Goal: Information Seeking & Learning: Compare options

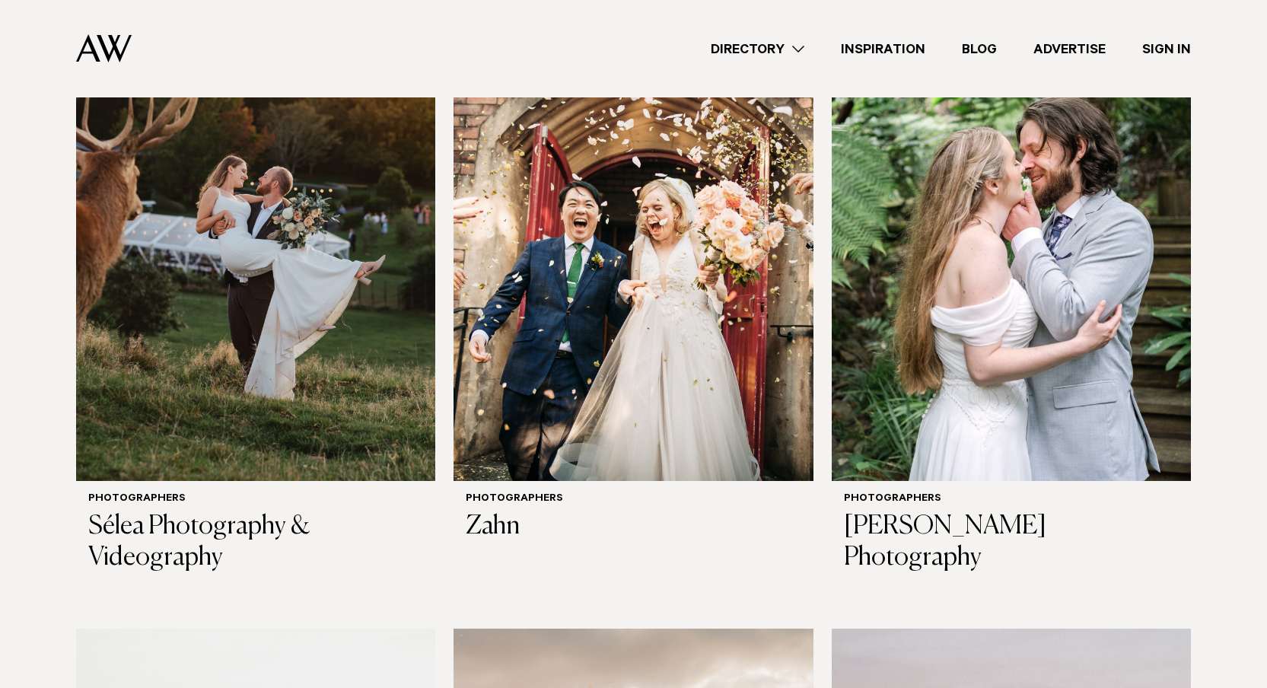
scroll to position [536, 0]
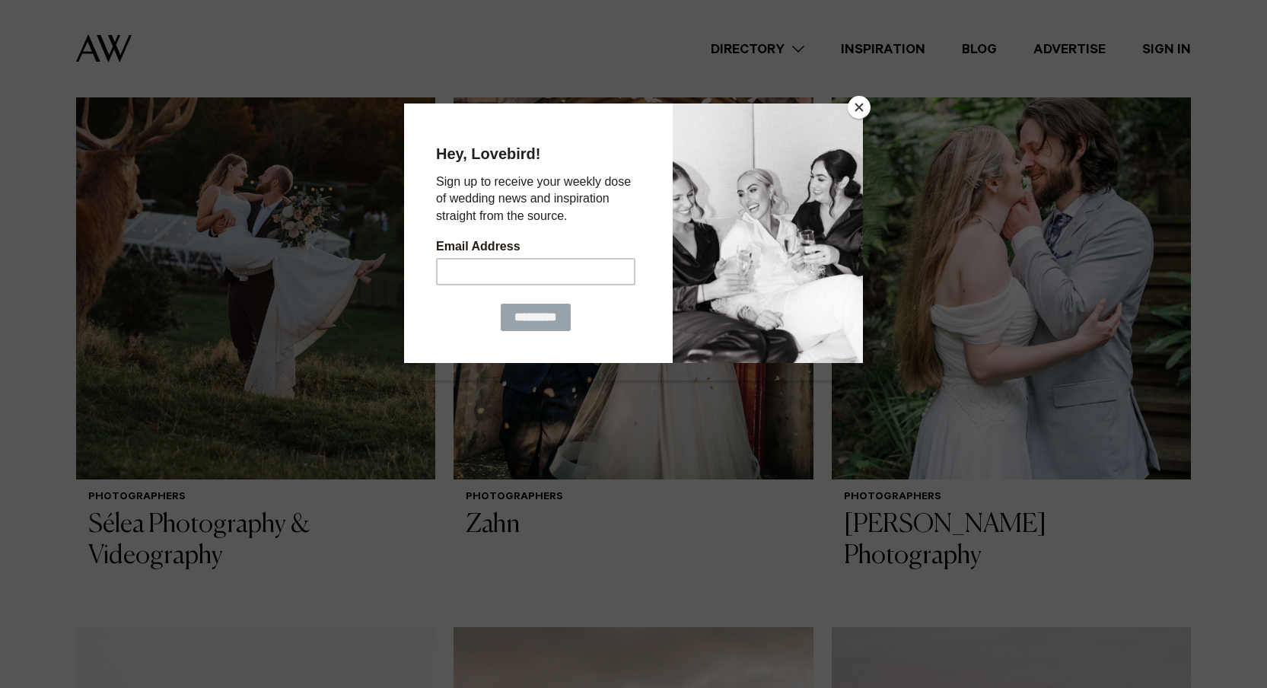
click at [861, 113] on button "Close" at bounding box center [859, 107] width 23 height 23
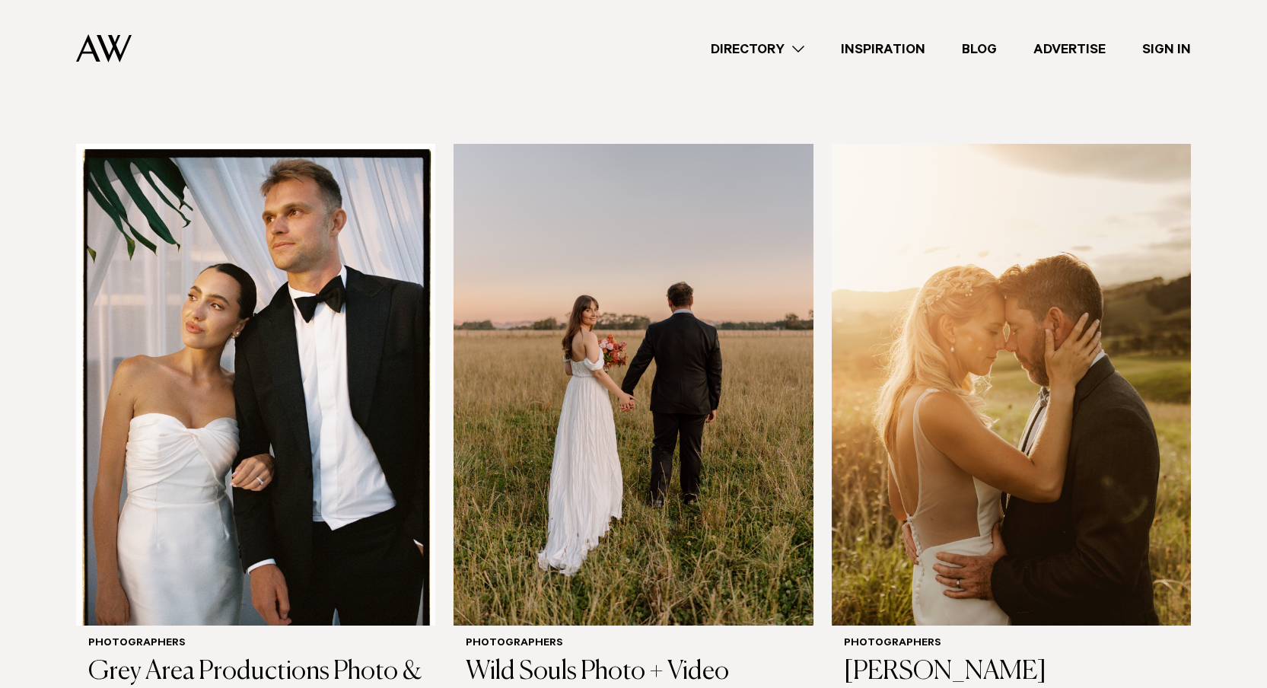
scroll to position [4743, 0]
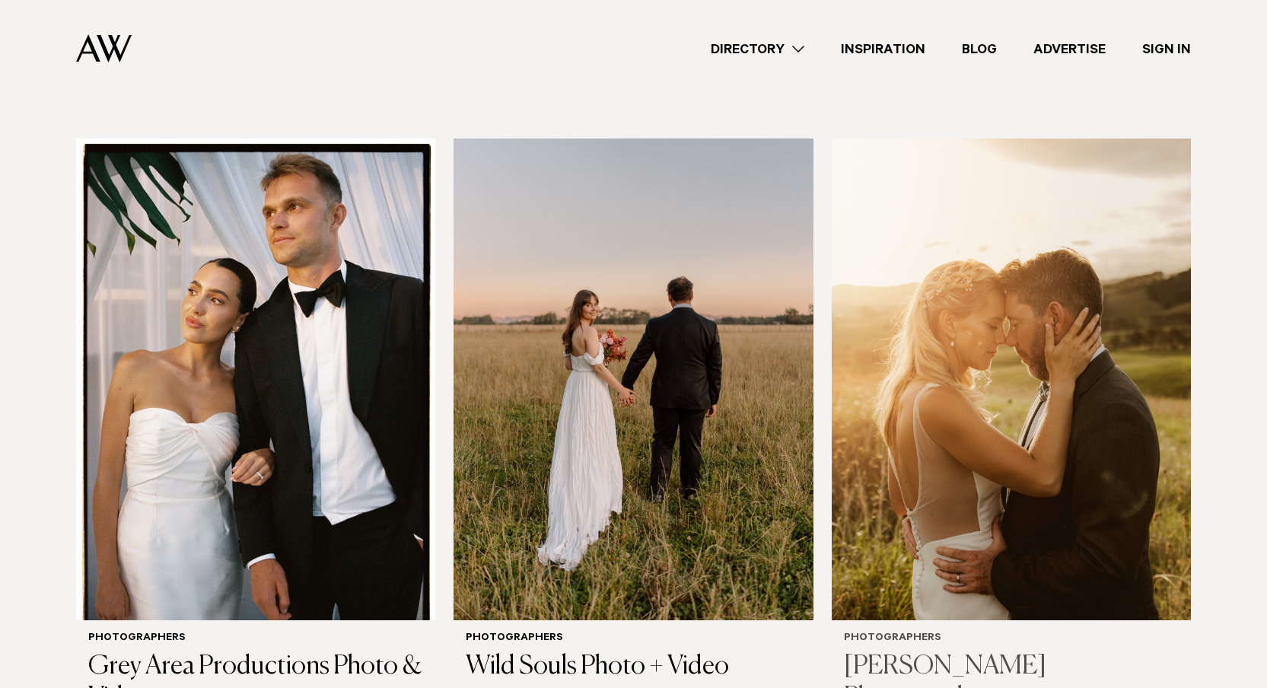
click at [996, 294] on img at bounding box center [1011, 379] width 359 height 482
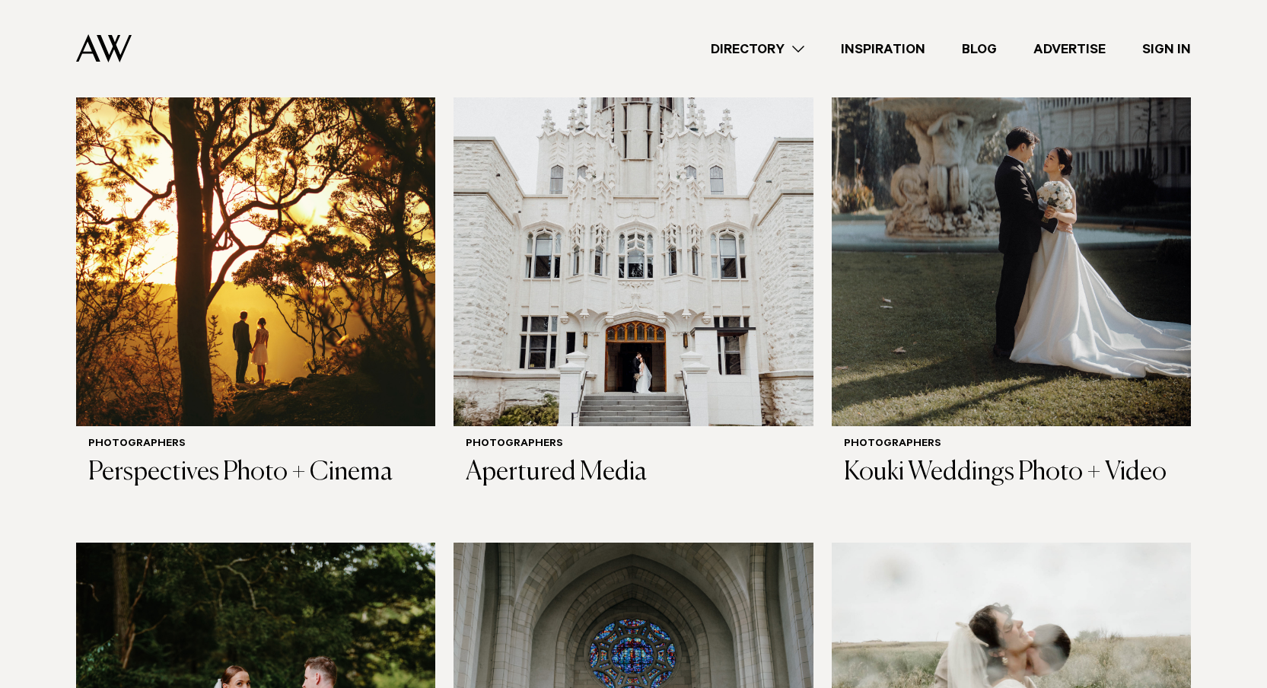
scroll to position [1833, 0]
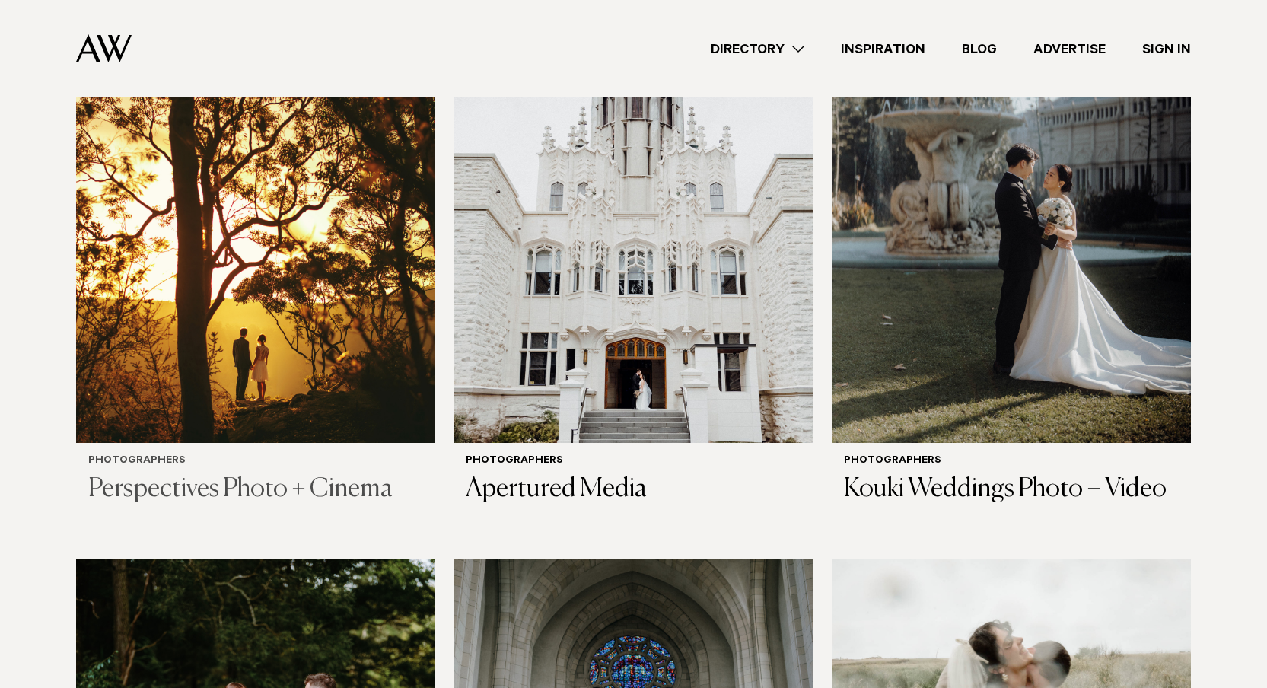
click at [290, 242] on img at bounding box center [255, 201] width 359 height 482
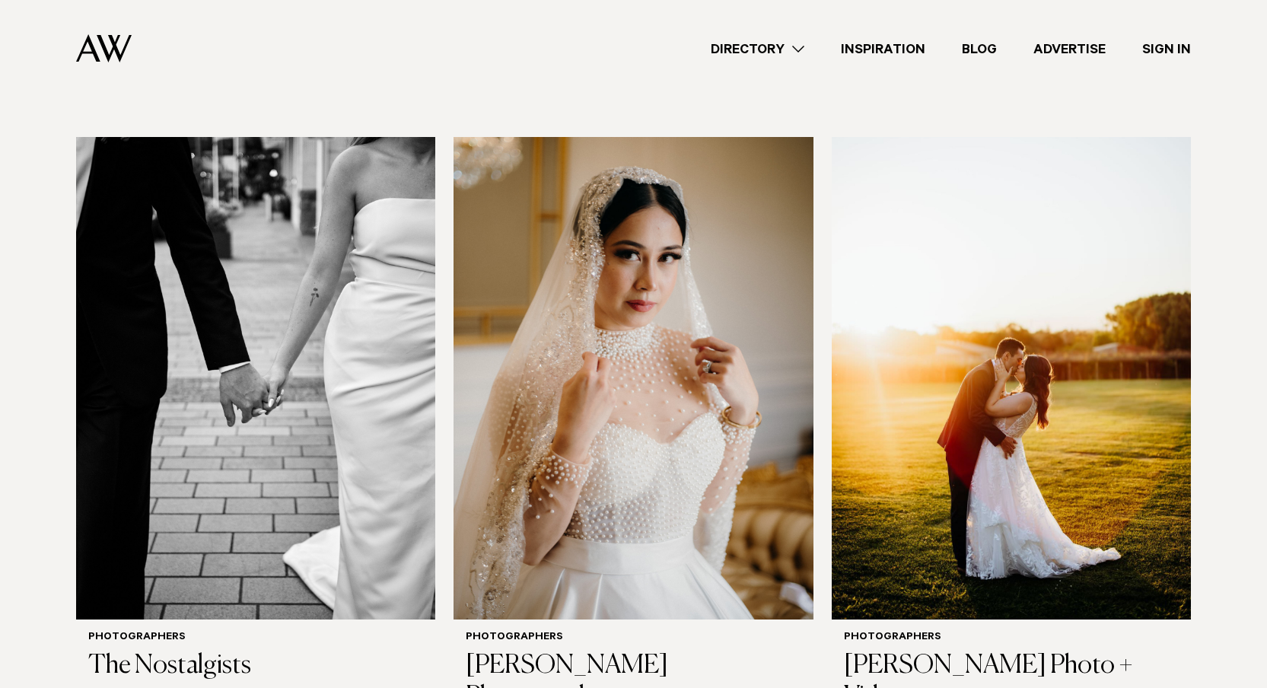
scroll to position [2887, 0]
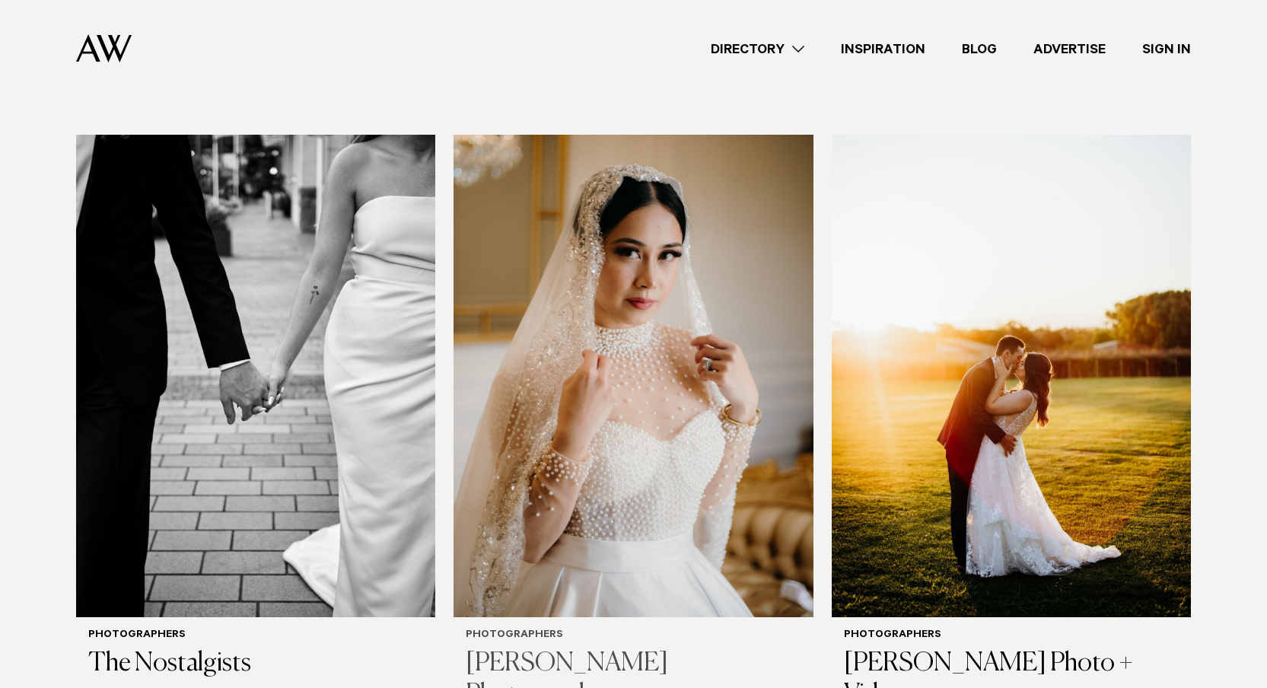
click at [537, 407] on img at bounding box center [632, 376] width 359 height 482
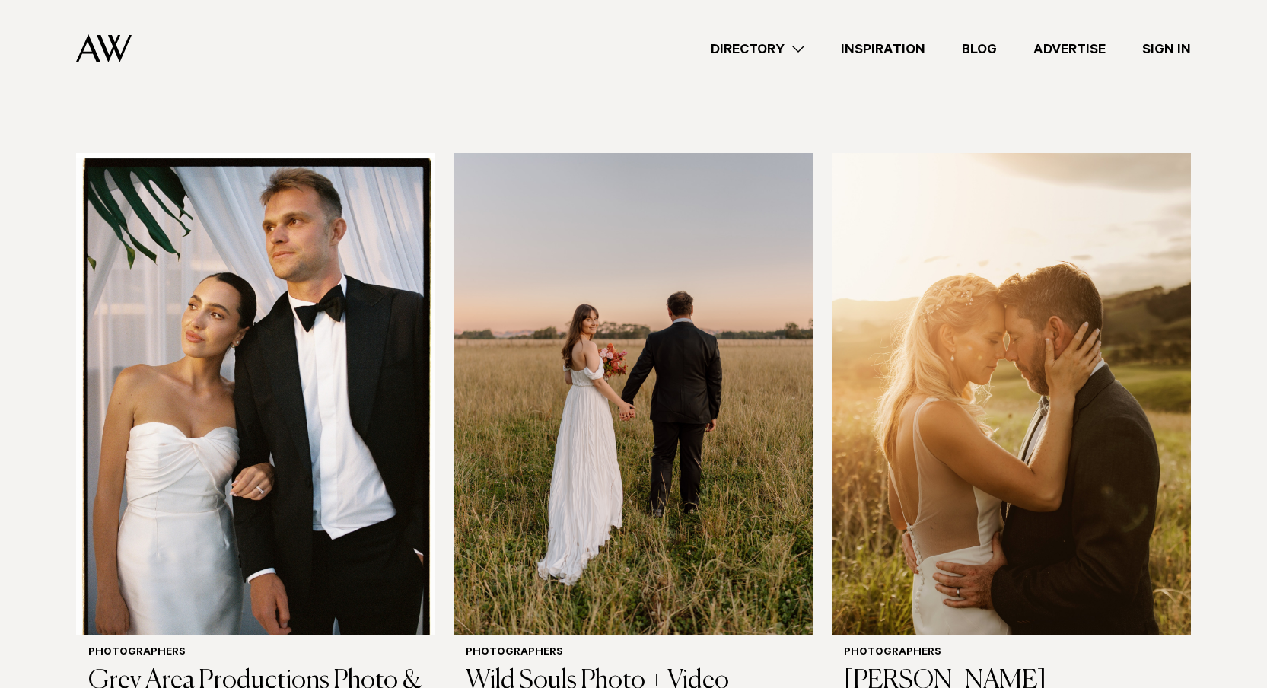
scroll to position [4732, 0]
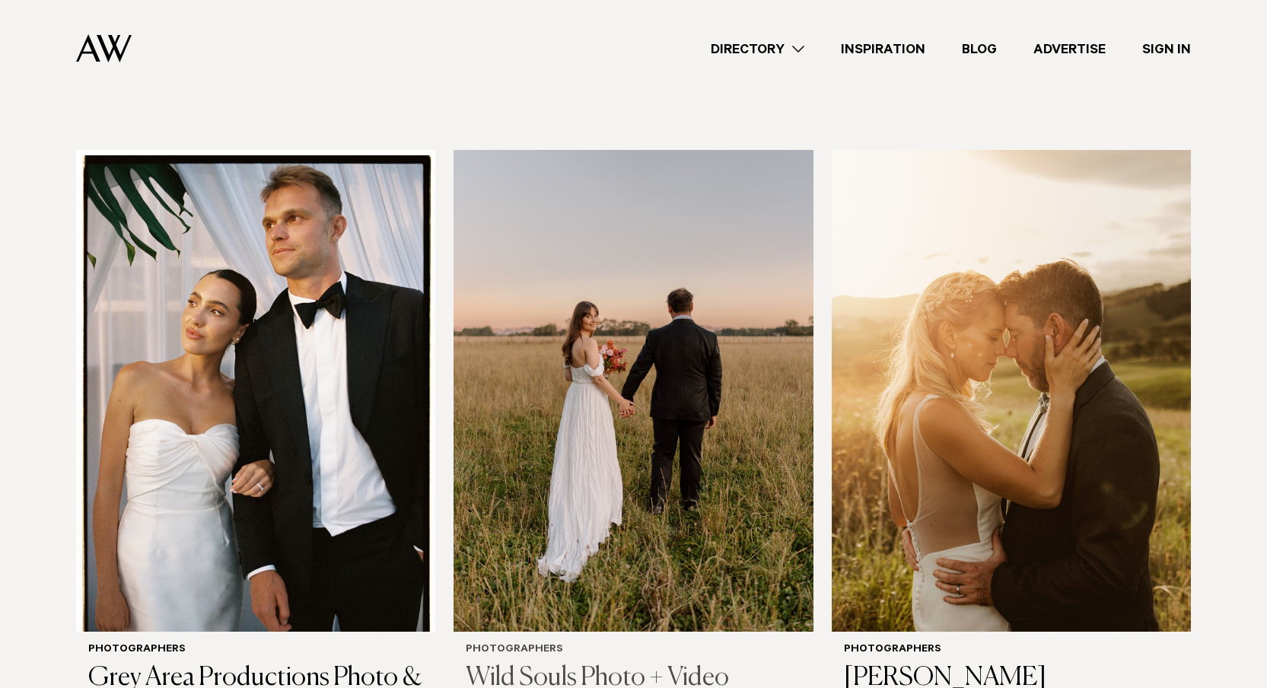
click at [635, 422] on img at bounding box center [632, 391] width 359 height 482
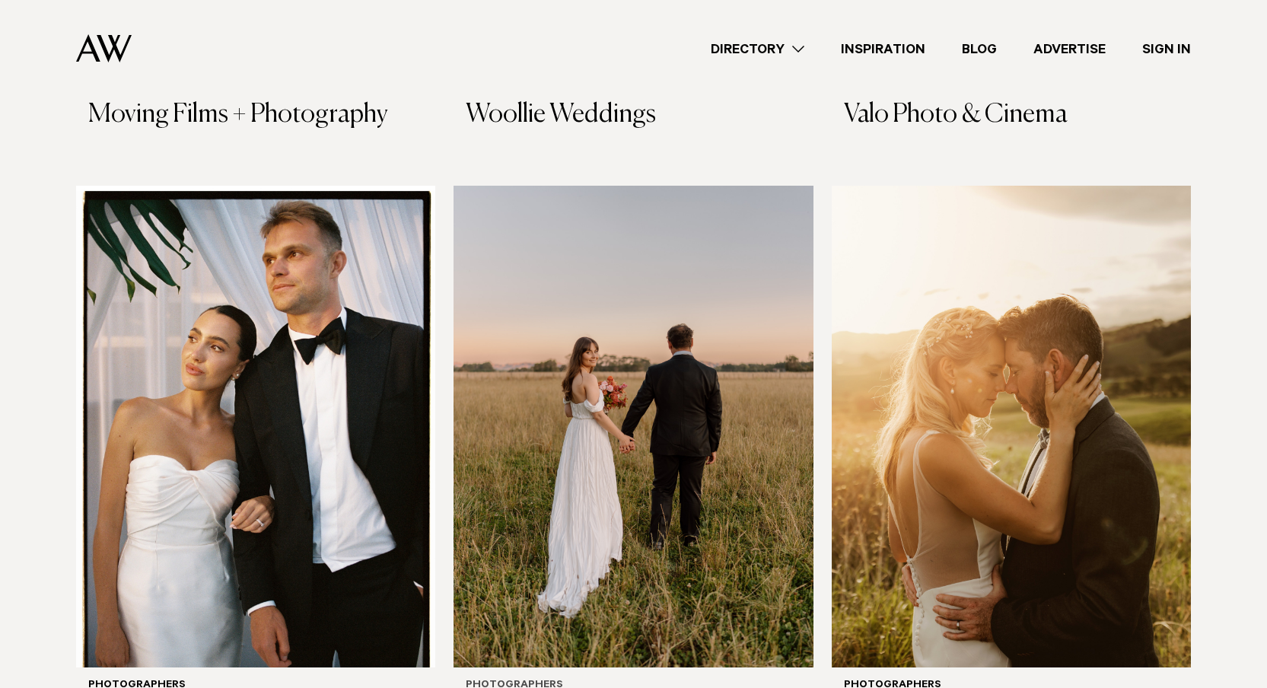
scroll to position [4708, 0]
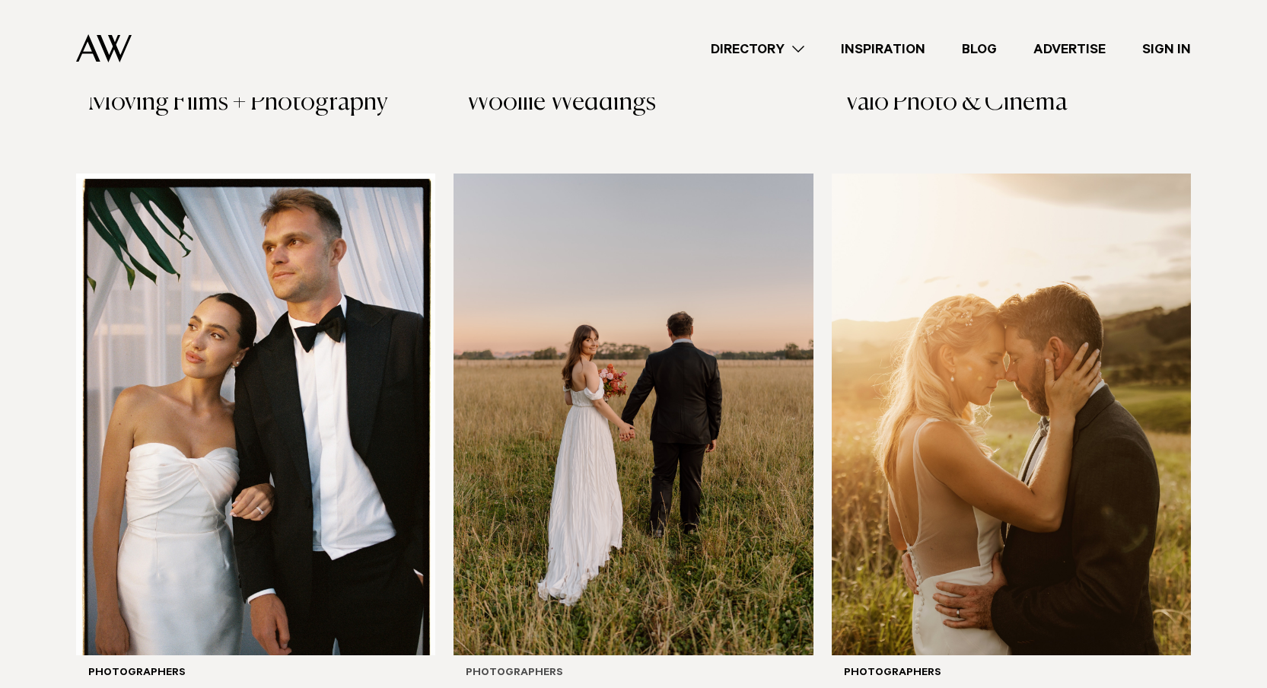
click at [676, 237] on img at bounding box center [632, 414] width 359 height 482
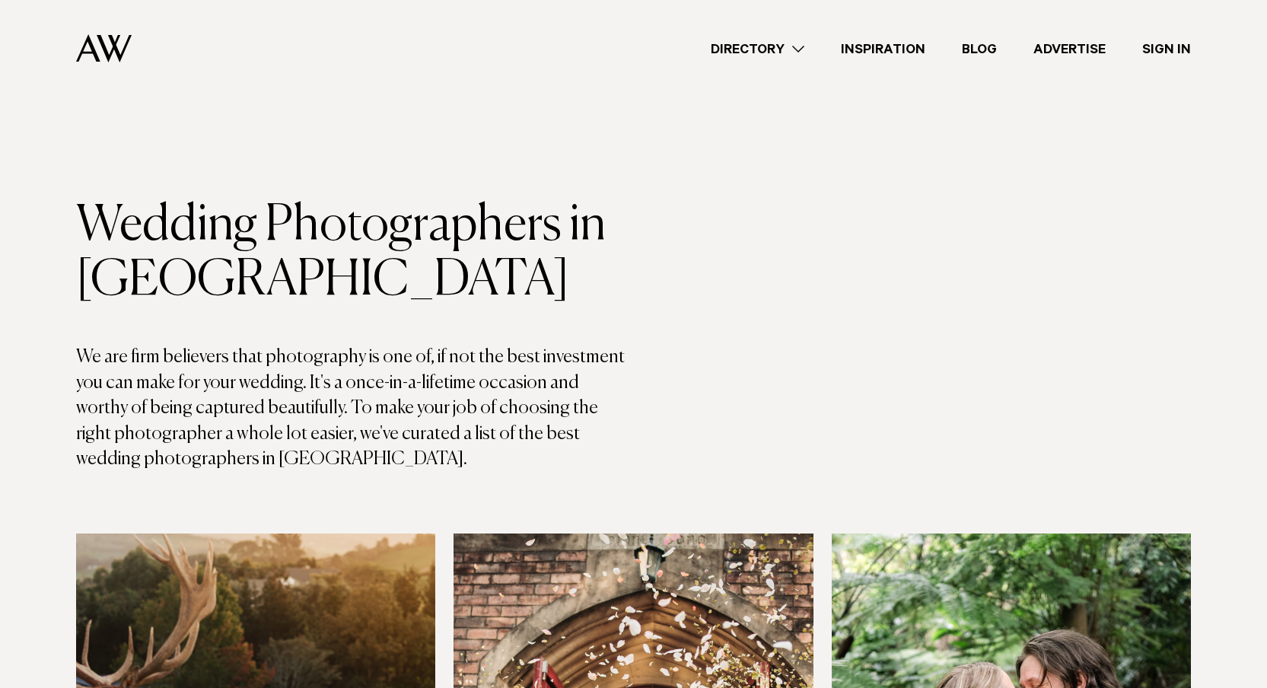
scroll to position [5523, 0]
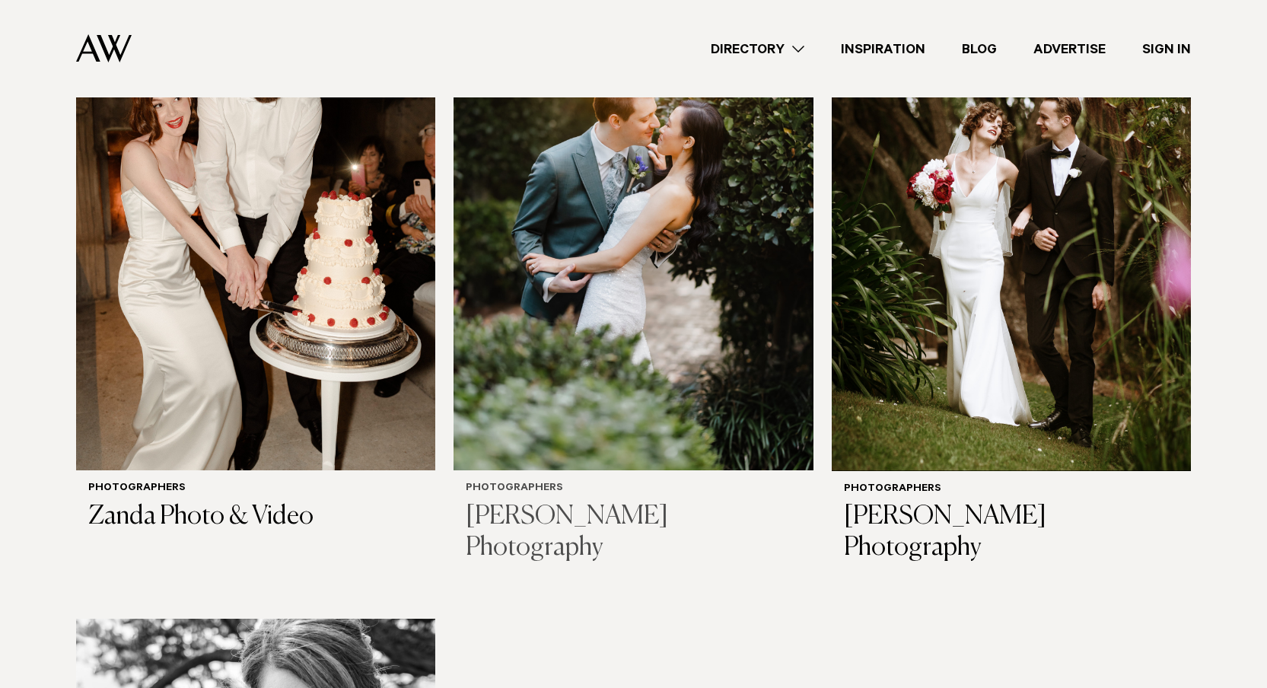
click at [746, 212] on img at bounding box center [632, 230] width 359 height 482
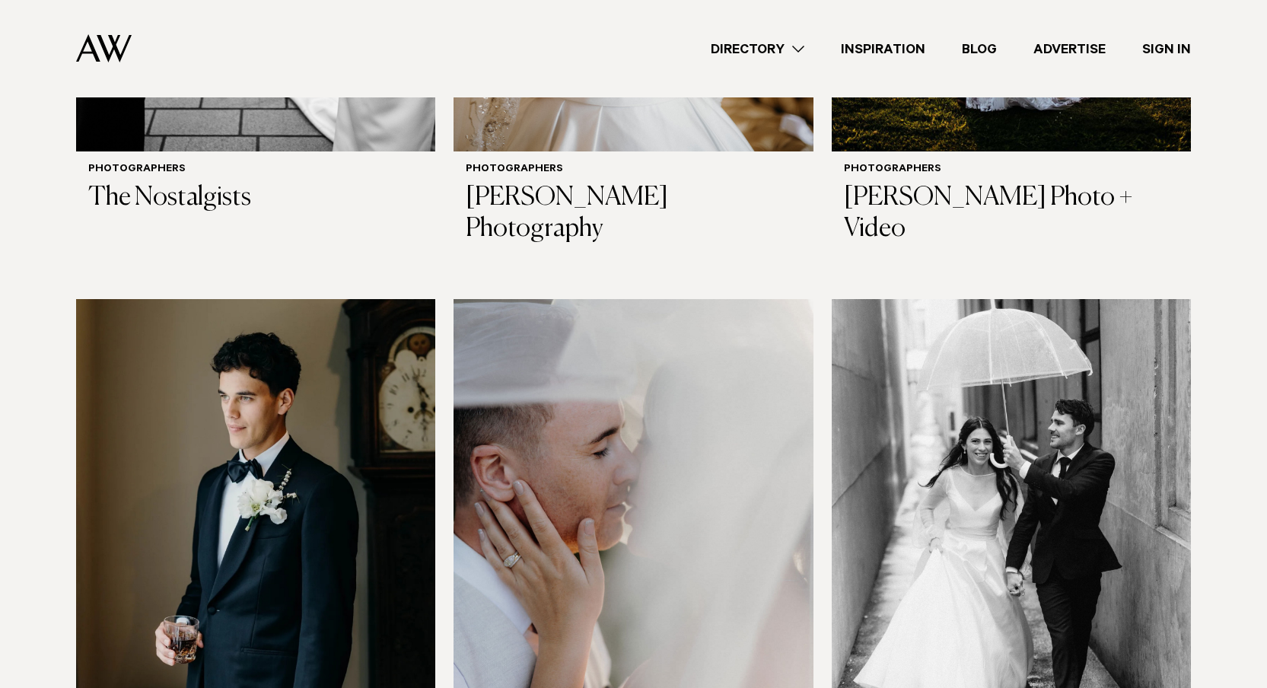
scroll to position [4294, 0]
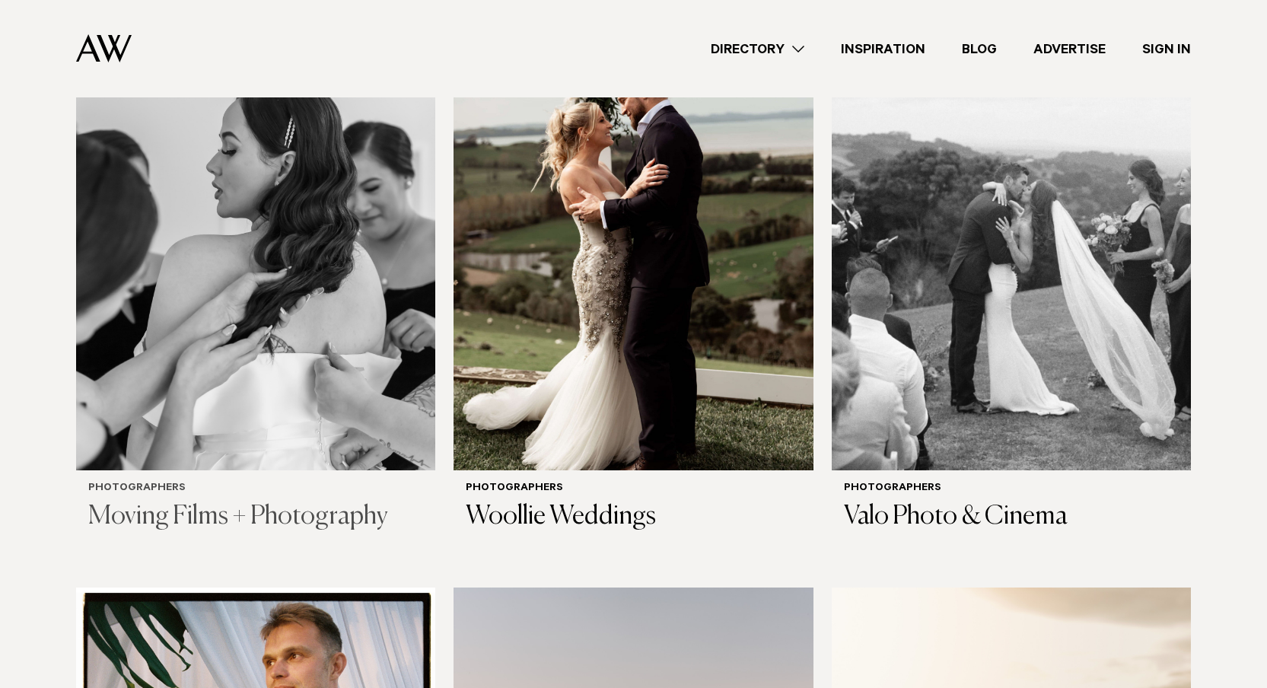
click at [210, 247] on img at bounding box center [255, 230] width 359 height 482
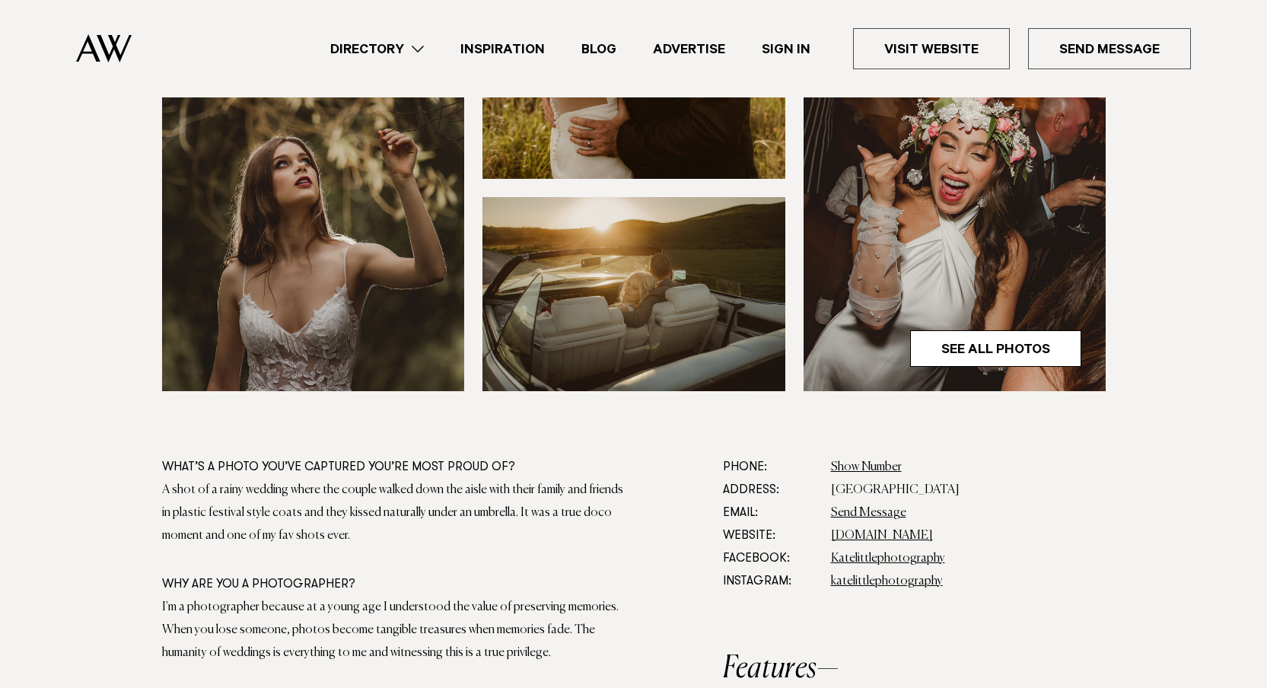
scroll to position [558, 0]
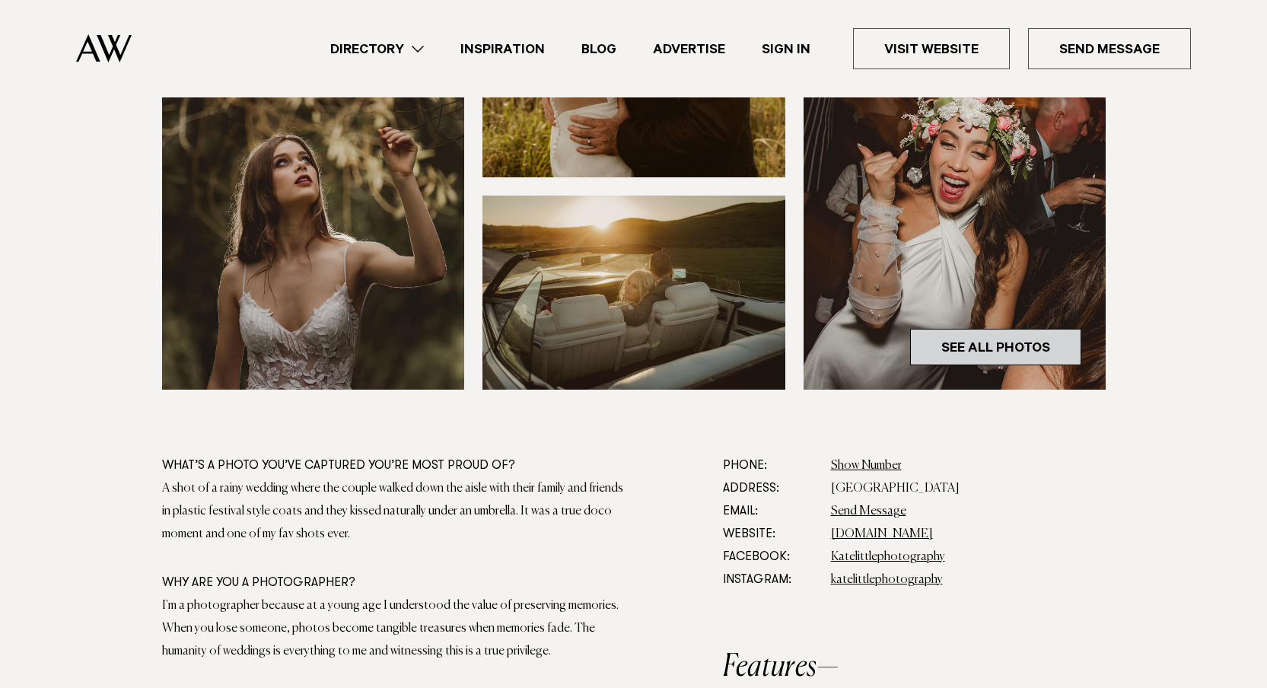
click at [974, 350] on link "See All Photos" at bounding box center [995, 347] width 171 height 37
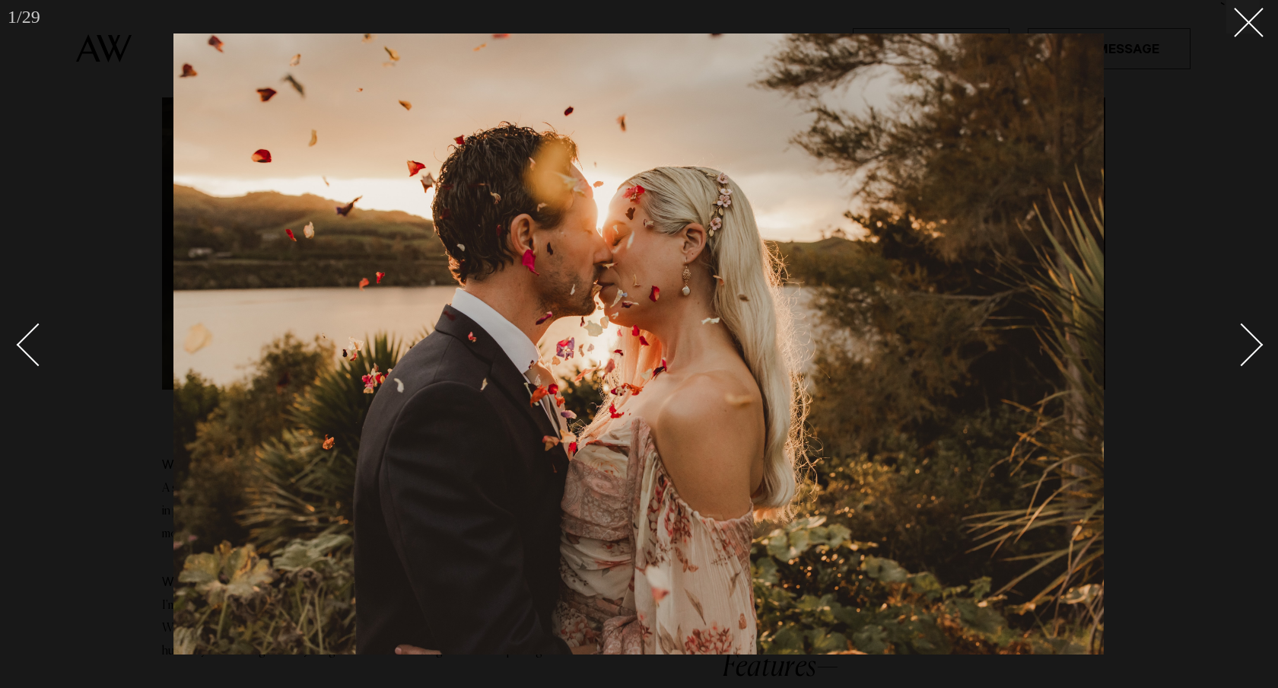
click at [1258, 345] on div "Next slide" at bounding box center [1241, 344] width 43 height 43
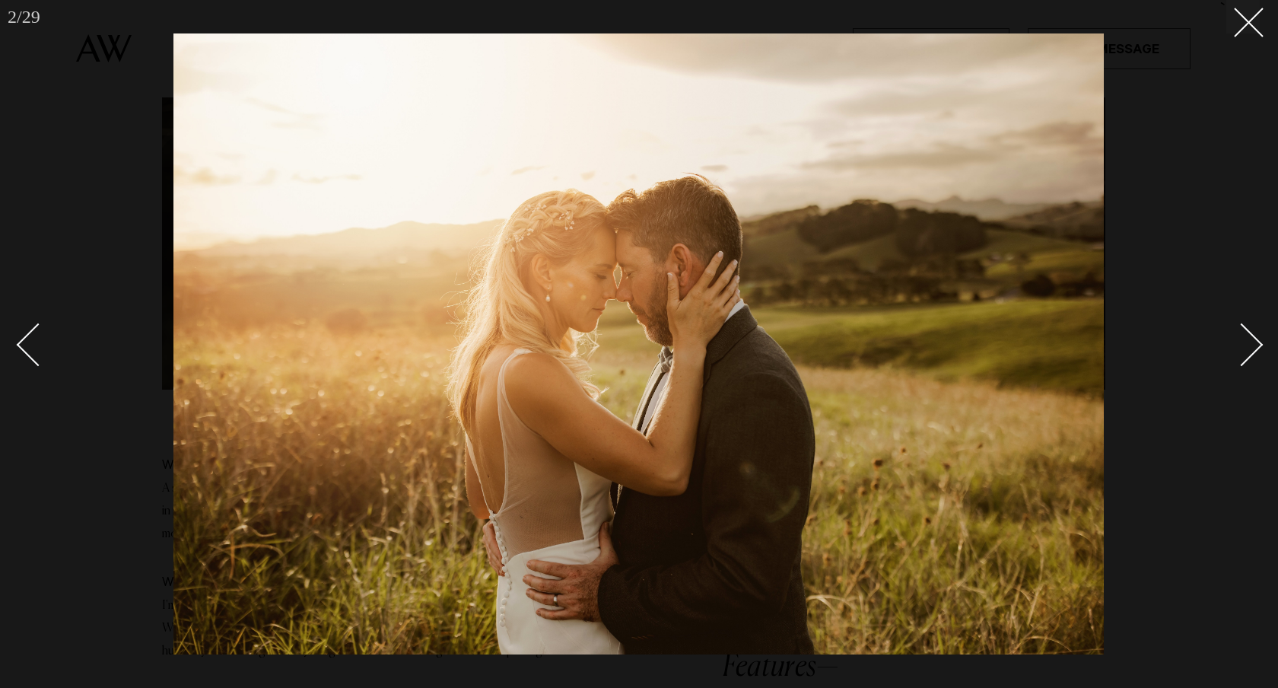
click at [26, 332] on link at bounding box center [44, 344] width 53 height 76
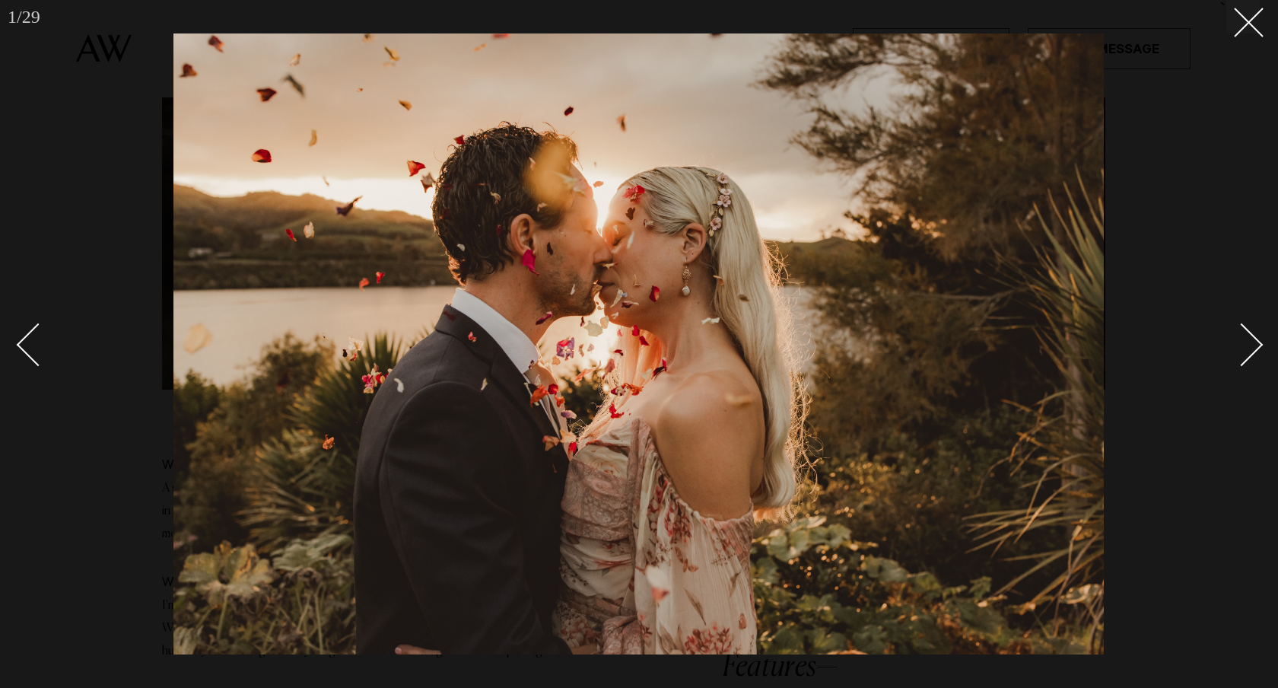
click at [1251, 336] on div "Next slide" at bounding box center [1241, 344] width 43 height 43
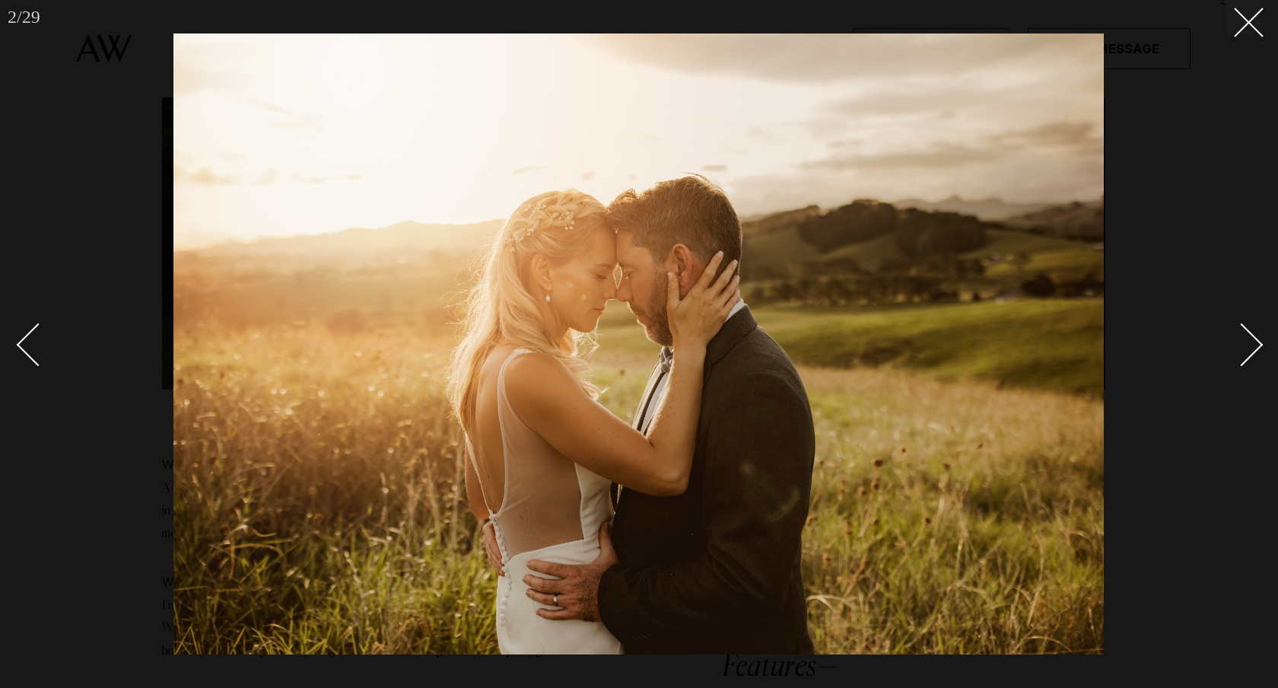
click at [1251, 336] on div "Next slide" at bounding box center [1241, 344] width 43 height 43
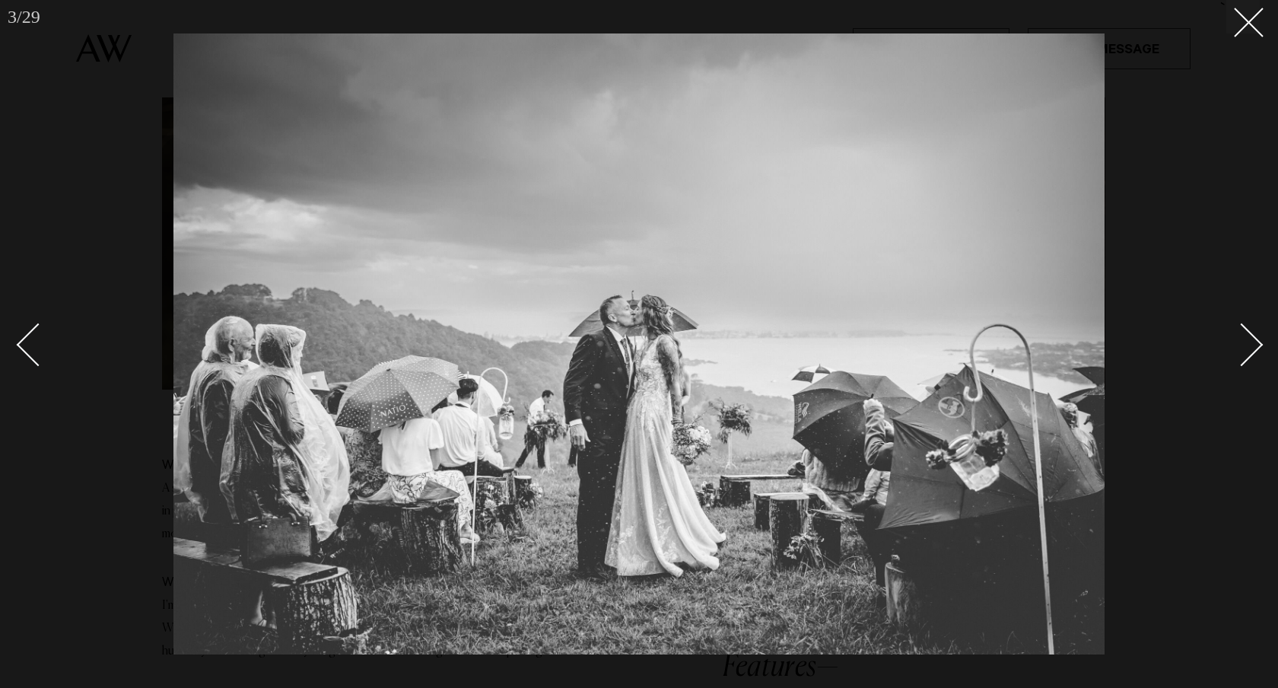
click at [1251, 336] on div "Next slide" at bounding box center [1241, 344] width 43 height 43
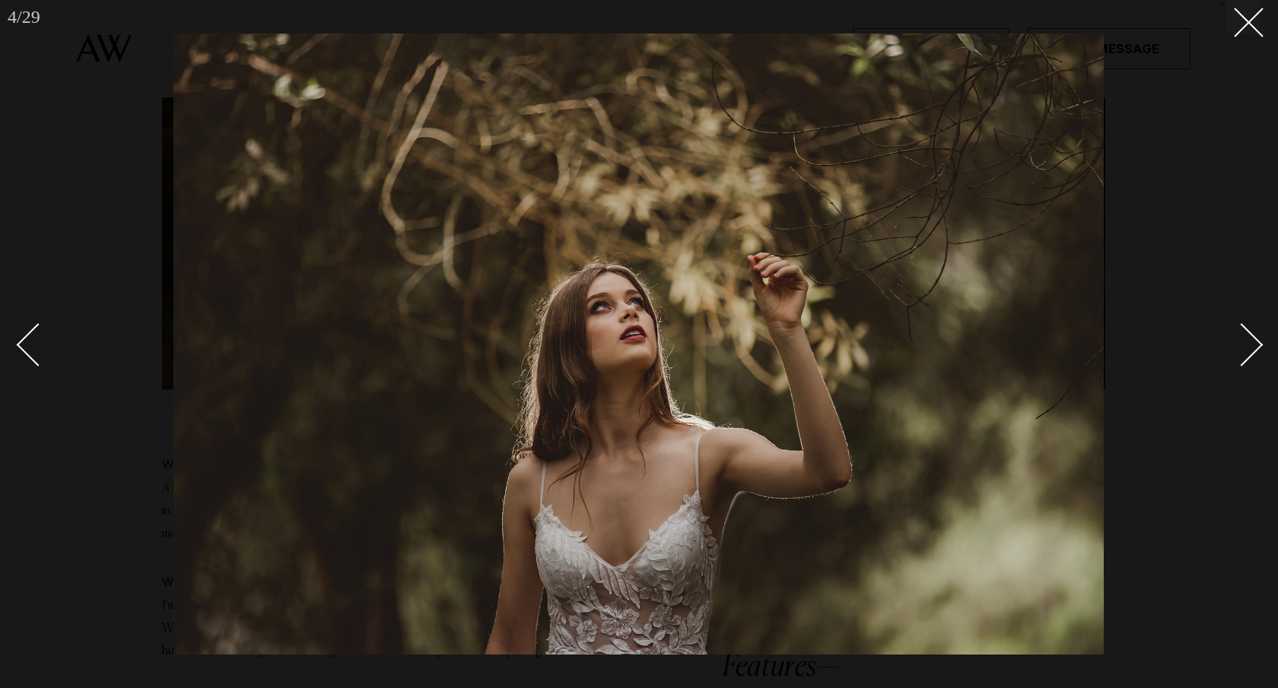
click at [1251, 336] on div "Next slide" at bounding box center [1241, 344] width 43 height 43
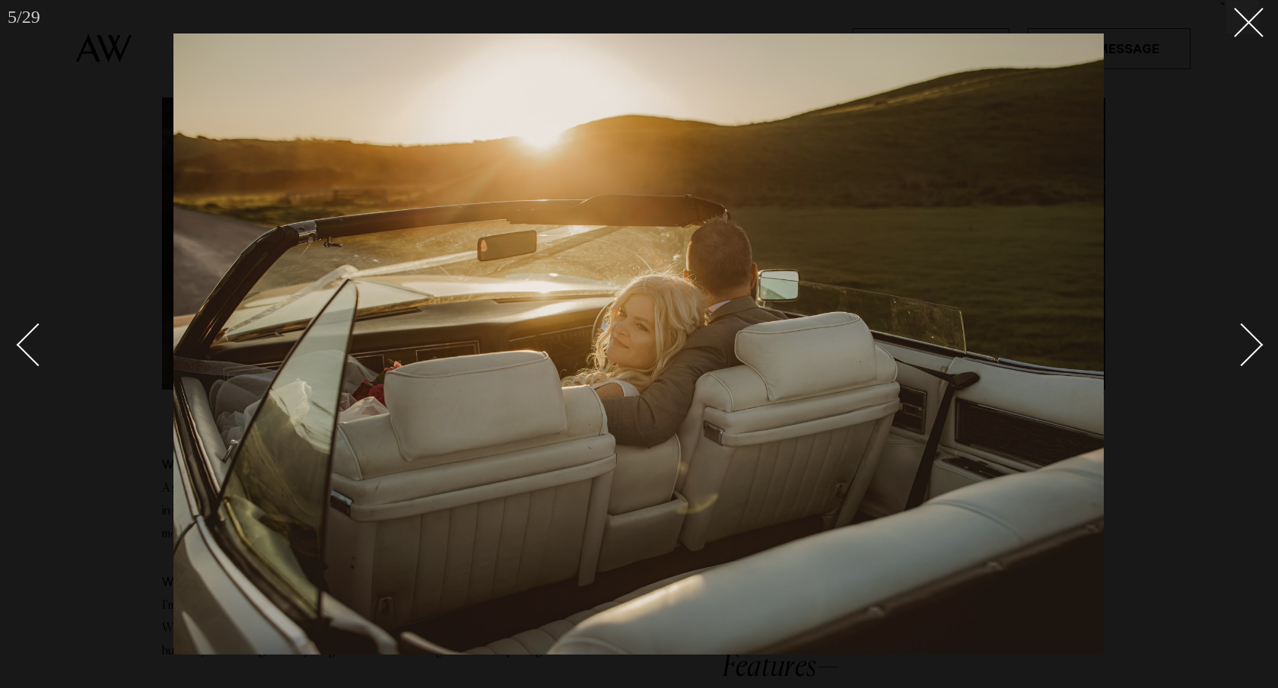
click at [1251, 336] on div "Next slide" at bounding box center [1241, 344] width 43 height 43
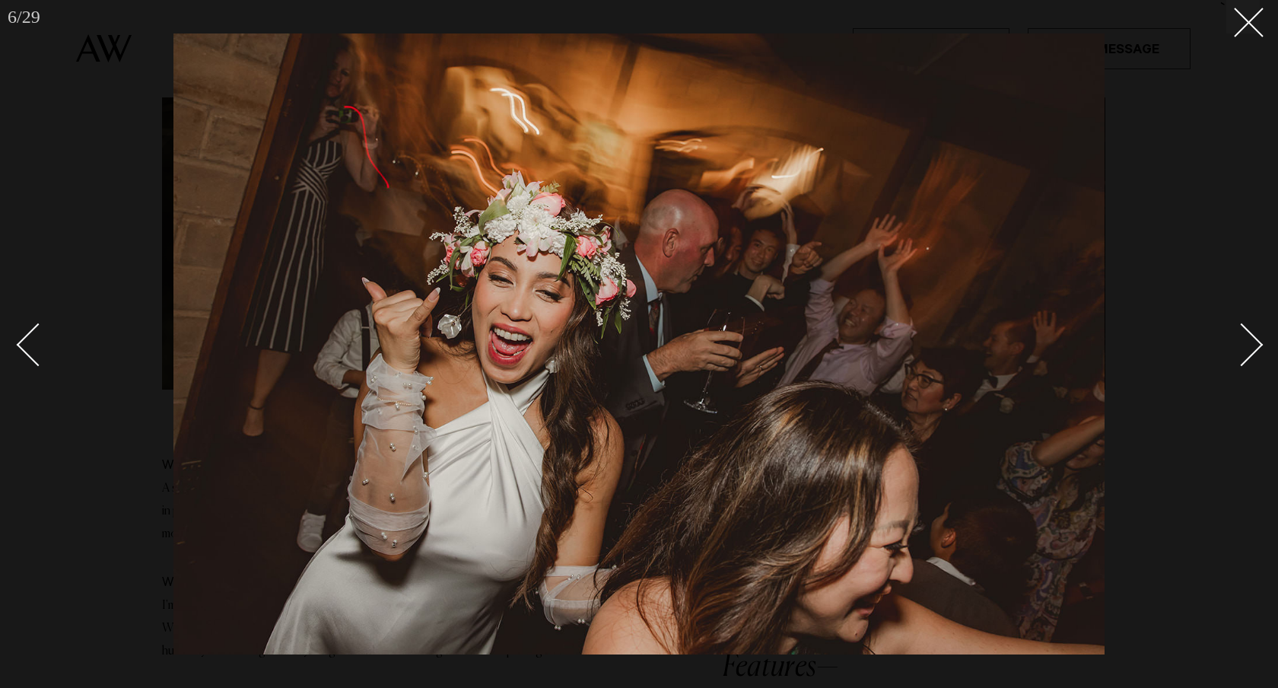
click at [1251, 336] on div "Next slide" at bounding box center [1241, 344] width 43 height 43
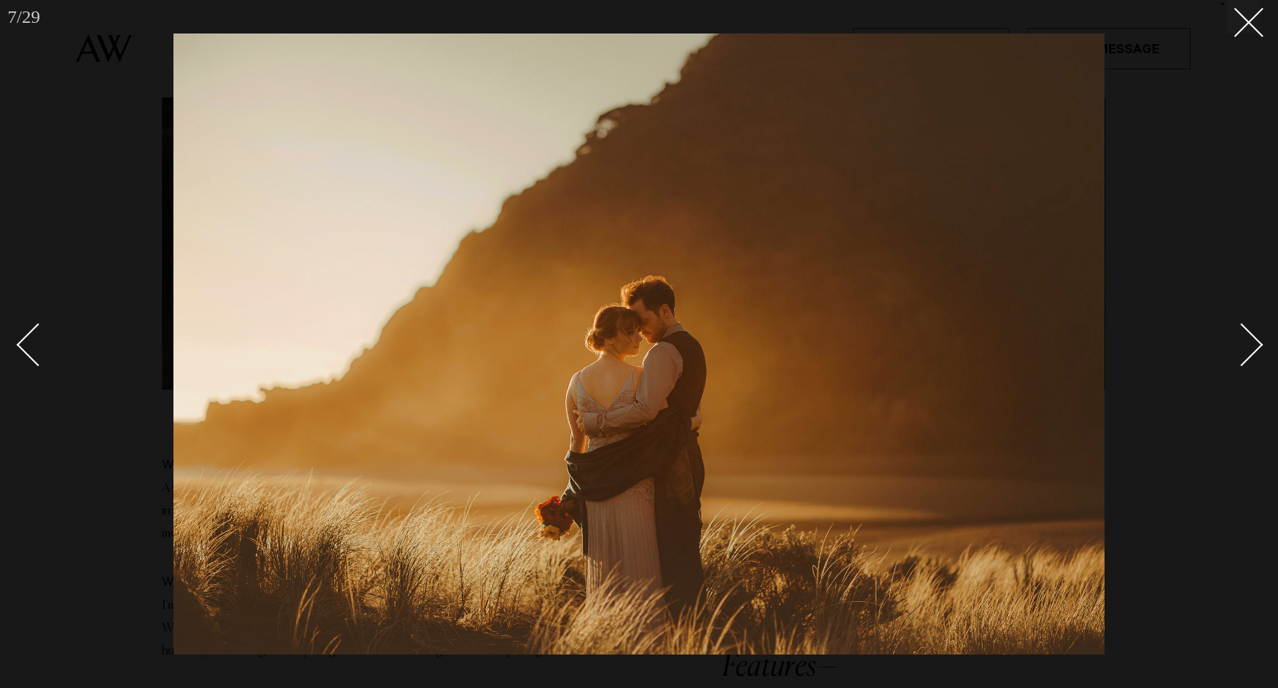
click at [1251, 336] on div "Next slide" at bounding box center [1241, 344] width 43 height 43
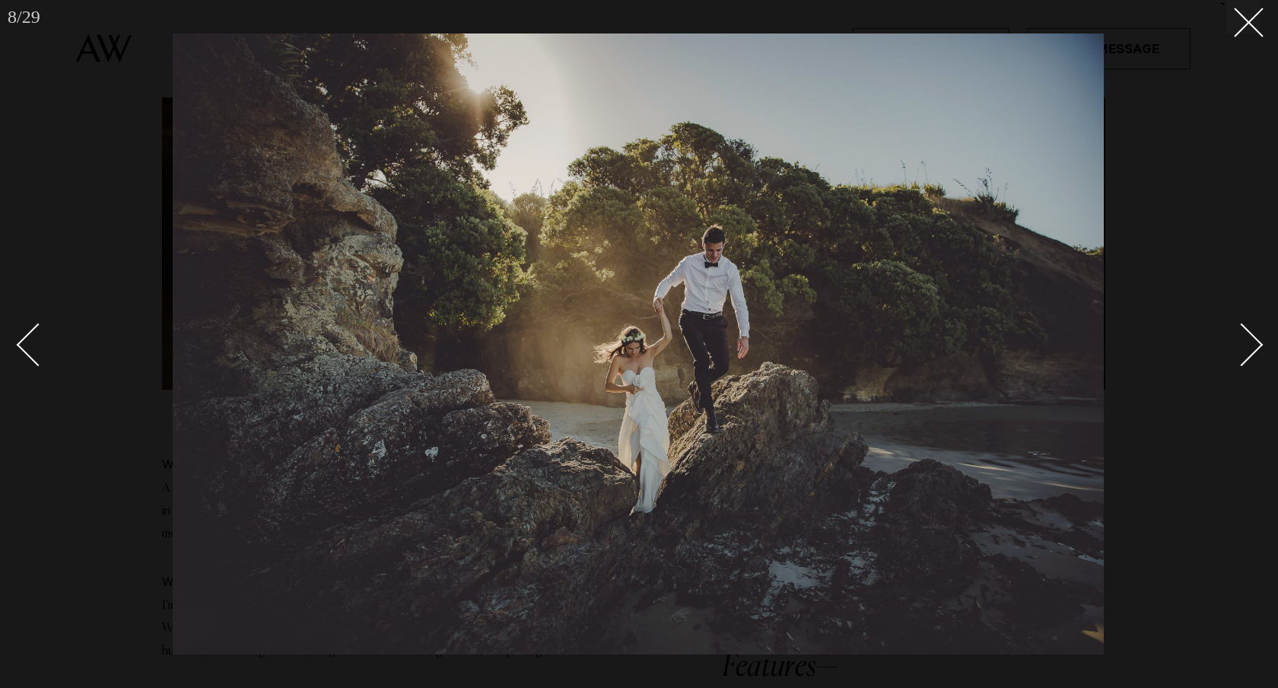
click at [1251, 336] on div "Next slide" at bounding box center [1241, 344] width 43 height 43
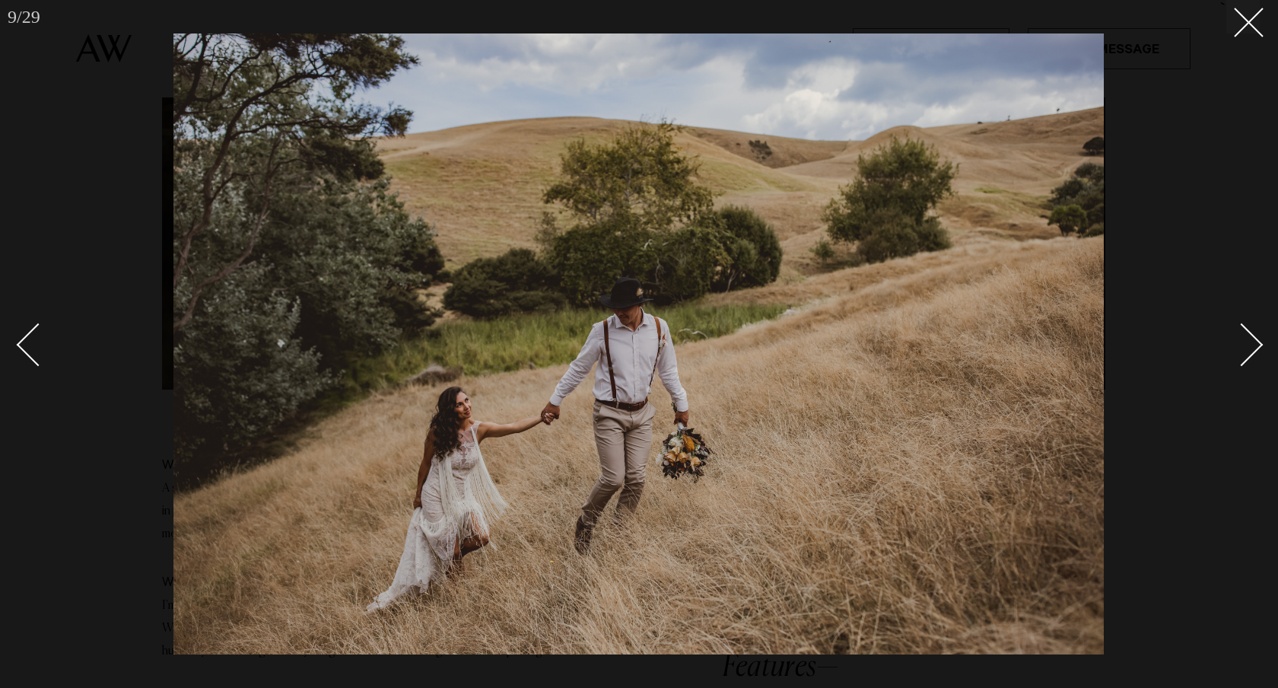
click at [1251, 336] on div "Next slide" at bounding box center [1241, 344] width 43 height 43
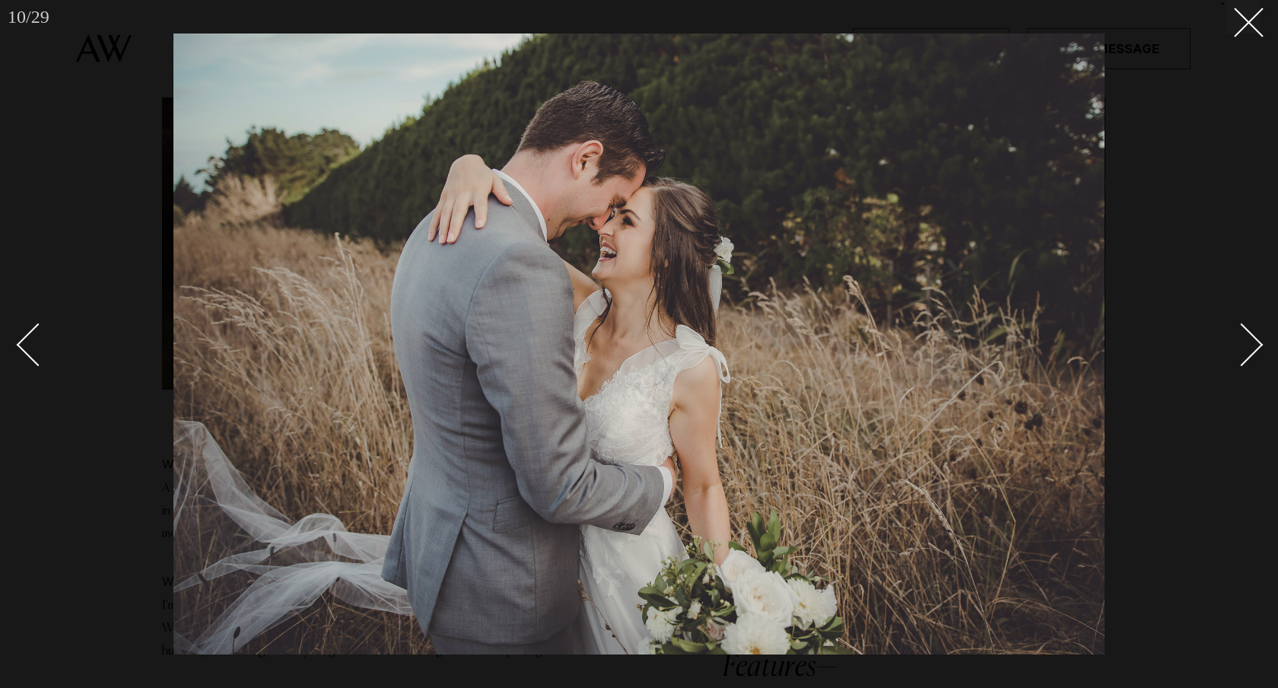
click at [1251, 336] on div "Next slide" at bounding box center [1241, 344] width 43 height 43
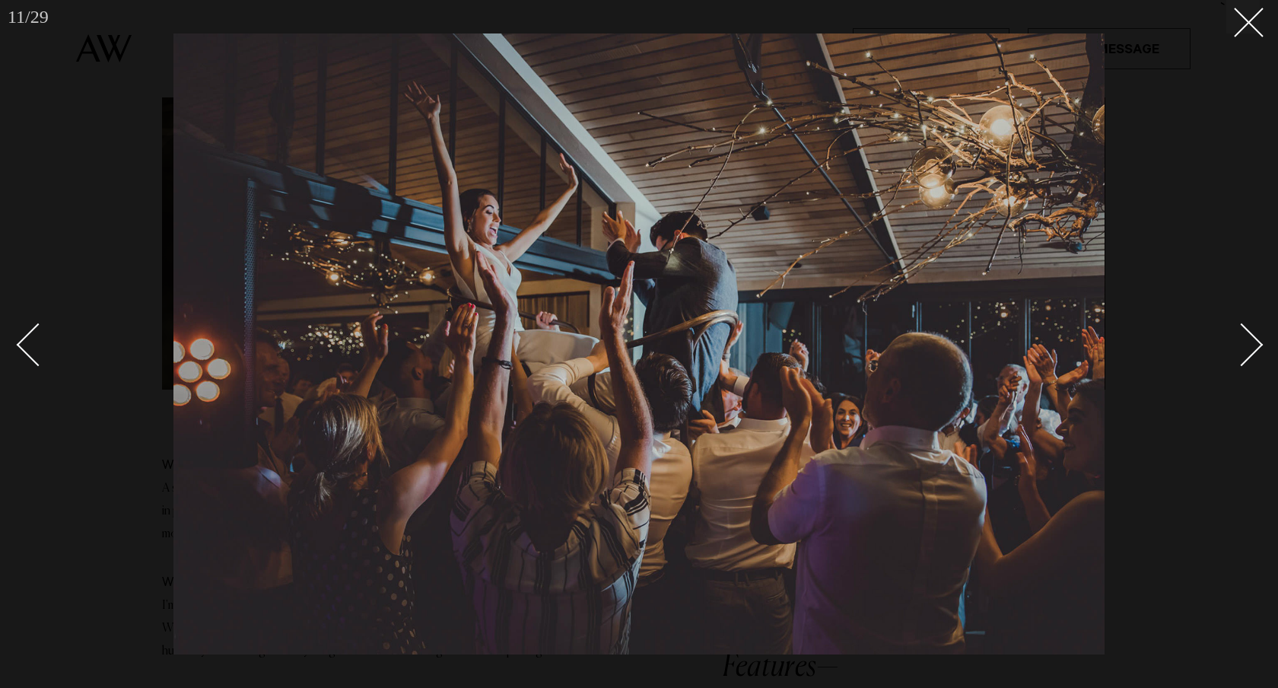
click at [1251, 336] on div "Next slide" at bounding box center [1241, 344] width 43 height 43
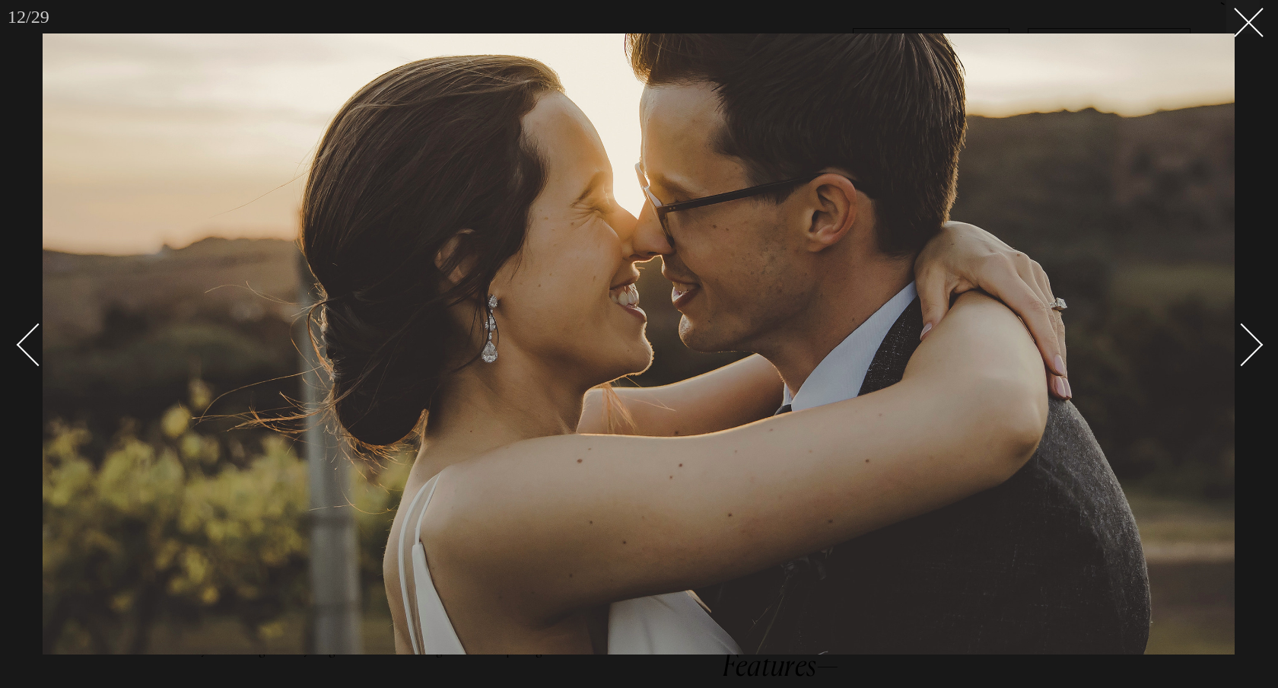
click at [1251, 336] on div "Next slide" at bounding box center [1241, 344] width 43 height 43
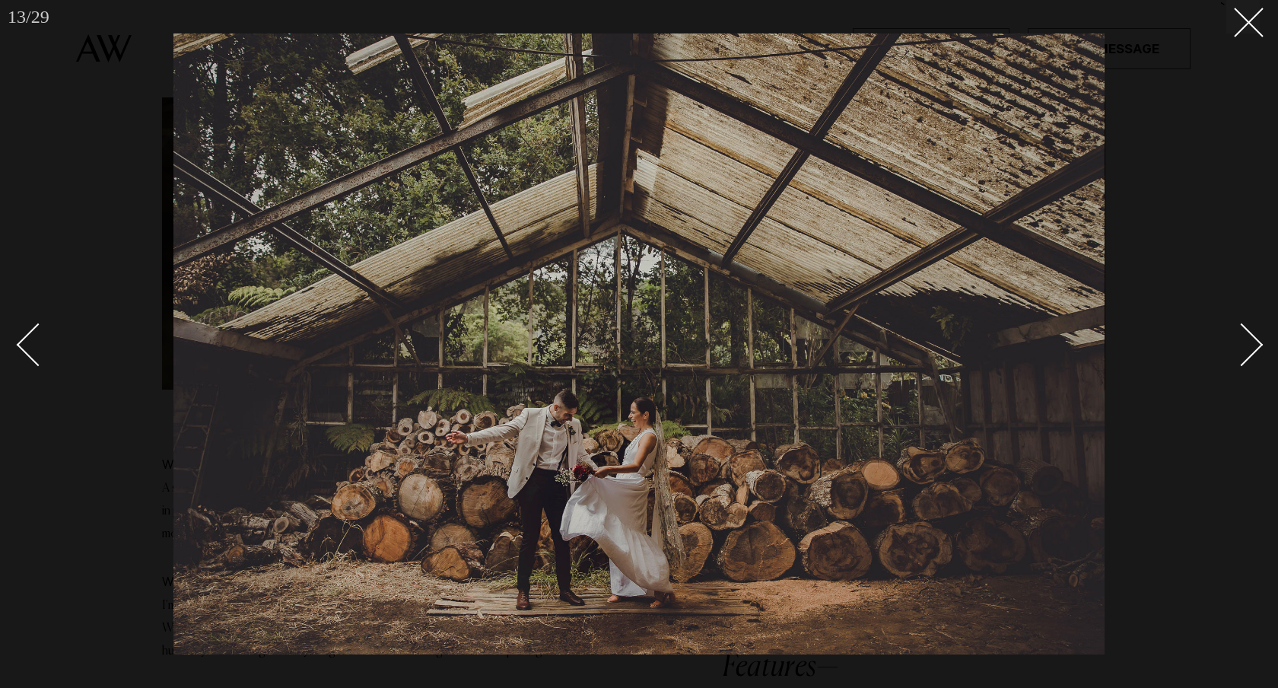
click at [1251, 336] on div "Next slide" at bounding box center [1241, 344] width 43 height 43
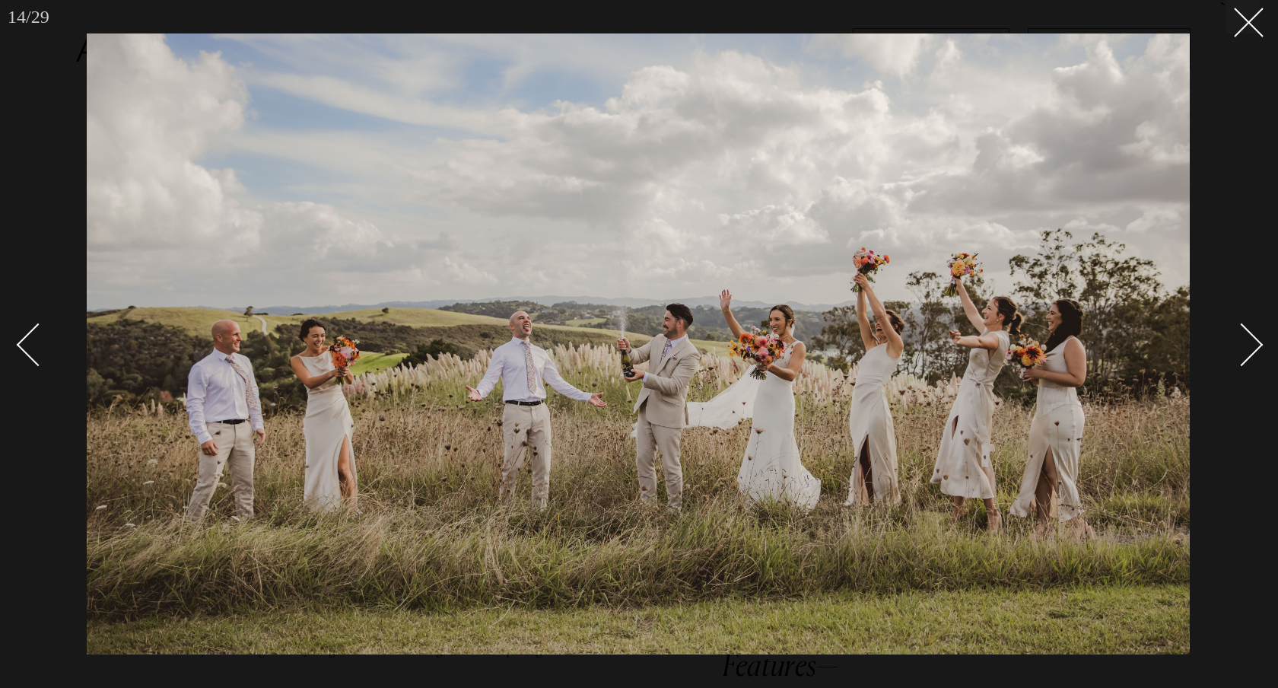
click at [1251, 336] on div "Next slide" at bounding box center [1241, 344] width 43 height 43
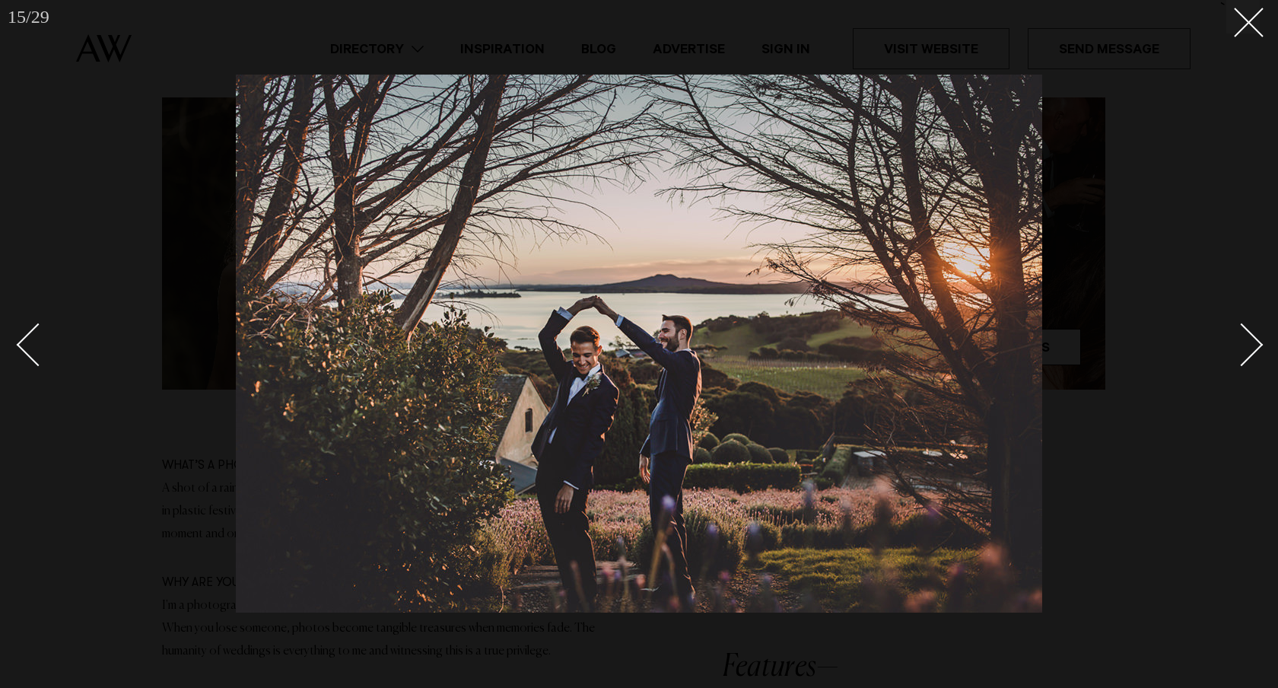
click at [1251, 336] on div "Next slide" at bounding box center [1241, 344] width 43 height 43
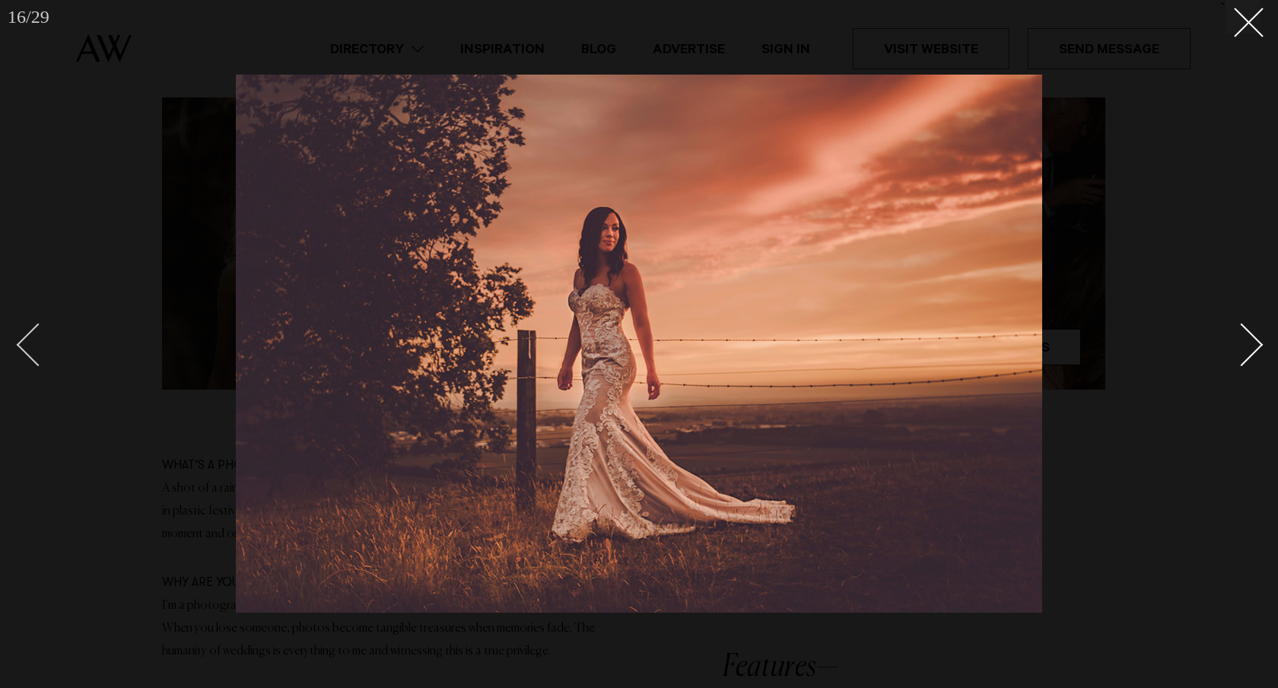
click at [32, 355] on div "Previous slide" at bounding box center [38, 344] width 43 height 43
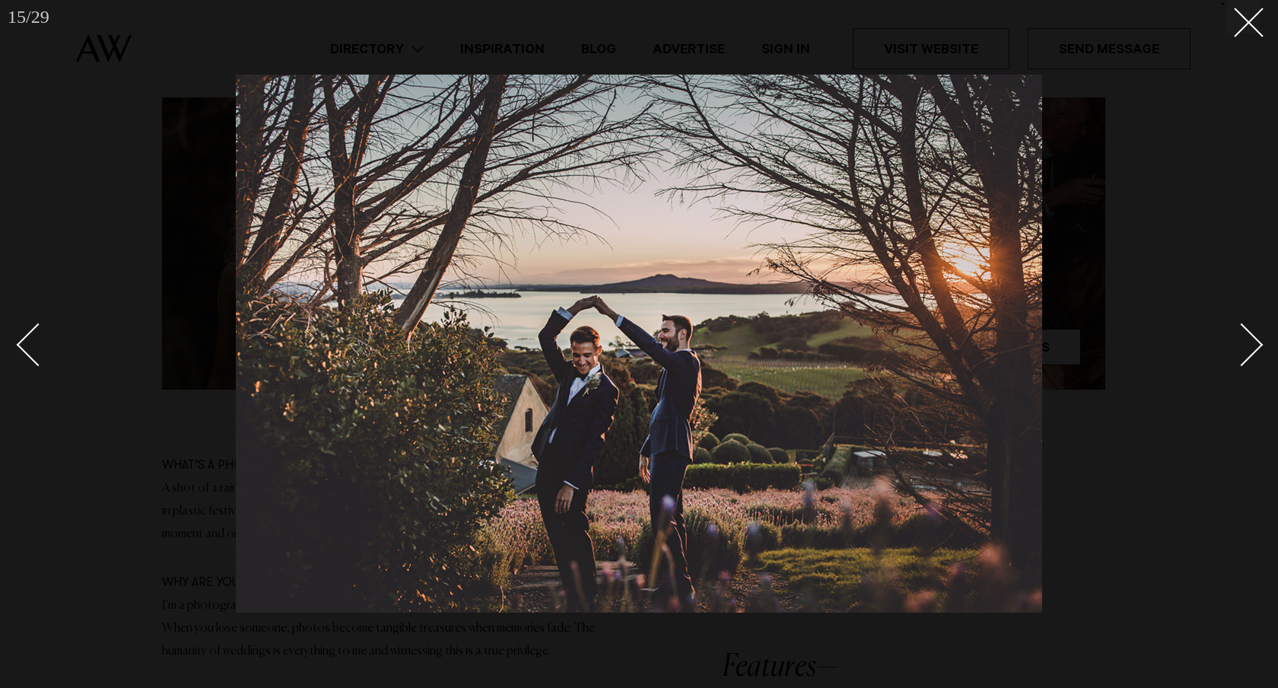
click at [1255, 351] on div "Next slide" at bounding box center [1241, 344] width 43 height 43
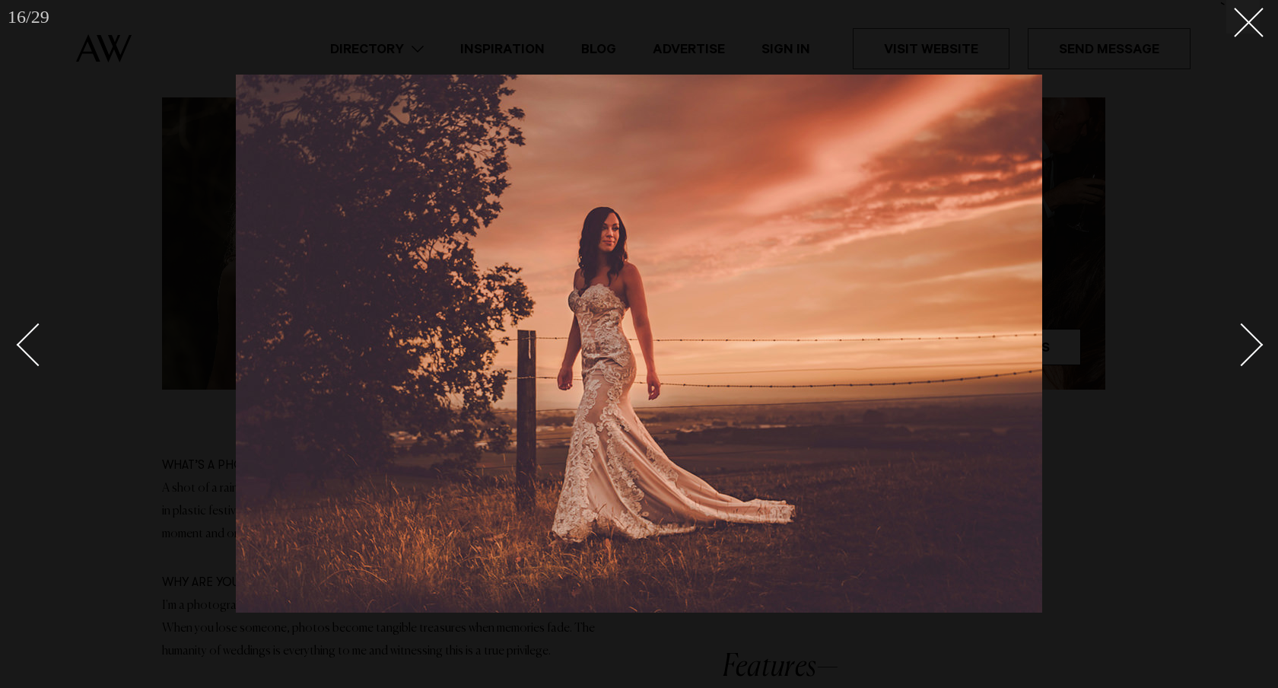
click at [1255, 351] on div "Next slide" at bounding box center [1241, 344] width 43 height 43
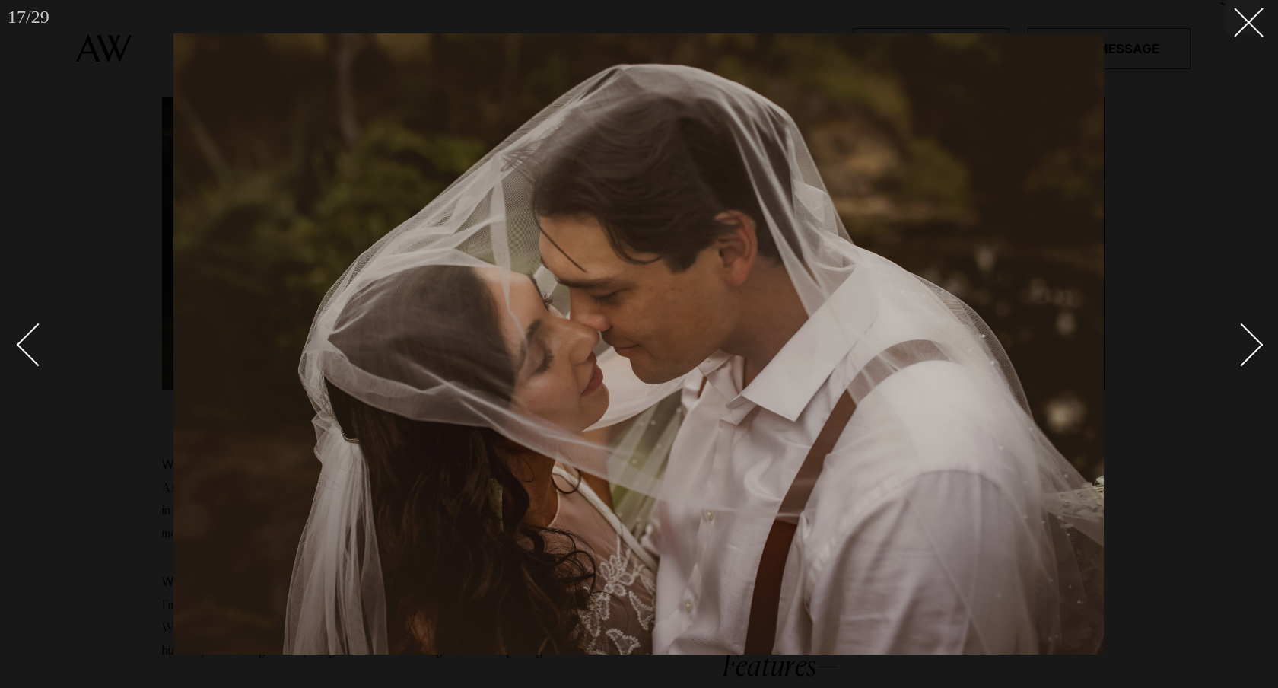
click at [1255, 351] on div "Next slide" at bounding box center [1241, 344] width 43 height 43
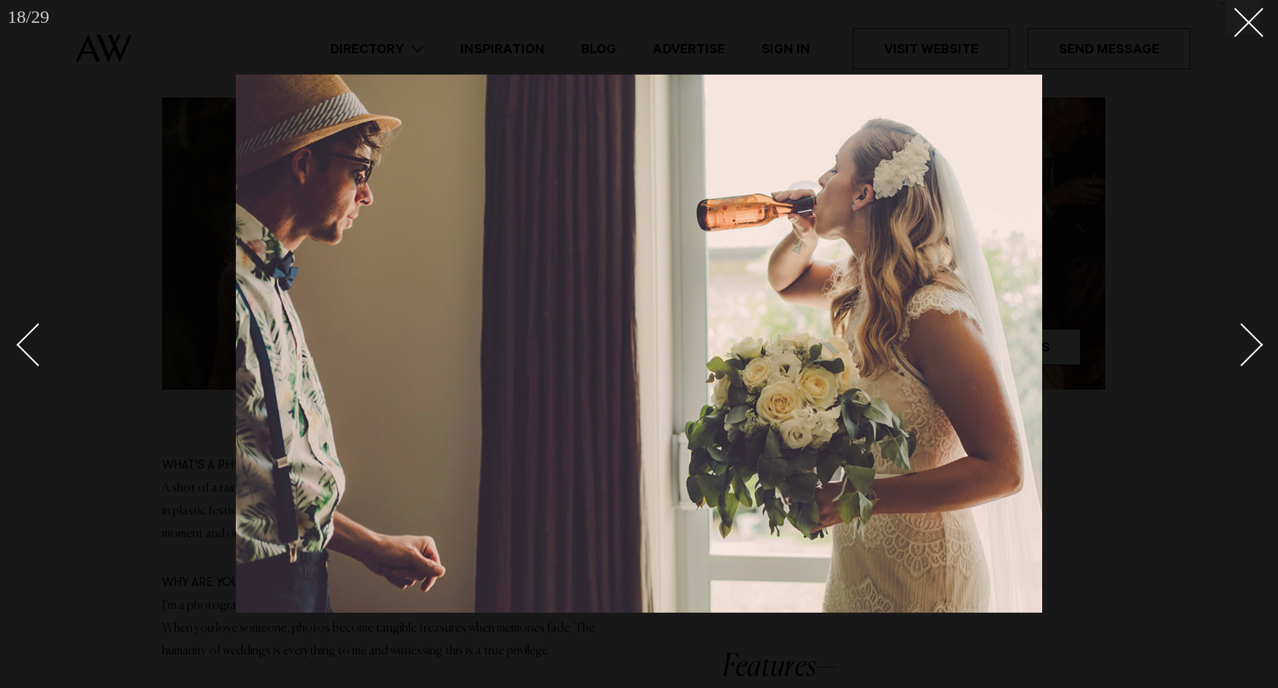
click at [1255, 351] on div "Next slide" at bounding box center [1241, 344] width 43 height 43
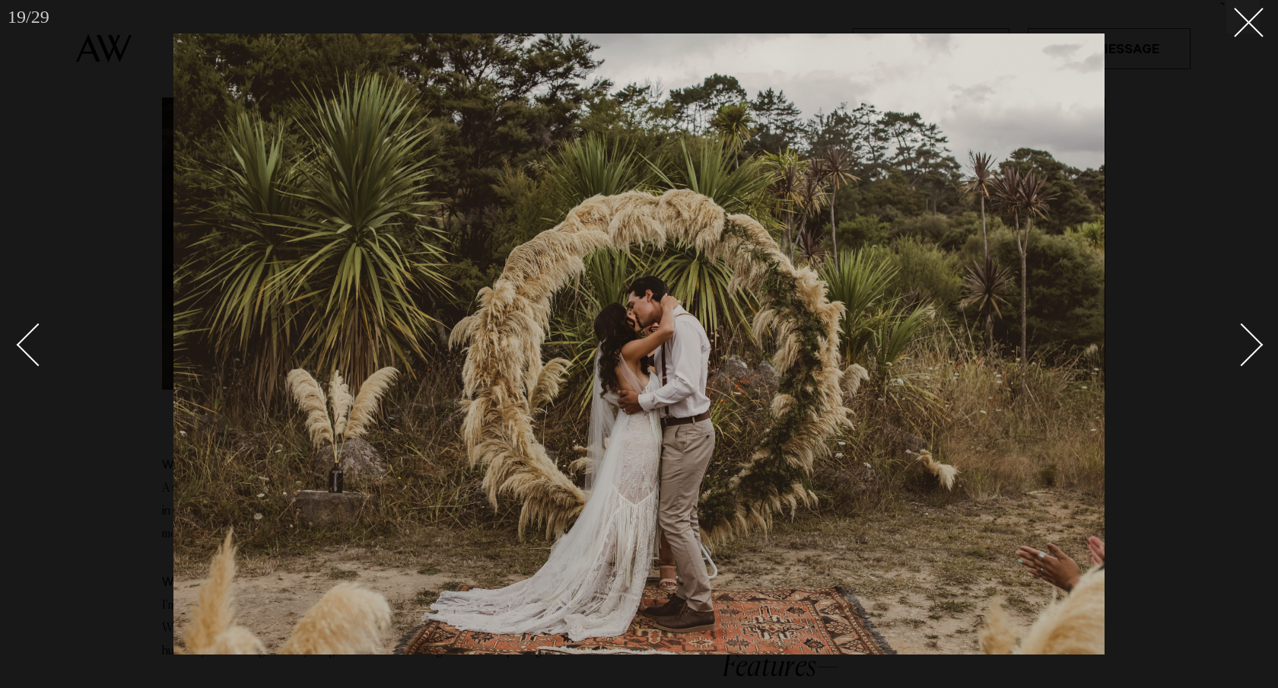
click at [1255, 351] on div "Next slide" at bounding box center [1241, 344] width 43 height 43
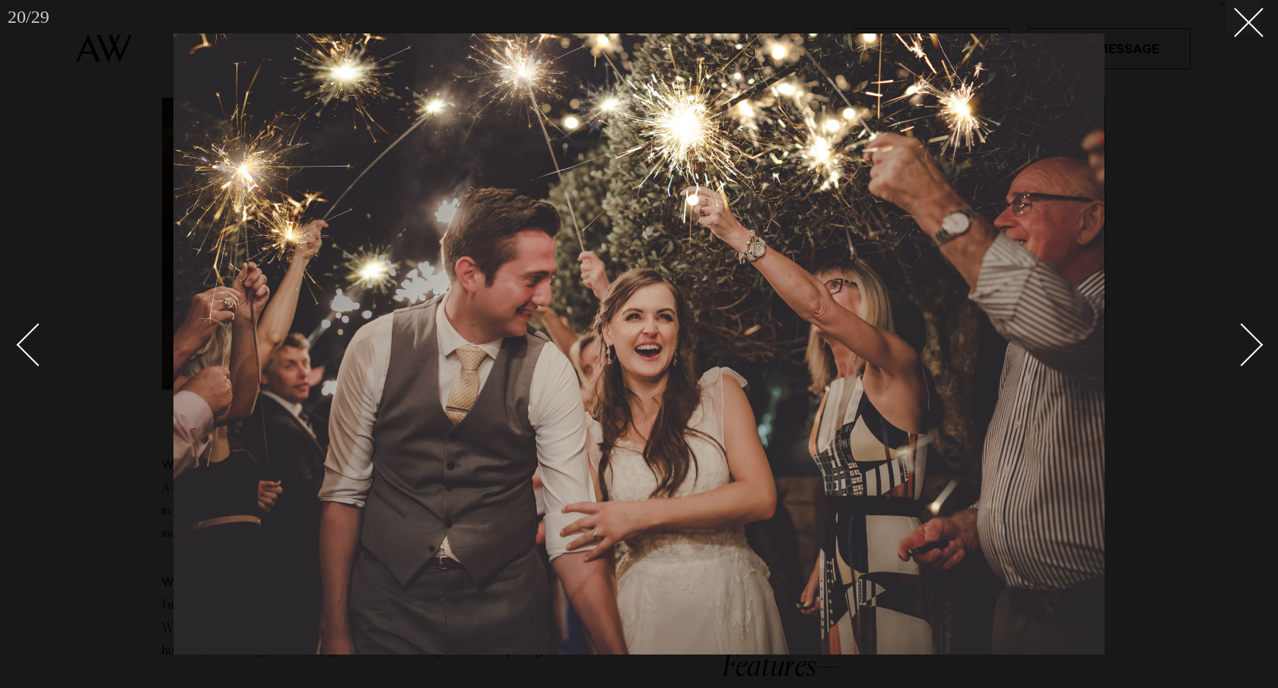
click at [1255, 351] on div "Next slide" at bounding box center [1241, 344] width 43 height 43
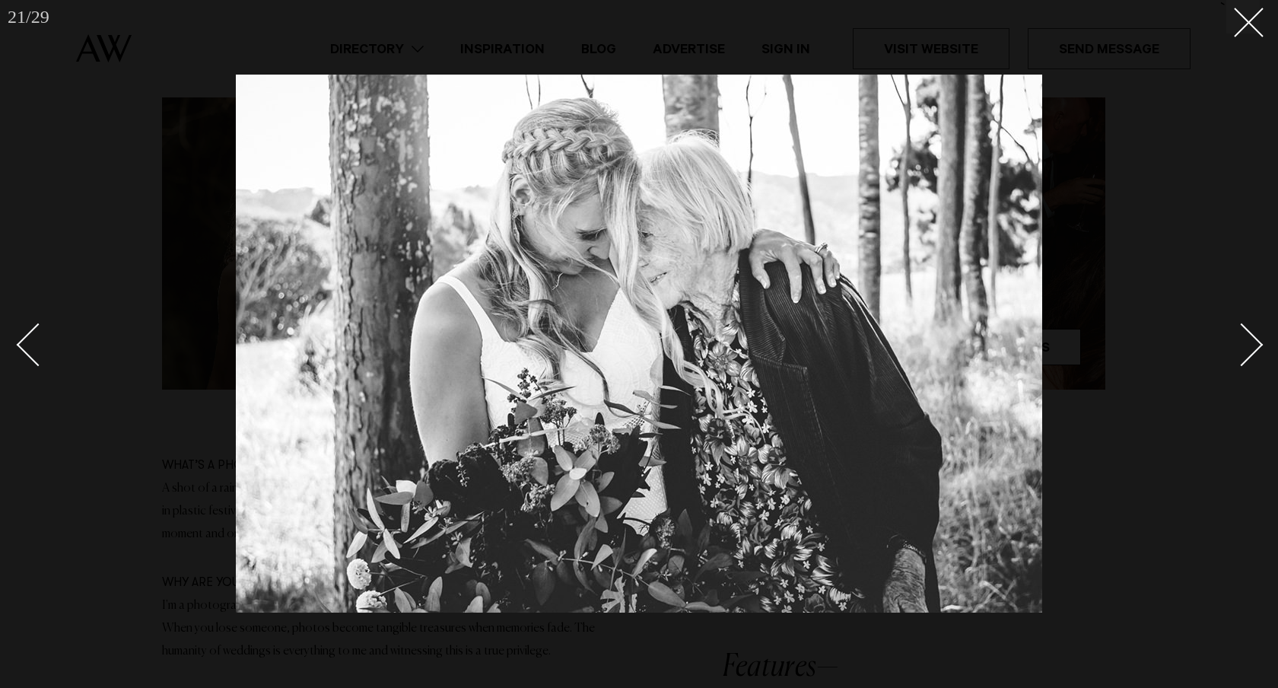
click at [1255, 351] on div "Next slide" at bounding box center [1241, 344] width 43 height 43
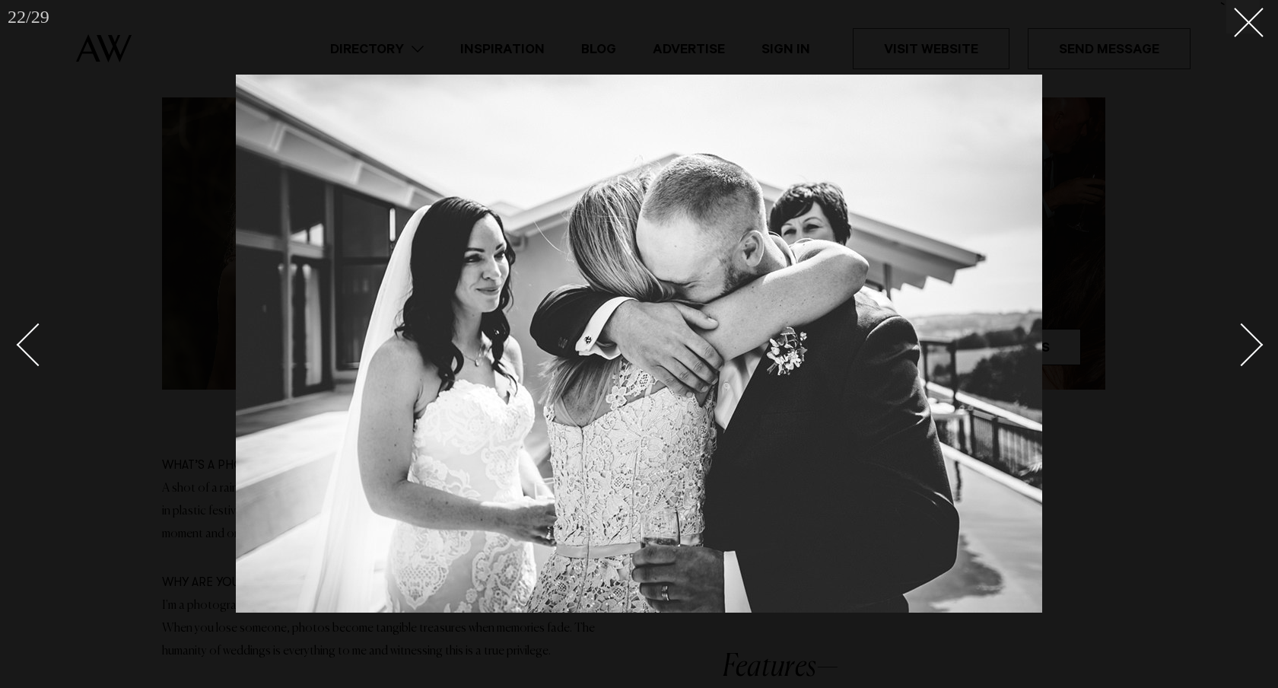
click at [1255, 351] on div "Next slide" at bounding box center [1241, 344] width 43 height 43
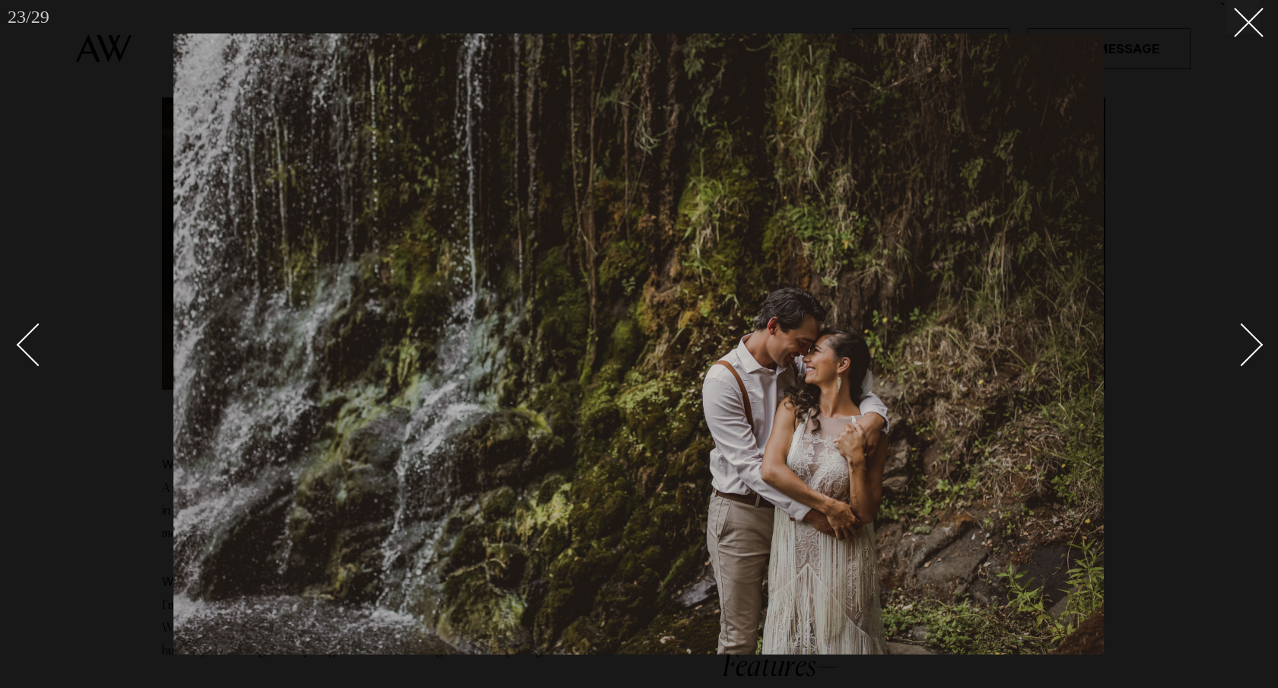
click at [1255, 351] on div "Next slide" at bounding box center [1241, 344] width 43 height 43
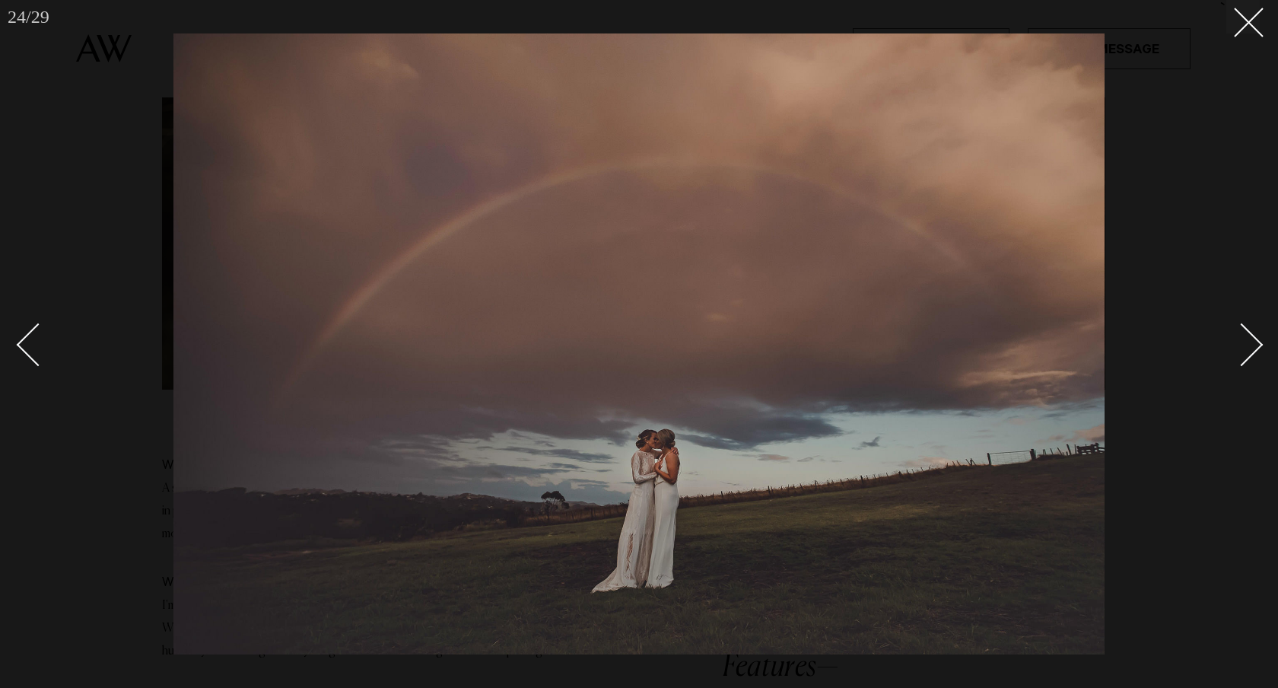
click at [1255, 351] on div "Next slide" at bounding box center [1241, 344] width 43 height 43
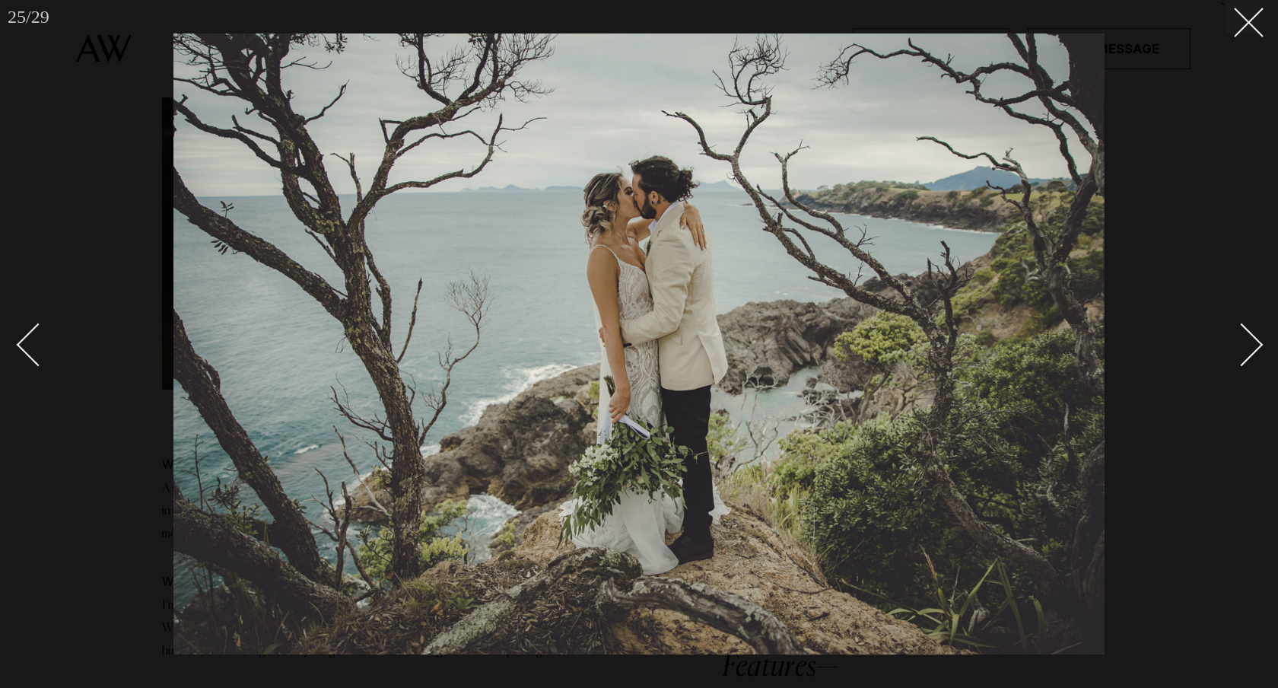
click at [1255, 351] on div "Next slide" at bounding box center [1241, 344] width 43 height 43
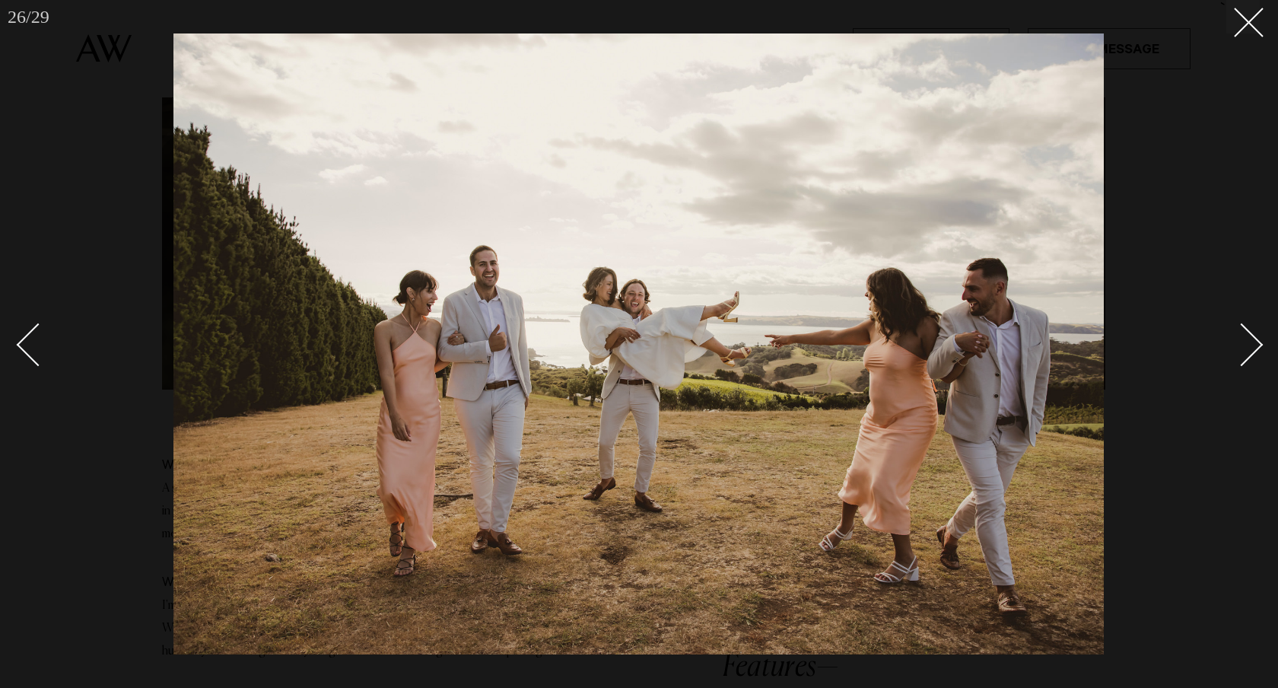
click at [1255, 351] on div "Next slide" at bounding box center [1241, 344] width 43 height 43
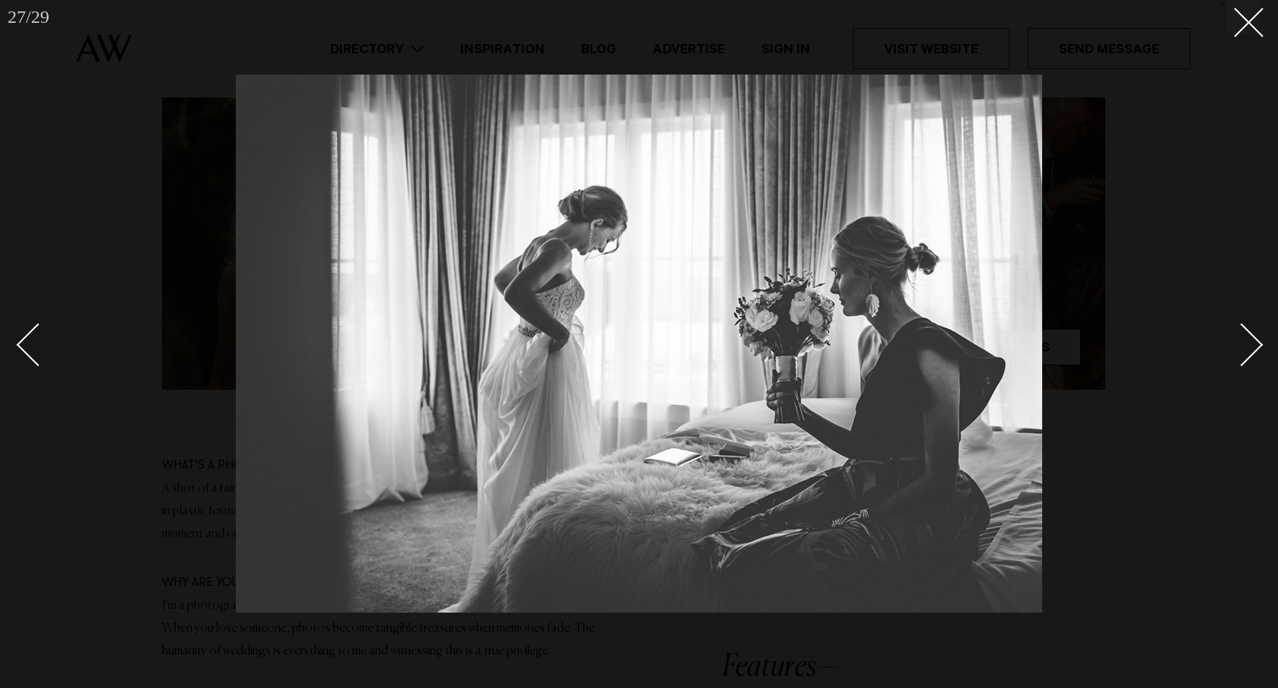
click at [1255, 351] on div "Next slide" at bounding box center [1241, 344] width 43 height 43
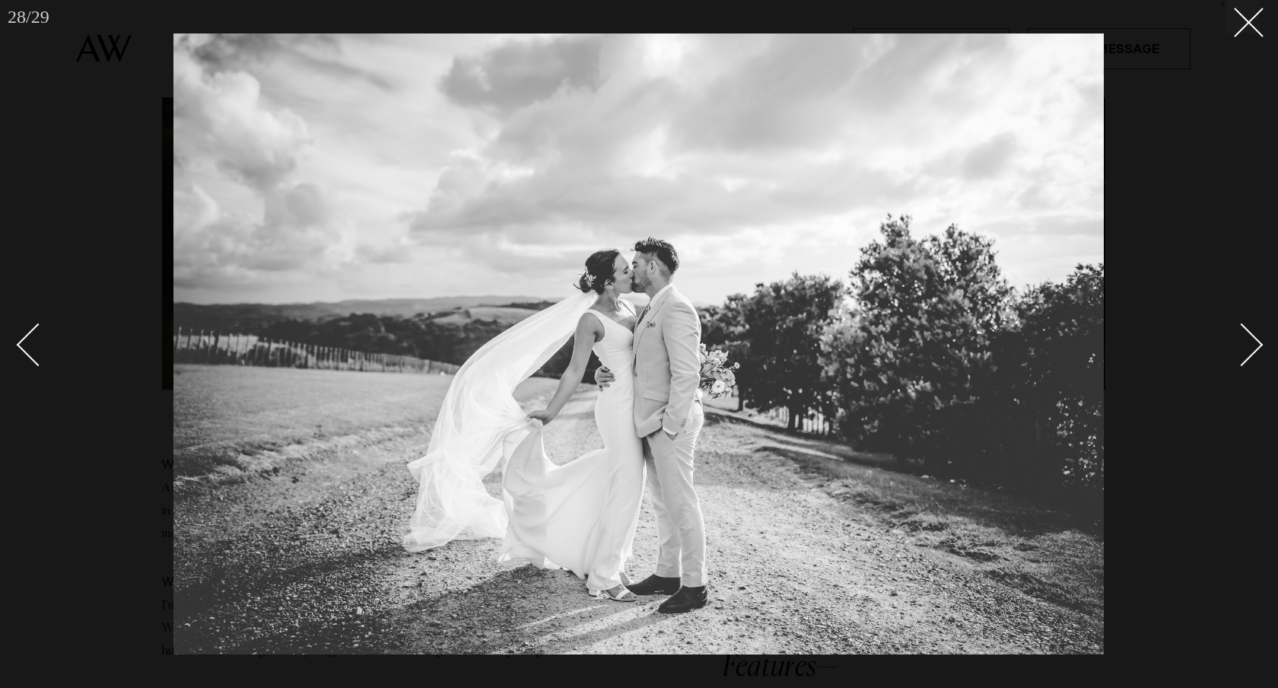
click at [1255, 351] on div "Next slide" at bounding box center [1241, 344] width 43 height 43
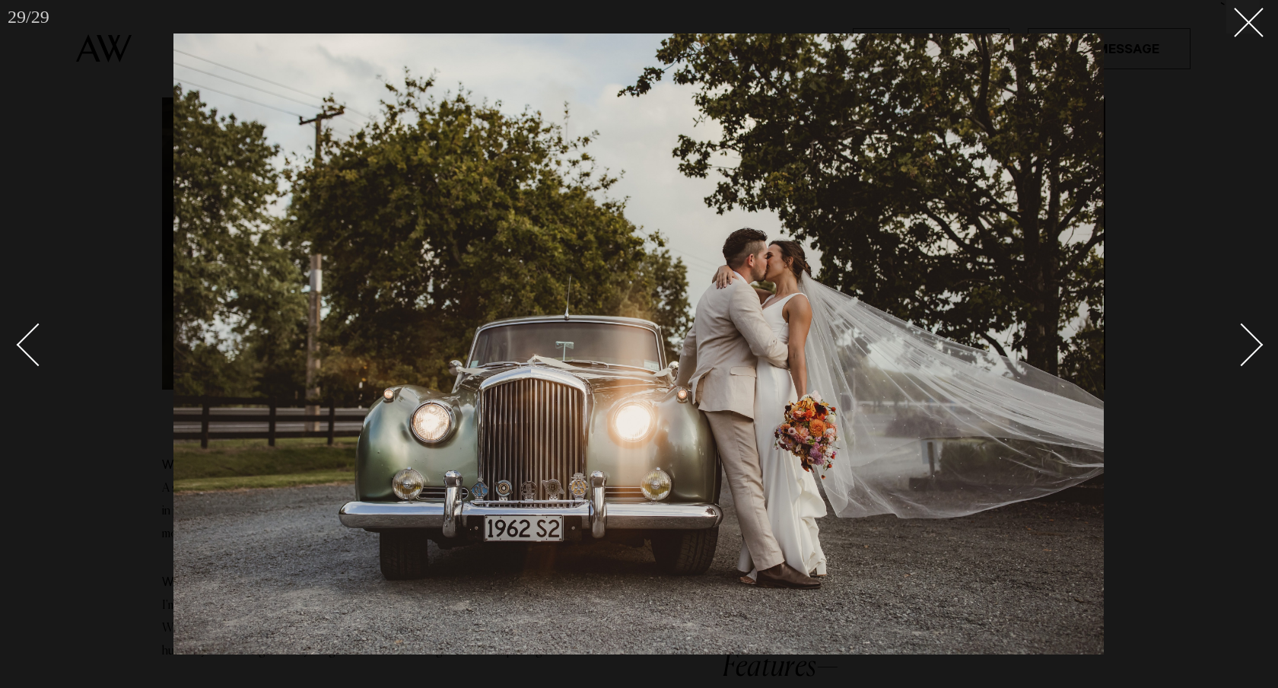
click at [1255, 351] on div "Next slide" at bounding box center [1241, 344] width 43 height 43
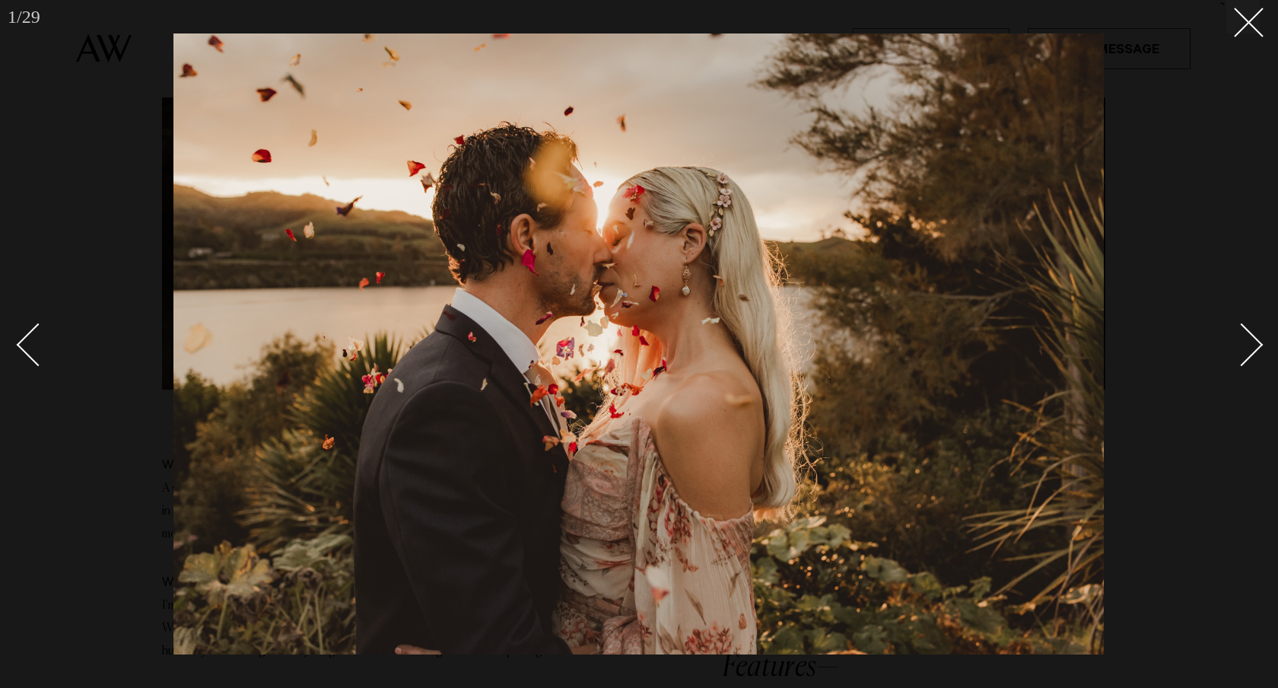
click at [1255, 351] on div "Next slide" at bounding box center [1241, 344] width 43 height 43
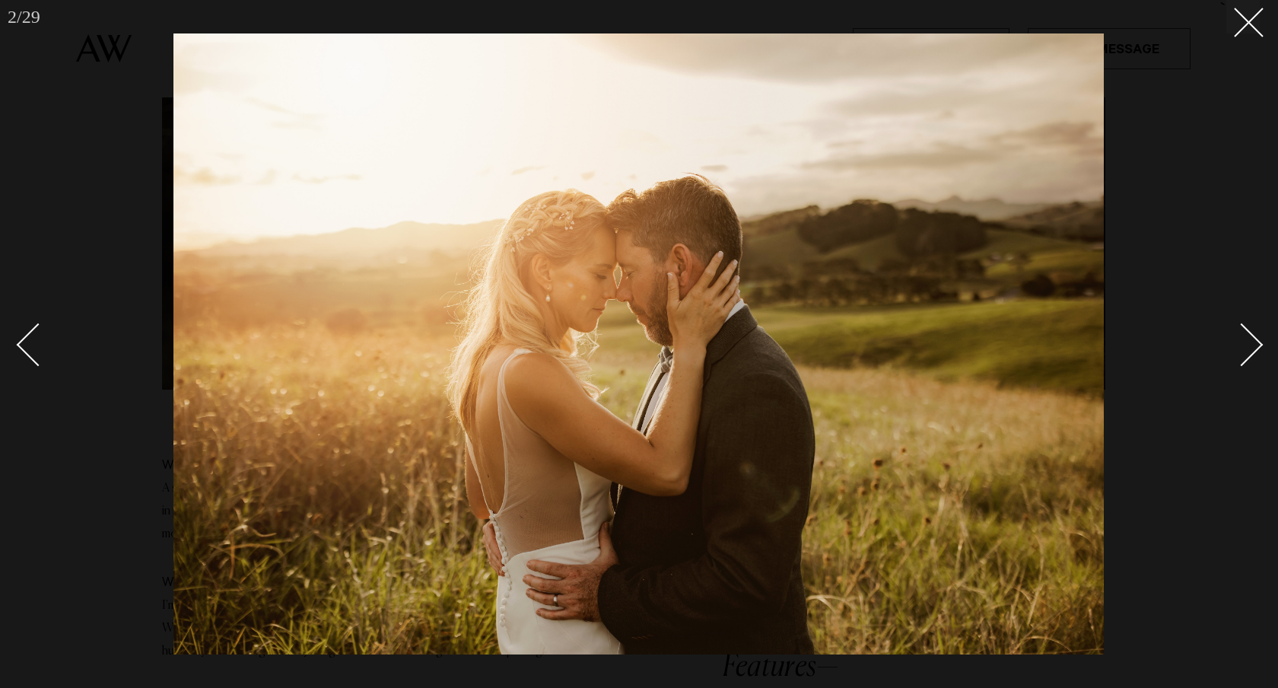
click at [1255, 351] on div "Next slide" at bounding box center [1241, 344] width 43 height 43
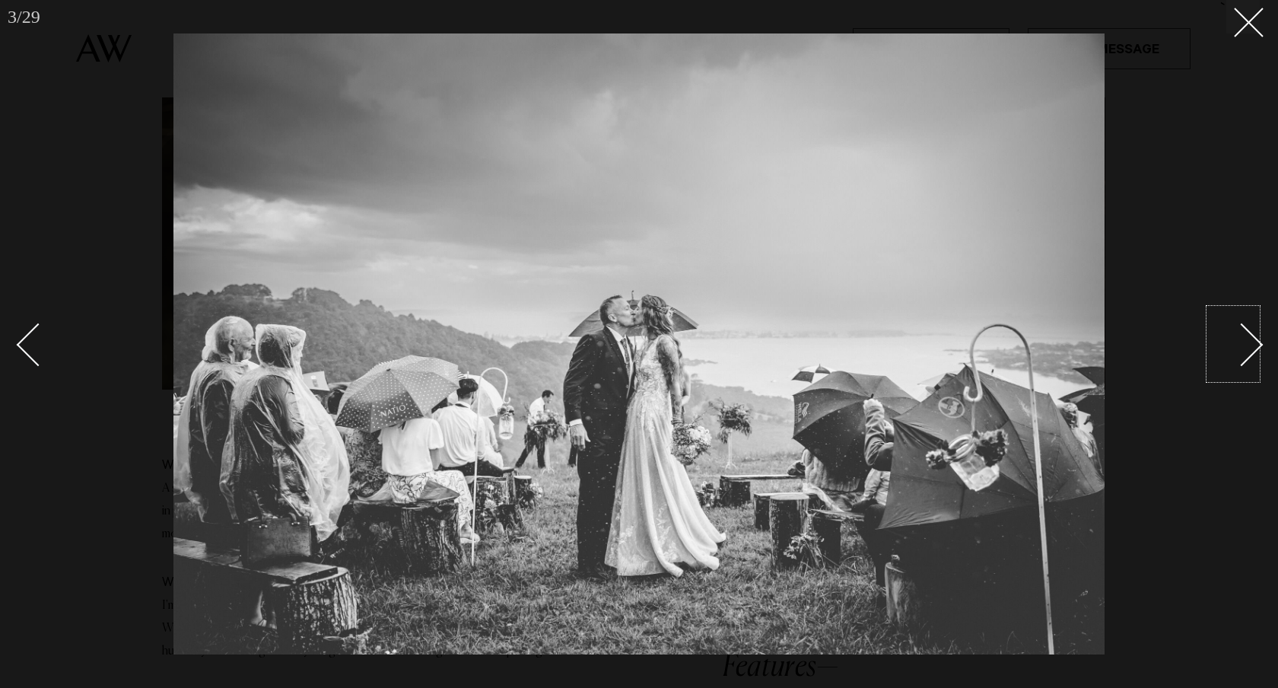
click at [905, 448] on img at bounding box center [638, 343] width 931 height 621
click at [1251, 342] on div "Next slide" at bounding box center [1241, 344] width 43 height 43
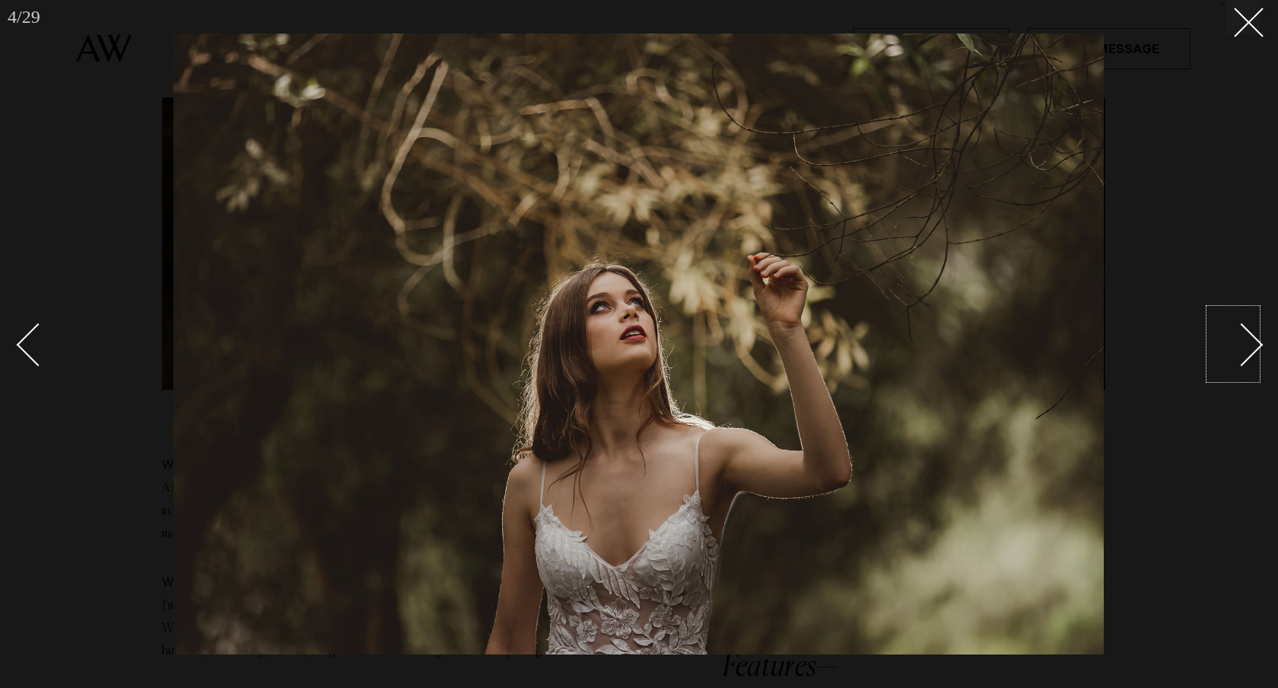
click at [1251, 342] on div "Next slide" at bounding box center [1241, 344] width 43 height 43
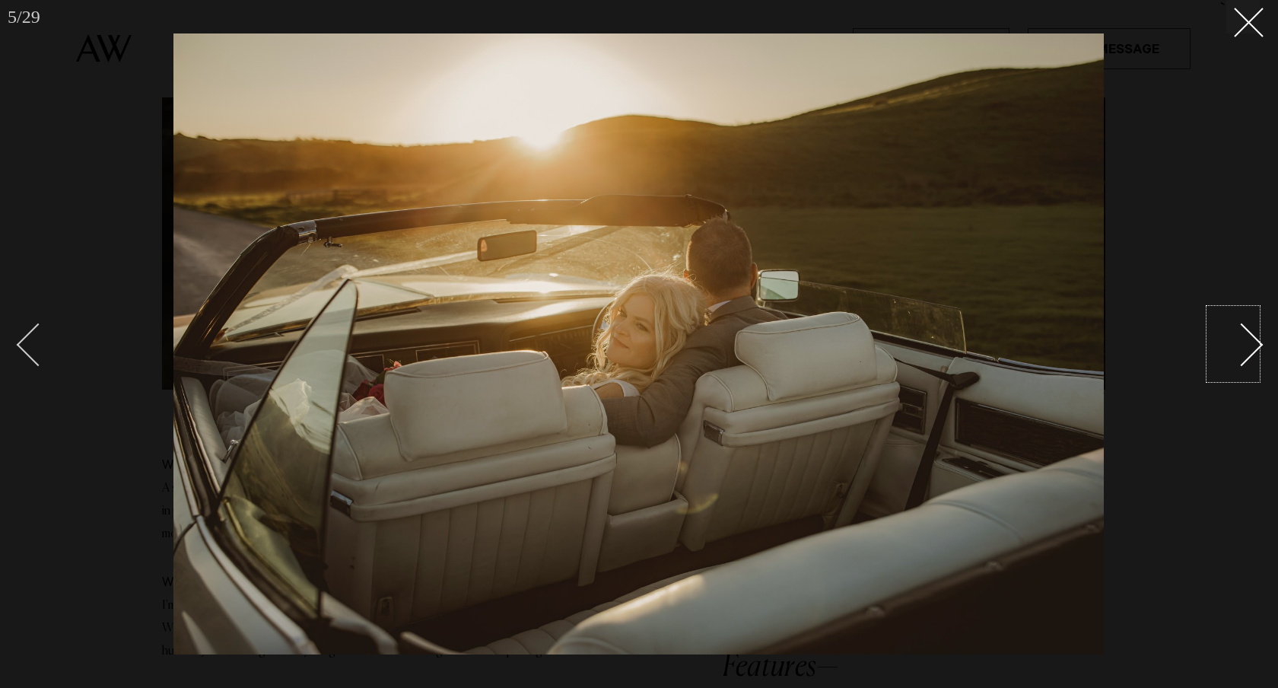
click at [22, 344] on div "Previous slide" at bounding box center [38, 344] width 43 height 43
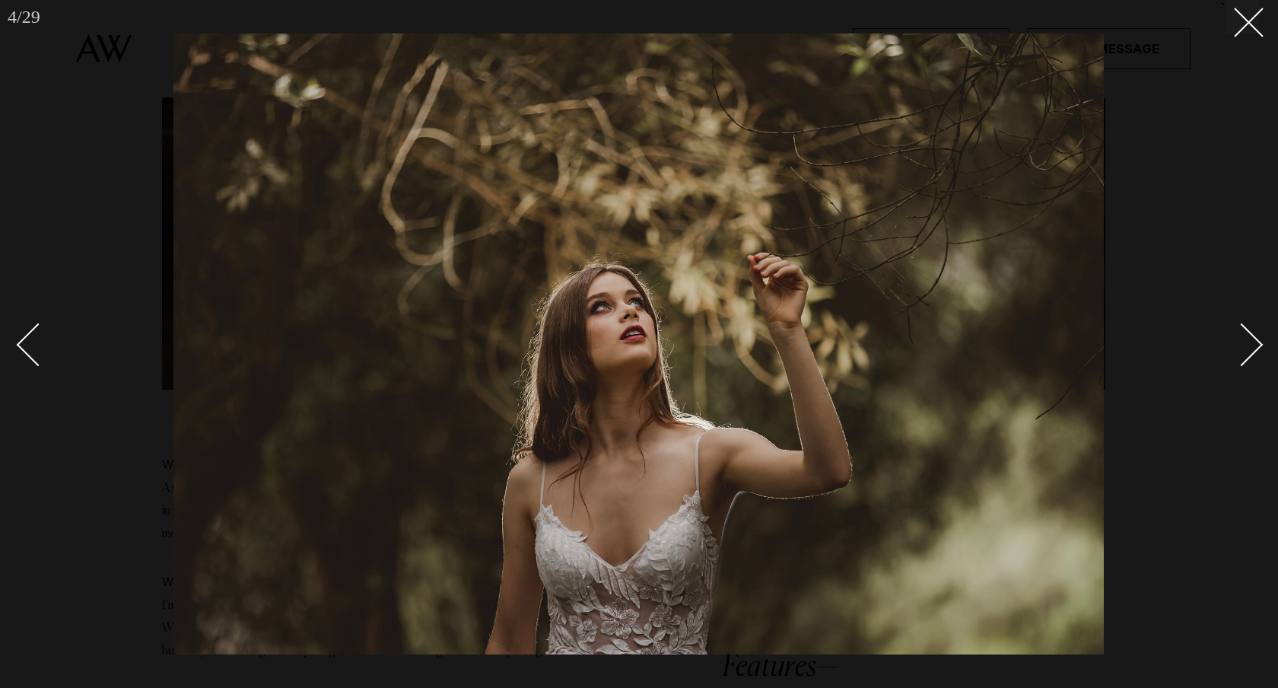
click at [1235, 341] on div "Next slide" at bounding box center [1241, 344] width 43 height 43
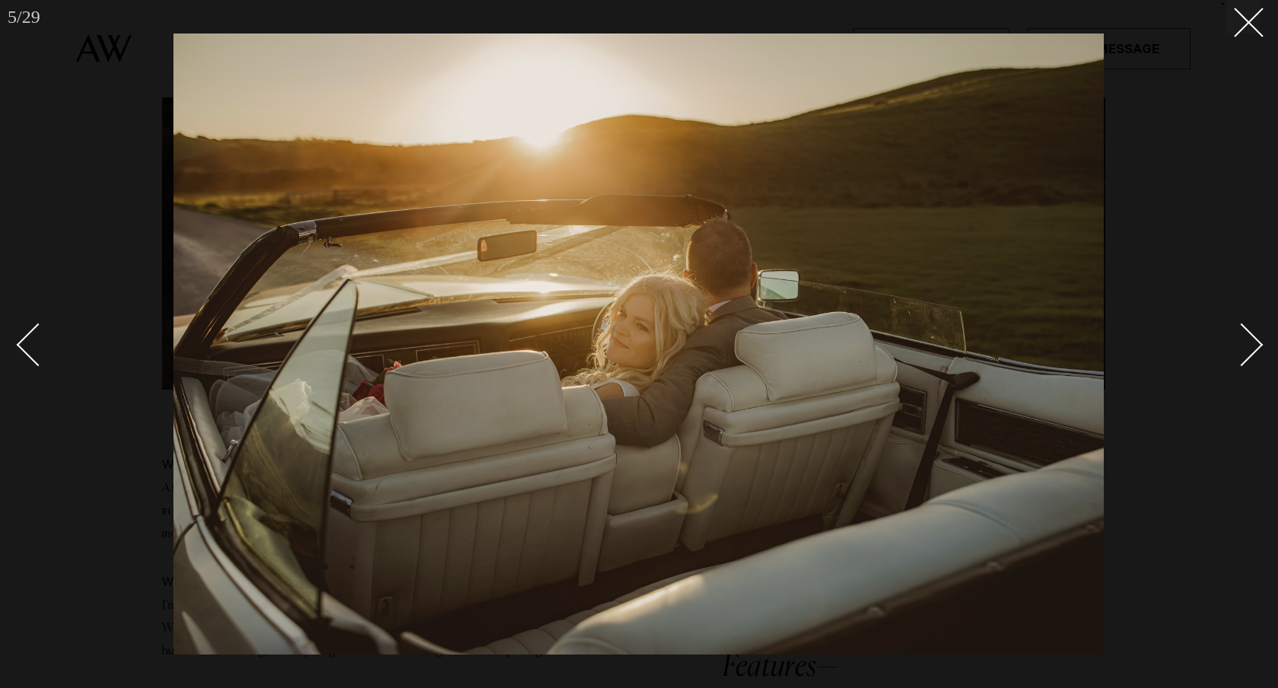
click at [1235, 341] on div "Next slide" at bounding box center [1241, 344] width 43 height 43
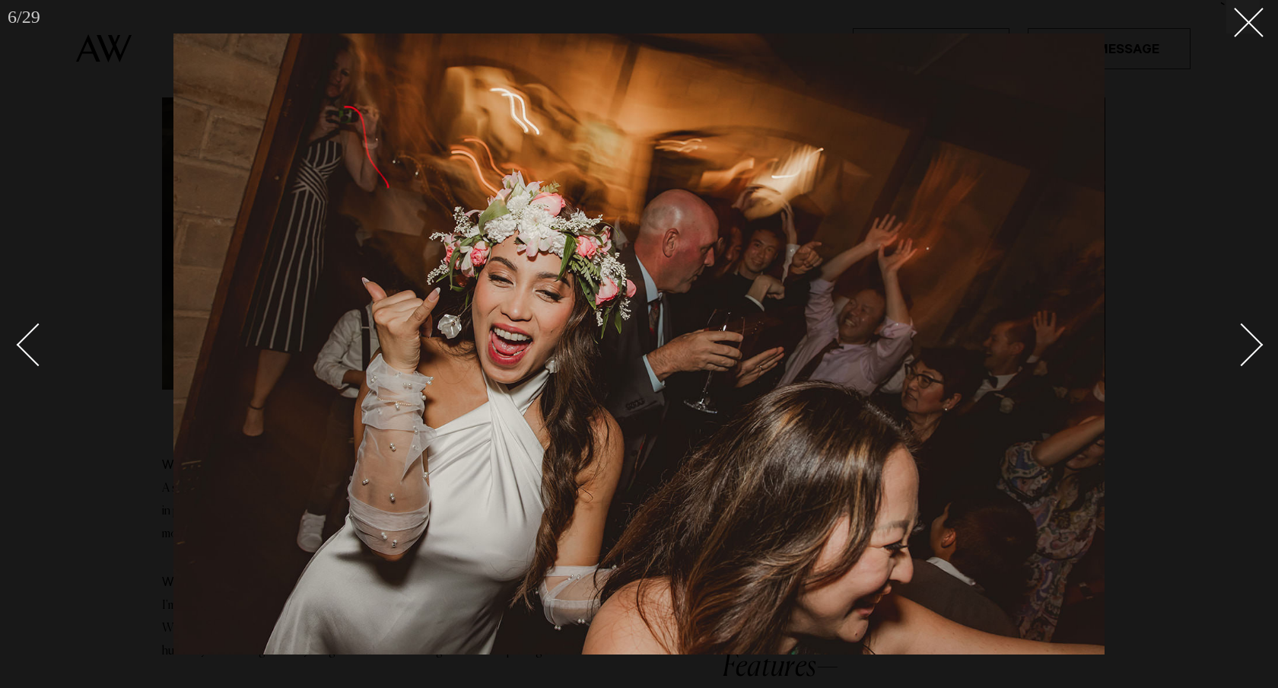
click at [1252, 358] on link at bounding box center [1233, 344] width 53 height 76
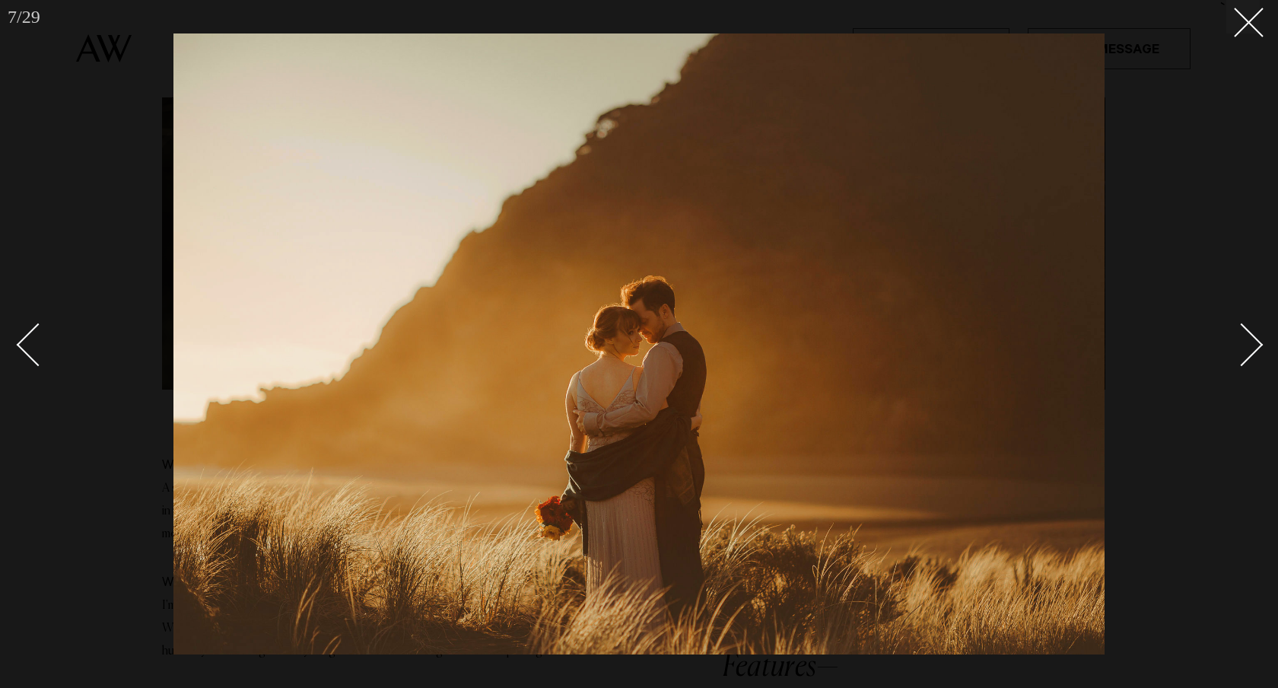
click at [1252, 358] on link at bounding box center [1233, 344] width 53 height 76
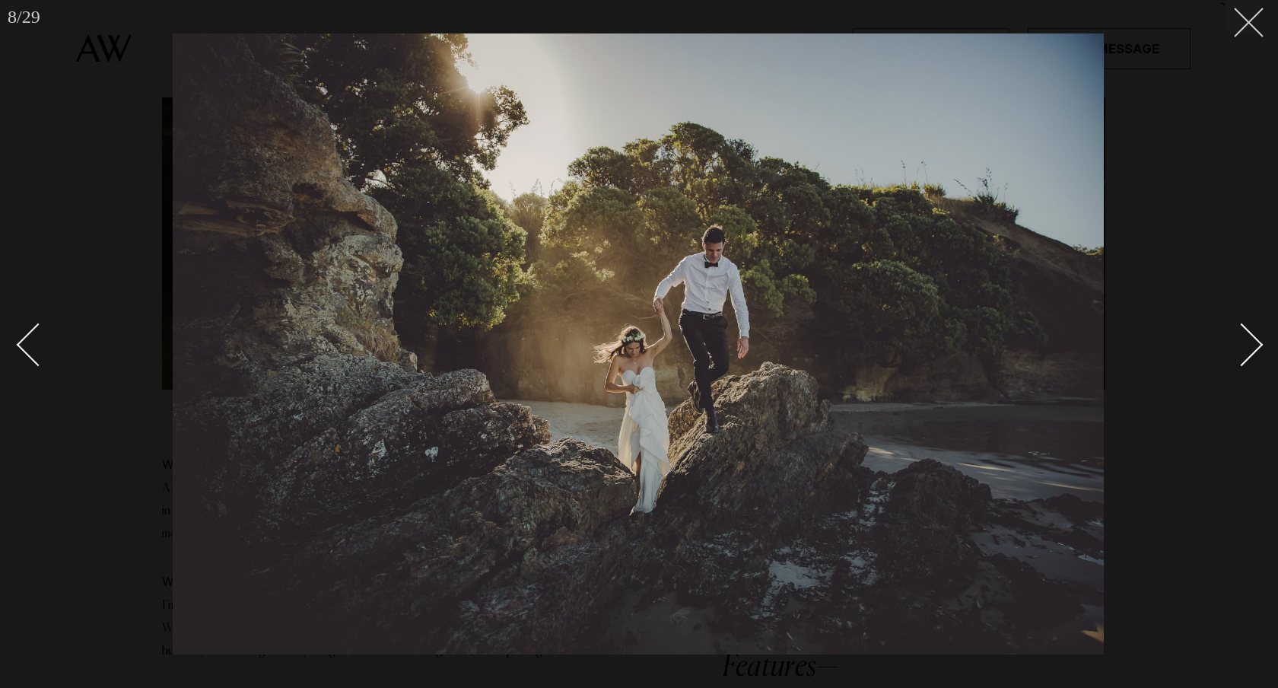
click at [1244, 24] on icon at bounding box center [1243, 17] width 18 height 18
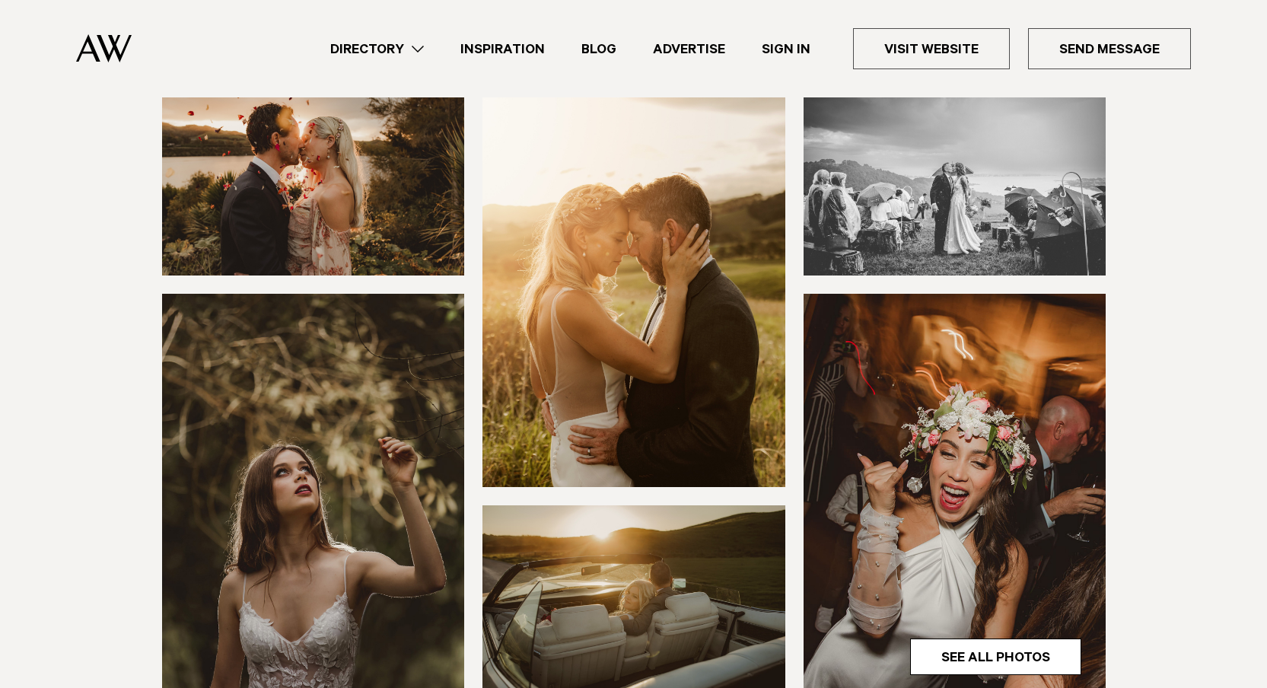
scroll to position [237, 0]
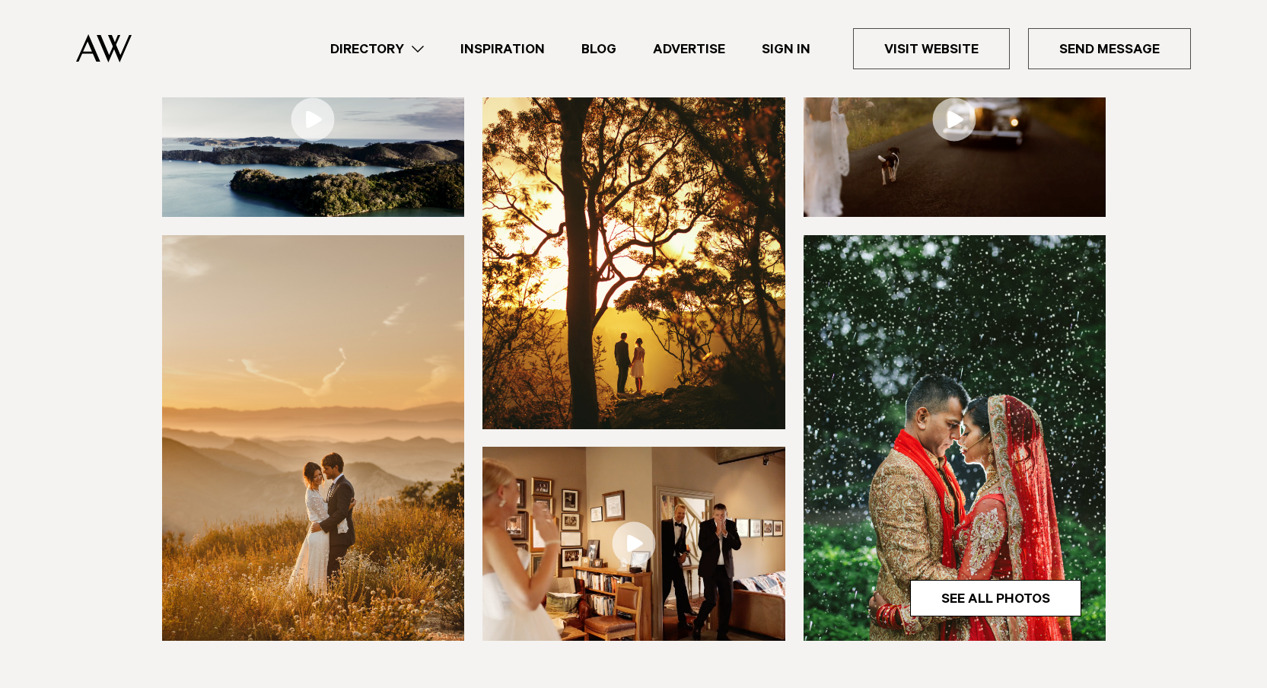
scroll to position [308, 0]
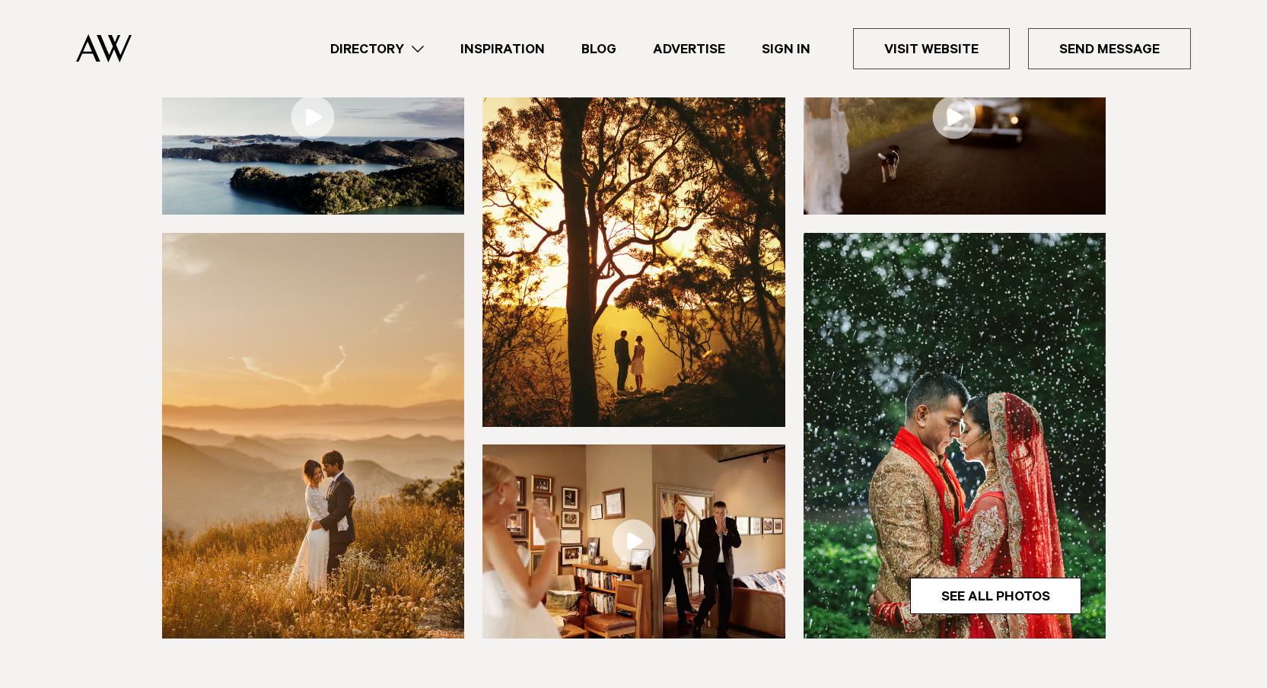
click at [305, 447] on img at bounding box center [313, 436] width 303 height 406
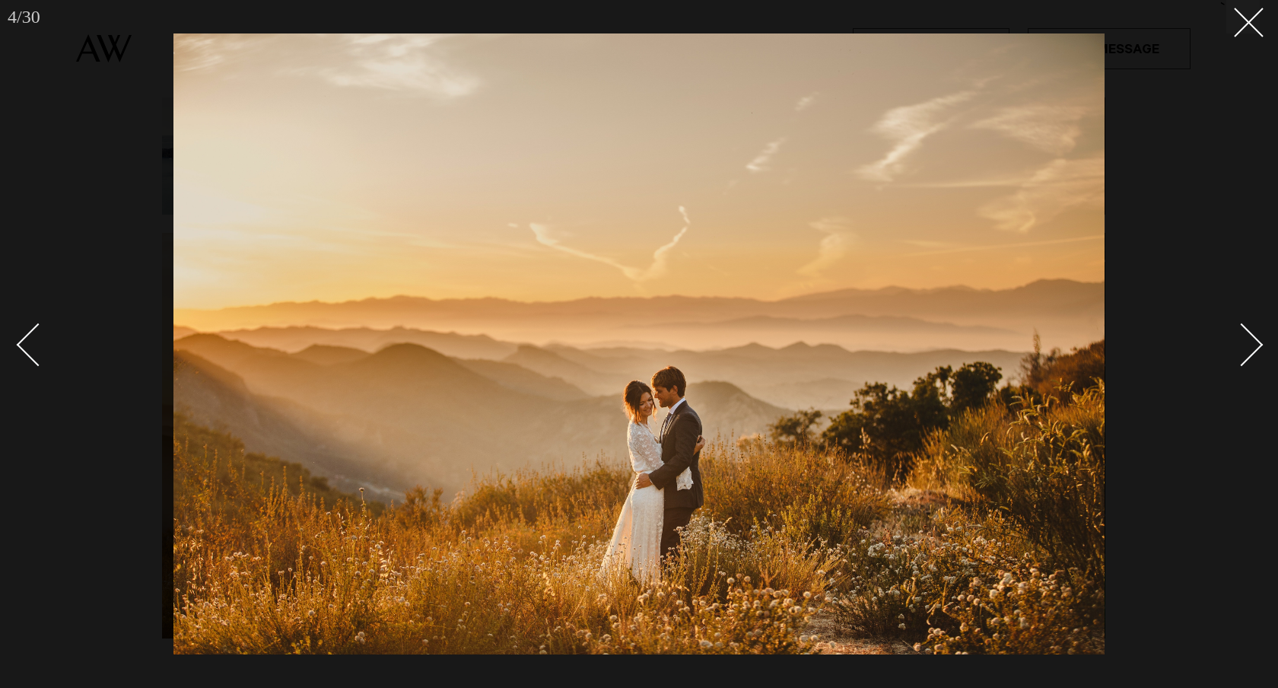
click at [1258, 349] on link at bounding box center [1233, 344] width 53 height 76
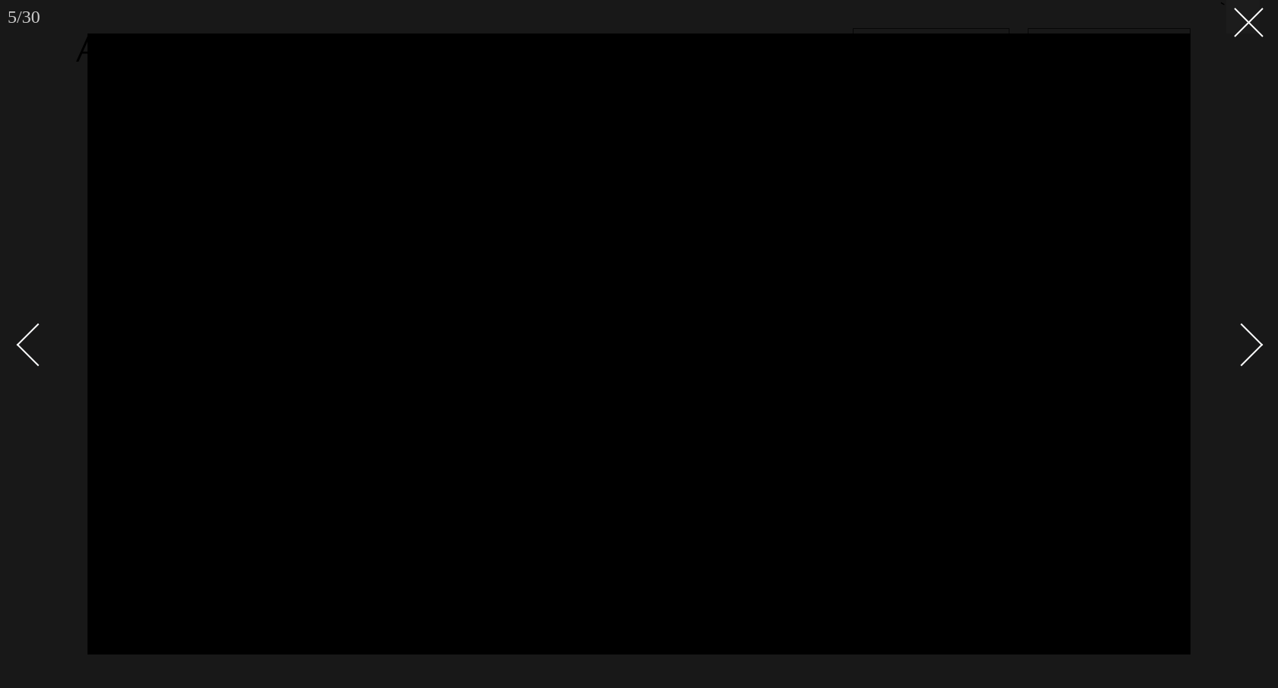
click at [1258, 349] on link at bounding box center [1233, 344] width 53 height 76
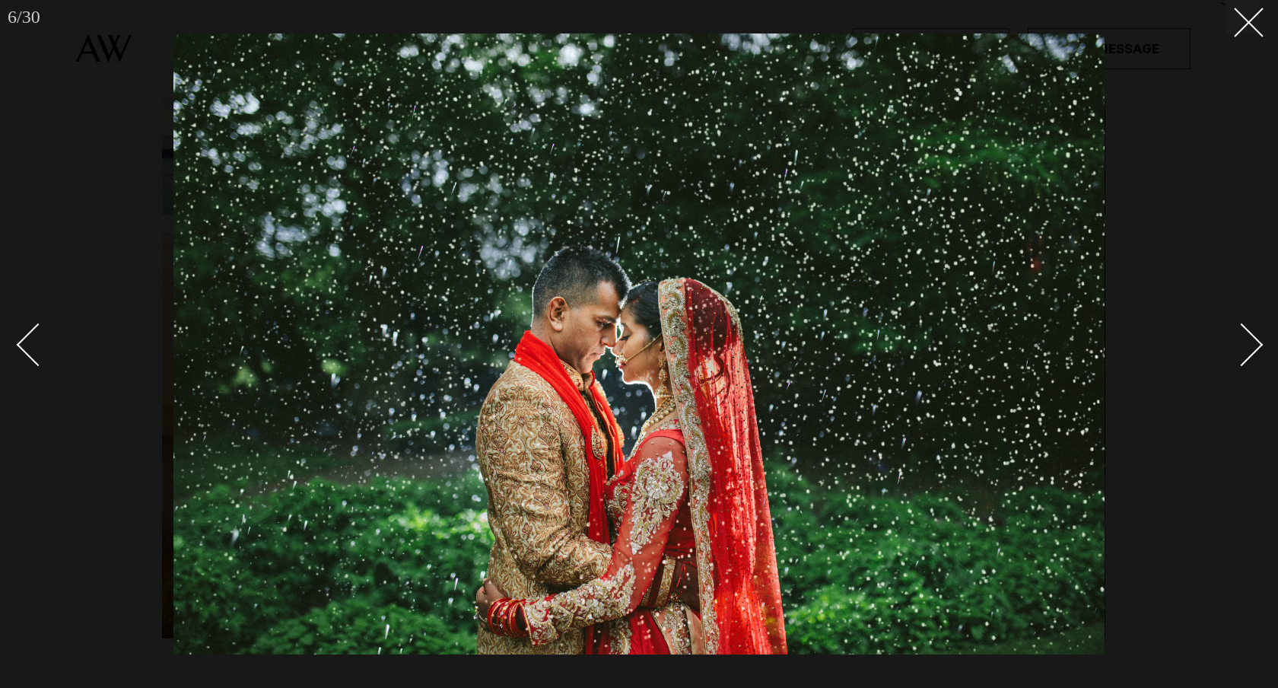
click at [1258, 349] on link at bounding box center [1233, 344] width 53 height 76
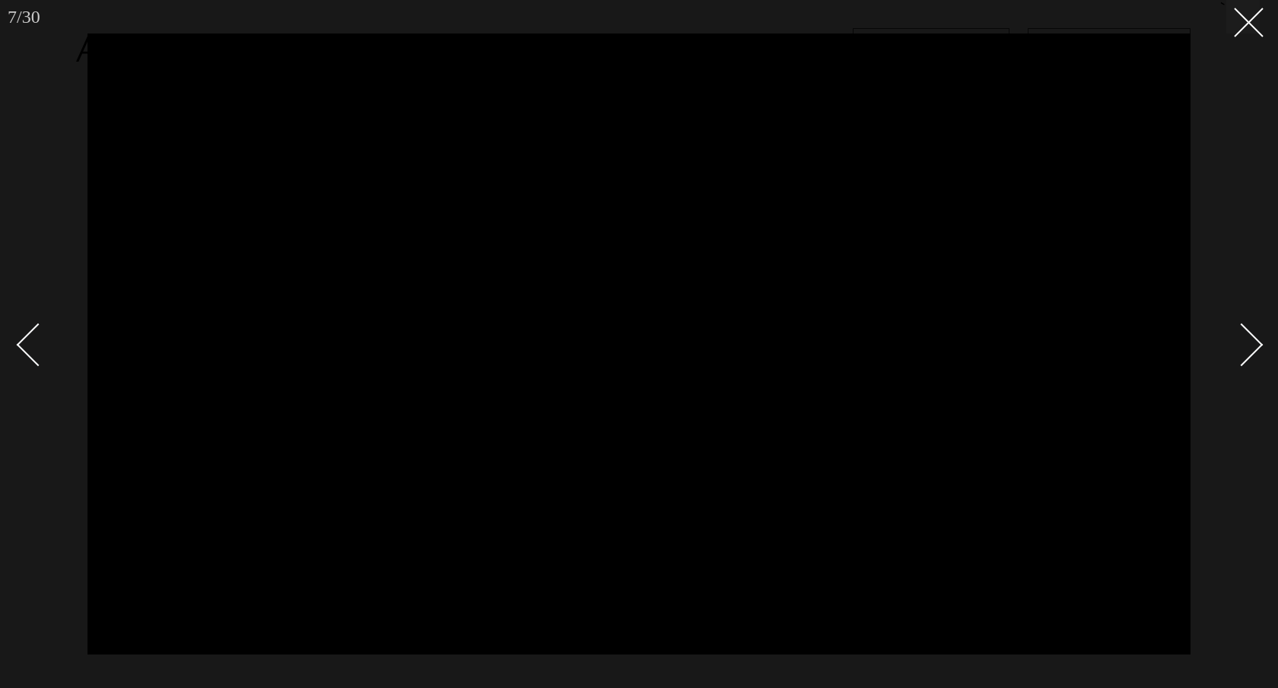
click at [1258, 349] on link at bounding box center [1233, 344] width 53 height 76
click at [1257, 336] on link at bounding box center [1233, 344] width 53 height 76
click at [1239, 32] on line at bounding box center [1249, 22] width 28 height 28
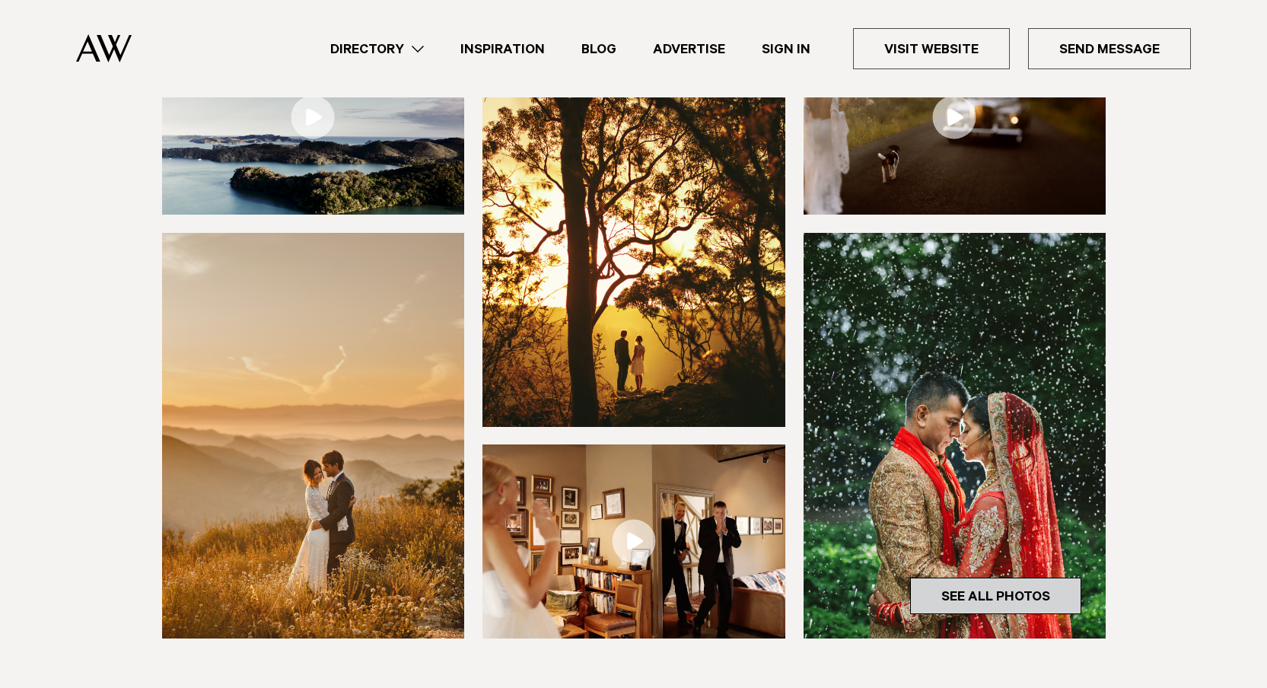
click at [959, 610] on link "See All Photos" at bounding box center [995, 595] width 171 height 37
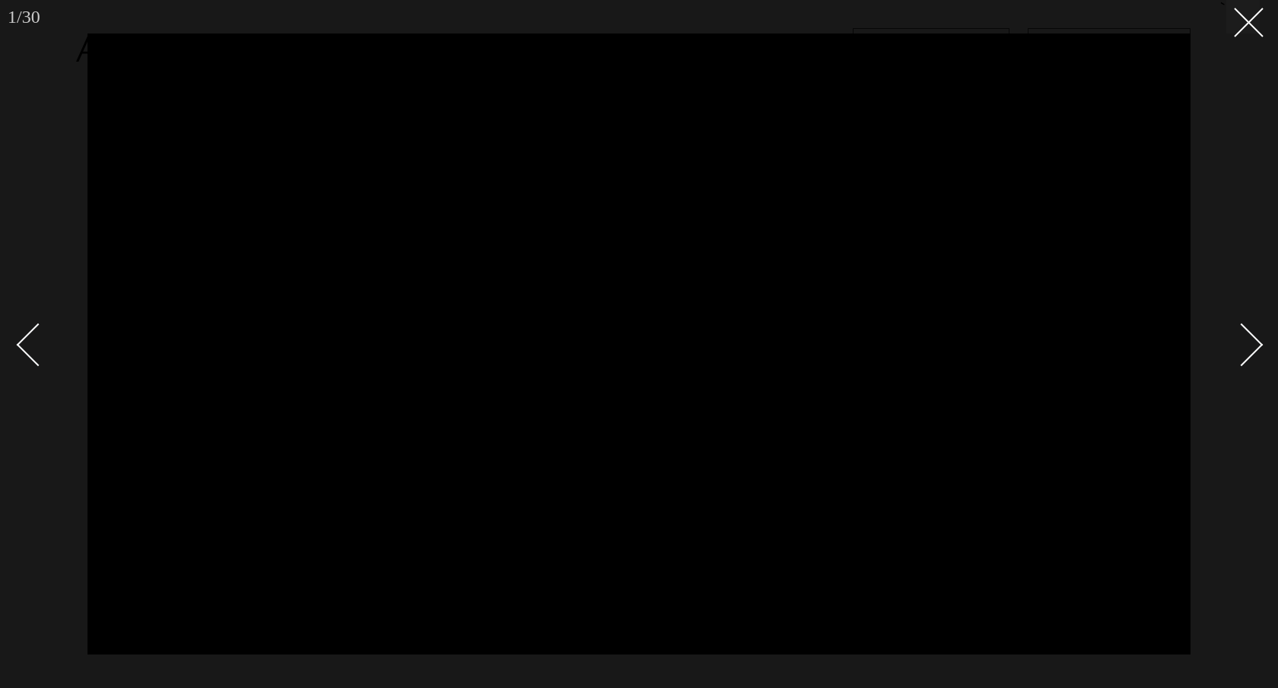
click at [1254, 361] on link at bounding box center [1233, 344] width 53 height 76
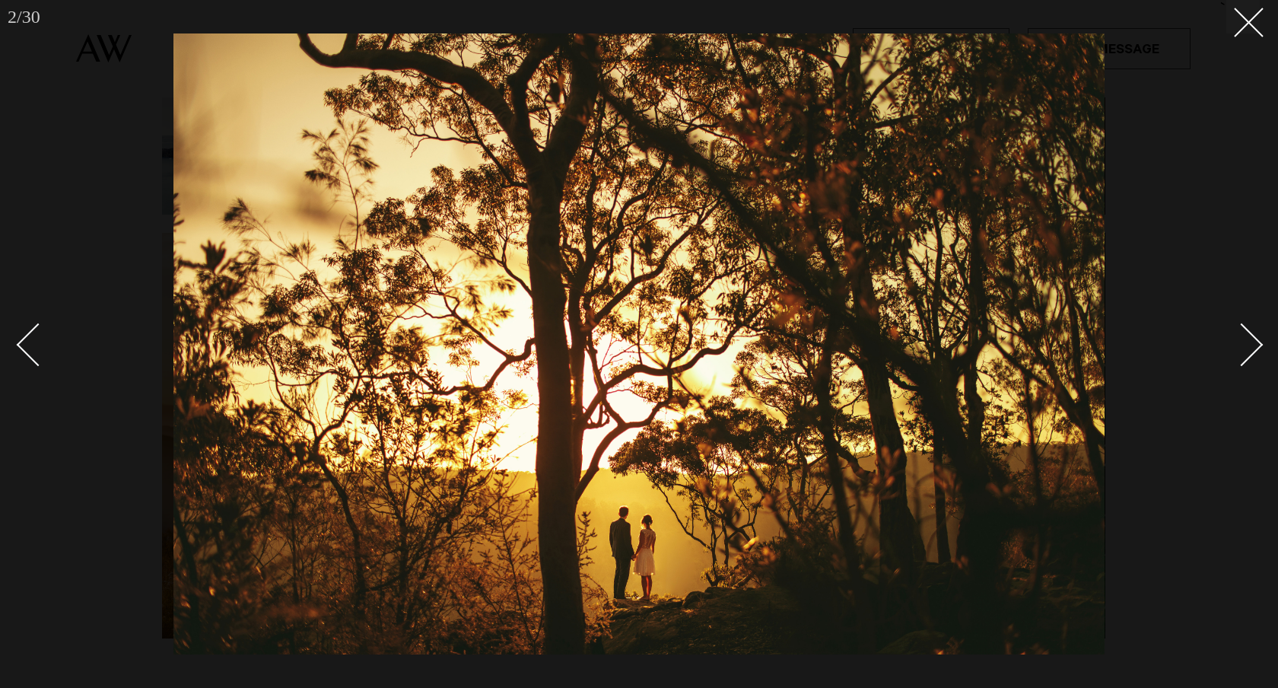
click at [1254, 361] on link at bounding box center [1233, 344] width 53 height 76
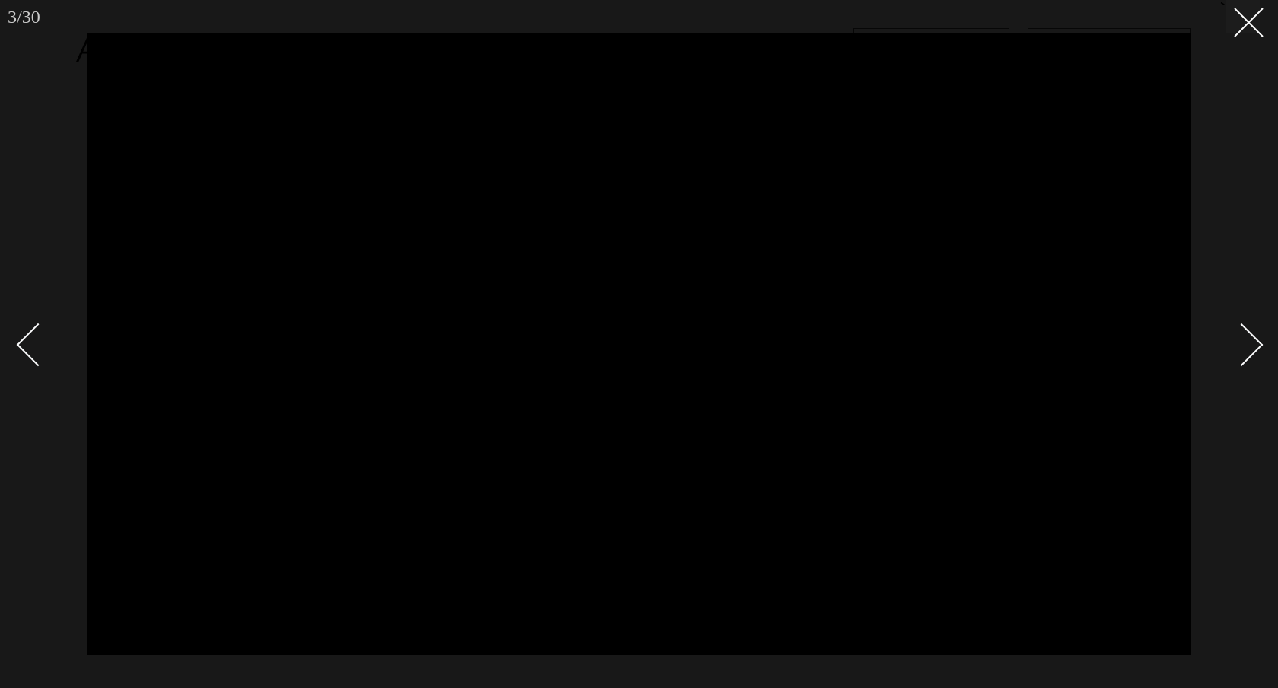
click at [1256, 348] on div "Next slide" at bounding box center [1241, 344] width 43 height 43
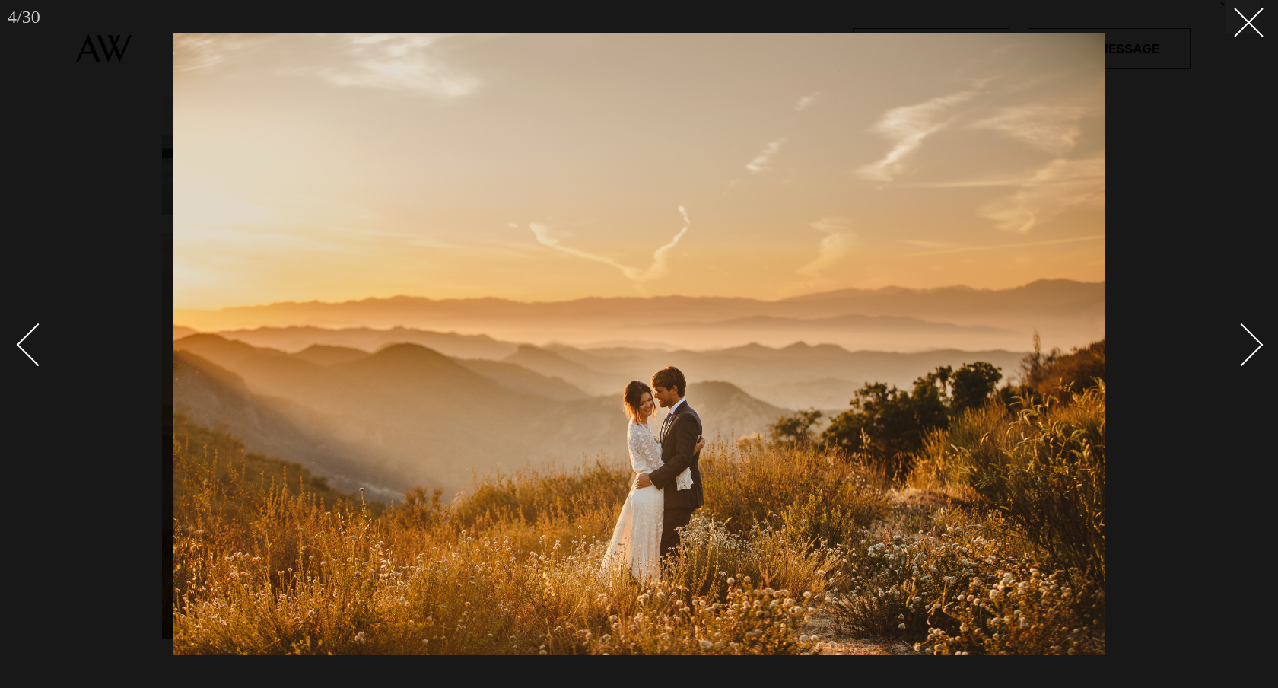
click at [1256, 348] on div "Next slide" at bounding box center [1241, 344] width 43 height 43
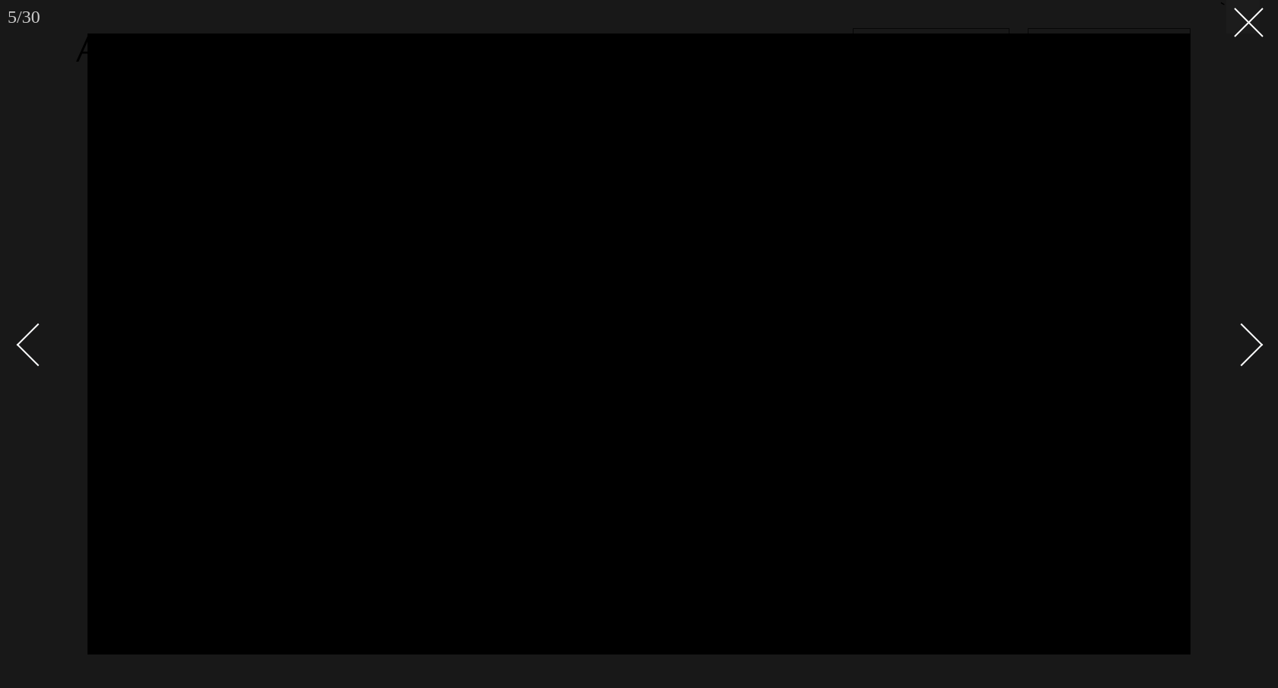
click at [1256, 348] on div "Next slide" at bounding box center [1241, 344] width 43 height 43
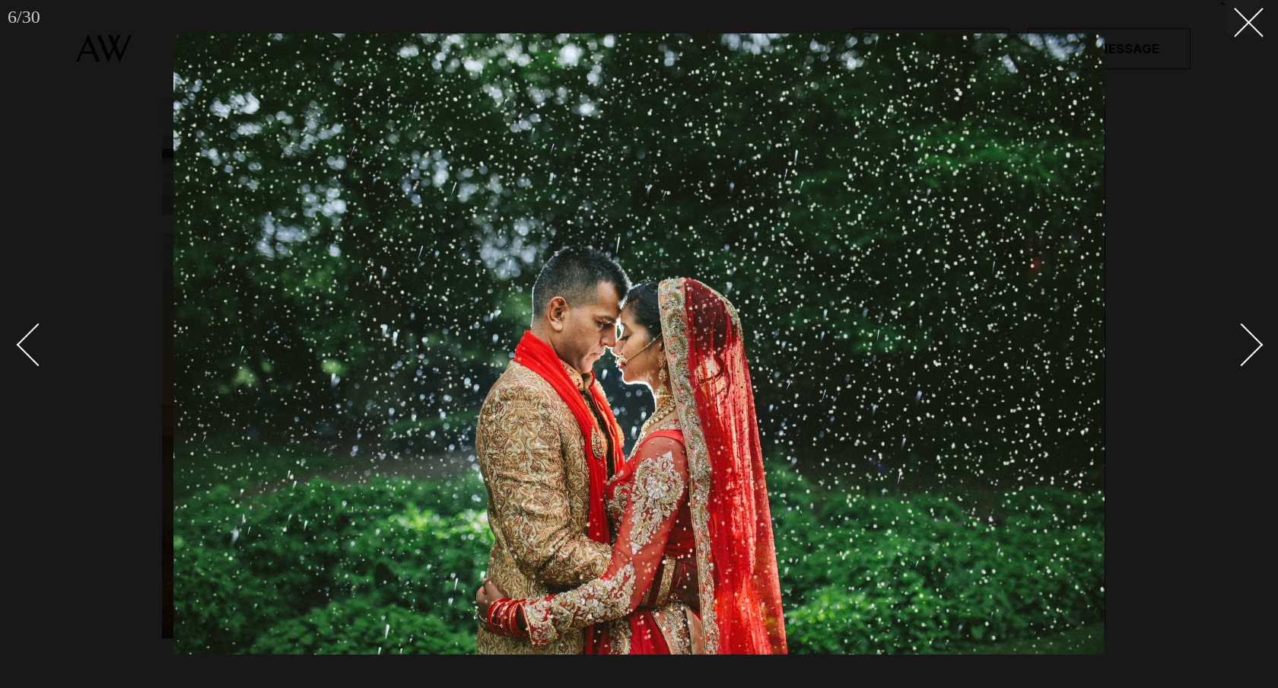
click at [1256, 348] on div "Next slide" at bounding box center [1241, 344] width 43 height 43
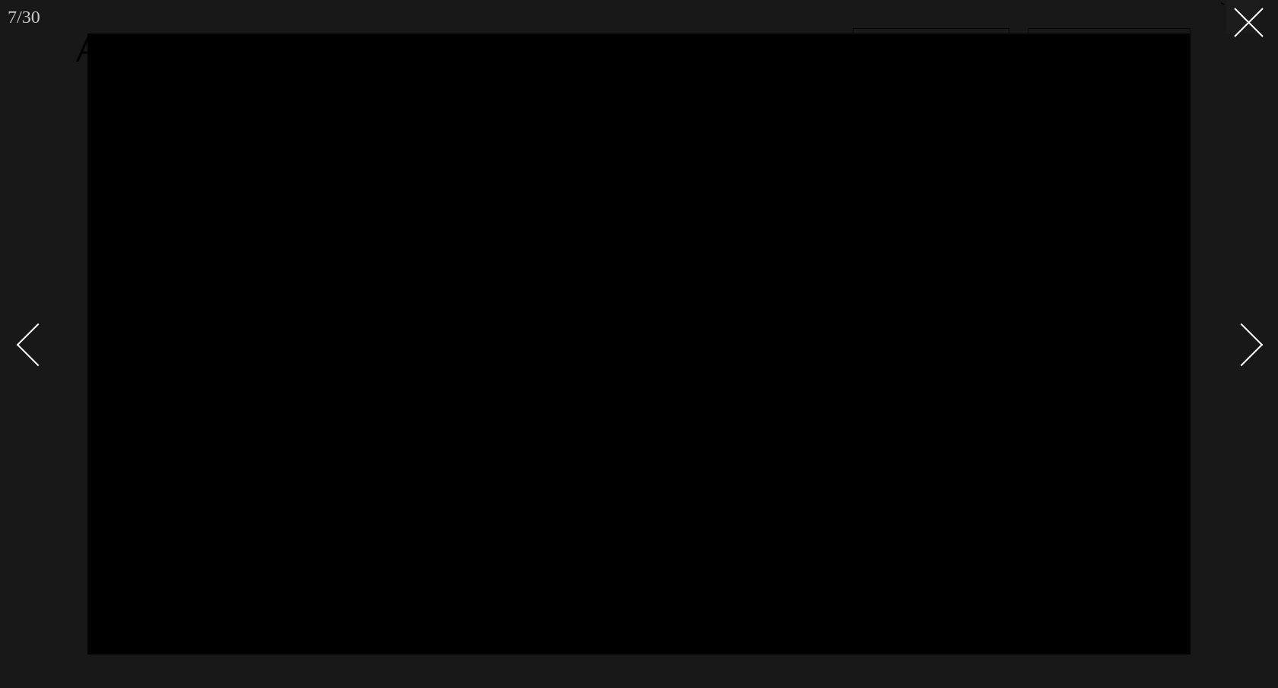
click at [1256, 348] on div "Next slide" at bounding box center [1241, 344] width 43 height 43
click at [1252, 348] on div "Next slide" at bounding box center [1241, 344] width 43 height 43
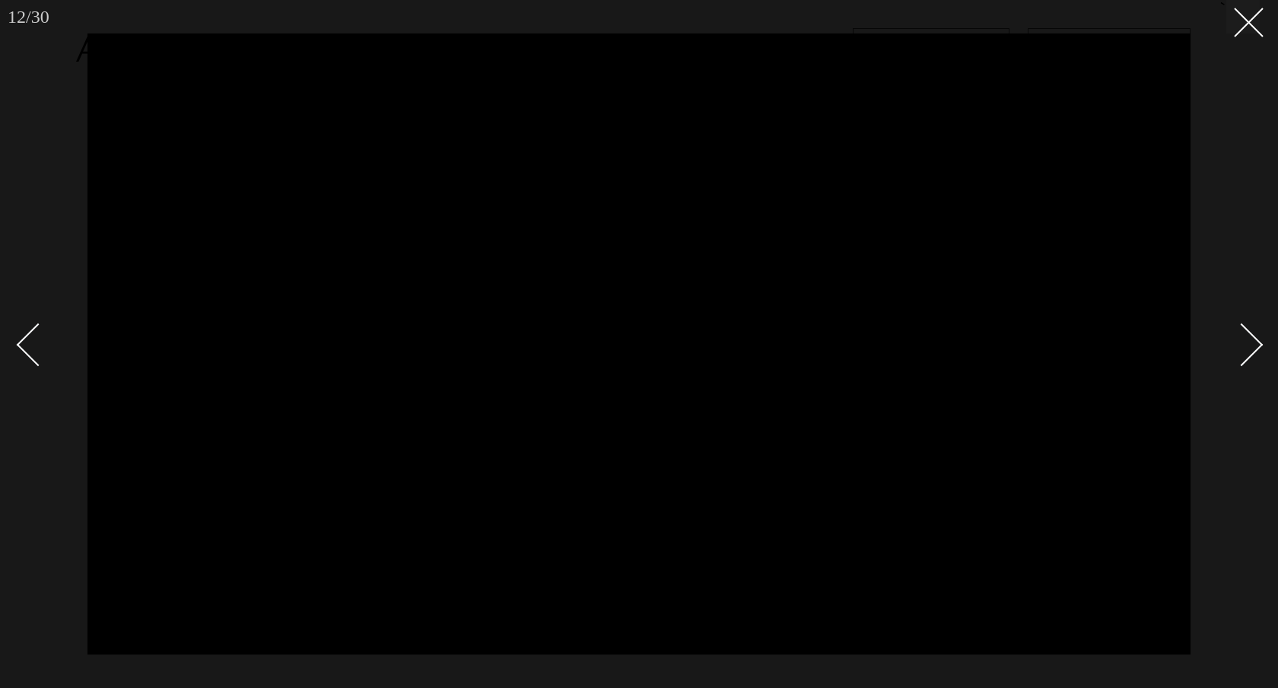
click at [1252, 348] on div "Next slide" at bounding box center [1241, 344] width 43 height 43
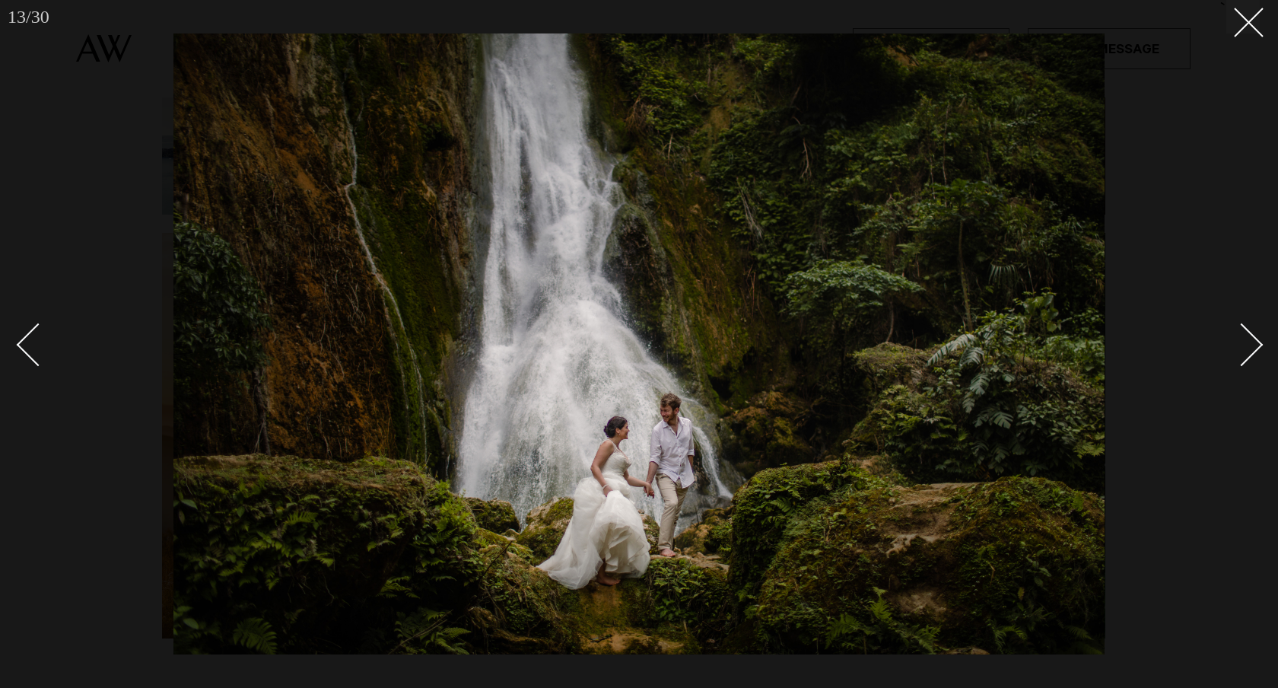
click at [1252, 348] on div "Next slide" at bounding box center [1241, 344] width 43 height 43
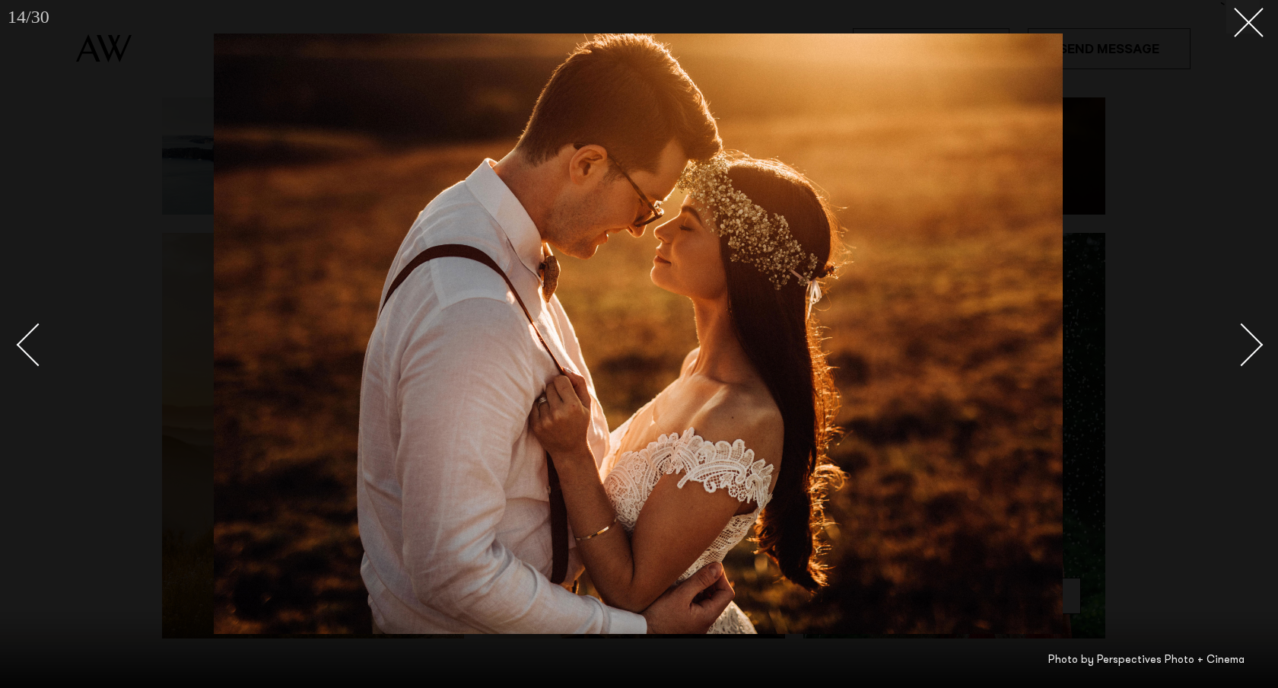
click at [1252, 348] on div "Next slide" at bounding box center [1241, 344] width 43 height 43
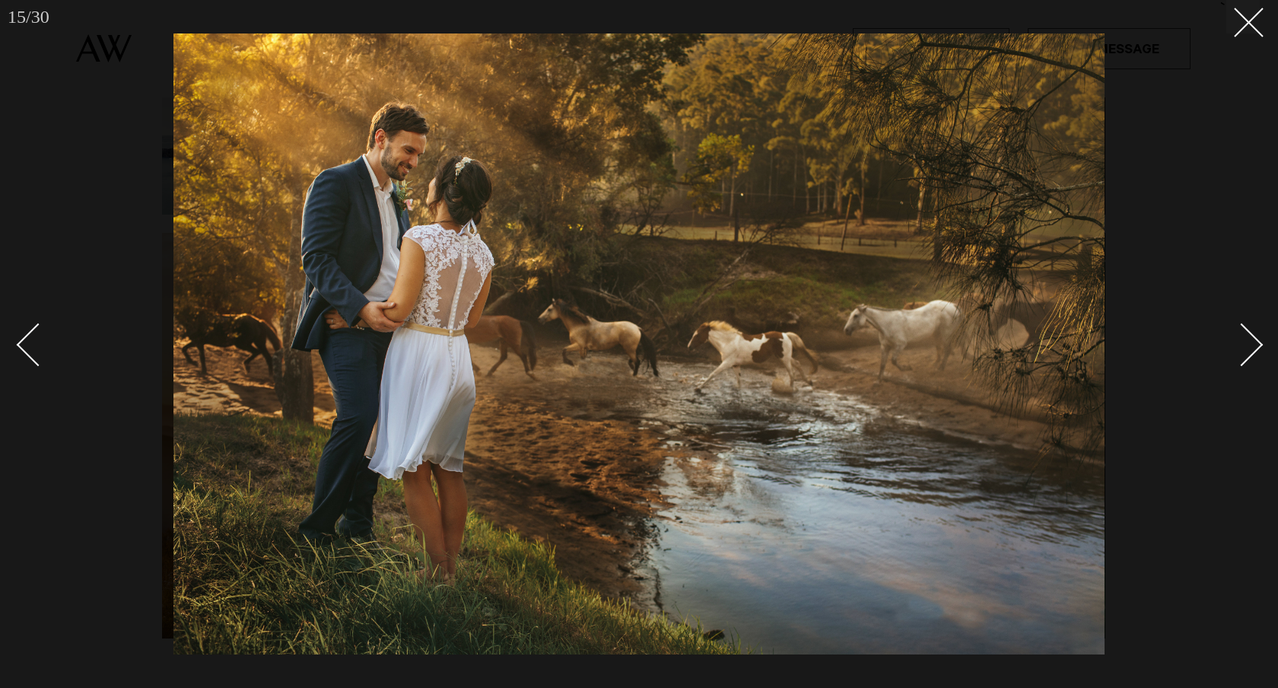
click at [1252, 348] on div "Next slide" at bounding box center [1241, 344] width 43 height 43
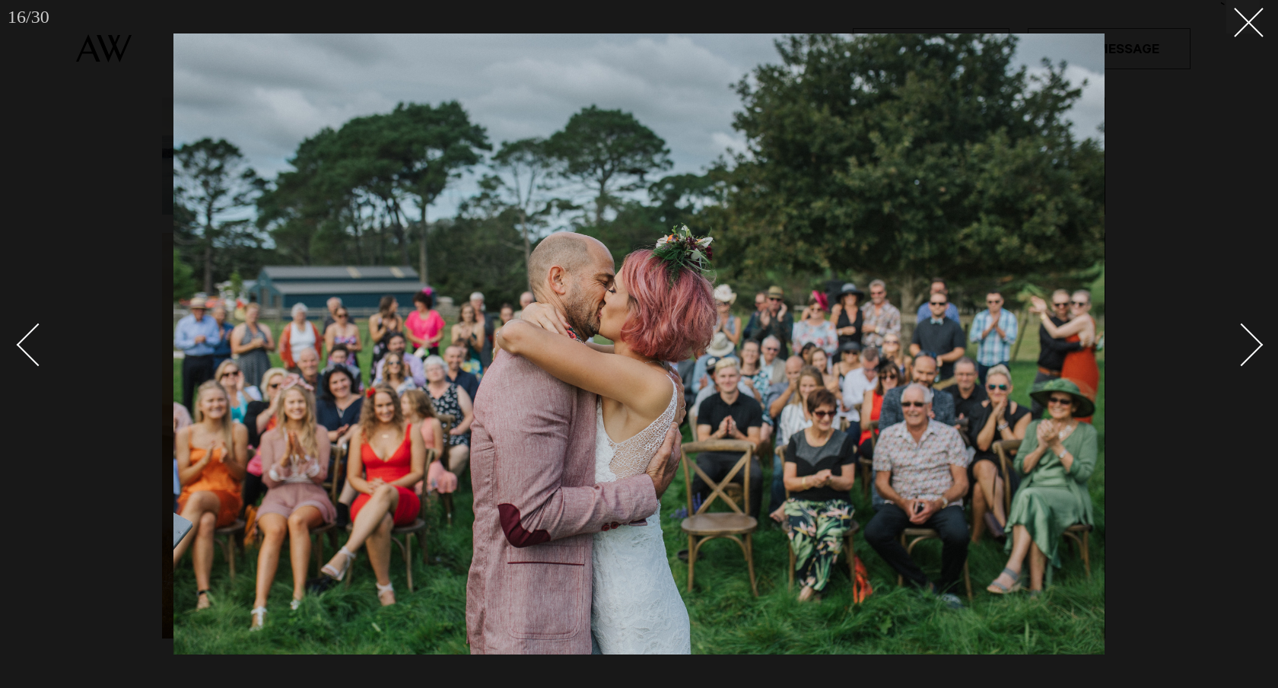
click at [1251, 348] on div "Next slide" at bounding box center [1241, 344] width 43 height 43
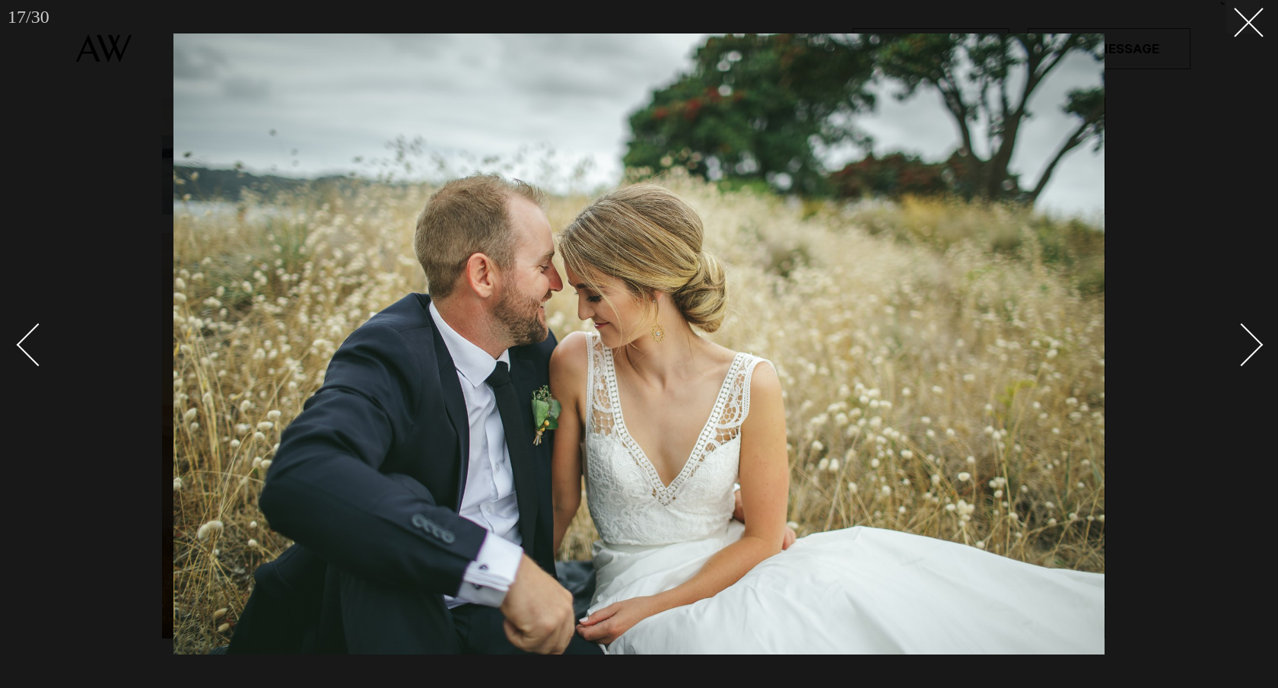
click at [27, 329] on link at bounding box center [44, 344] width 53 height 76
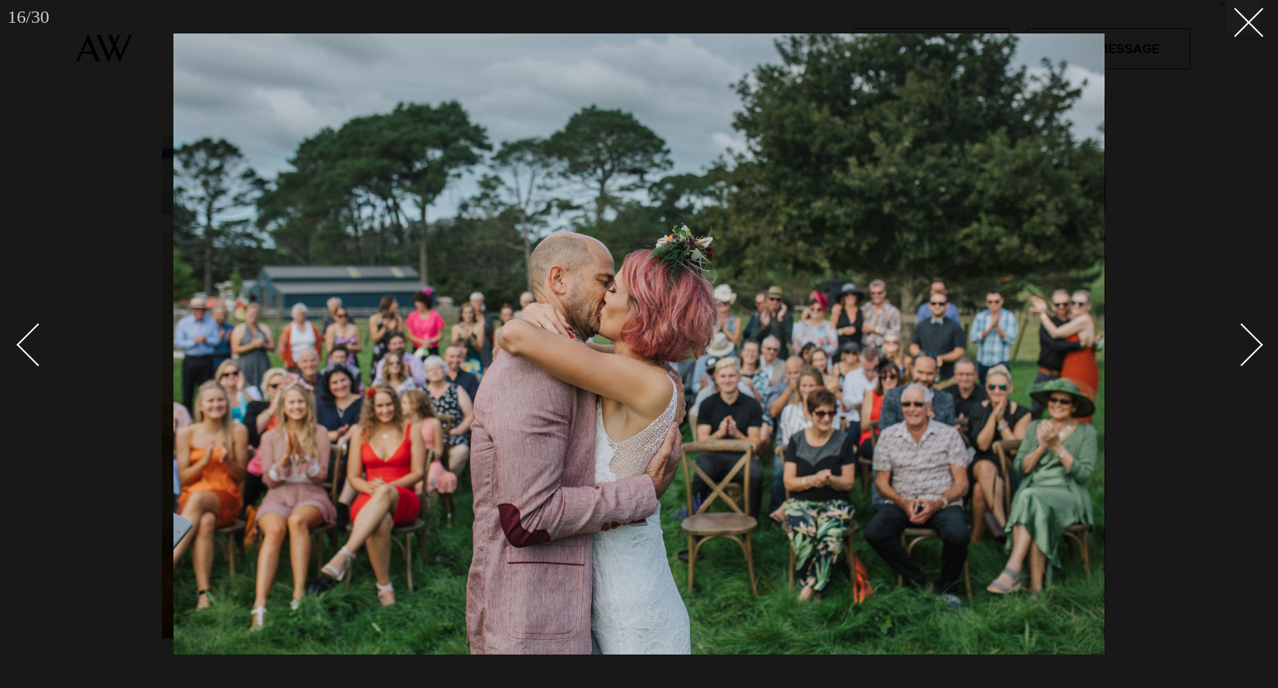
click at [1255, 346] on div "Next slide" at bounding box center [1241, 344] width 43 height 43
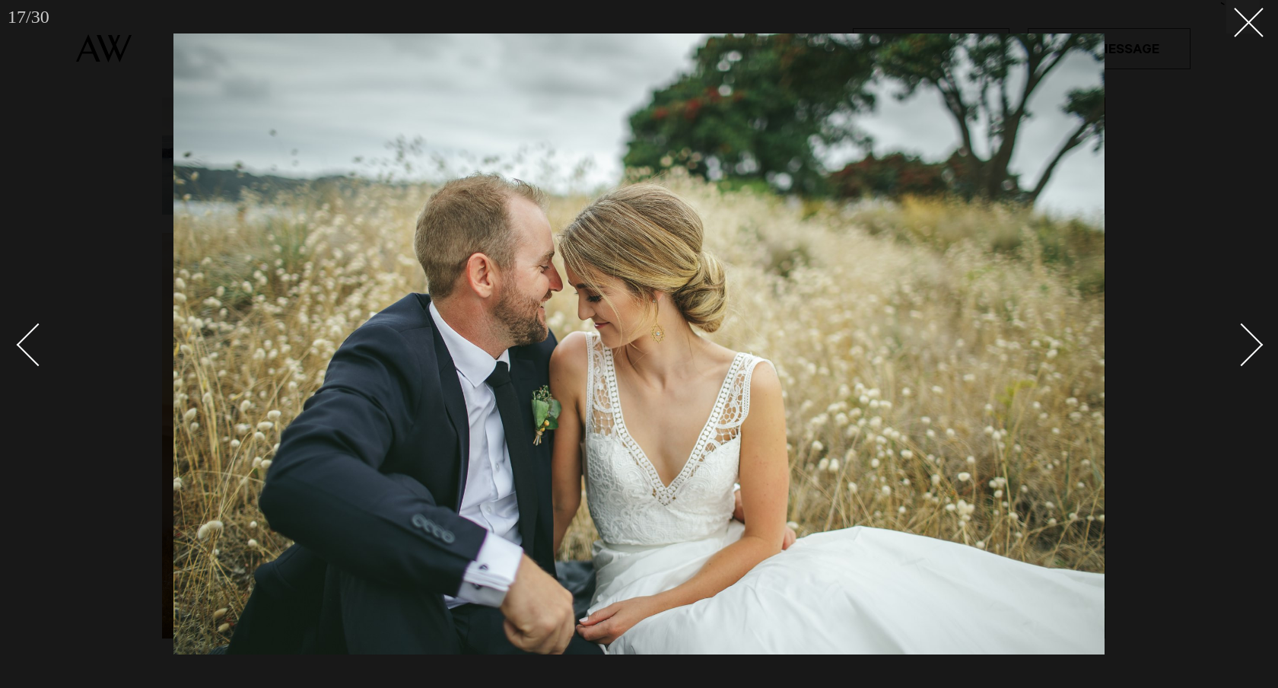
click at [1255, 346] on div "Next slide" at bounding box center [1241, 344] width 43 height 43
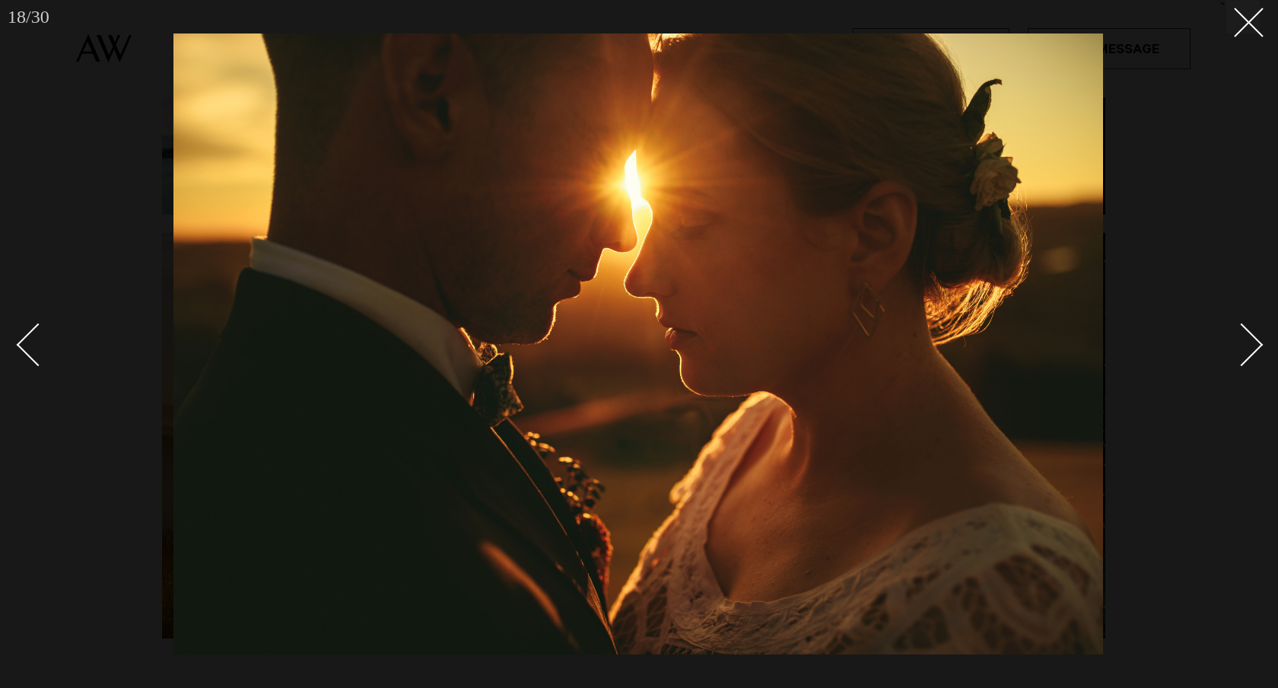
click at [1255, 346] on div "Next slide" at bounding box center [1241, 344] width 43 height 43
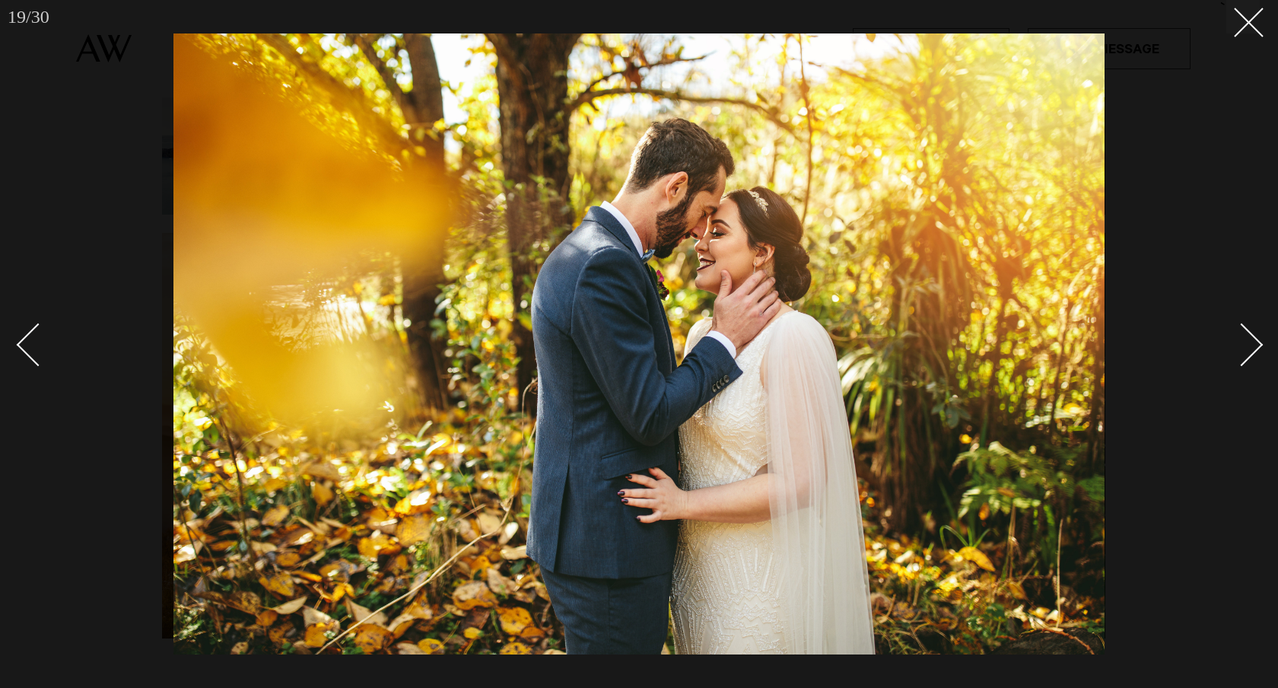
click at [1255, 346] on div "Next slide" at bounding box center [1241, 344] width 43 height 43
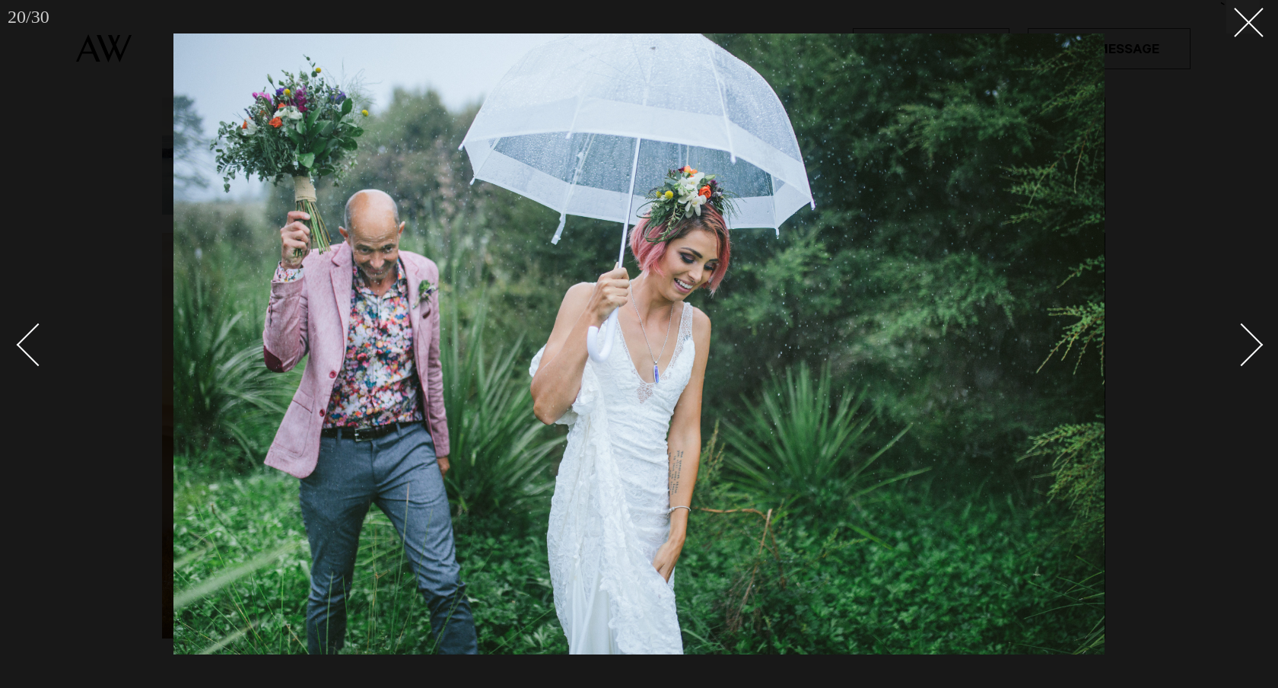
click at [1255, 346] on div "Next slide" at bounding box center [1241, 344] width 43 height 43
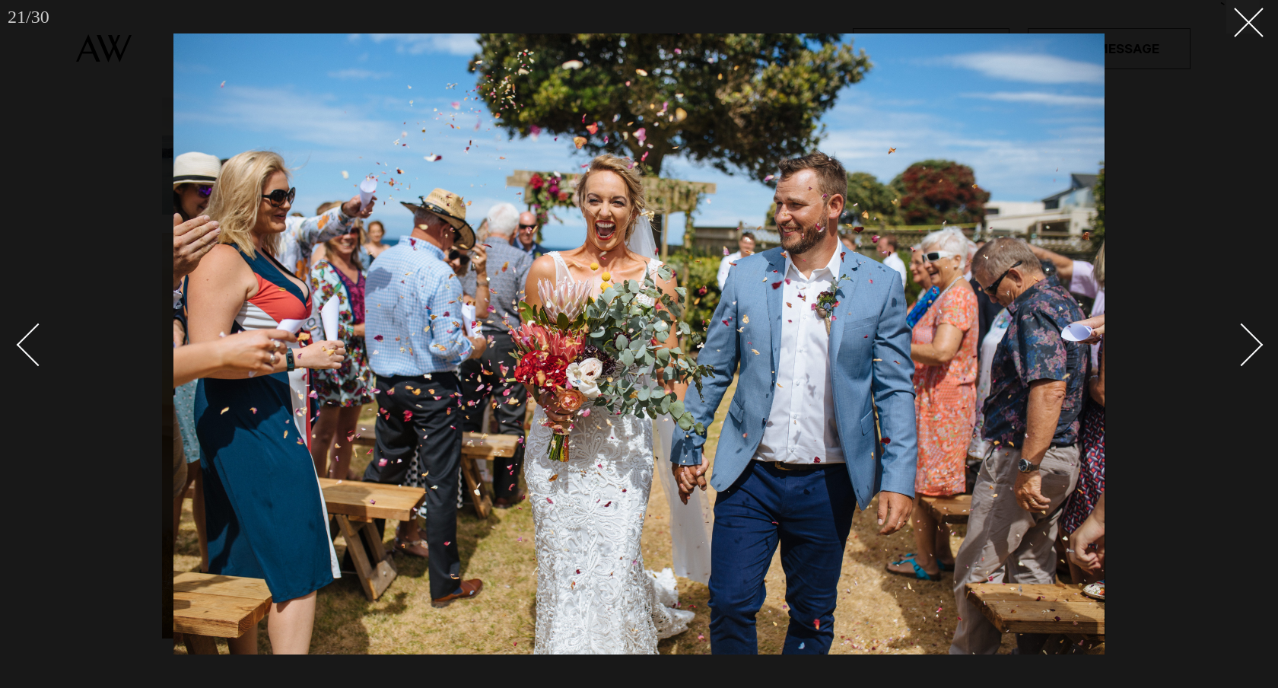
click at [1252, 338] on div "Next slide" at bounding box center [1241, 344] width 43 height 43
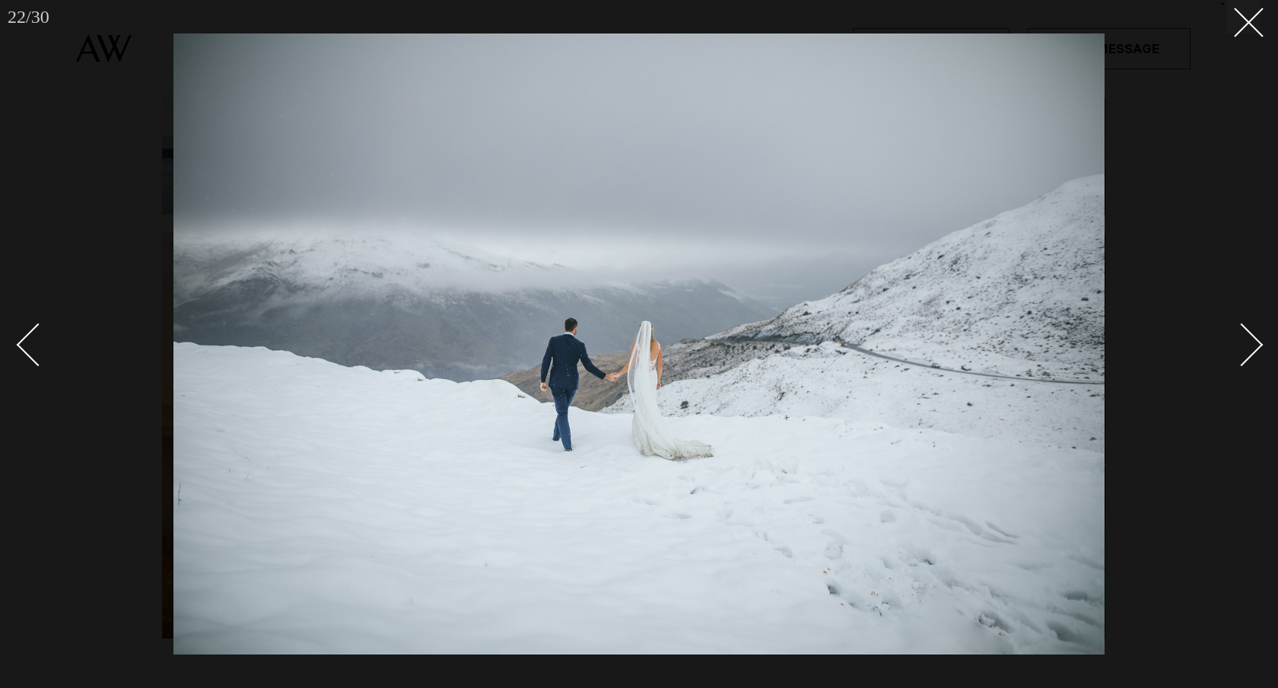
click at [1252, 338] on div "Next slide" at bounding box center [1241, 344] width 43 height 43
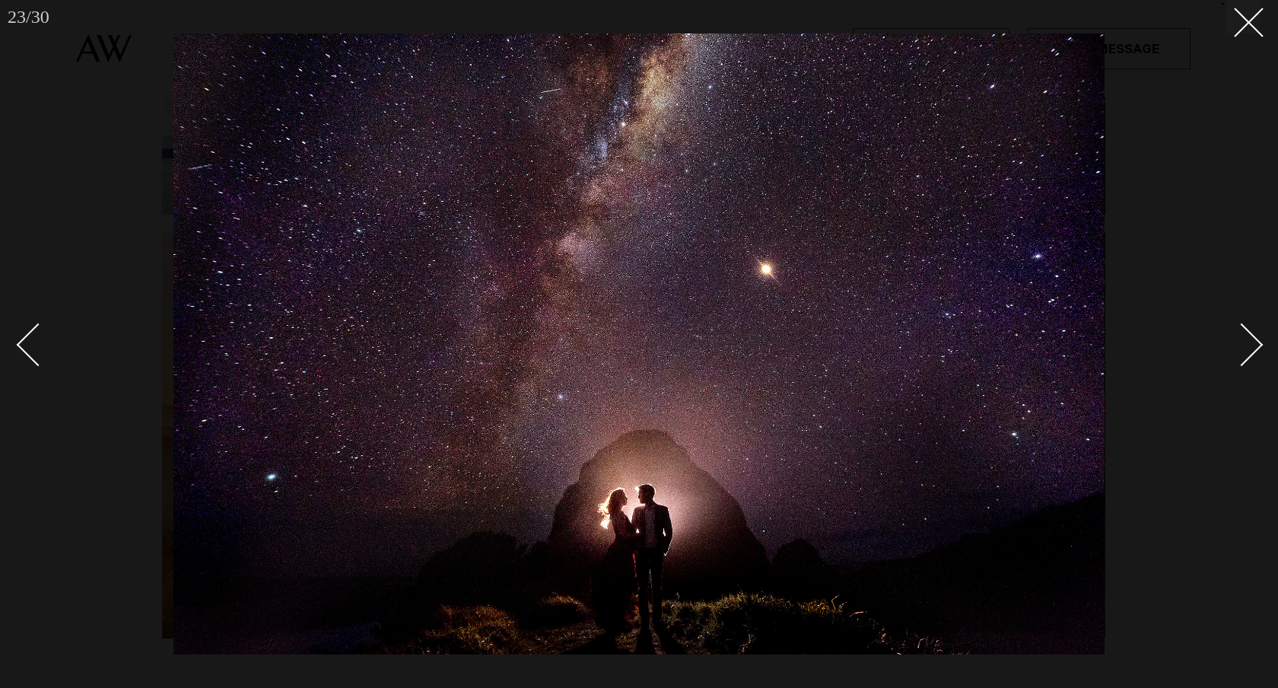
click at [1252, 338] on div "Next slide" at bounding box center [1241, 344] width 43 height 43
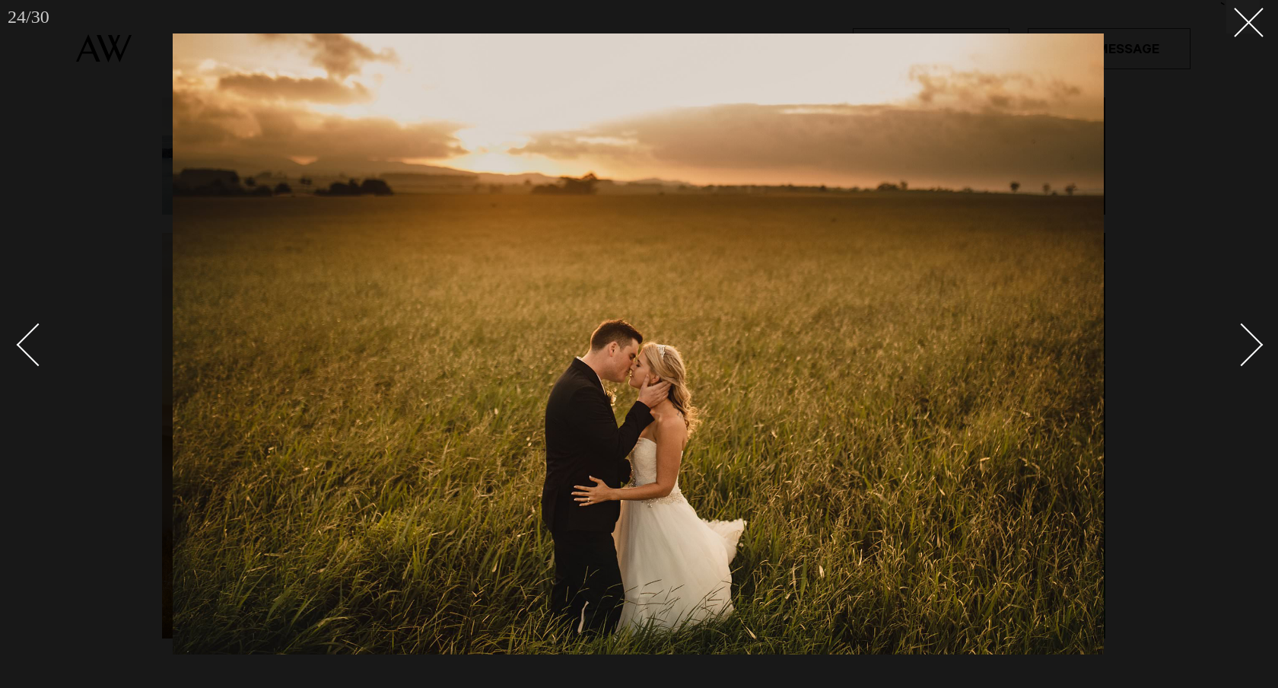
click at [1252, 338] on div "Next slide" at bounding box center [1241, 344] width 43 height 43
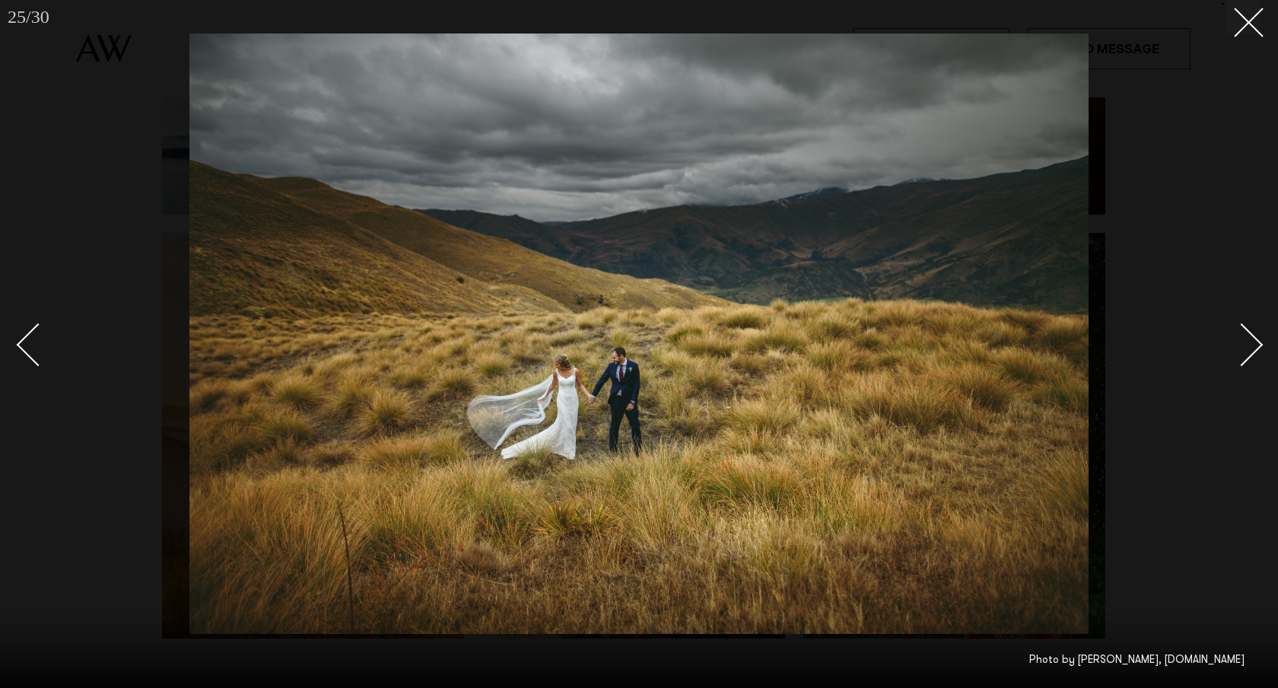
click at [1252, 338] on div "Next slide" at bounding box center [1241, 344] width 43 height 43
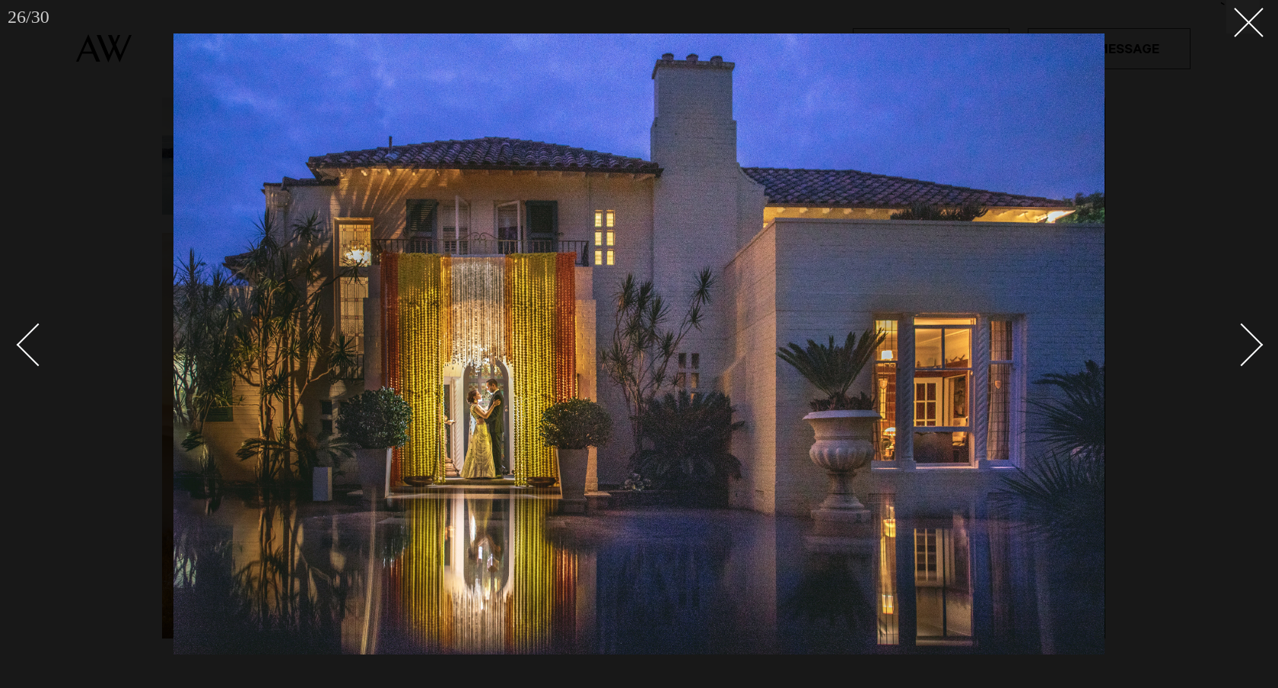
click at [1258, 340] on div "Next slide" at bounding box center [1241, 344] width 43 height 43
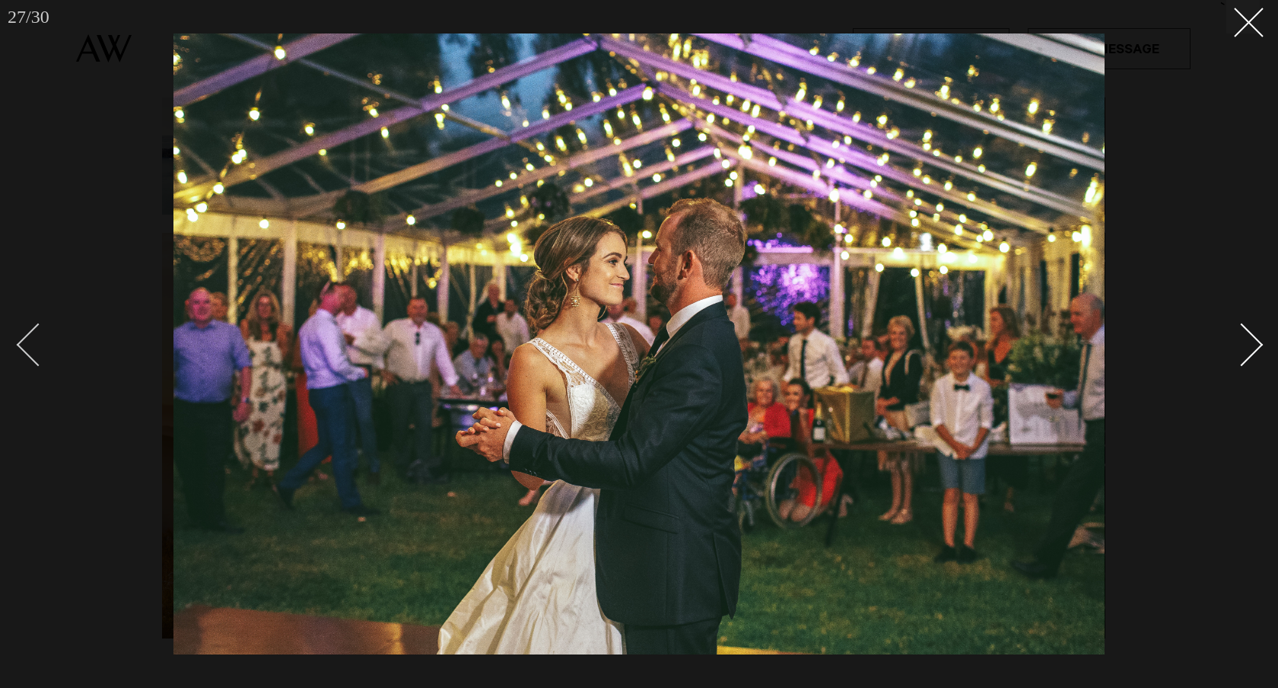
click at [30, 358] on div "Previous slide" at bounding box center [38, 344] width 43 height 43
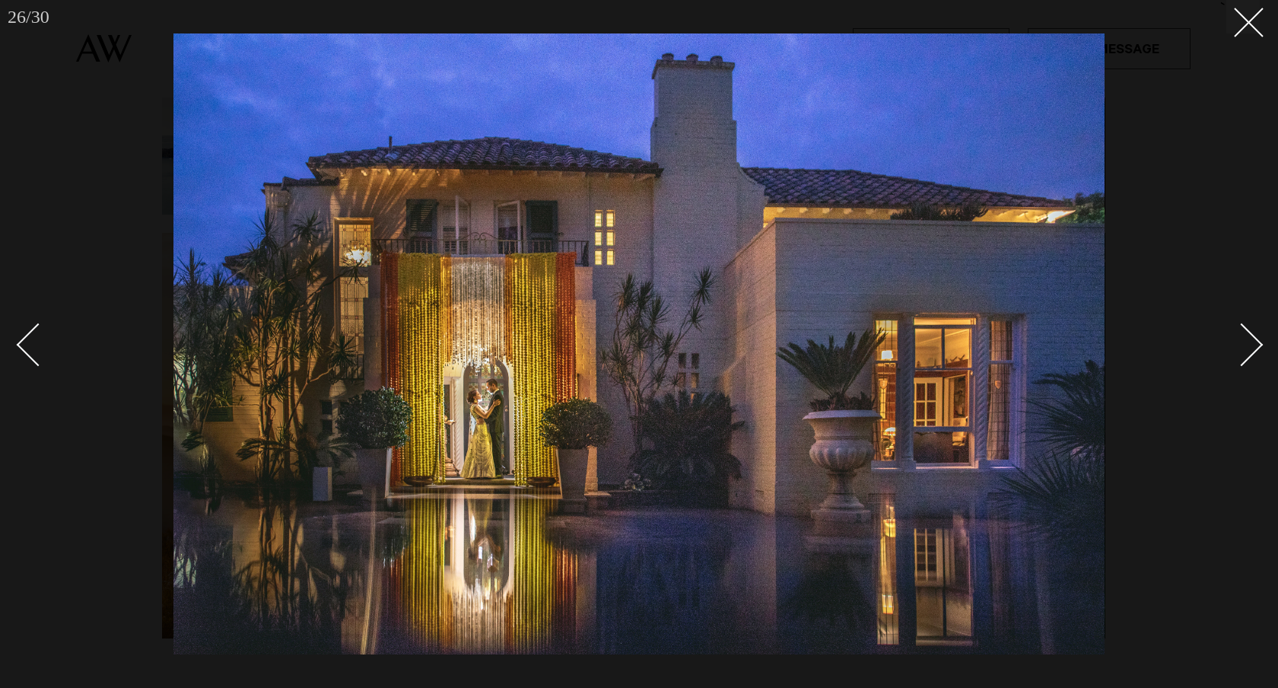
click at [1249, 358] on link at bounding box center [1233, 344] width 53 height 76
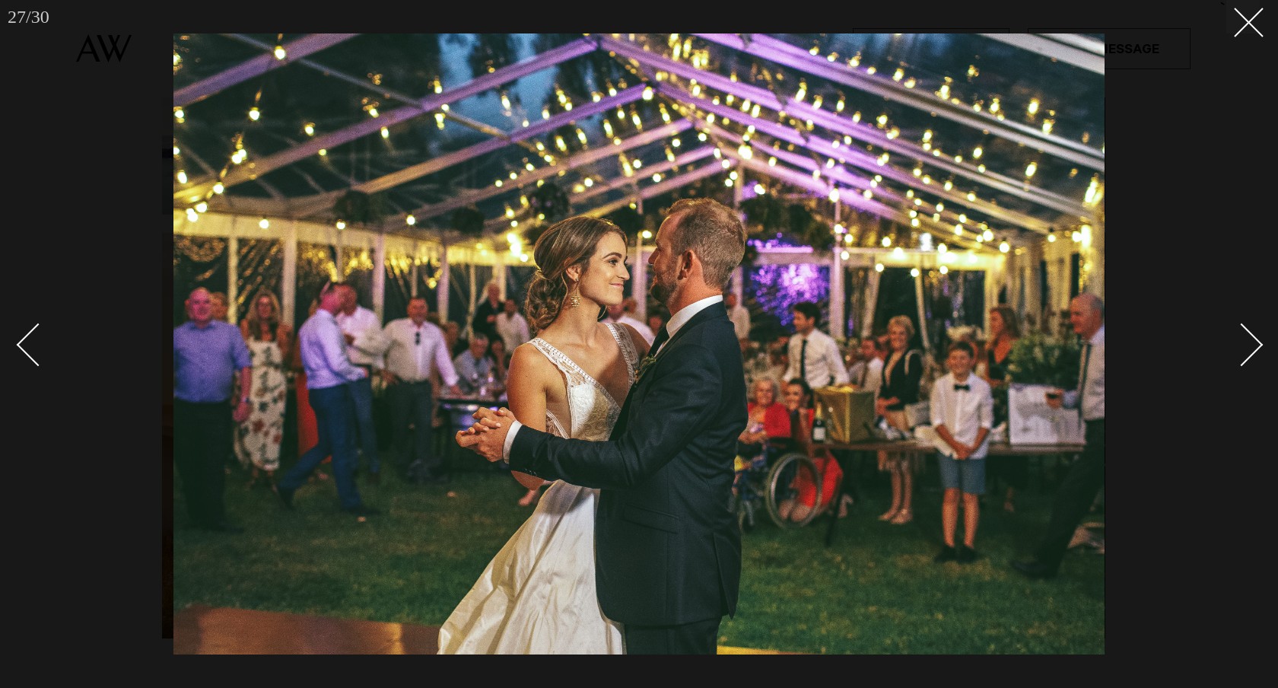
click at [1258, 347] on div "Next slide" at bounding box center [1241, 344] width 43 height 43
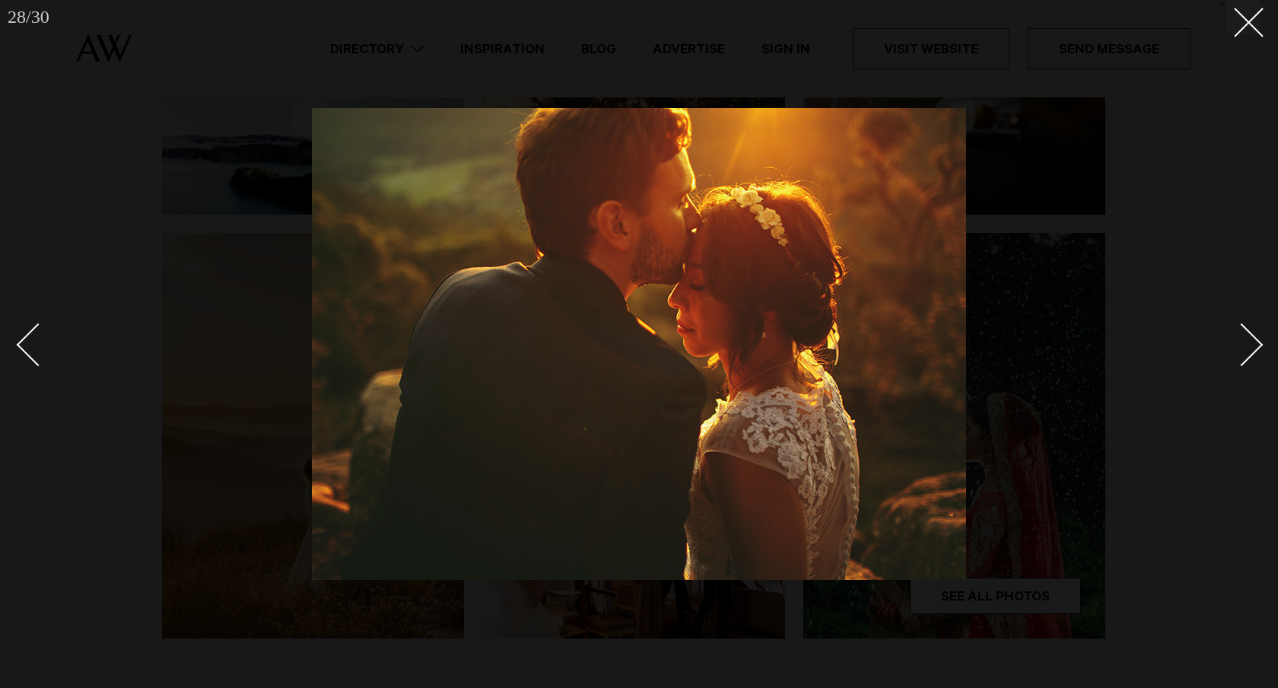
click at [1258, 347] on div "Next slide" at bounding box center [1241, 344] width 43 height 43
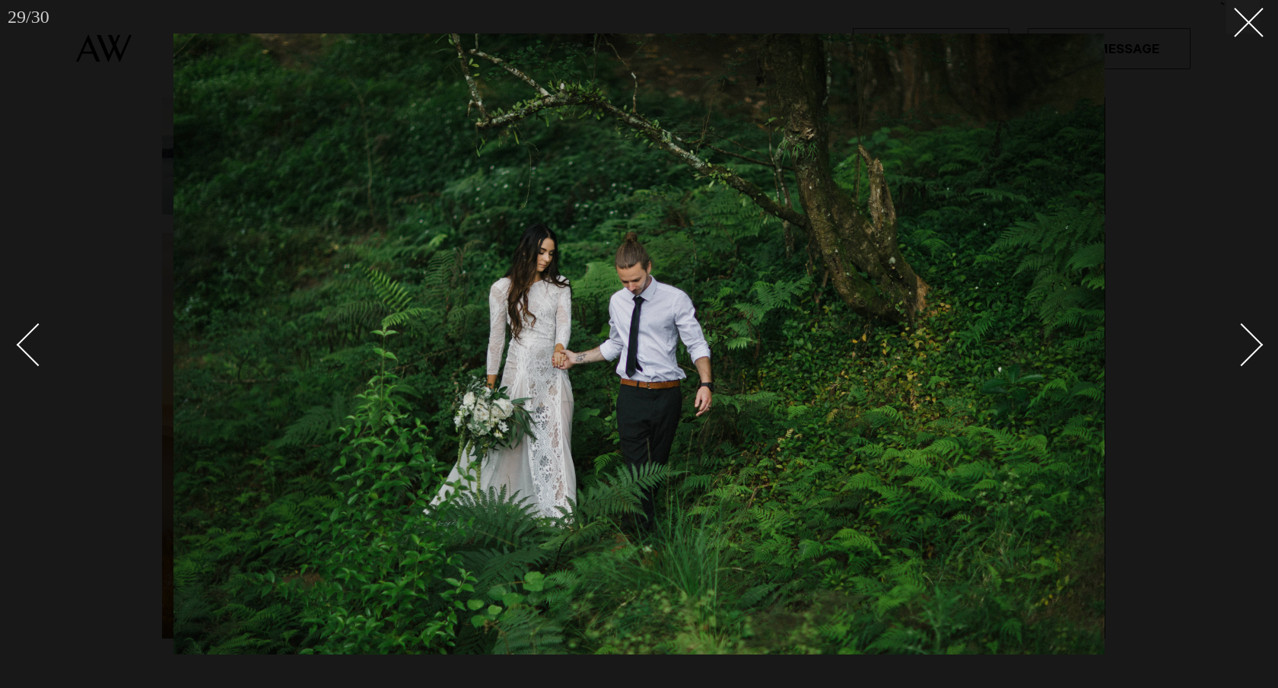
click at [1258, 347] on div "Next slide" at bounding box center [1241, 344] width 43 height 43
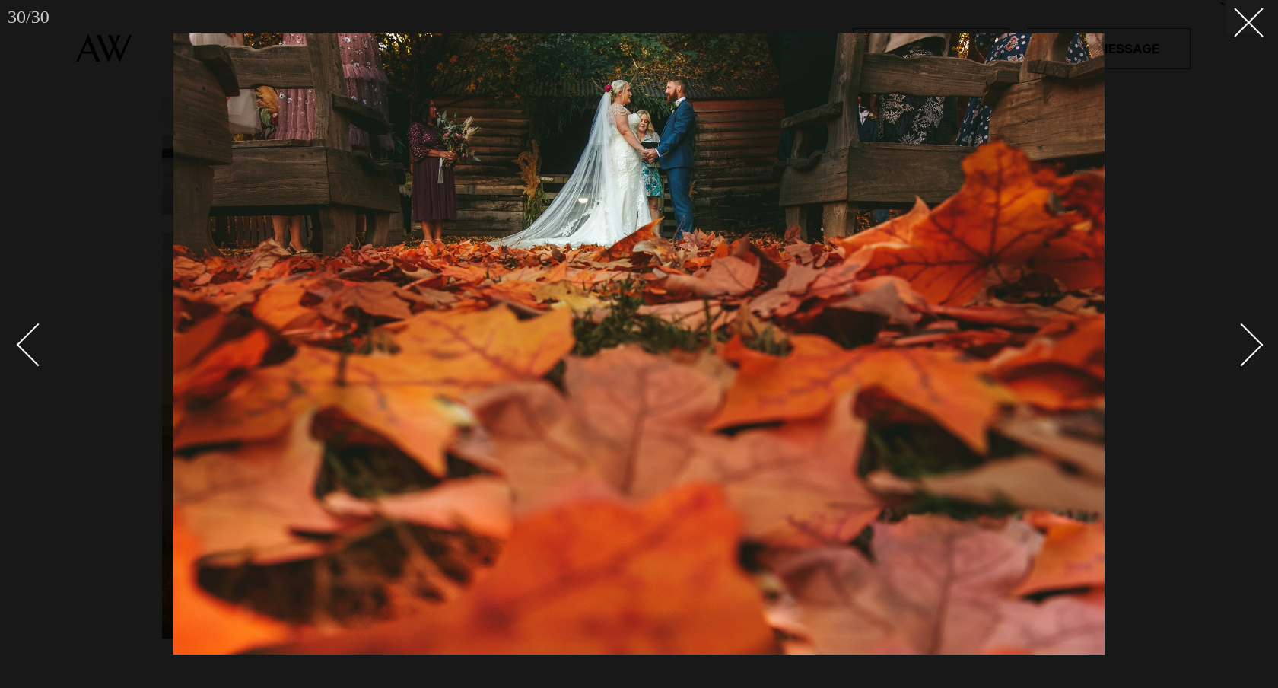
click at [1258, 347] on div "Next slide" at bounding box center [1241, 344] width 43 height 43
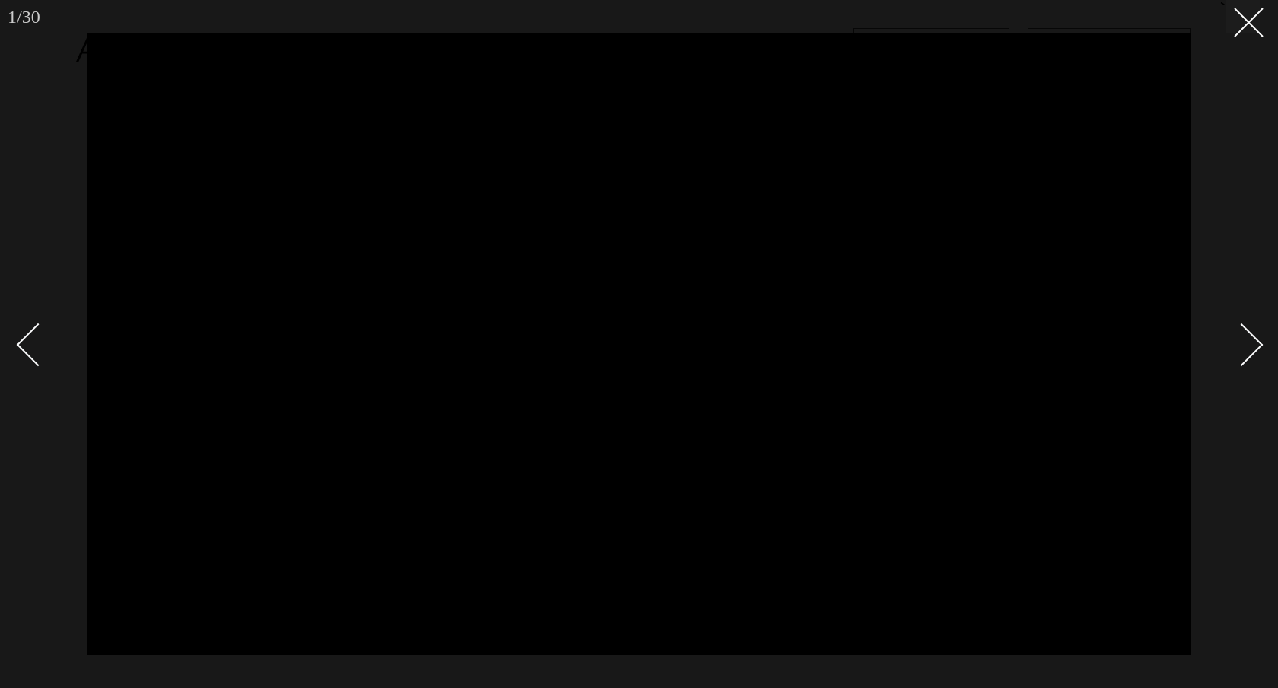
click at [1257, 345] on div "Next slide" at bounding box center [1241, 344] width 43 height 43
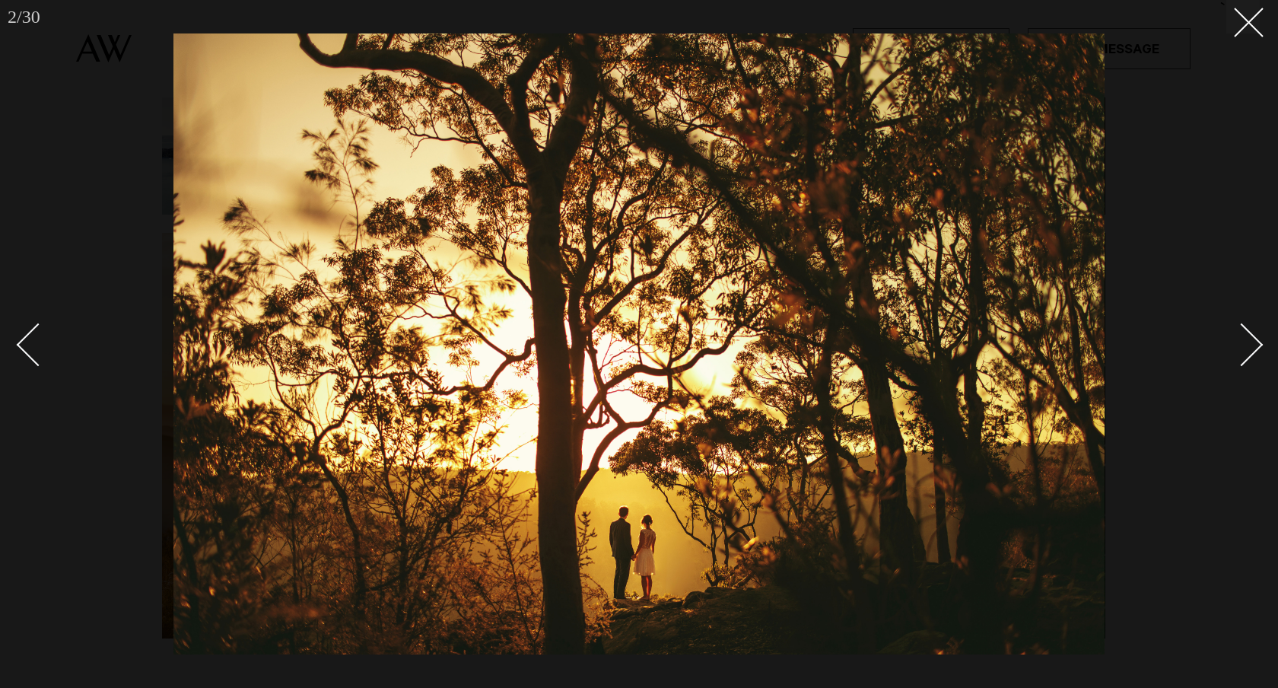
click at [1257, 345] on div "Next slide" at bounding box center [1241, 344] width 43 height 43
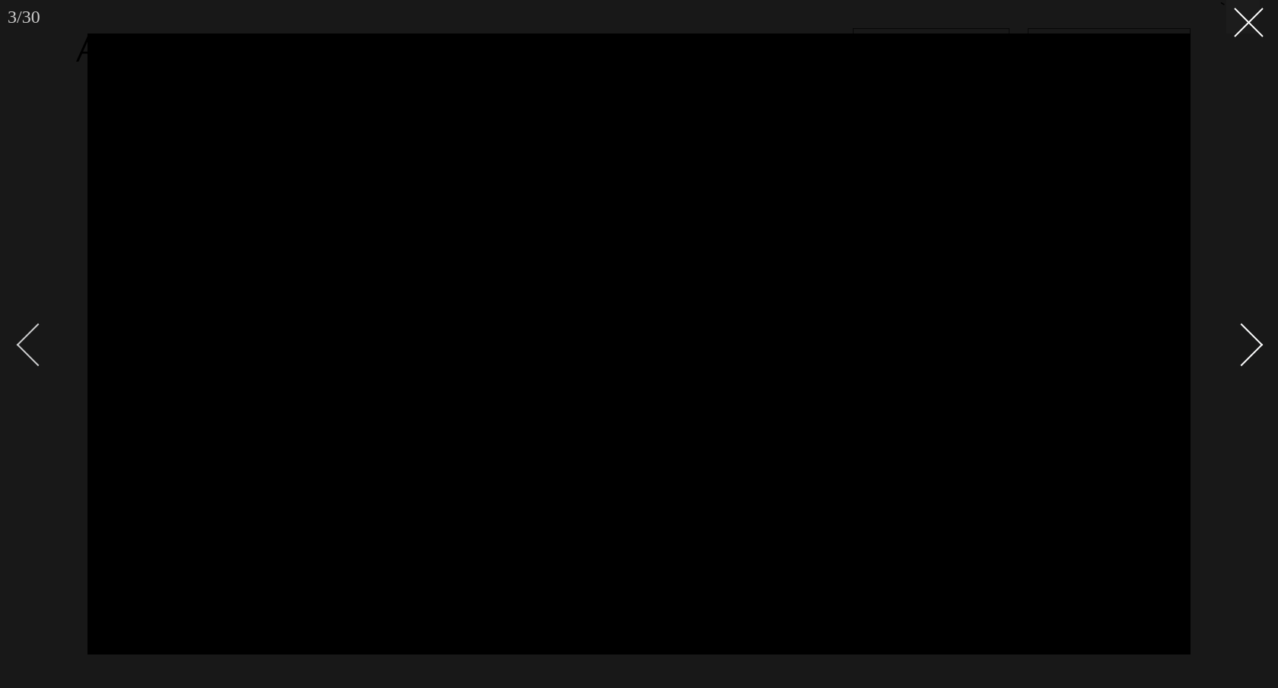
click at [31, 336] on div "Previous slide" at bounding box center [38, 344] width 43 height 43
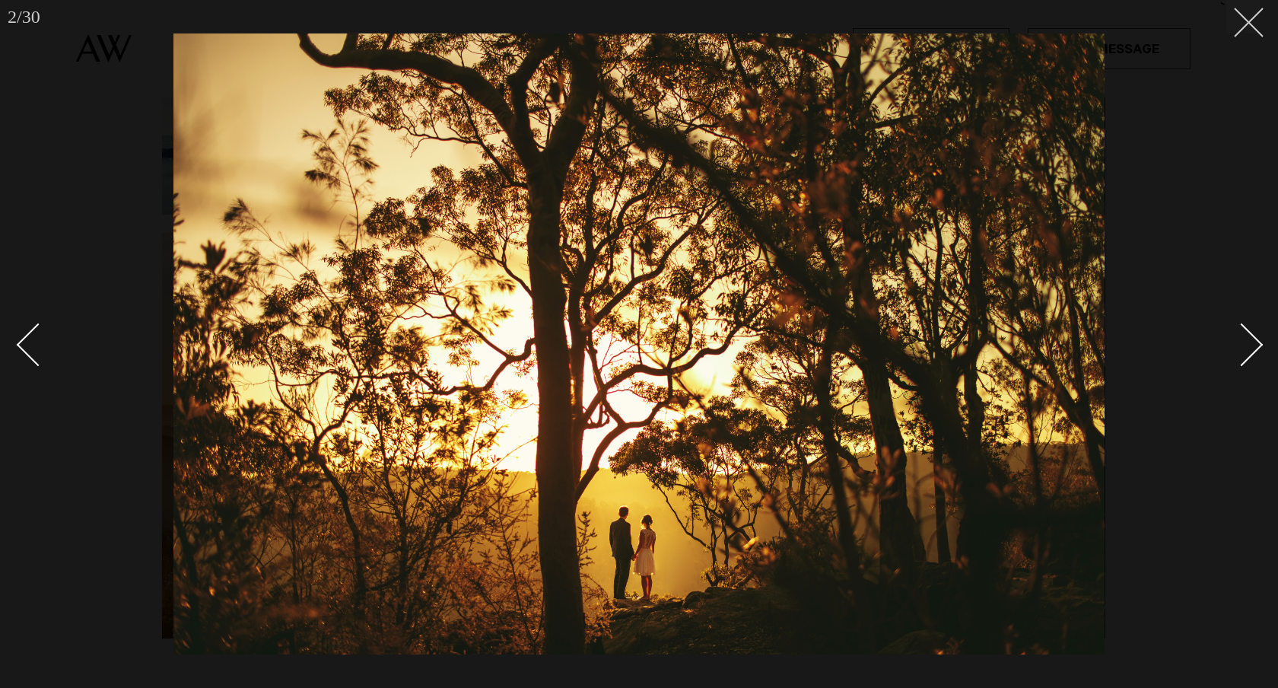
click at [1253, 32] on button at bounding box center [1243, 16] width 33 height 33
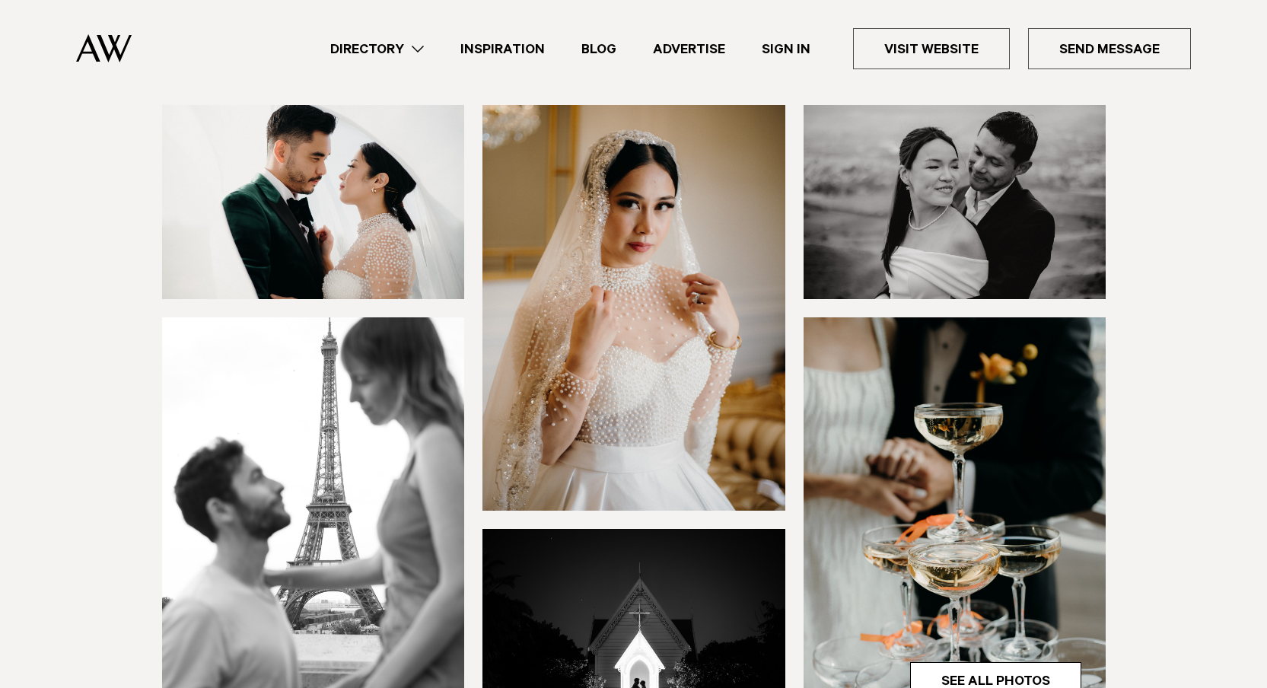
scroll to position [225, 0]
click at [975, 243] on img at bounding box center [954, 201] width 303 height 194
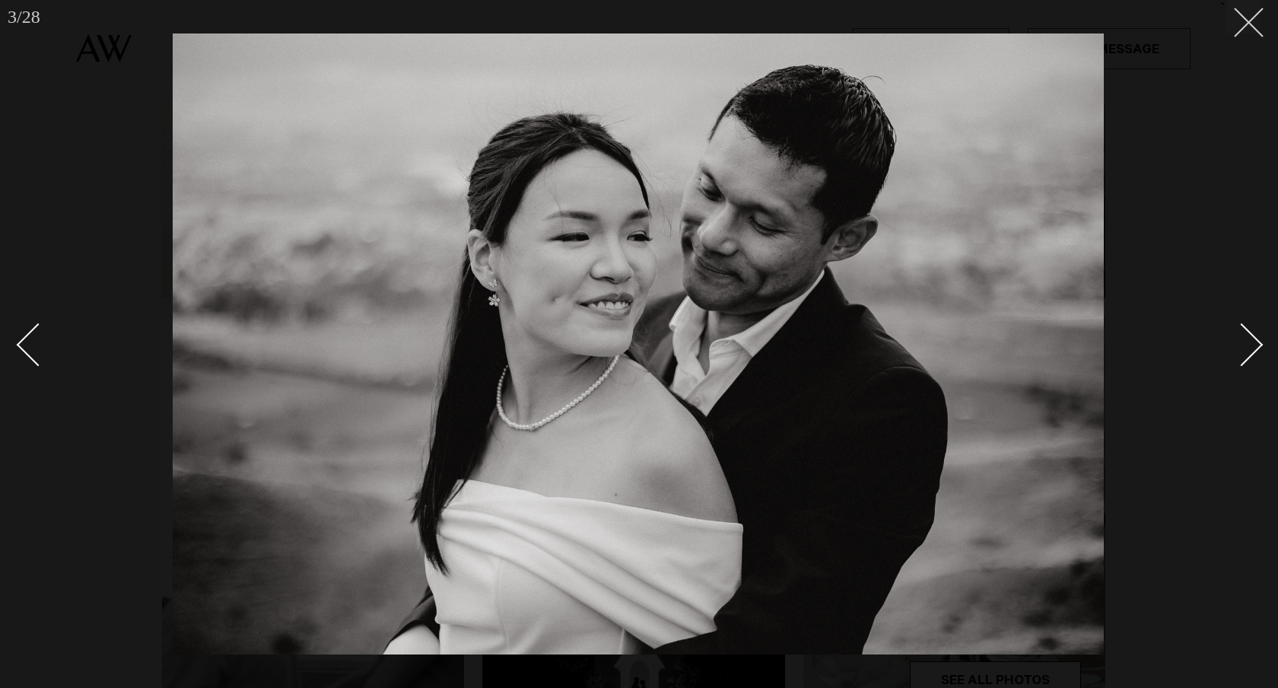
click at [1252, 25] on line at bounding box center [1249, 22] width 28 height 28
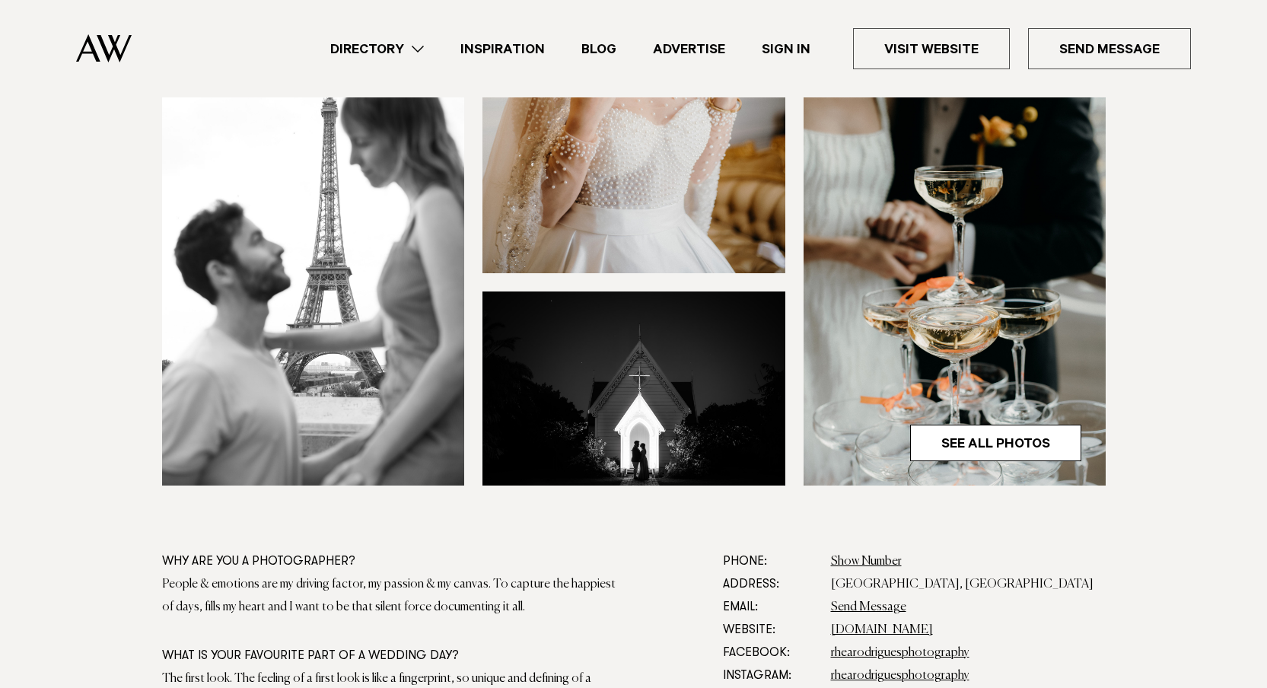
scroll to position [463, 0]
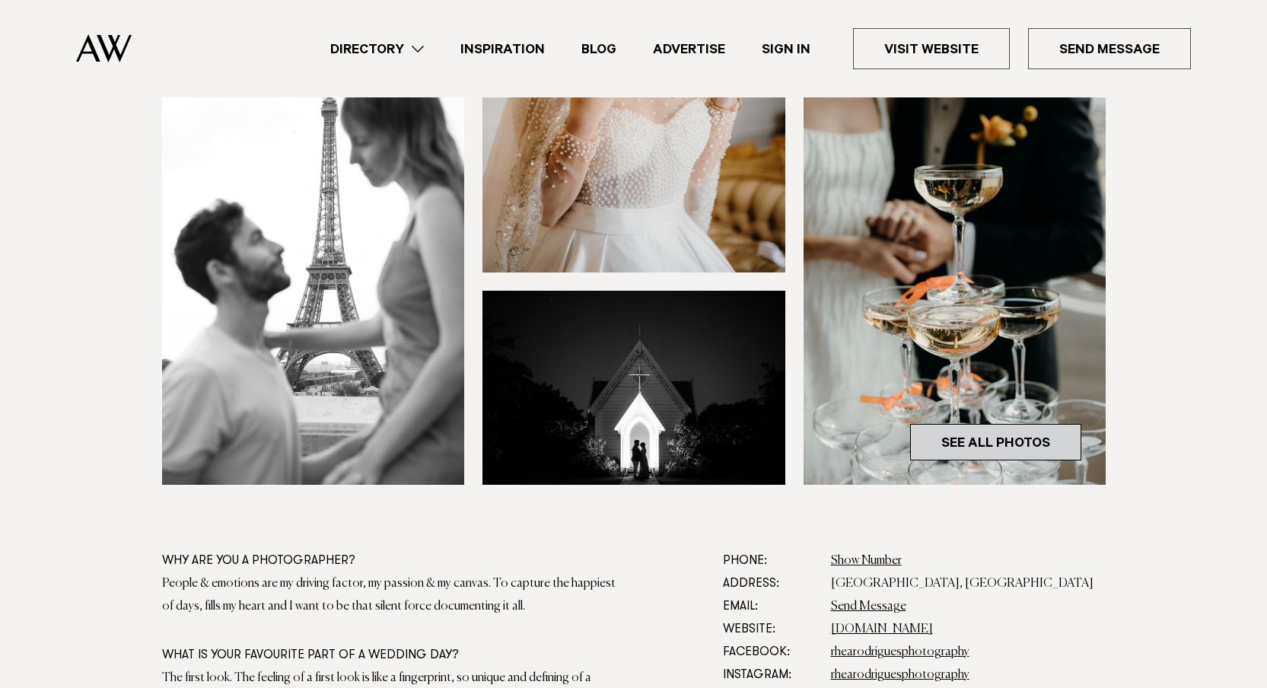
click at [1044, 439] on link "See All Photos" at bounding box center [995, 442] width 171 height 37
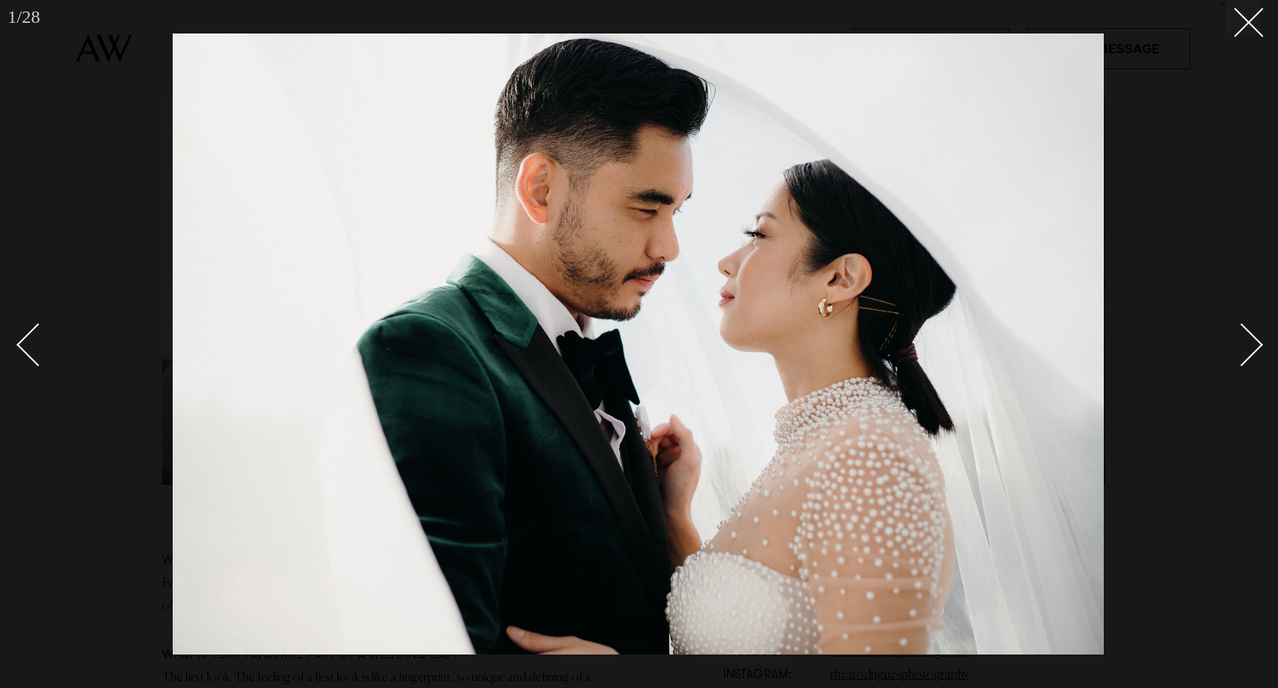
click at [1263, 350] on div at bounding box center [639, 344] width 1278 height 688
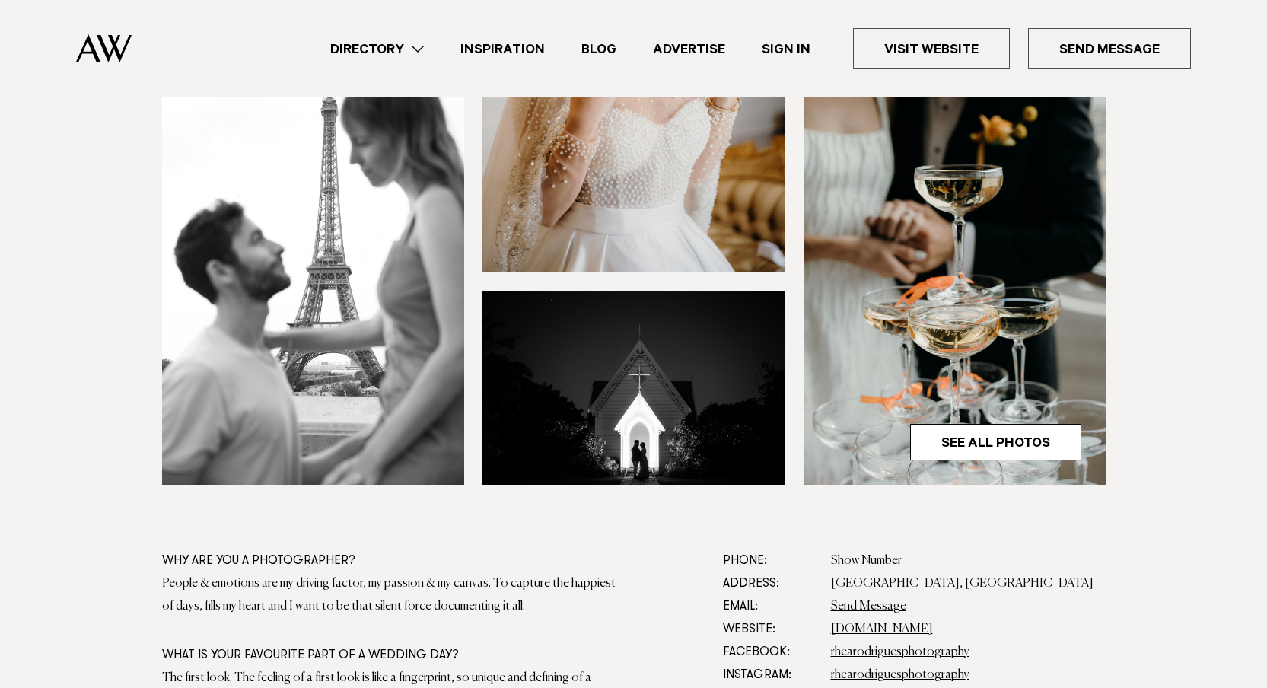
click at [1263, 350] on section at bounding box center [633, 208] width 1267 height 682
click at [1017, 449] on link "See All Photos" at bounding box center [995, 442] width 171 height 37
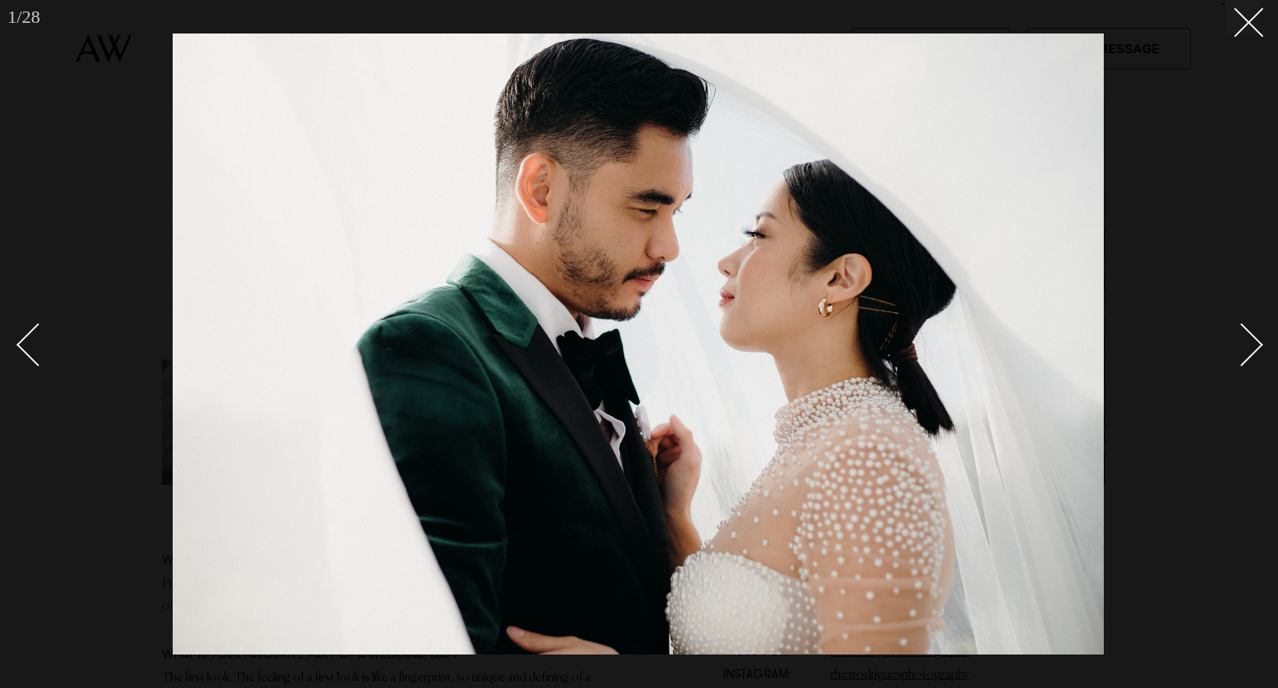
click at [1254, 336] on div "Next slide" at bounding box center [1241, 344] width 43 height 43
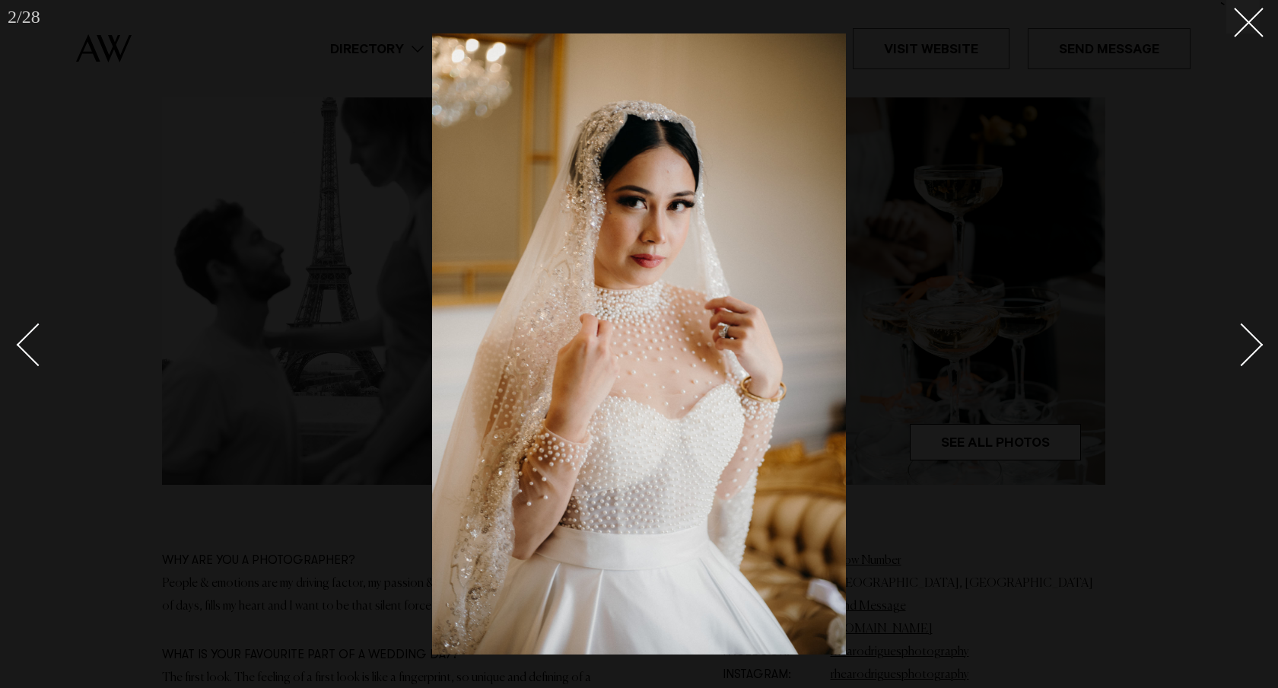
click at [1254, 336] on div "Next slide" at bounding box center [1241, 344] width 43 height 43
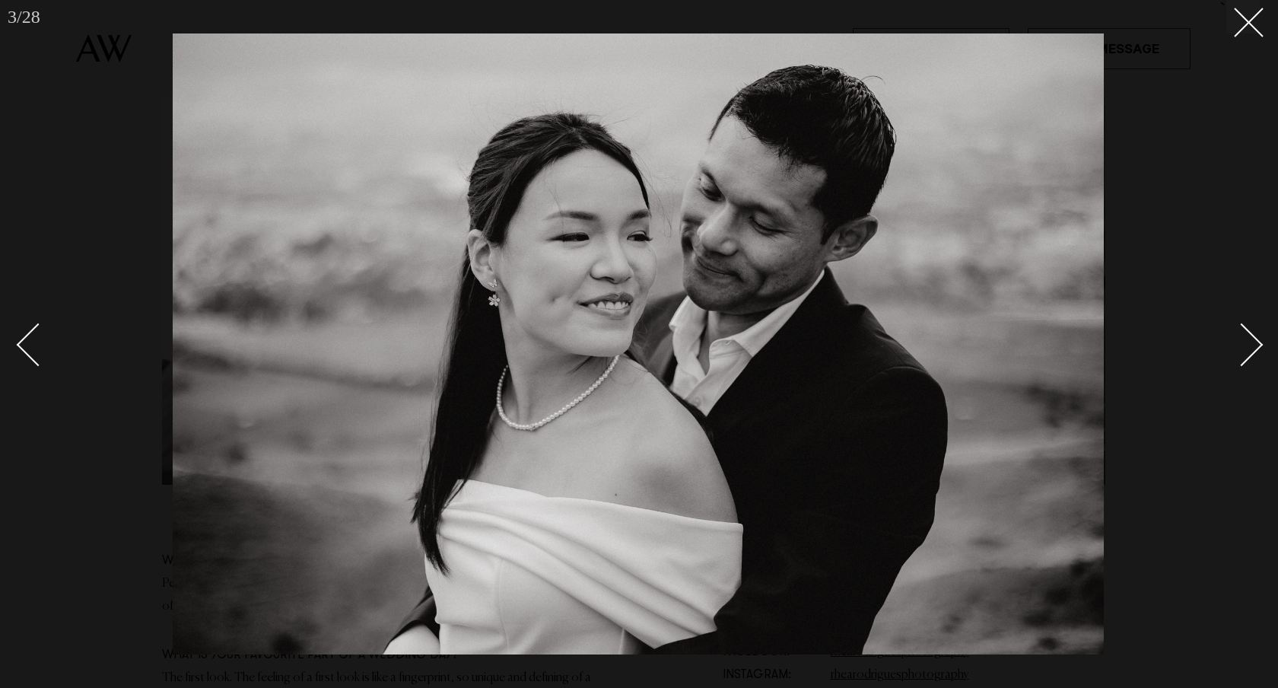
click at [1254, 336] on div "Next slide" at bounding box center [1241, 344] width 43 height 43
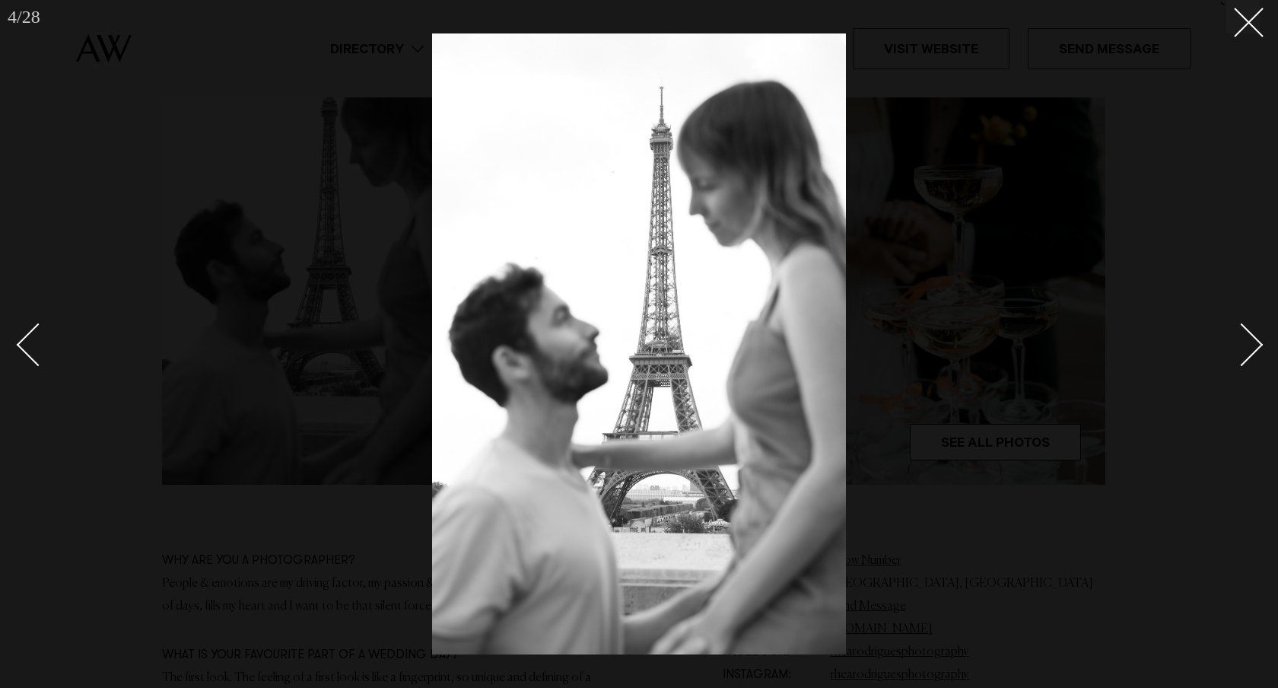
click at [1254, 336] on div "Next slide" at bounding box center [1241, 344] width 43 height 43
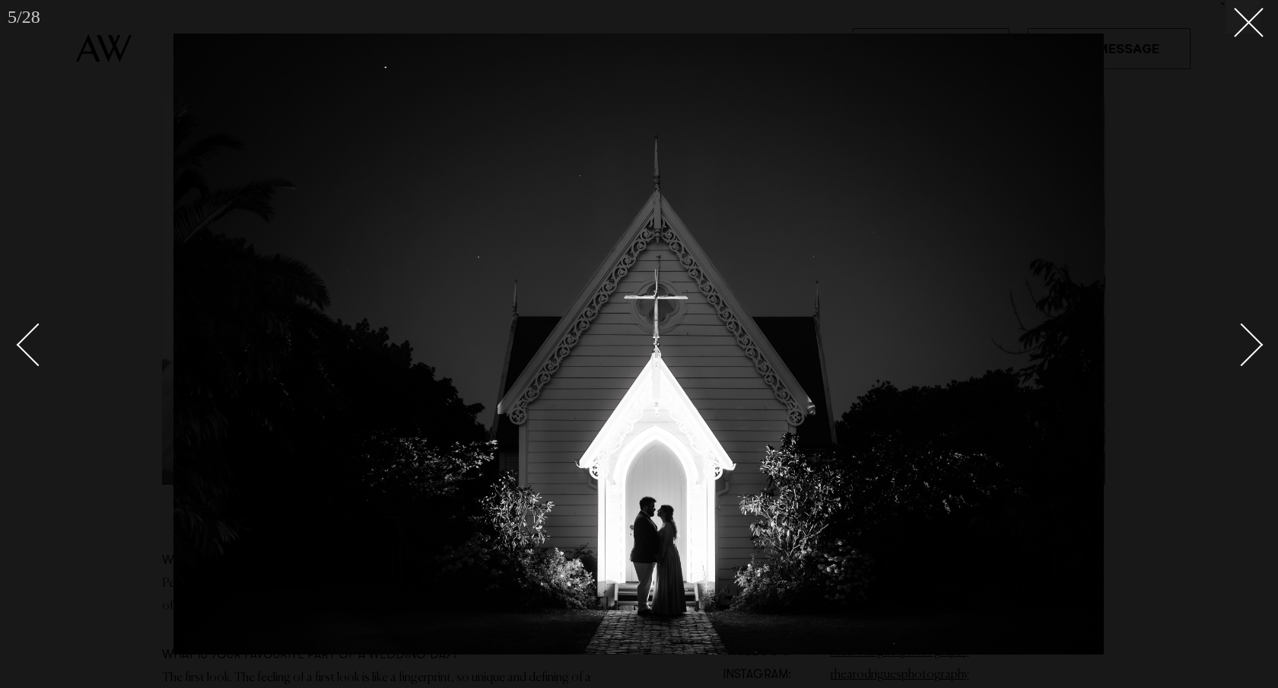
click at [1254, 336] on div "Next slide" at bounding box center [1241, 344] width 43 height 43
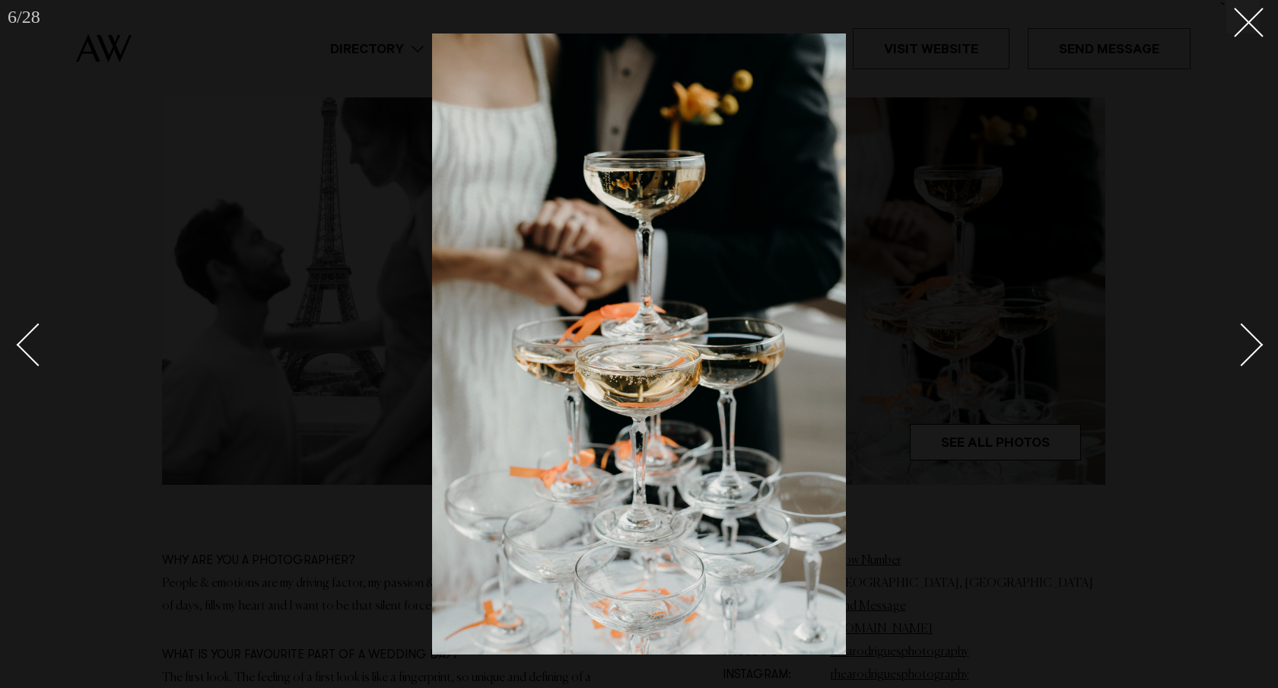
click at [1254, 336] on div "Next slide" at bounding box center [1241, 344] width 43 height 43
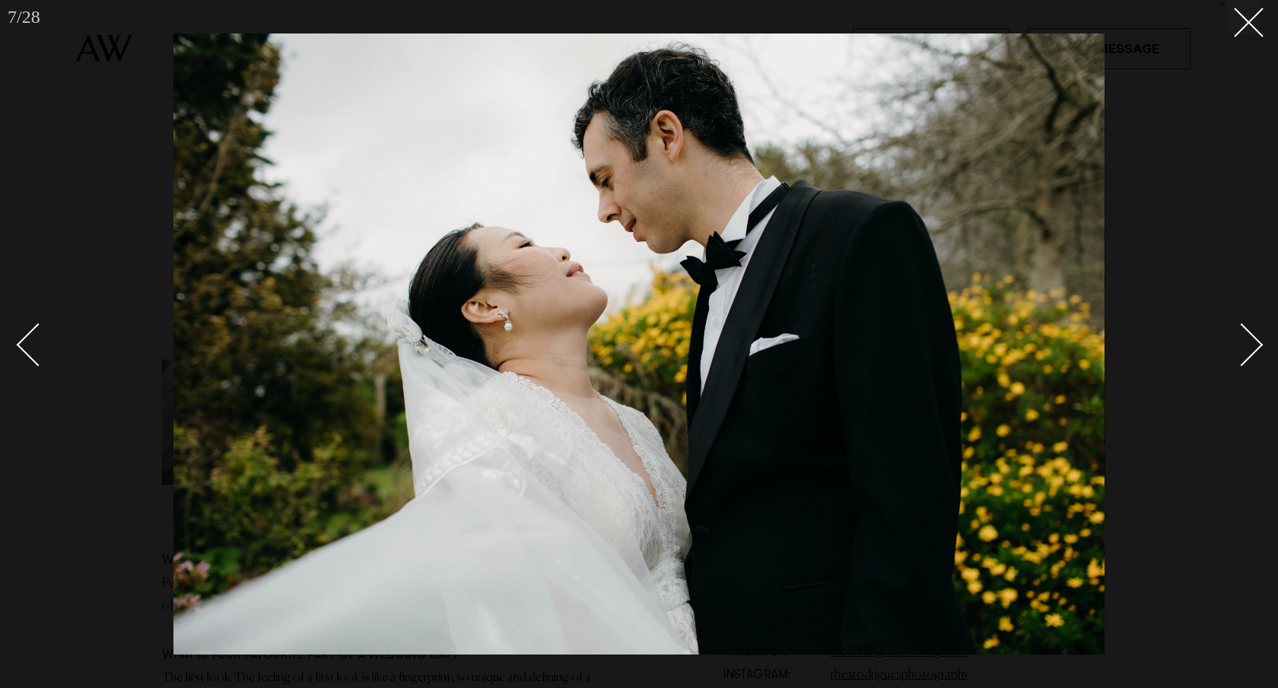
click at [1254, 336] on div "Next slide" at bounding box center [1241, 344] width 43 height 43
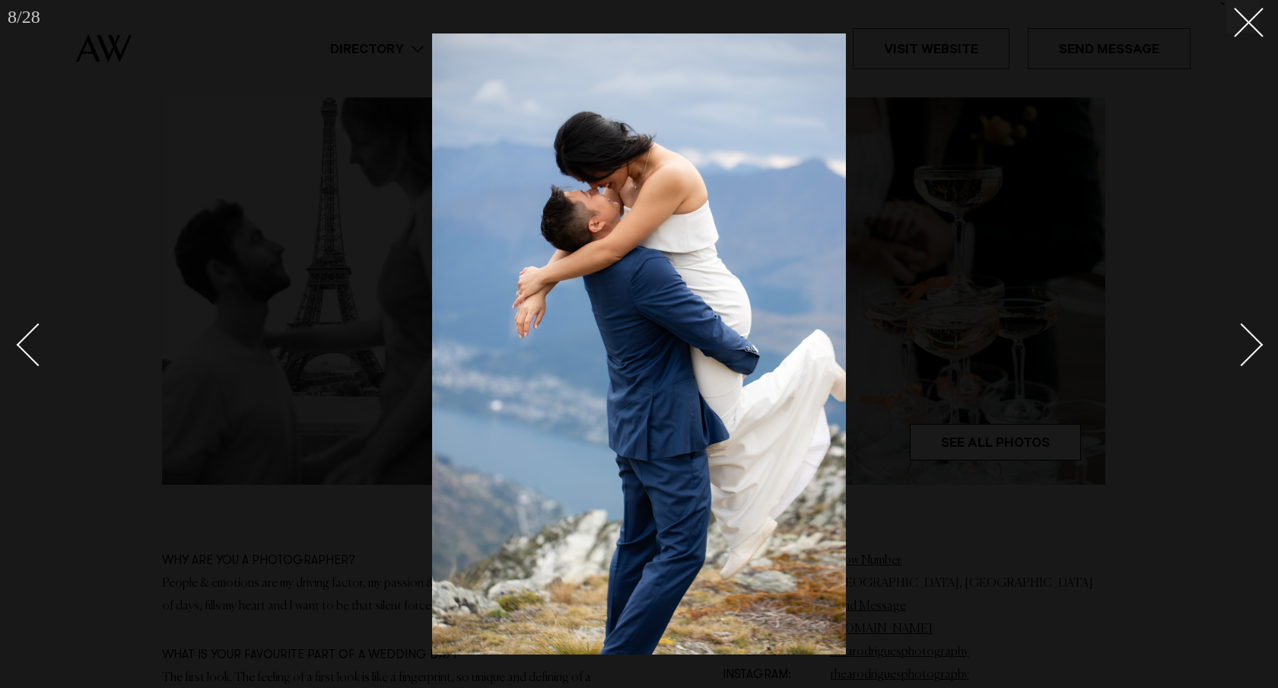
click at [1254, 336] on div "Next slide" at bounding box center [1241, 344] width 43 height 43
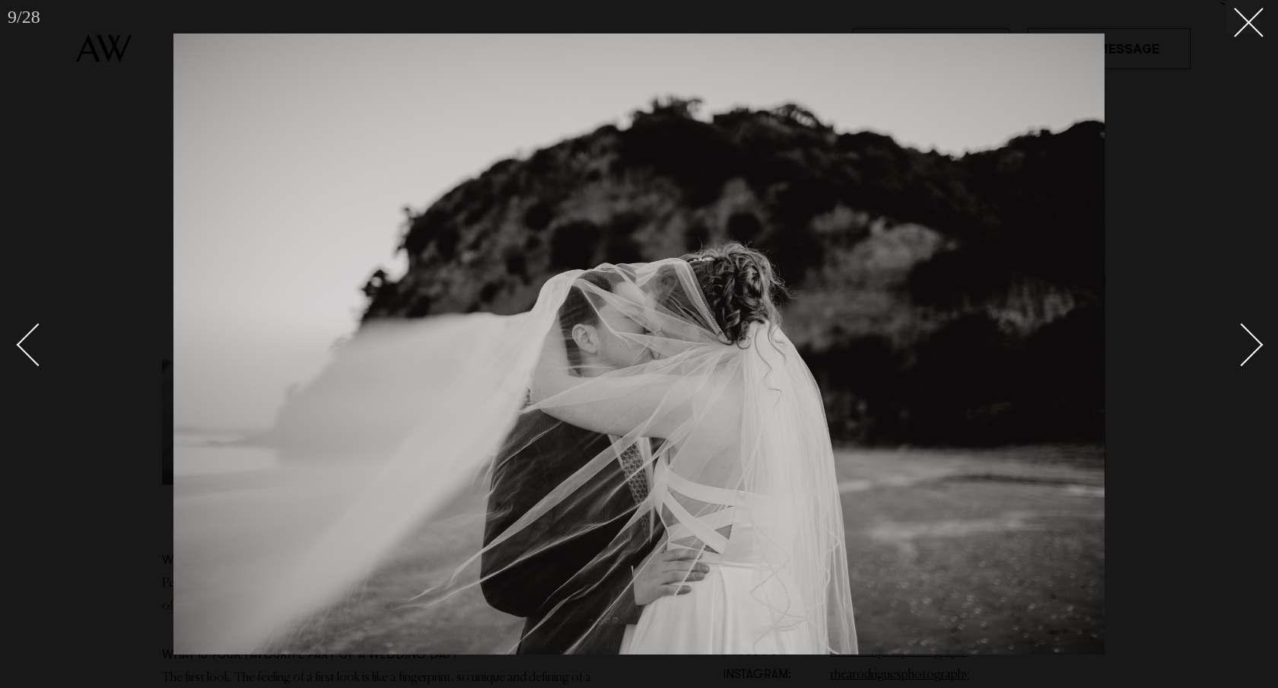
click at [1254, 336] on div "Next slide" at bounding box center [1241, 344] width 43 height 43
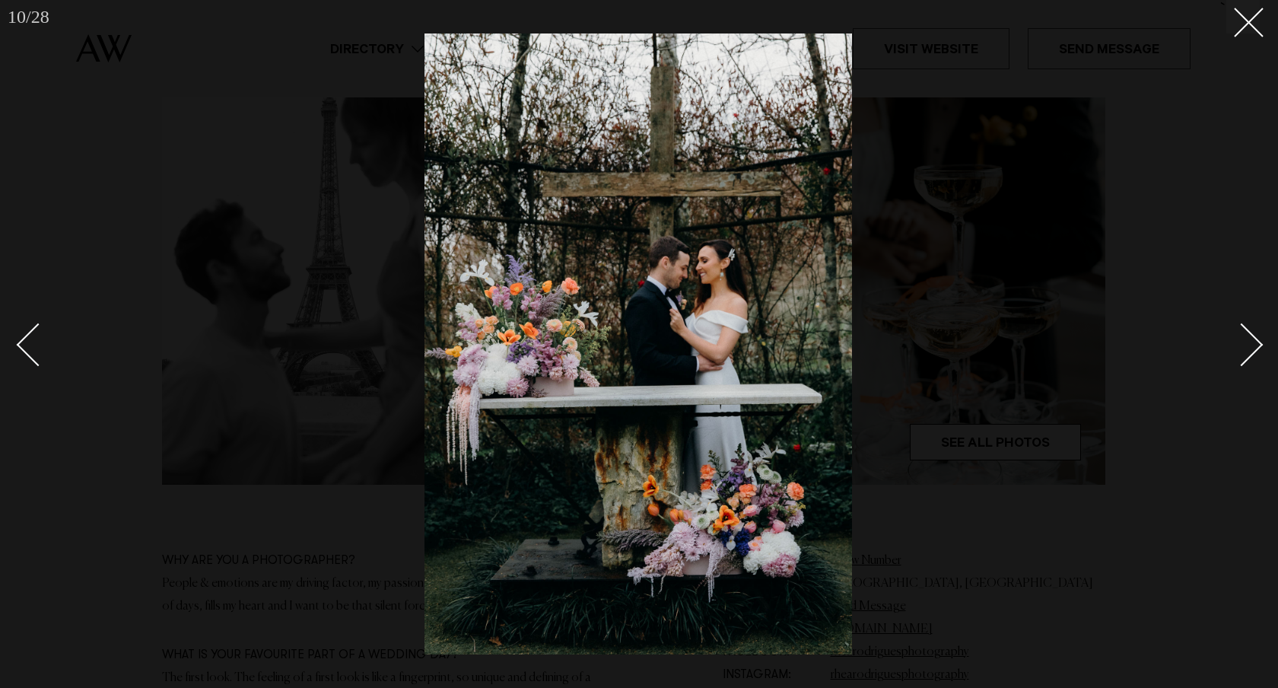
click at [1254, 336] on div "Next slide" at bounding box center [1241, 344] width 43 height 43
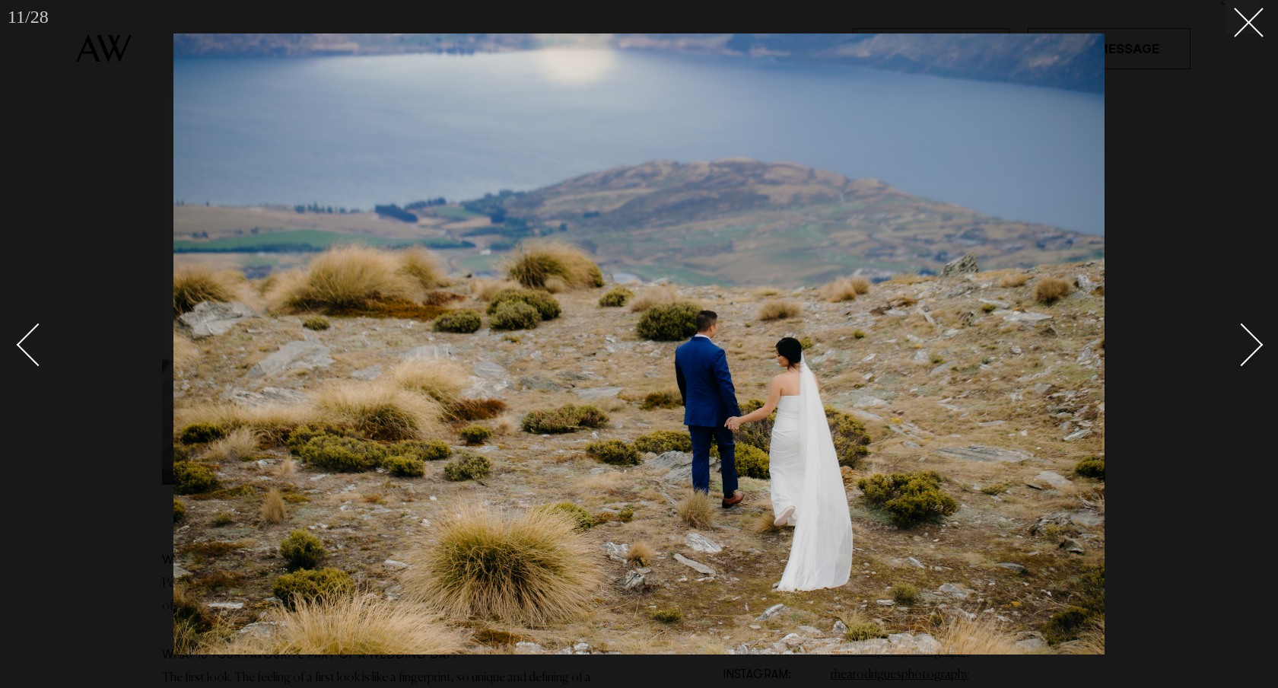
click at [1254, 336] on div "Next slide" at bounding box center [1241, 344] width 43 height 43
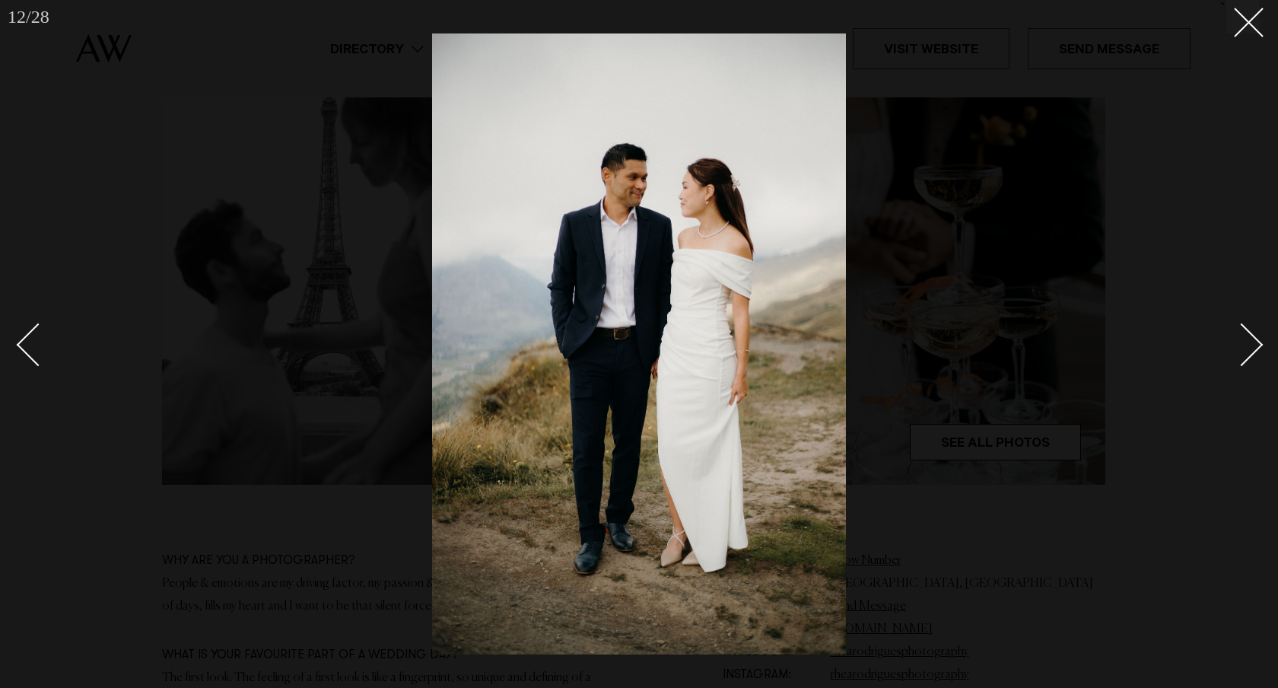
click at [1254, 336] on div "Next slide" at bounding box center [1241, 344] width 43 height 43
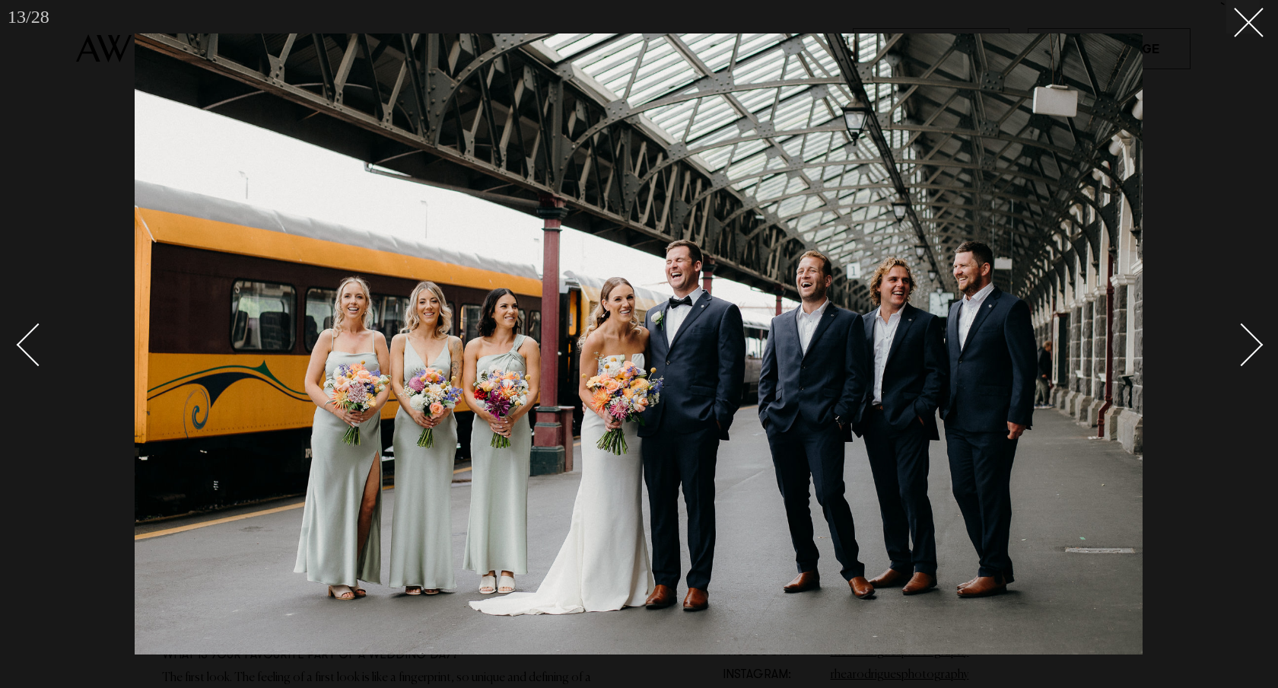
click at [1254, 336] on div "Next slide" at bounding box center [1241, 344] width 43 height 43
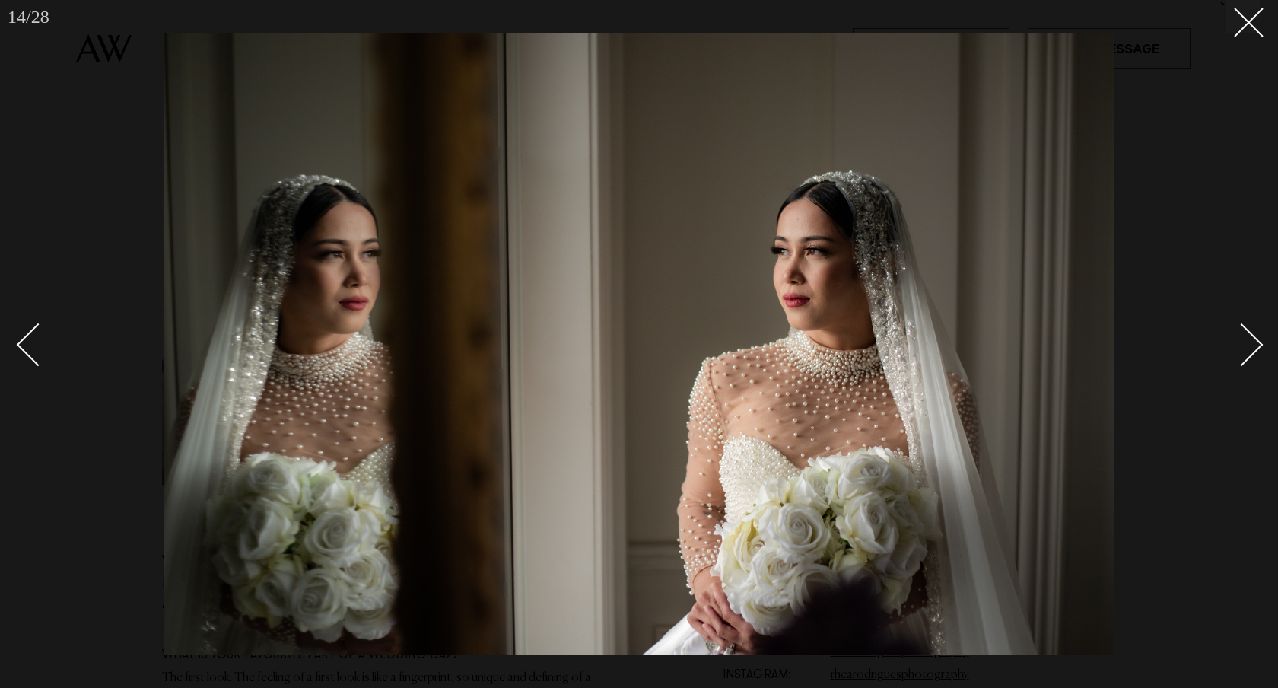
click at [1254, 336] on div "Next slide" at bounding box center [1241, 344] width 43 height 43
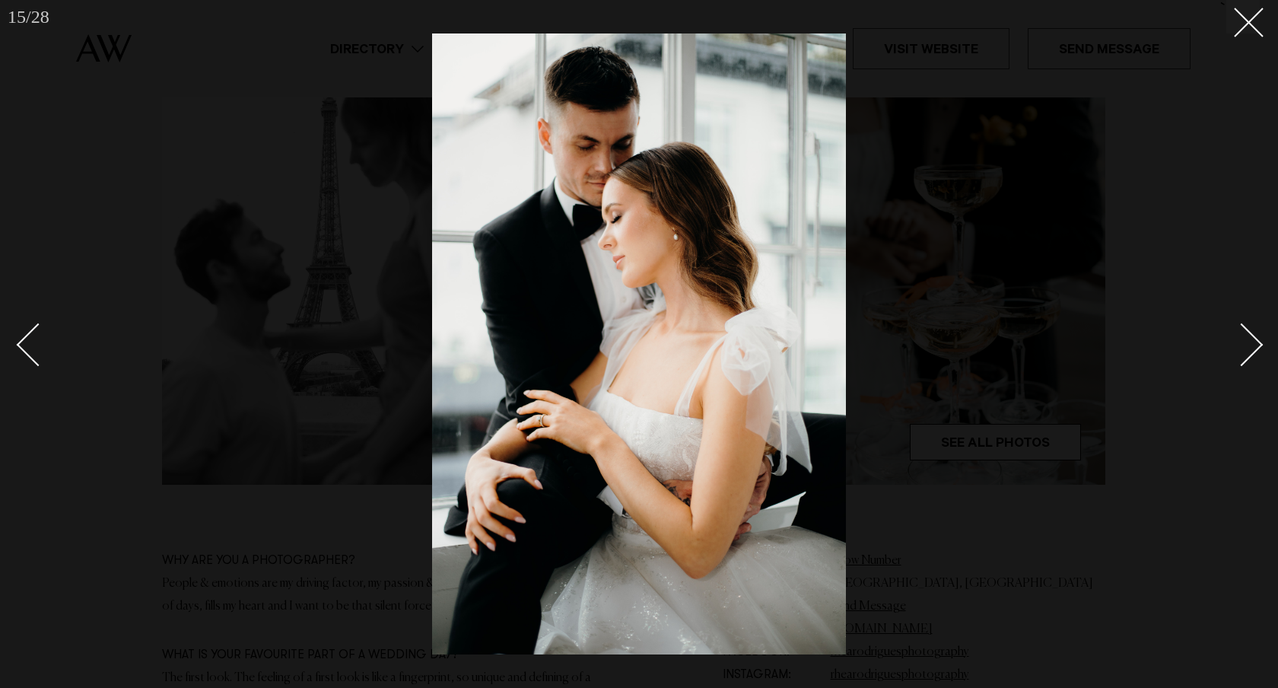
click at [1254, 336] on div "Next slide" at bounding box center [1241, 344] width 43 height 43
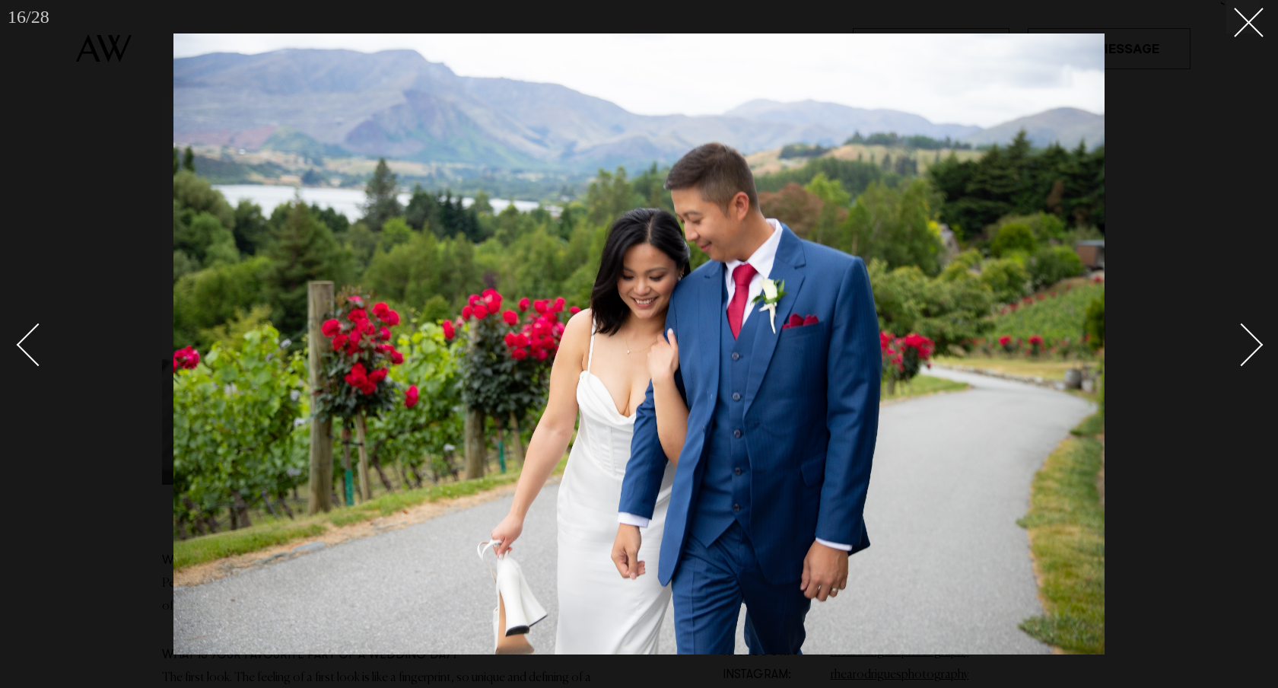
click at [1254, 336] on div "Next slide" at bounding box center [1241, 344] width 43 height 43
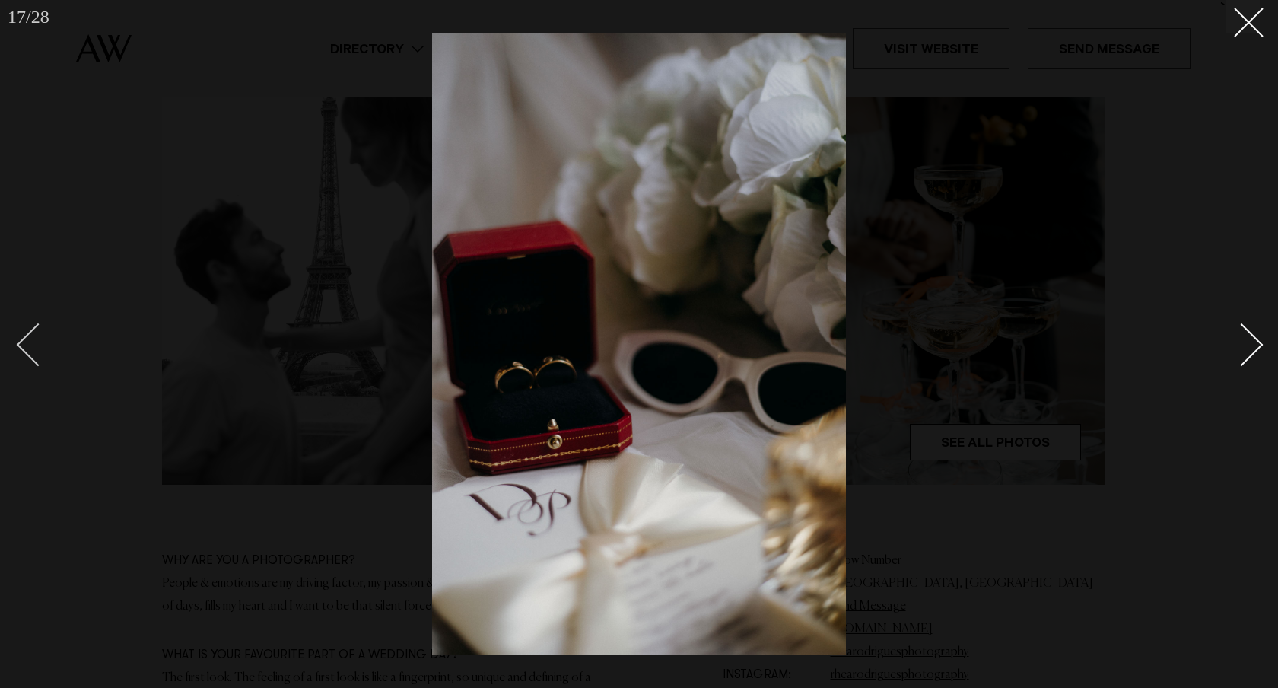
click at [24, 348] on div "Previous slide" at bounding box center [38, 344] width 43 height 43
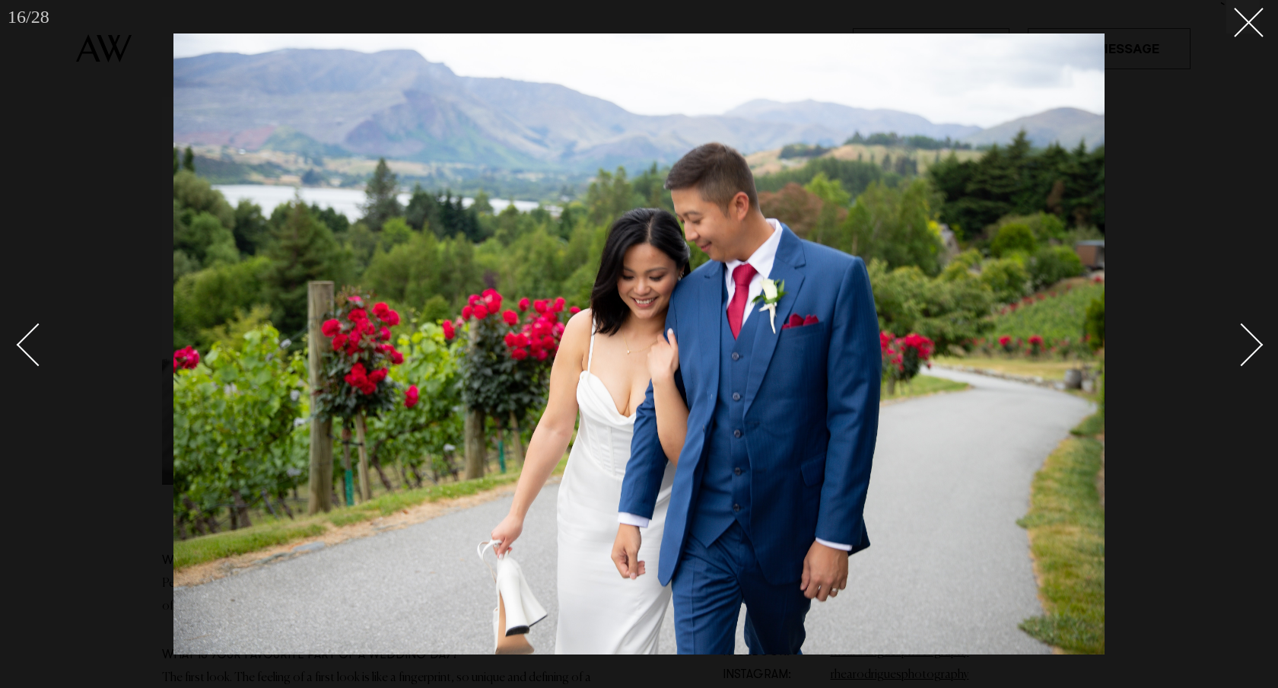
click at [1259, 339] on link at bounding box center [1233, 344] width 53 height 76
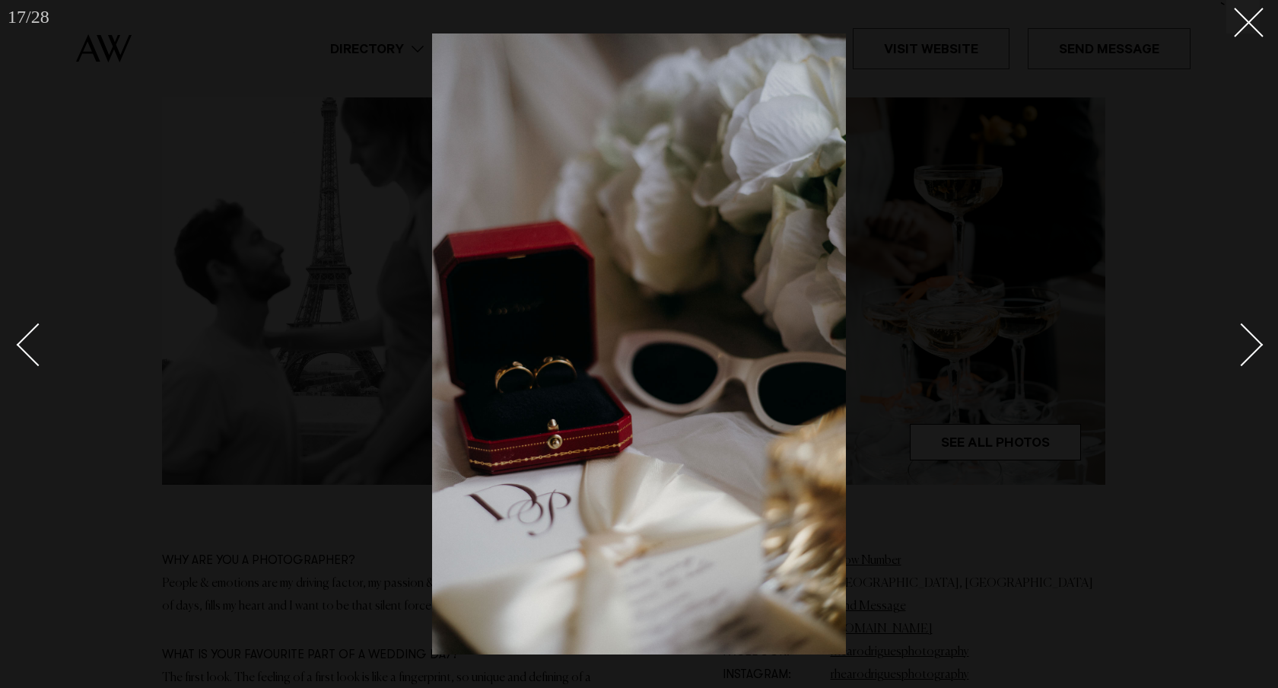
click at [1259, 349] on link at bounding box center [1233, 344] width 53 height 76
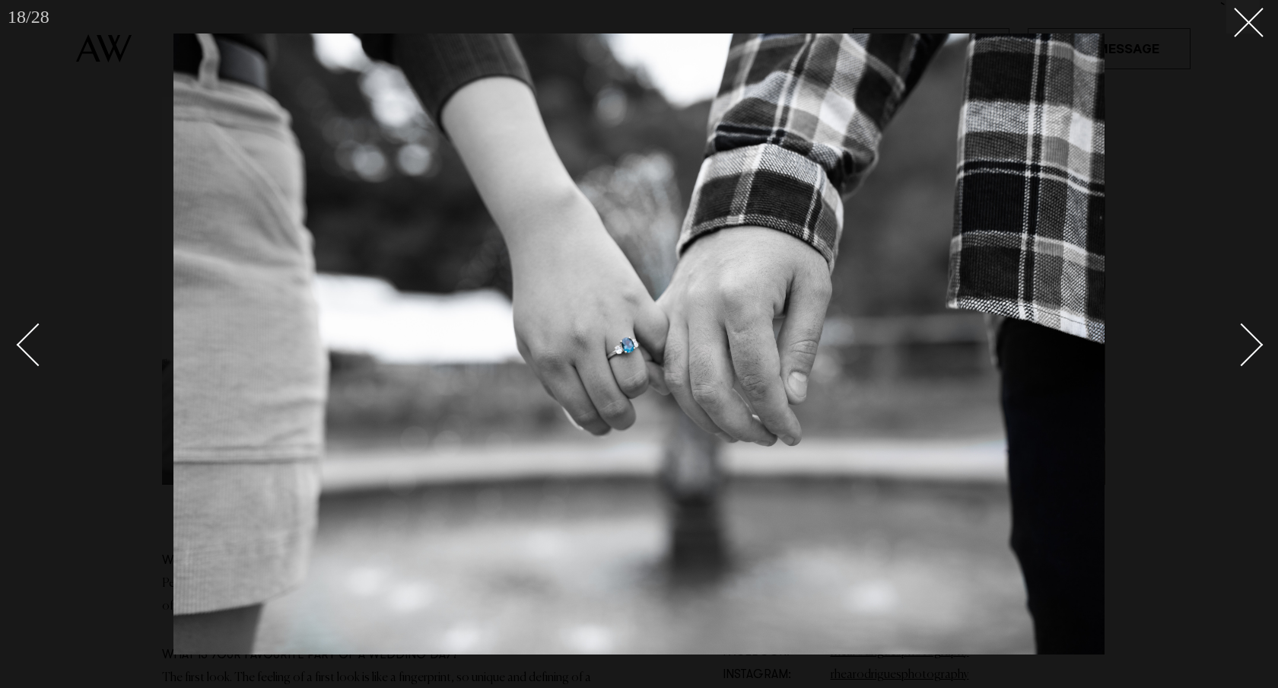
click at [1259, 349] on link at bounding box center [1233, 344] width 53 height 76
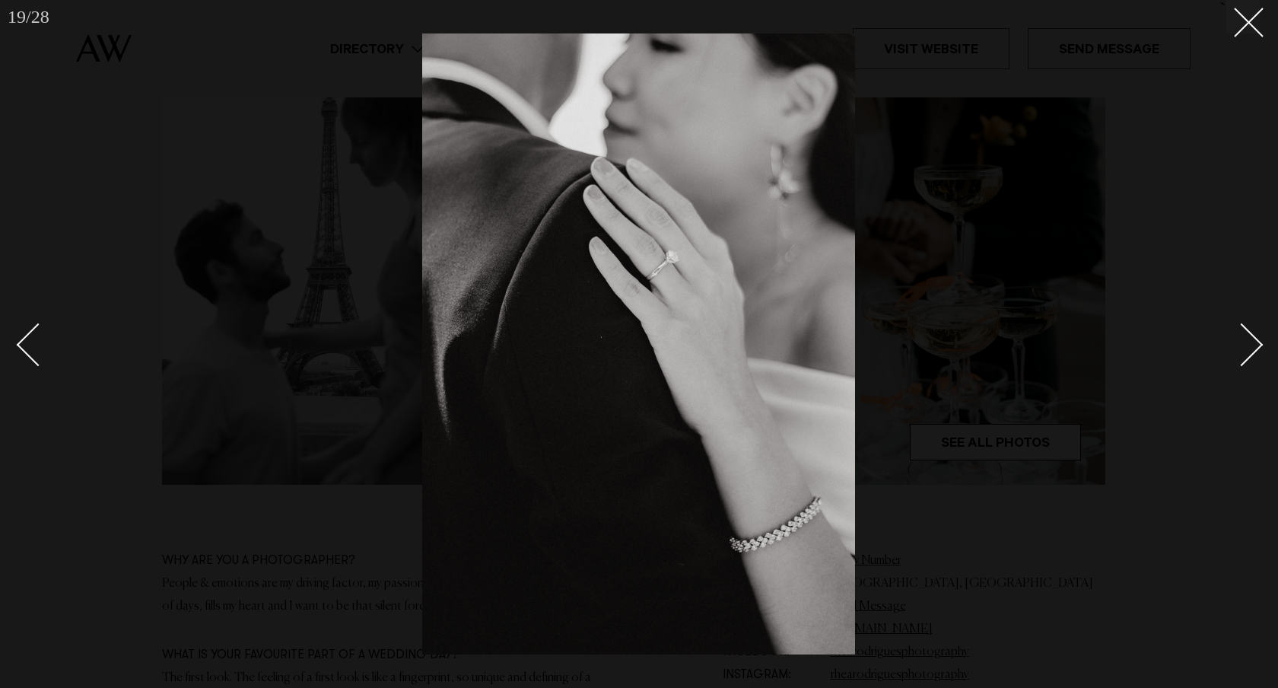
click at [1259, 349] on link at bounding box center [1233, 344] width 53 height 76
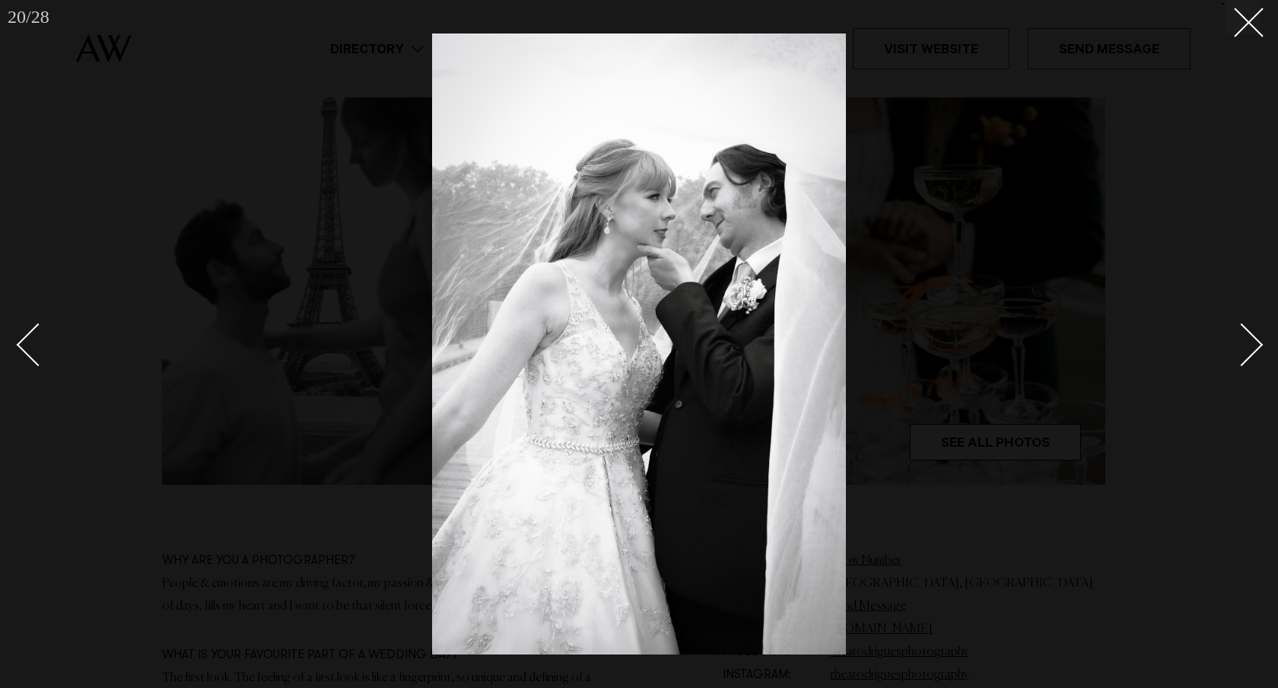
click at [1254, 354] on link at bounding box center [1233, 344] width 53 height 76
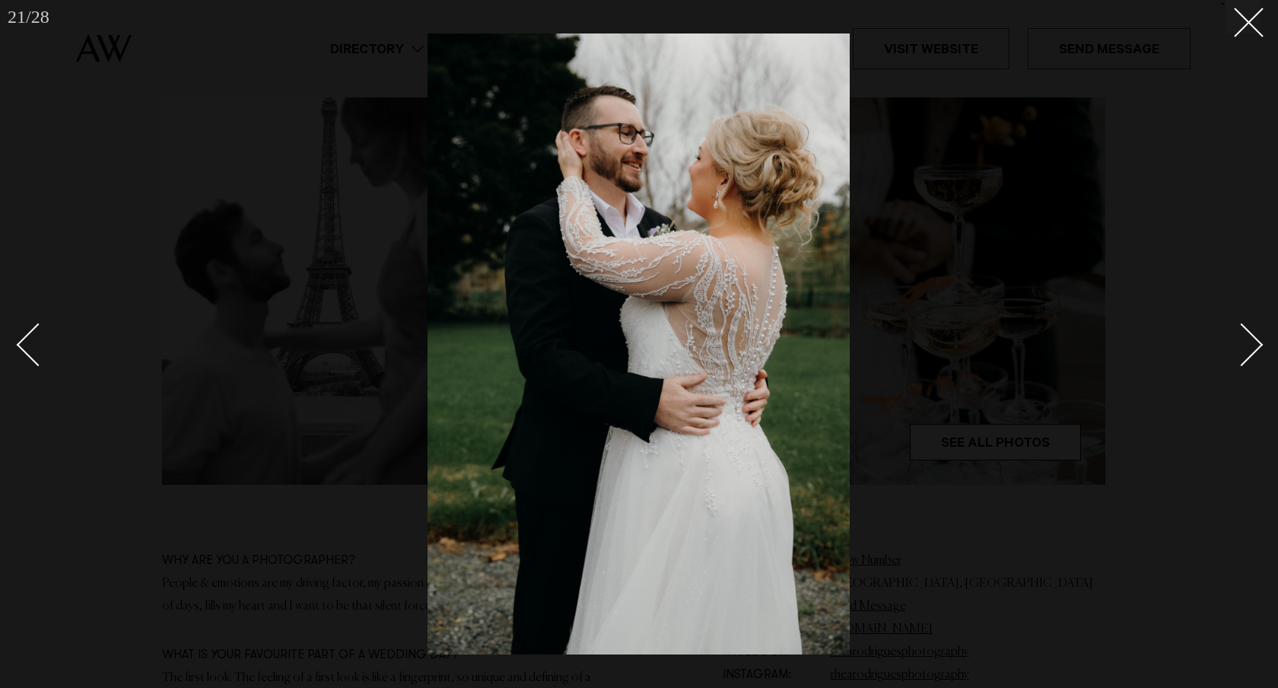
click at [1254, 354] on link at bounding box center [1233, 344] width 53 height 76
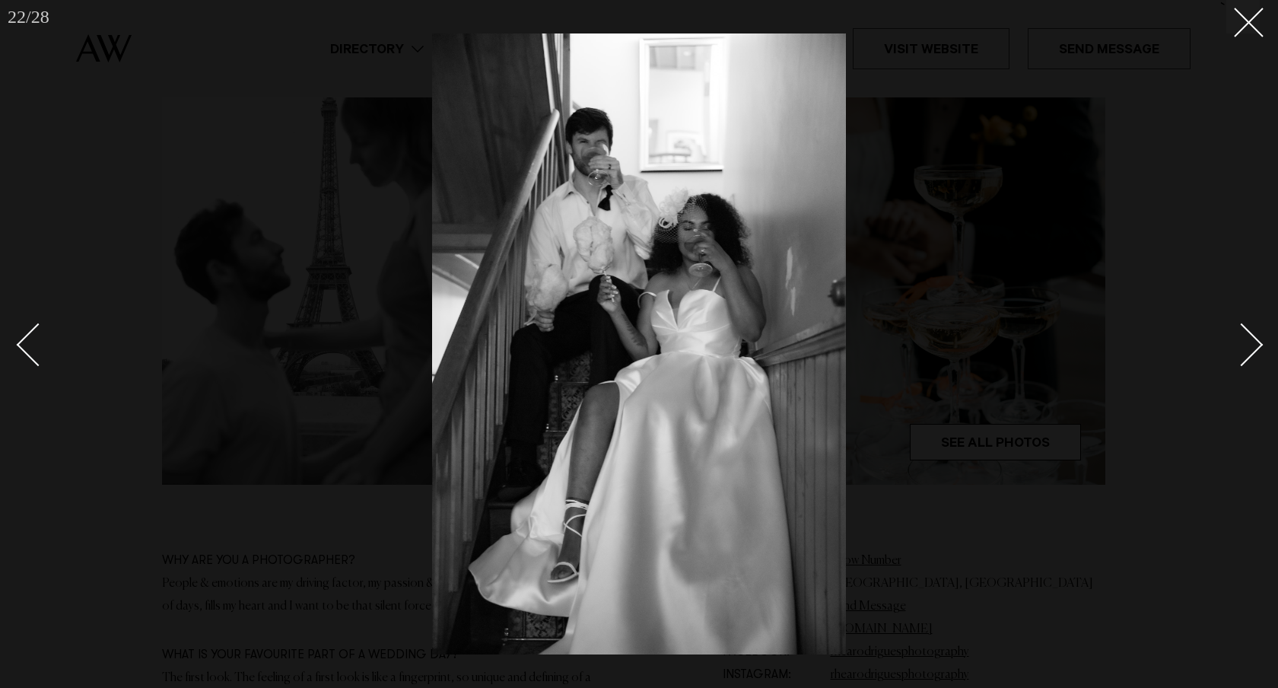
click at [1254, 354] on link at bounding box center [1233, 344] width 53 height 76
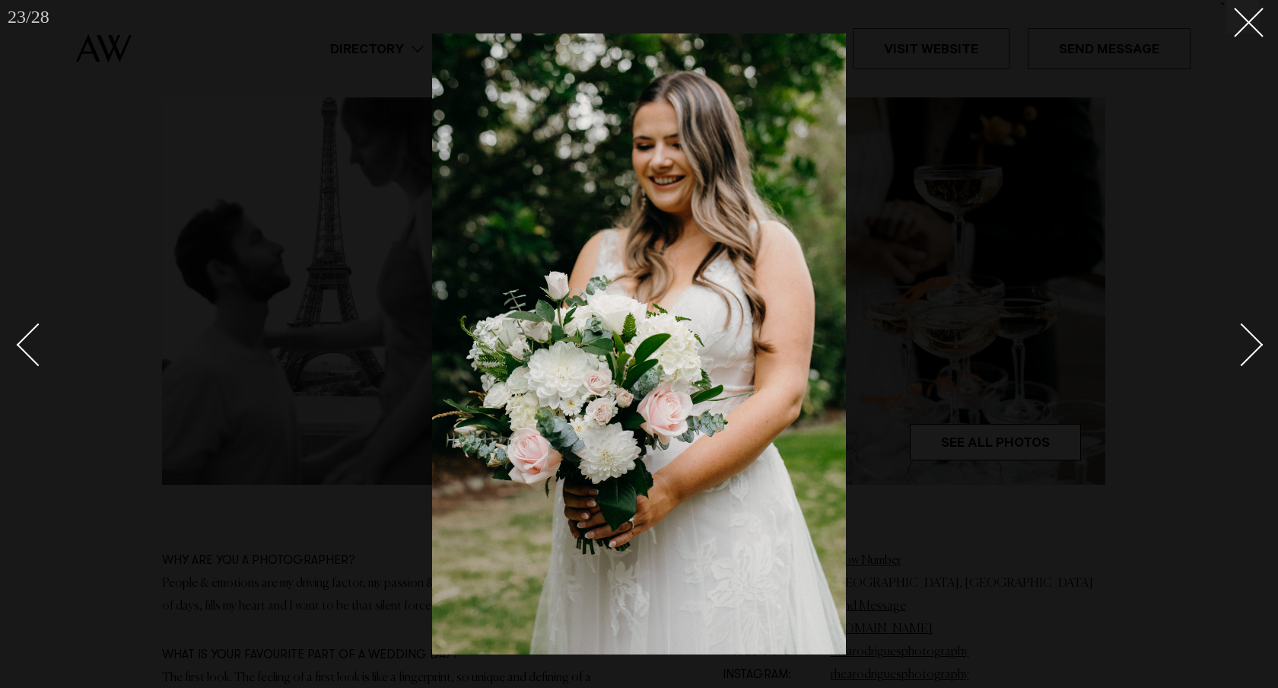
click at [1254, 354] on link at bounding box center [1233, 344] width 53 height 76
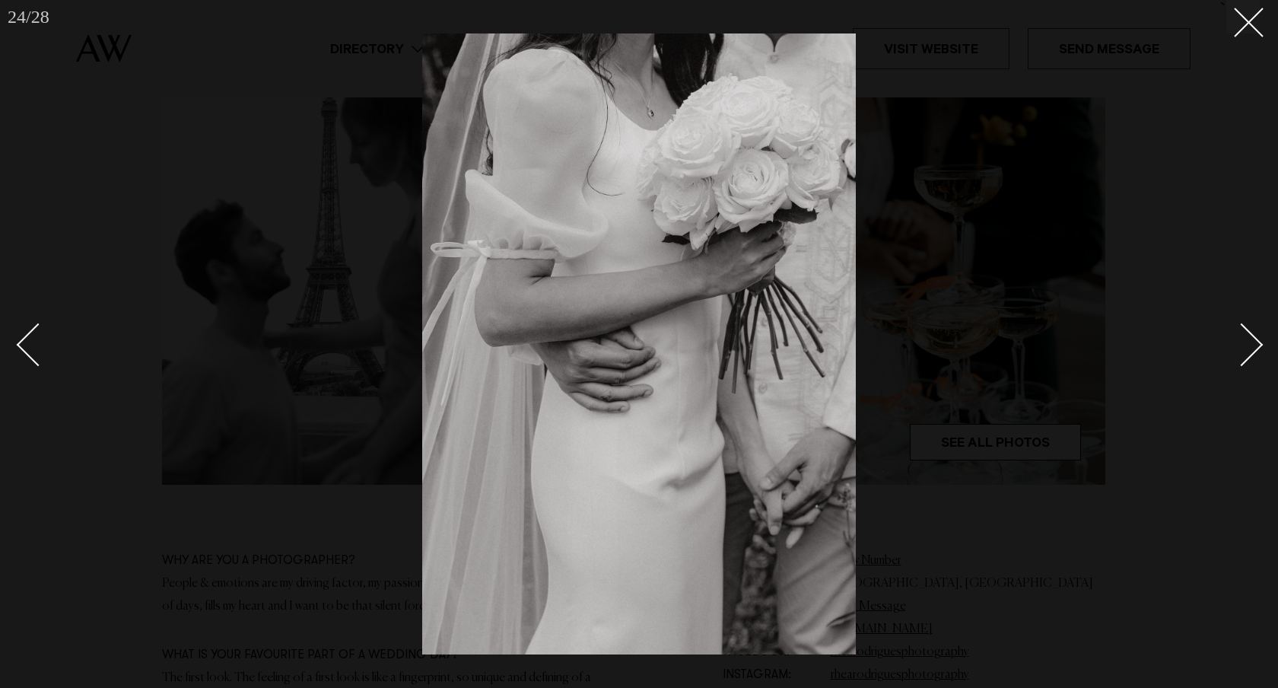
click at [1254, 354] on link at bounding box center [1233, 344] width 53 height 76
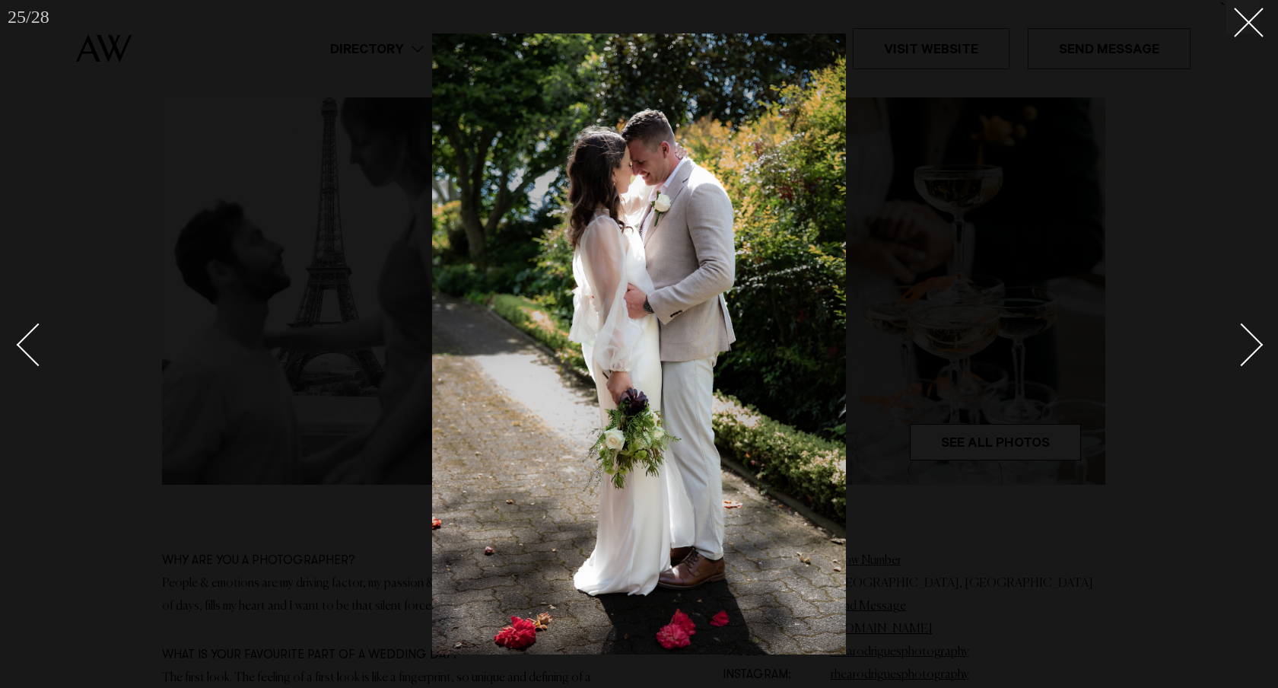
click at [1254, 354] on link at bounding box center [1233, 344] width 53 height 76
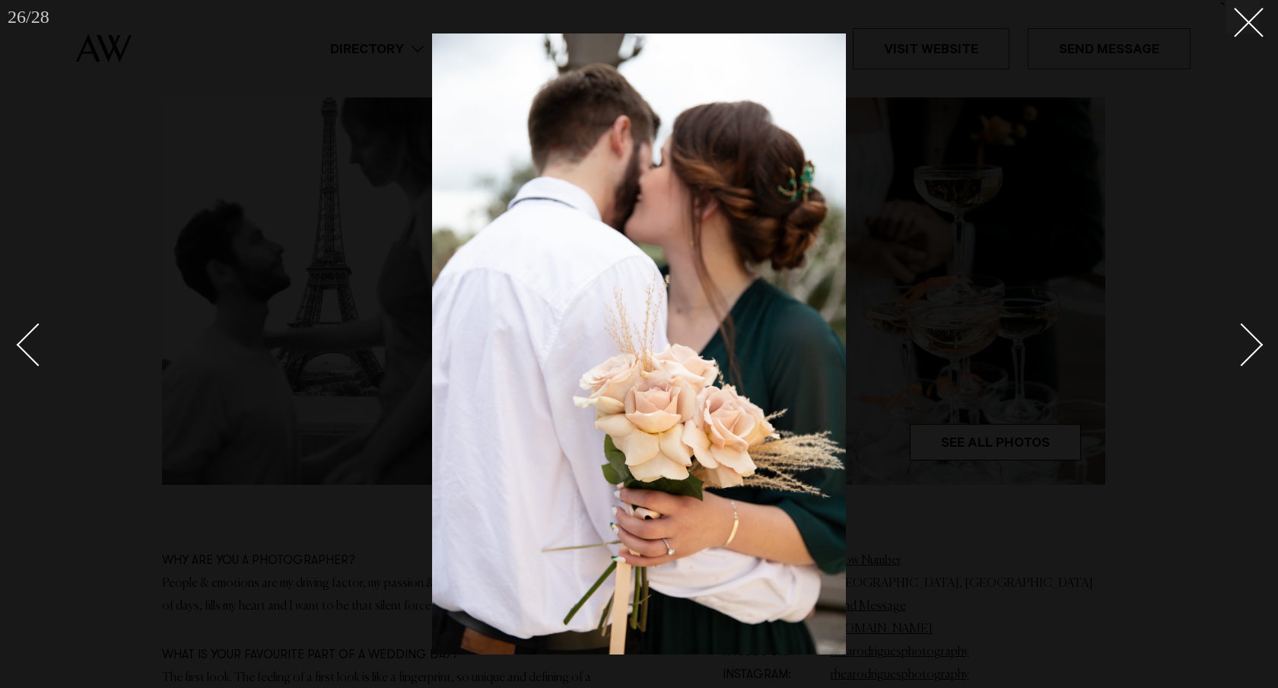
click at [1254, 354] on link at bounding box center [1233, 344] width 53 height 76
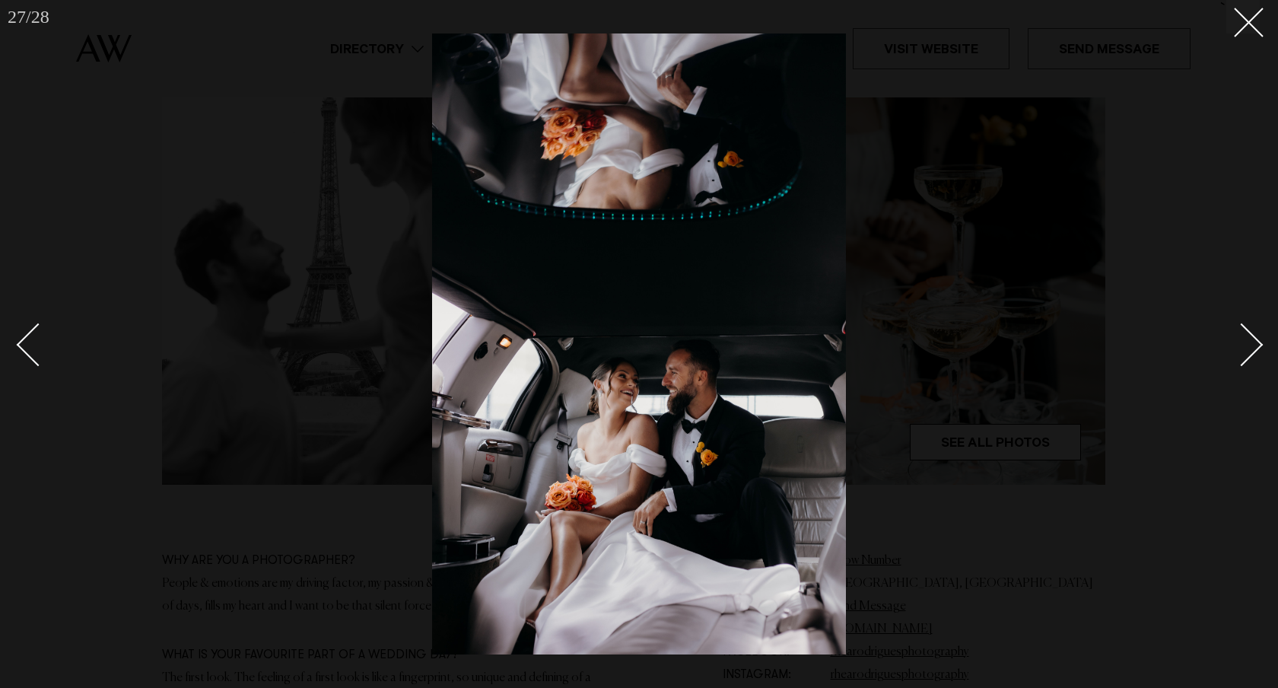
click at [1254, 354] on link at bounding box center [1233, 344] width 53 height 76
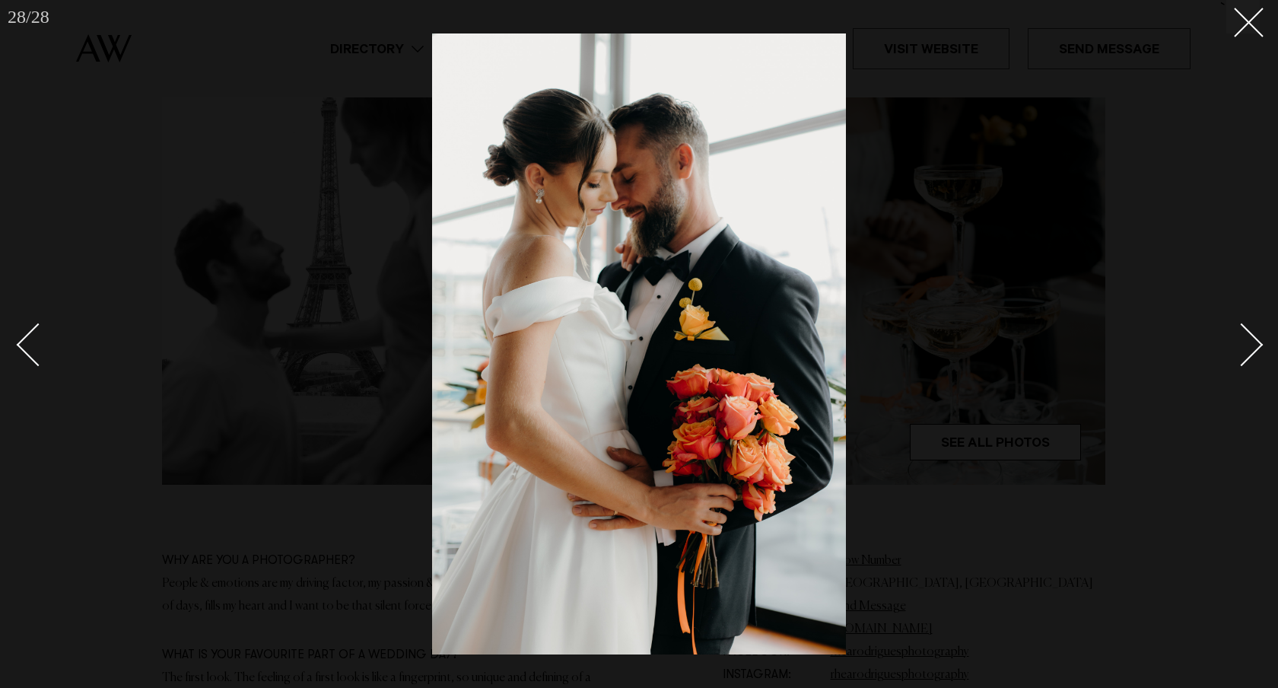
click at [1254, 354] on link at bounding box center [1233, 344] width 53 height 76
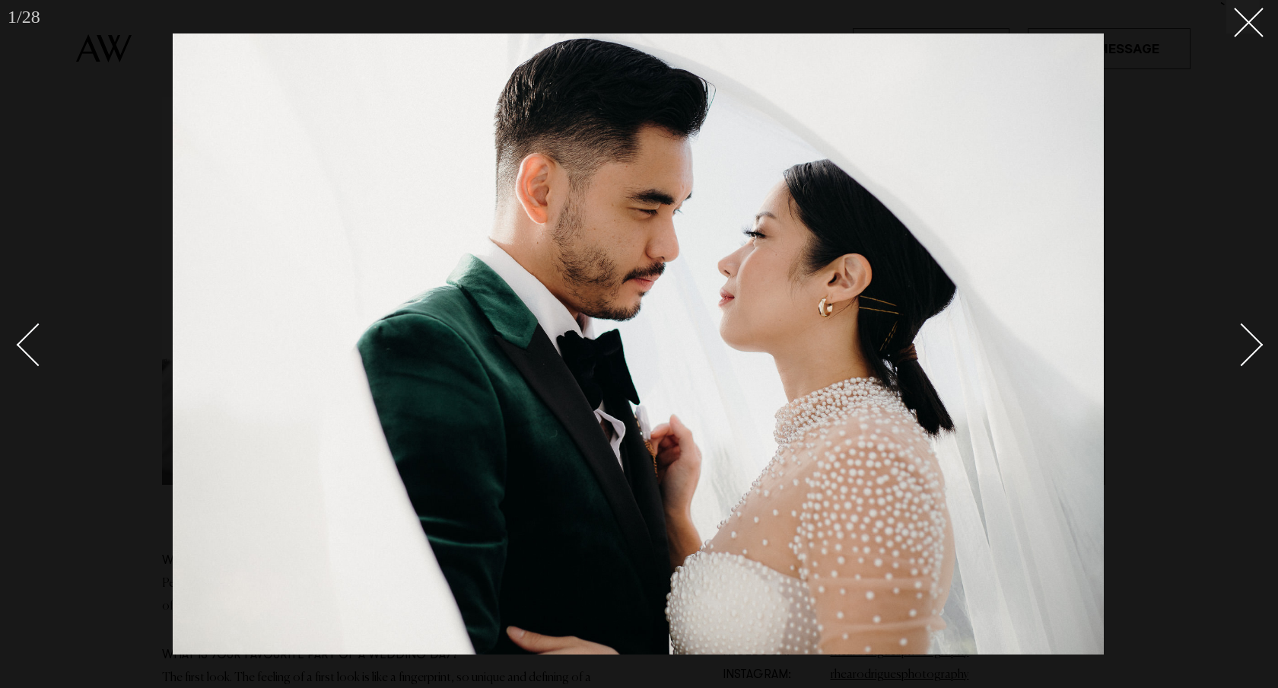
click at [1254, 354] on link at bounding box center [1233, 344] width 53 height 76
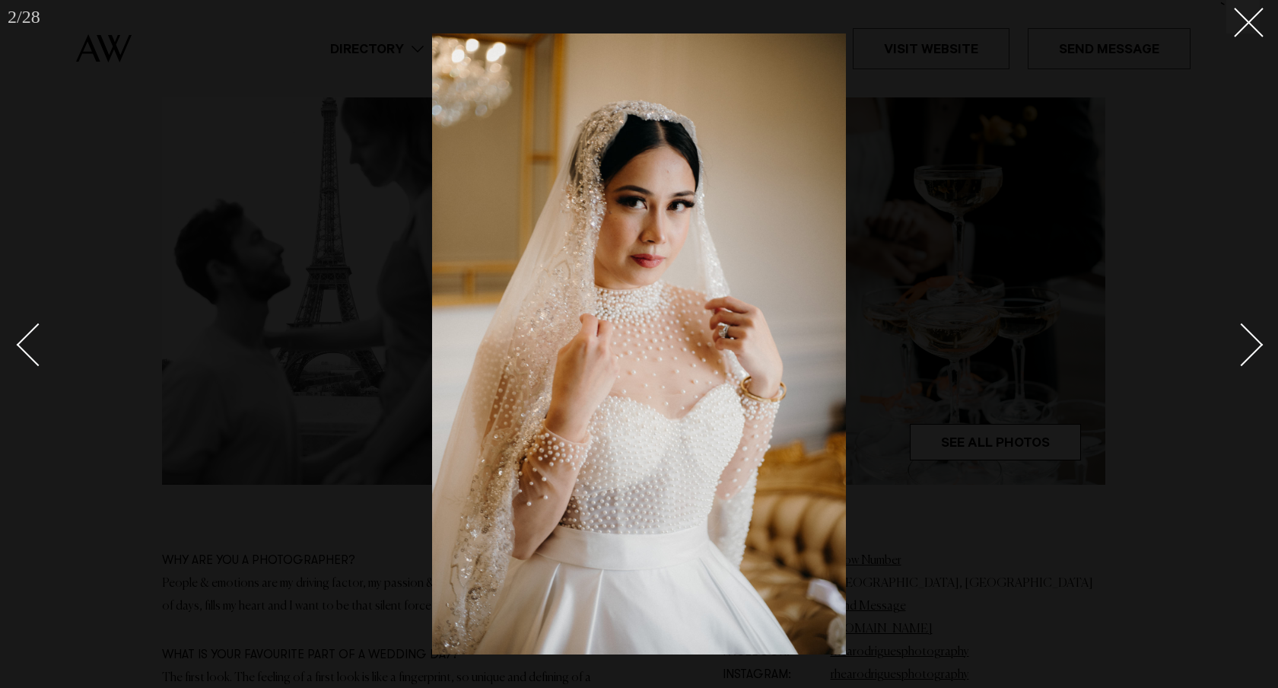
click at [1254, 354] on link at bounding box center [1233, 344] width 53 height 76
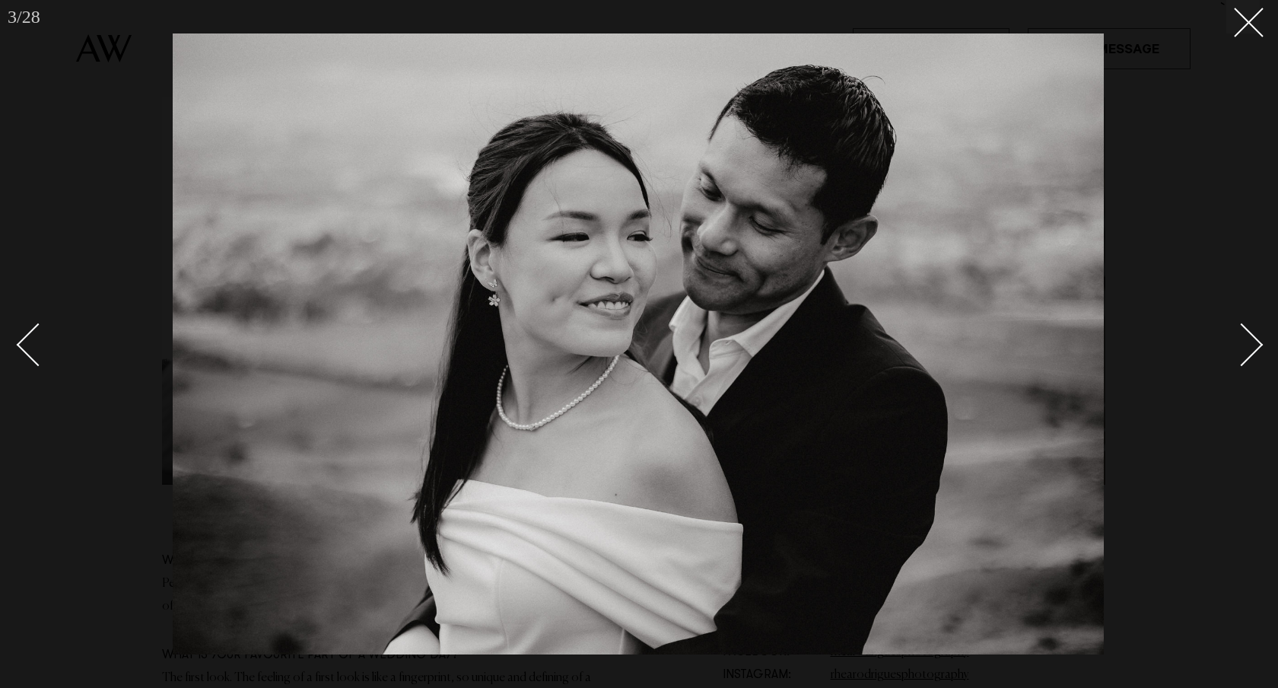
click at [1254, 354] on link at bounding box center [1233, 344] width 53 height 76
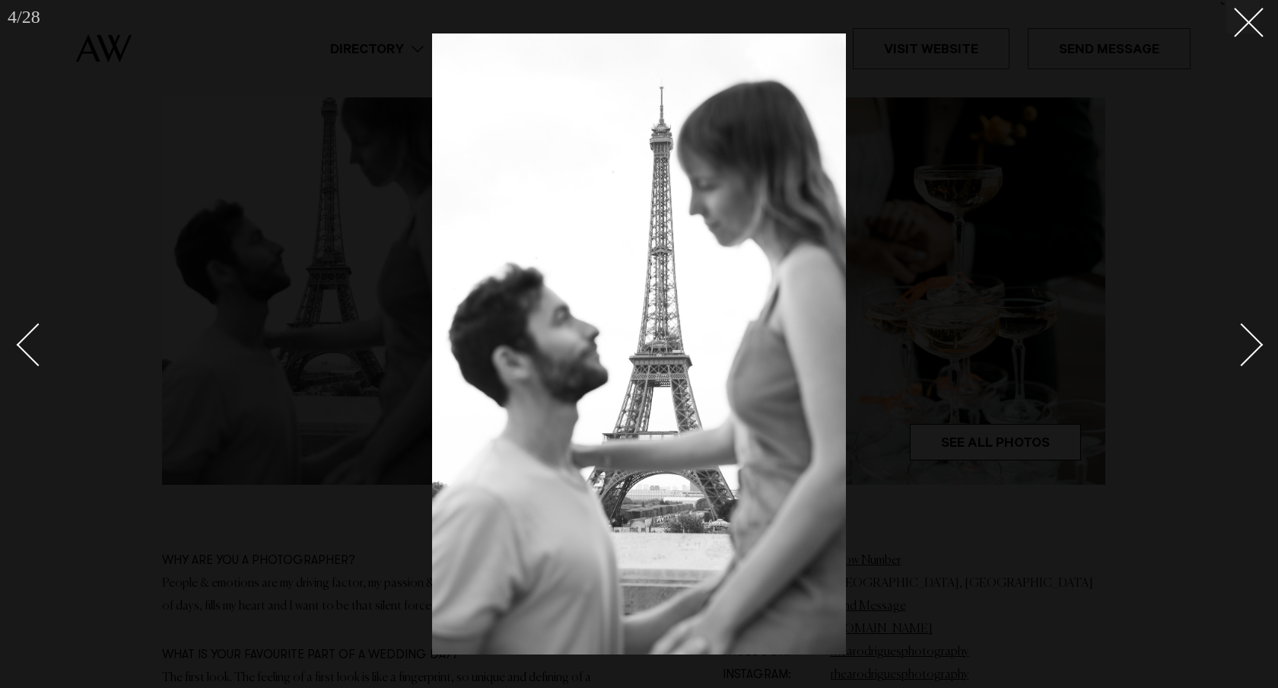
click at [1254, 354] on link at bounding box center [1233, 344] width 53 height 76
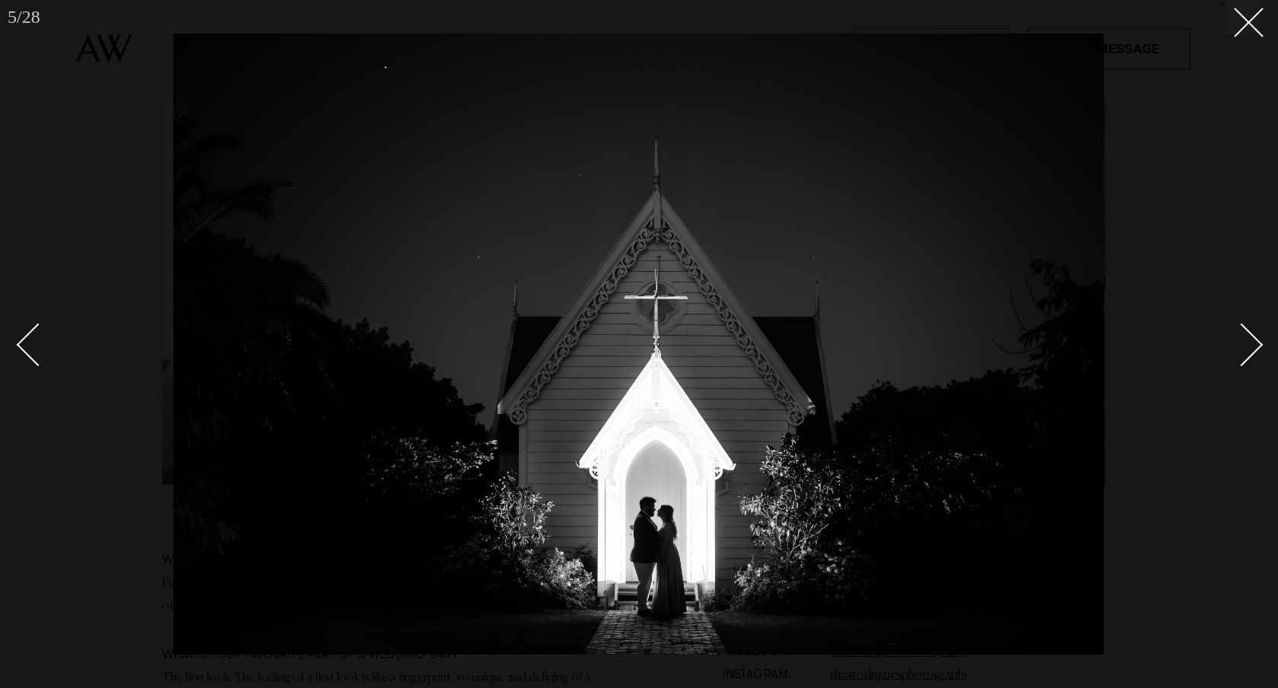
click at [1254, 354] on link at bounding box center [1233, 344] width 53 height 76
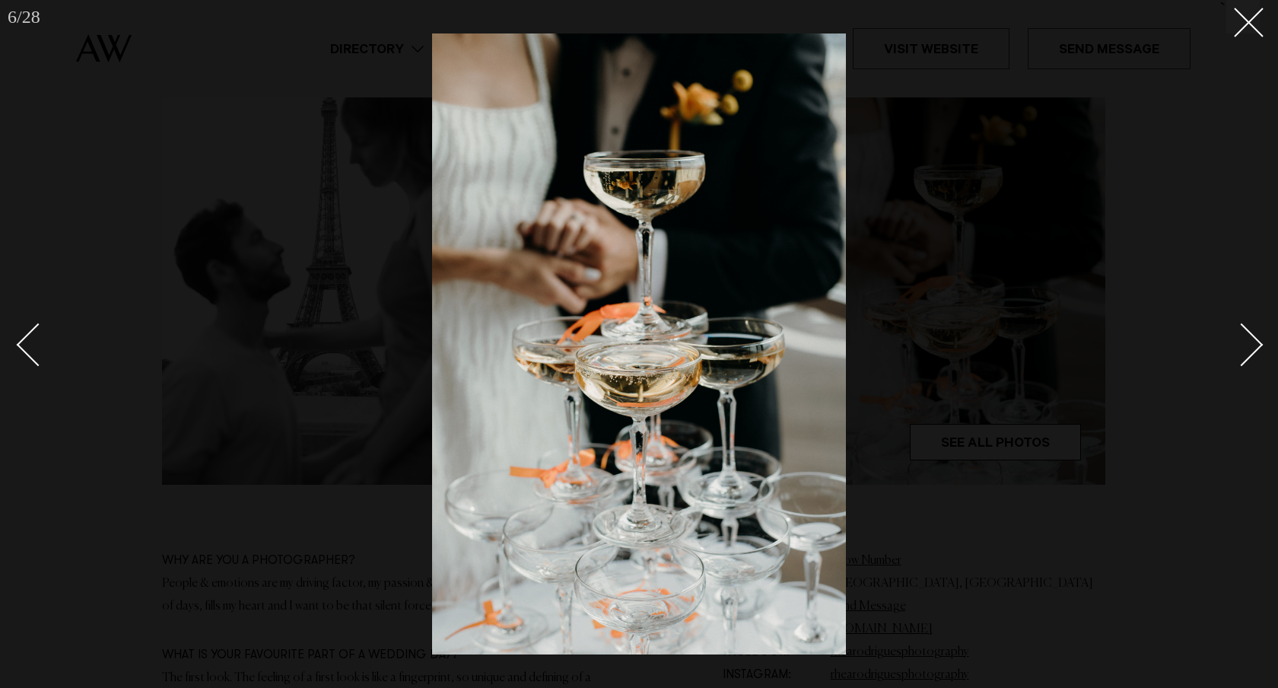
click at [1254, 354] on link at bounding box center [1233, 344] width 53 height 76
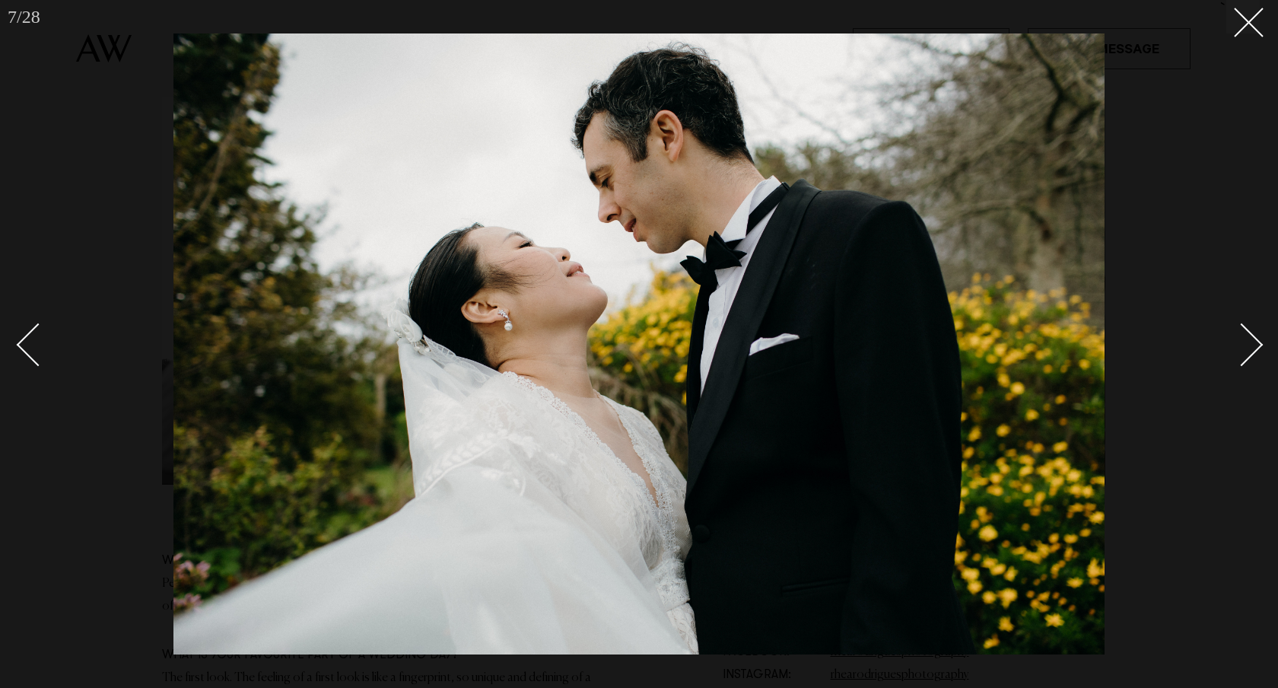
click at [1254, 354] on link at bounding box center [1233, 344] width 53 height 76
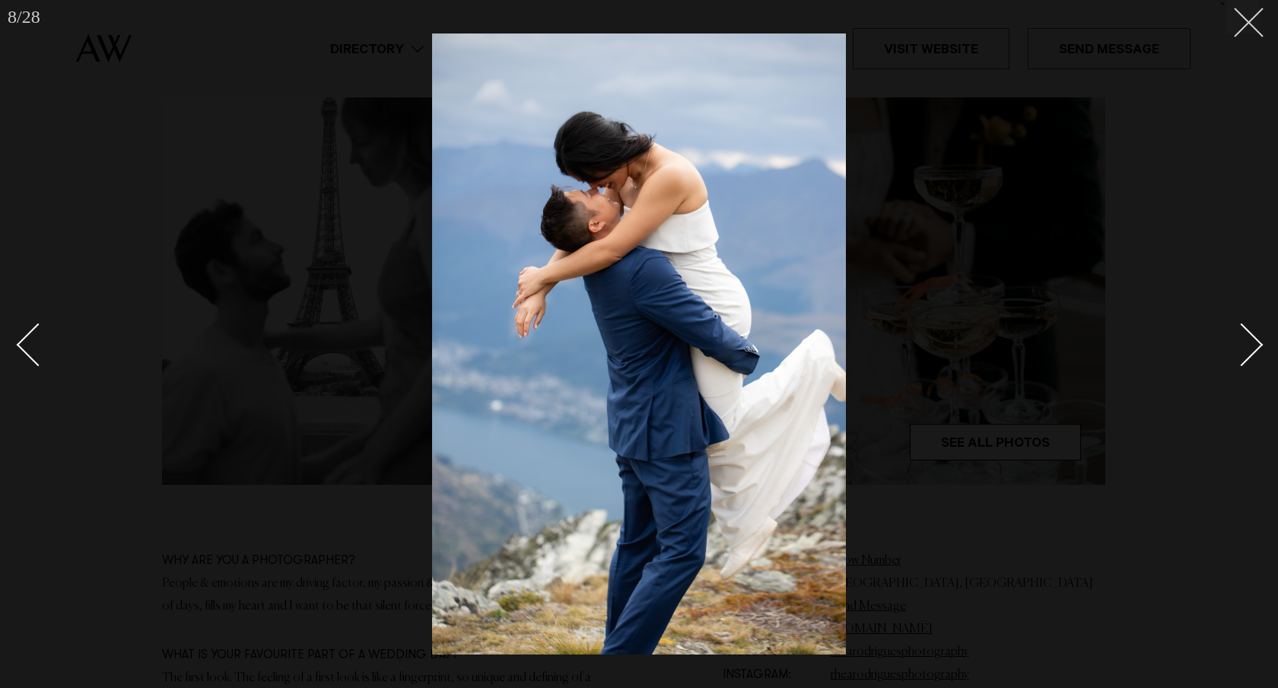
click at [1246, 30] on button at bounding box center [1243, 16] width 33 height 33
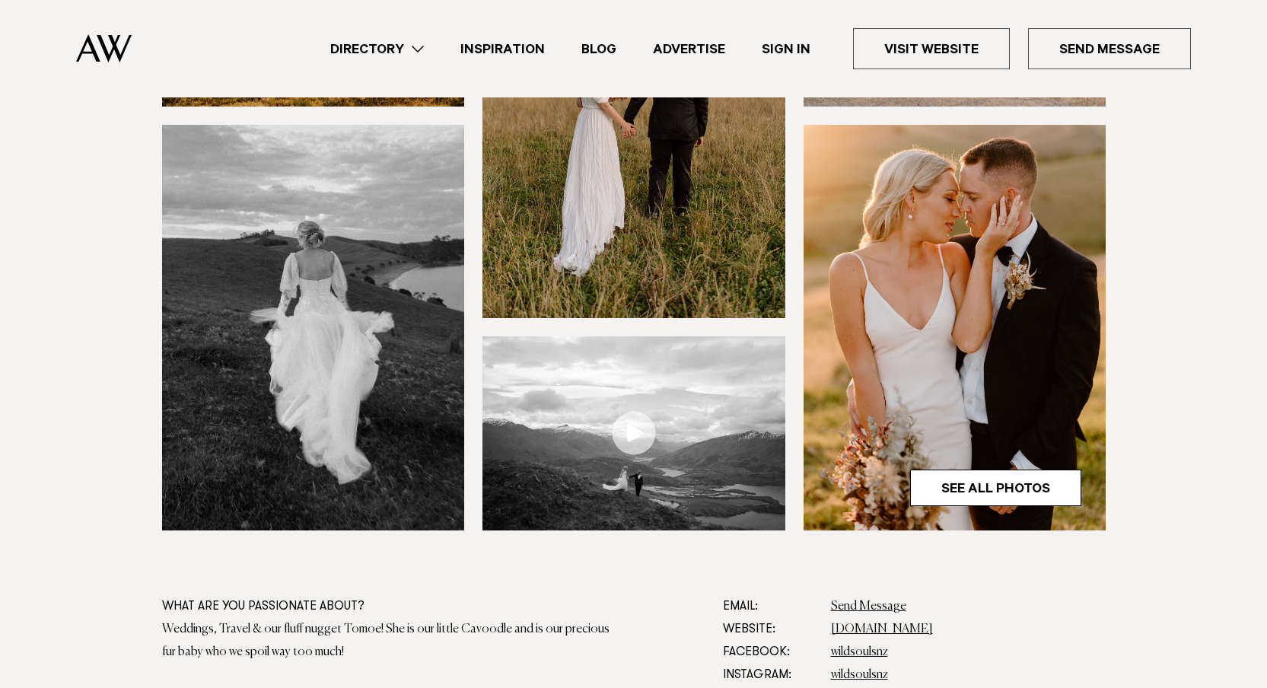
scroll to position [419, 0]
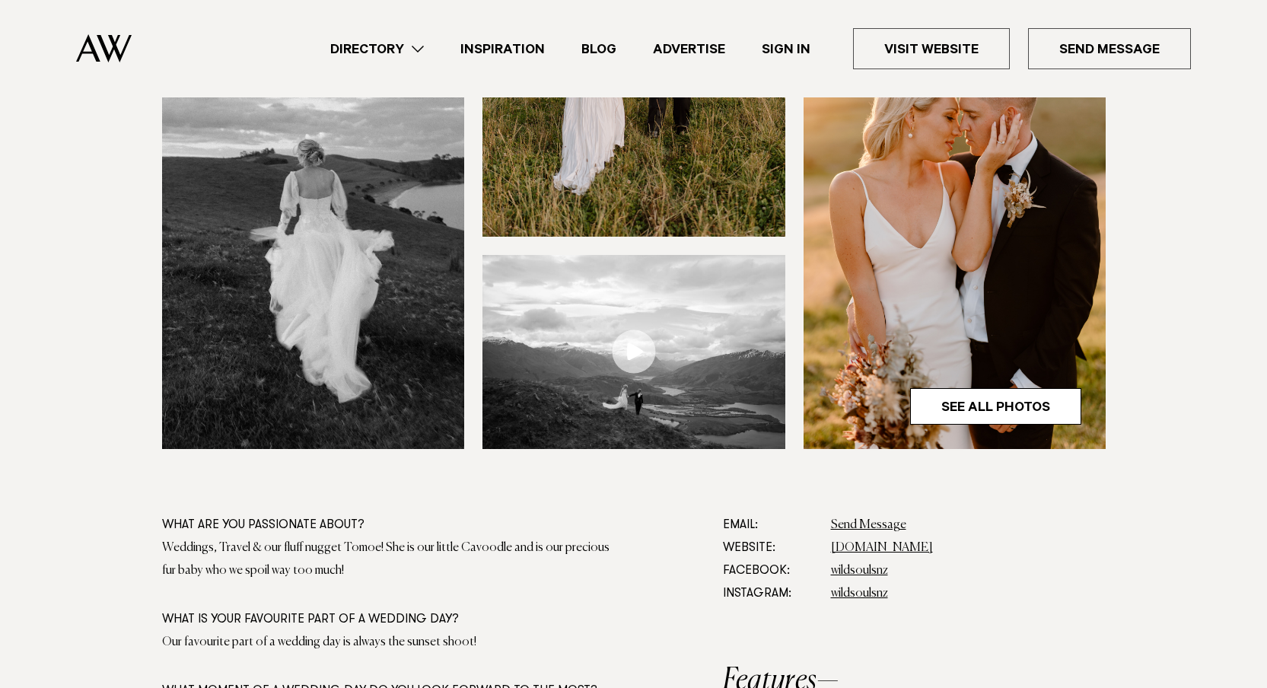
scroll to position [517, 0]
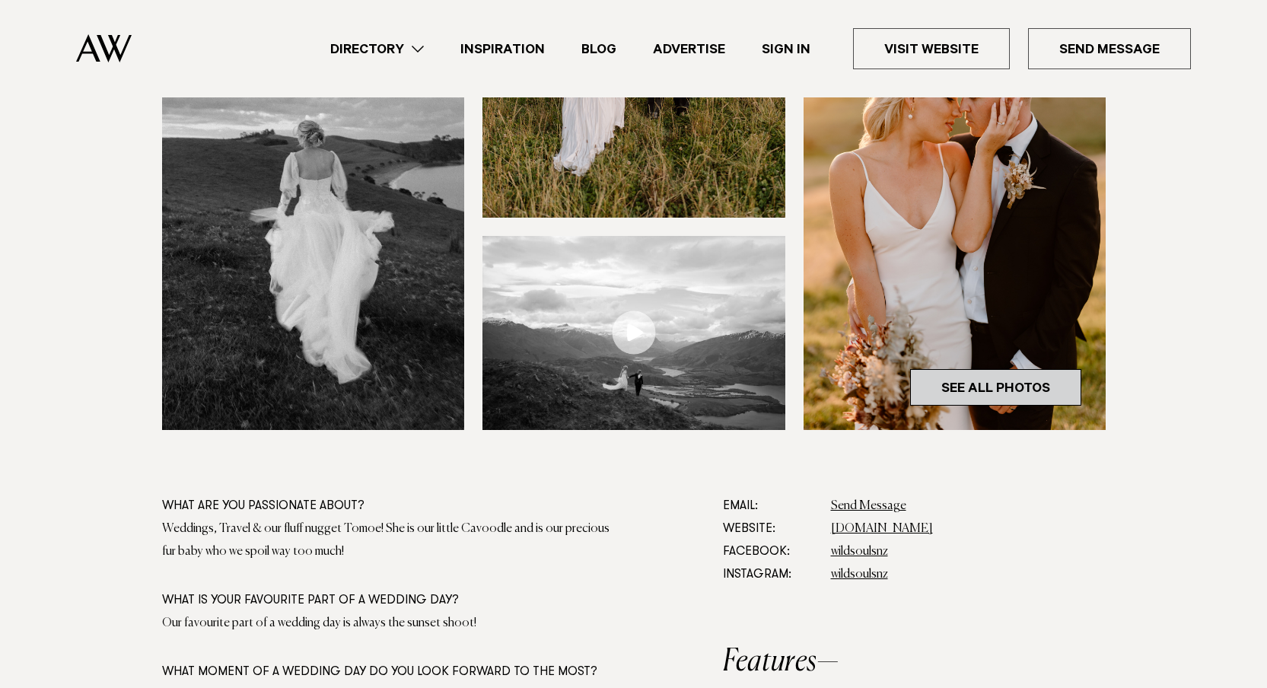
click at [1032, 393] on link "See All Photos" at bounding box center [995, 387] width 171 height 37
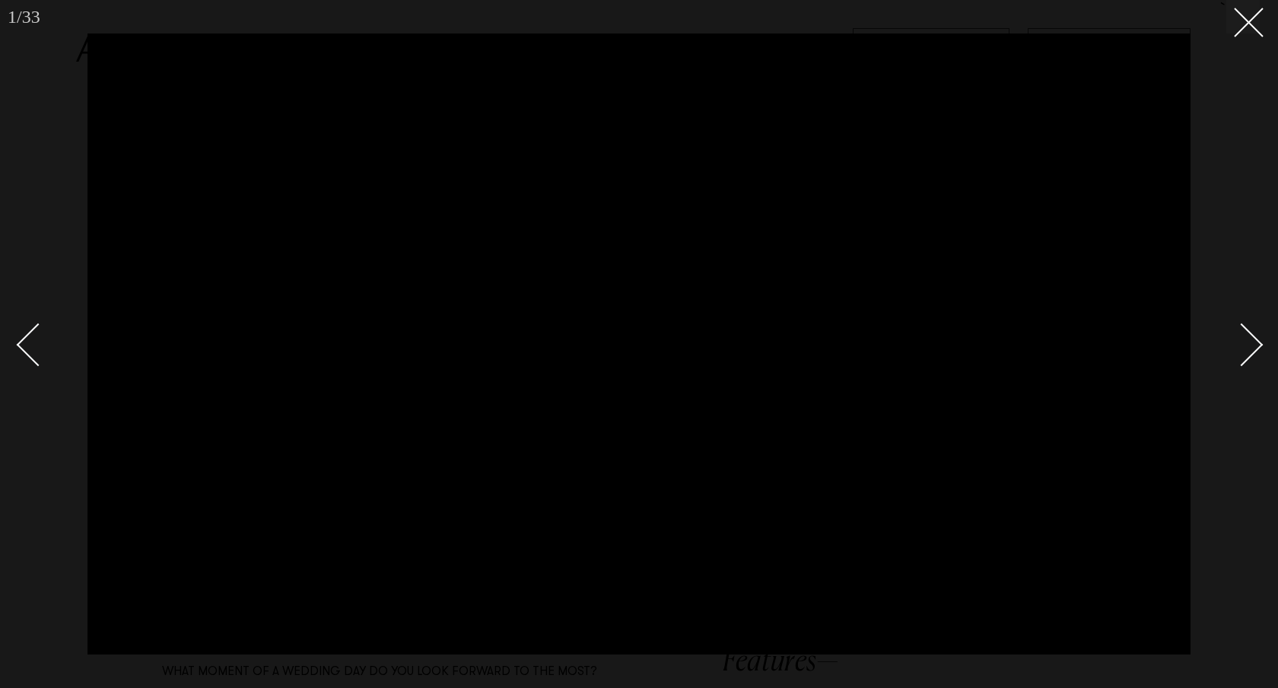
click at [1255, 332] on link at bounding box center [1233, 344] width 53 height 76
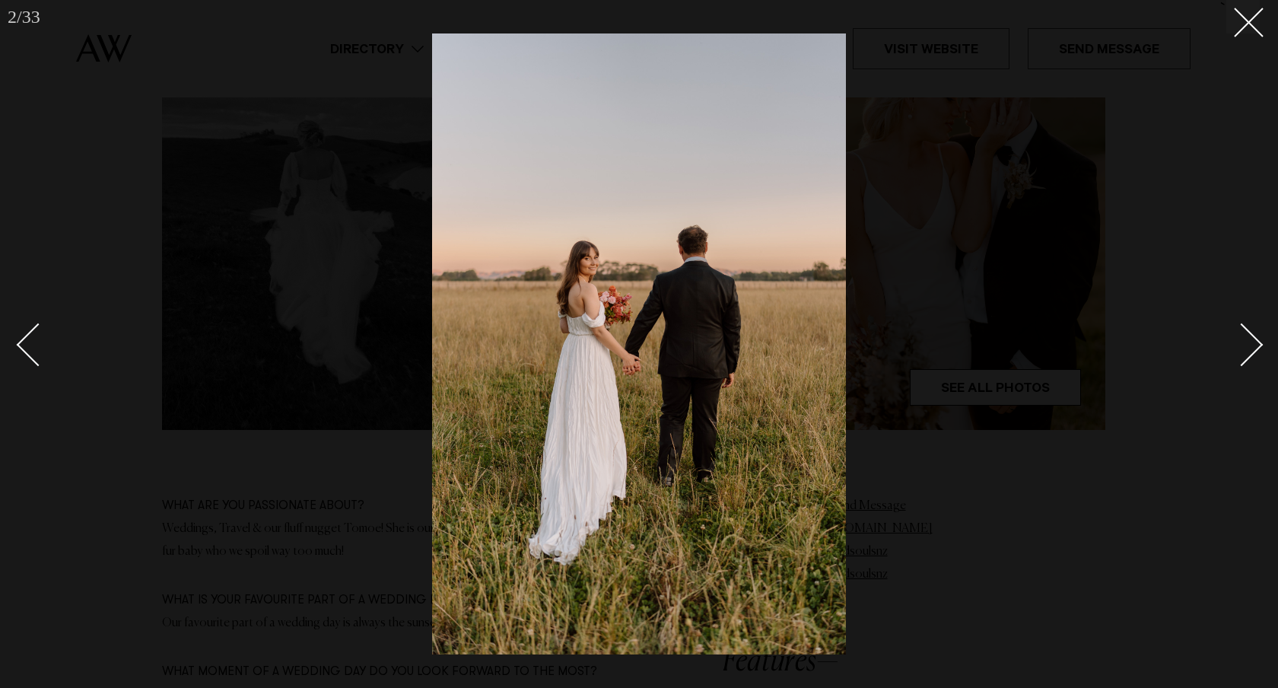
click at [1255, 332] on link at bounding box center [1233, 344] width 53 height 76
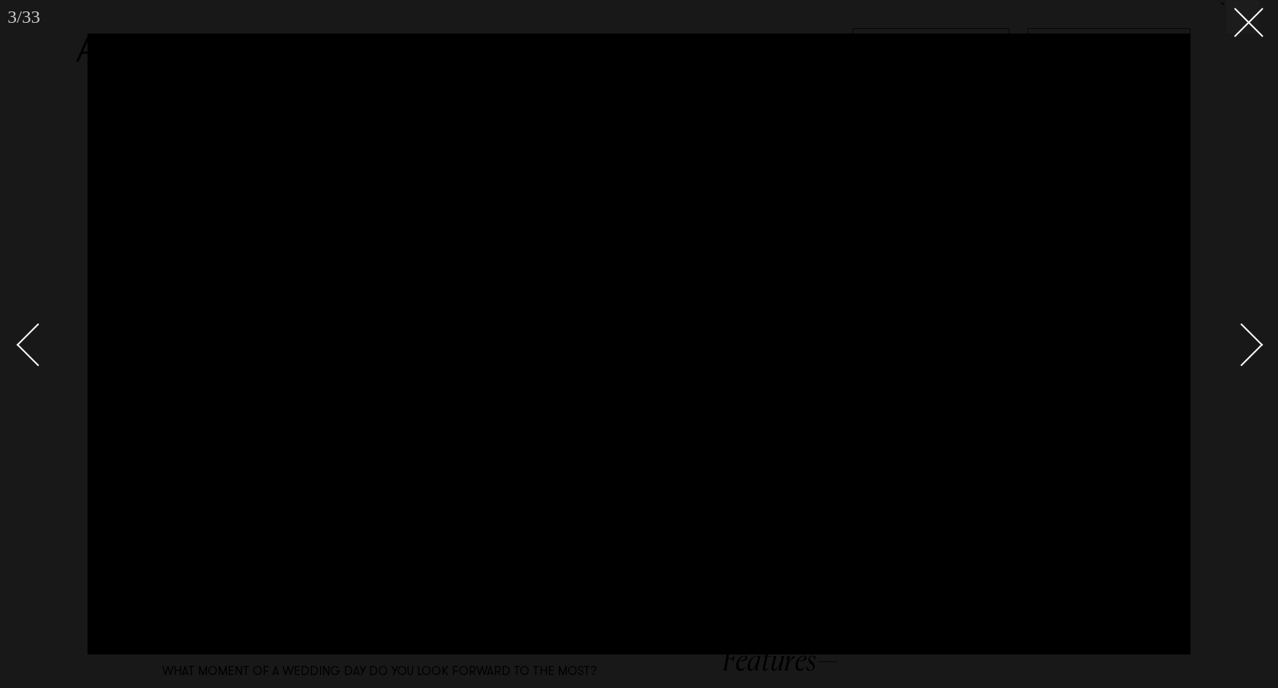
click at [1255, 332] on link at bounding box center [1233, 344] width 53 height 76
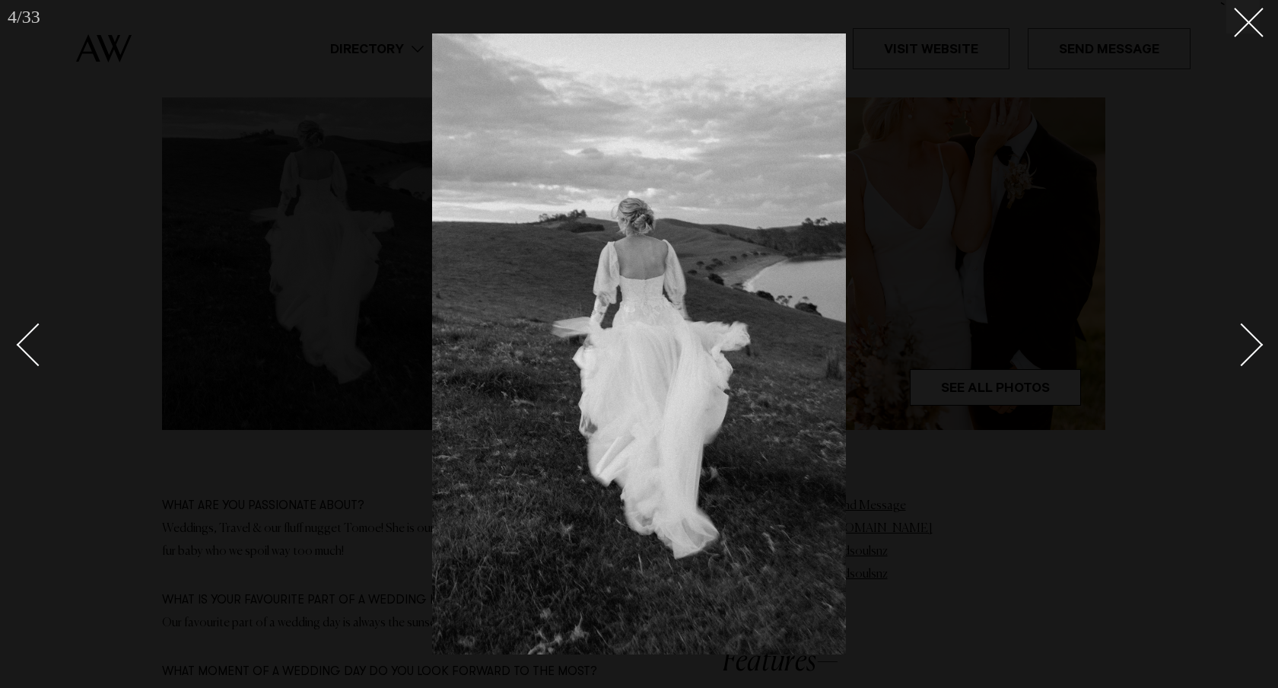
click at [1255, 332] on link at bounding box center [1233, 344] width 53 height 76
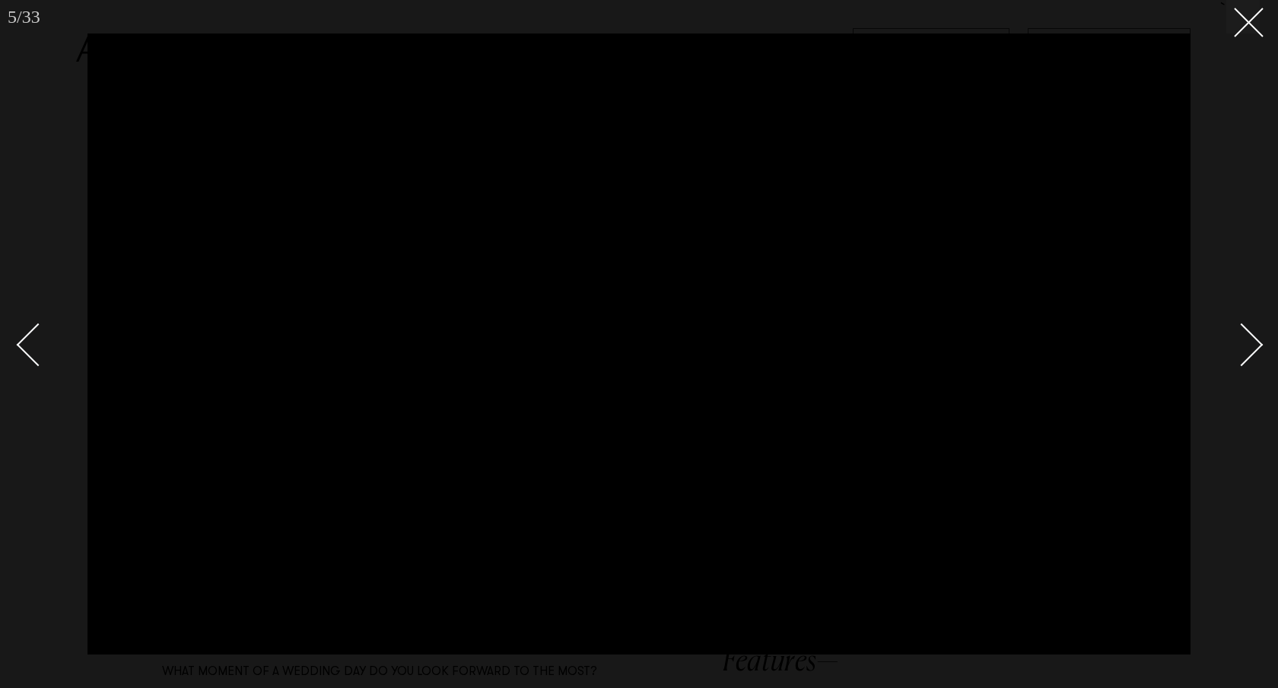
click at [1255, 337] on div "Next slide" at bounding box center [1241, 344] width 43 height 43
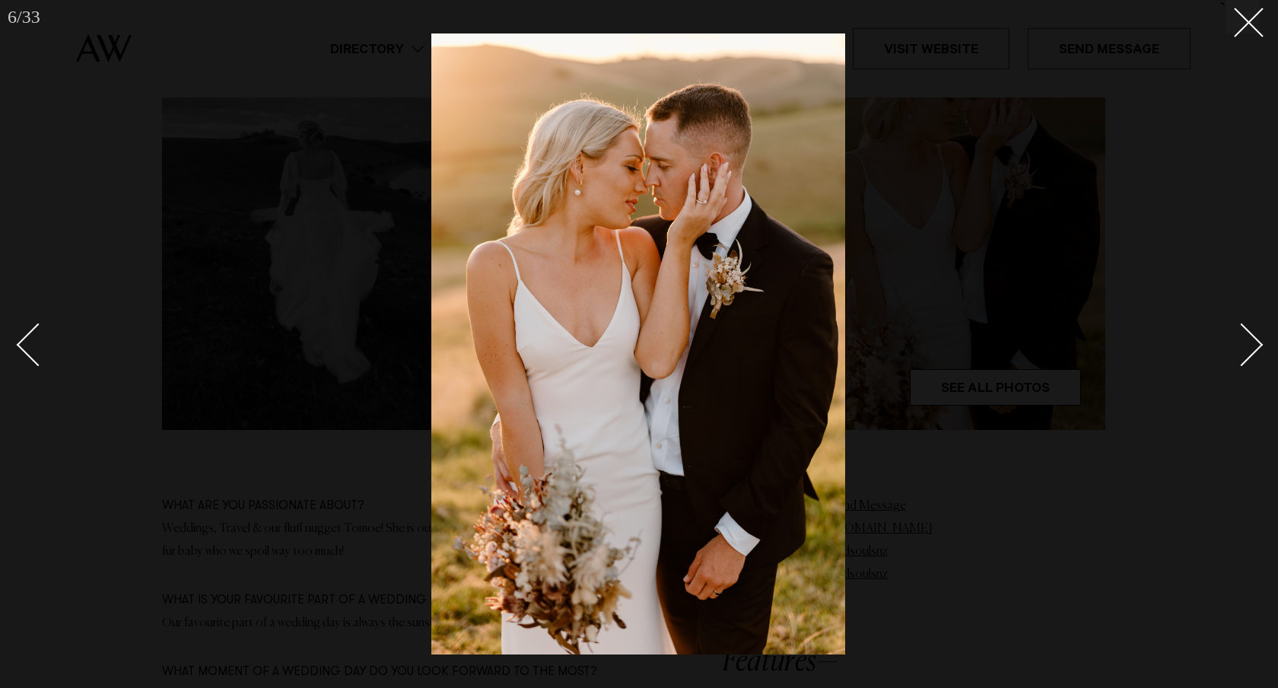
click at [1255, 337] on div "Next slide" at bounding box center [1241, 344] width 43 height 43
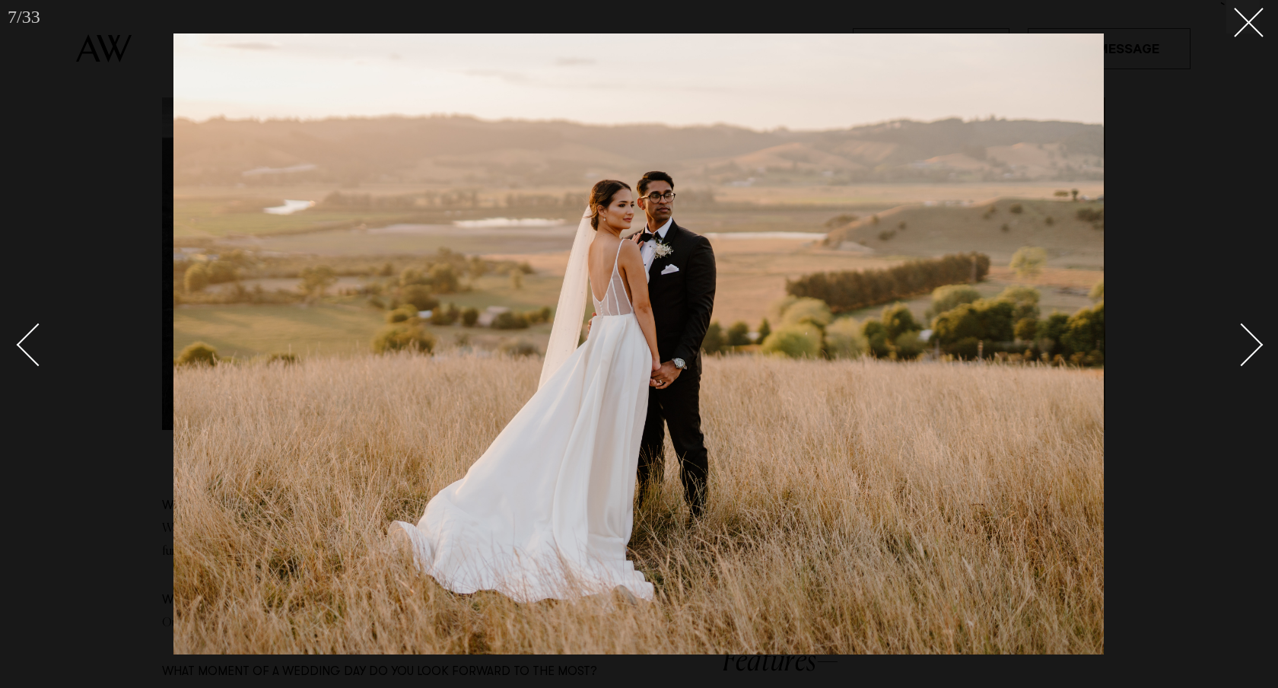
click at [1255, 337] on div "Next slide" at bounding box center [1241, 344] width 43 height 43
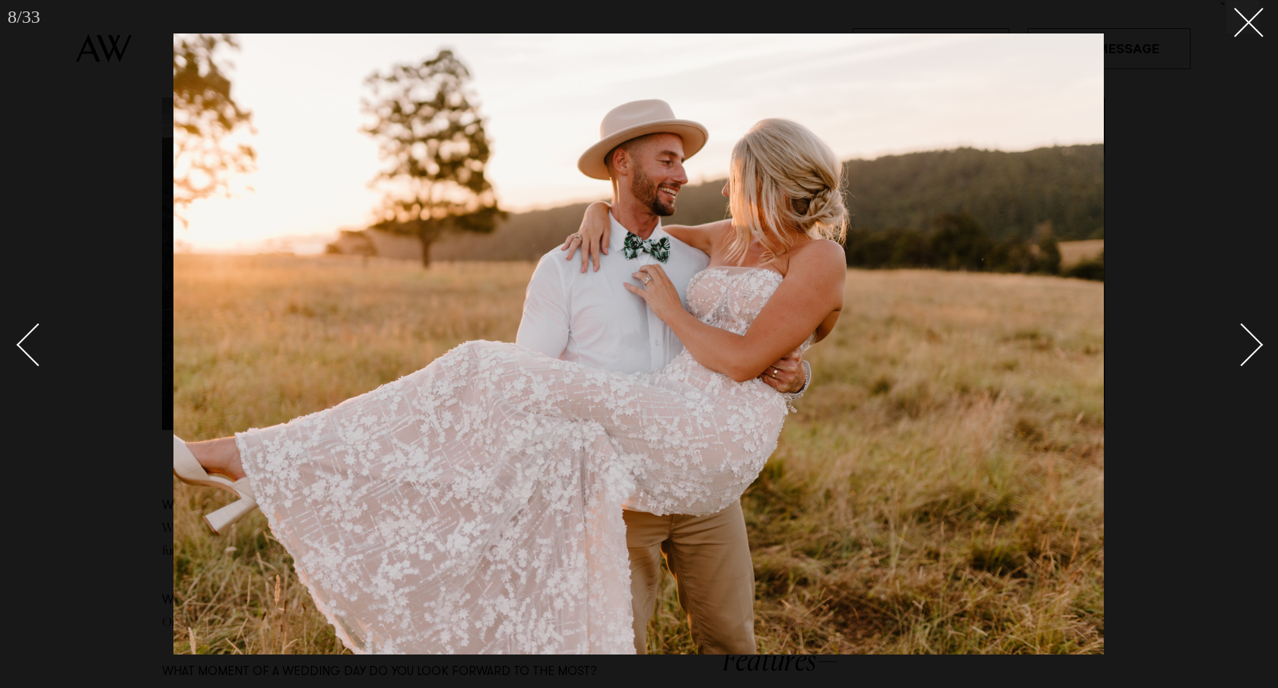
click at [1255, 337] on div "Next slide" at bounding box center [1241, 344] width 43 height 43
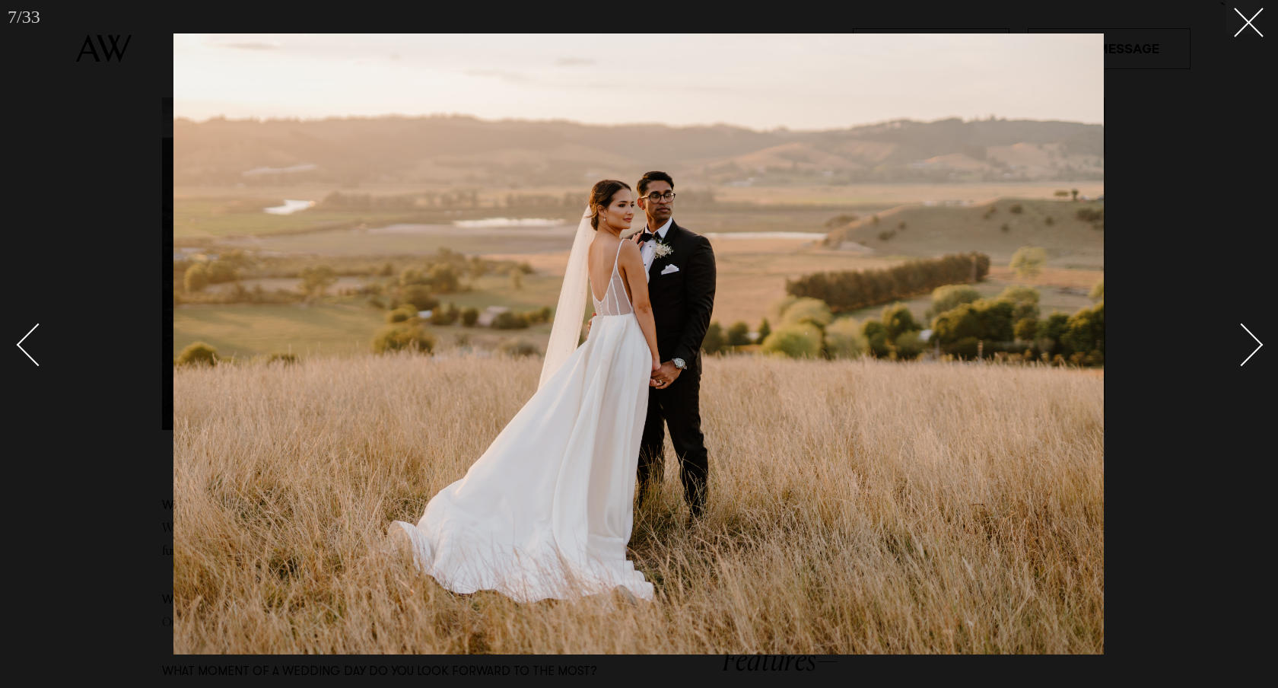
click at [1249, 331] on div "Next slide" at bounding box center [1241, 344] width 43 height 43
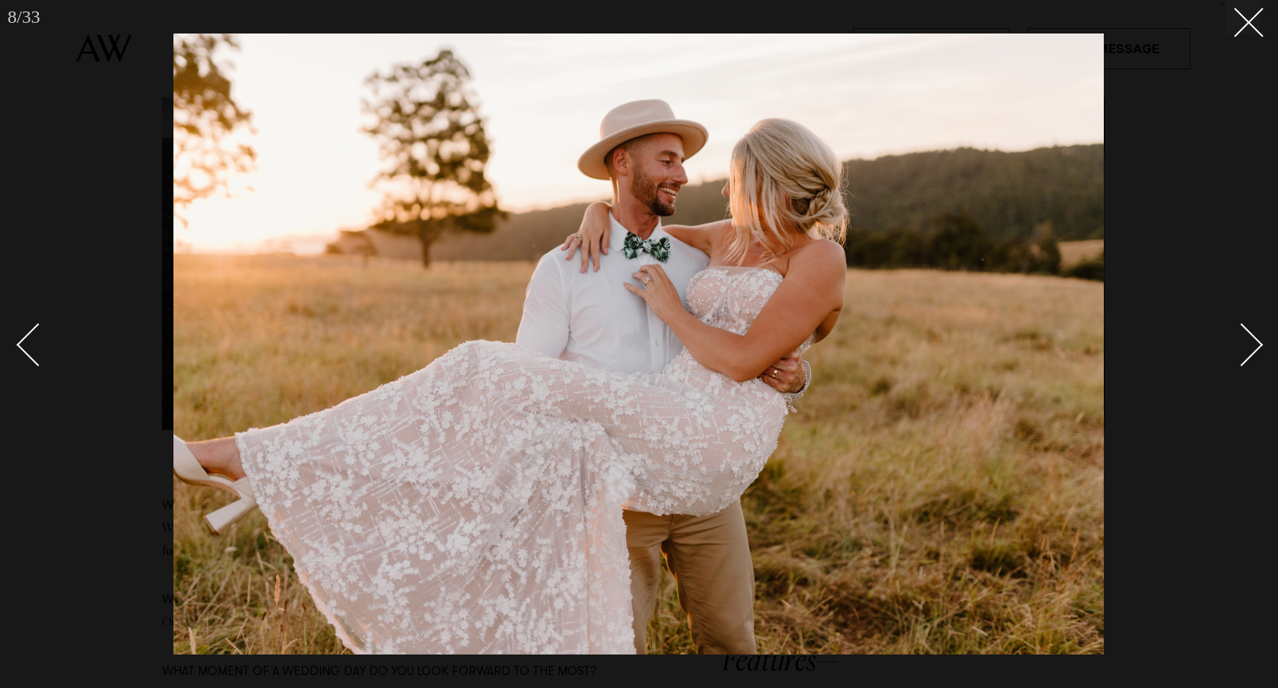
click at [1249, 331] on div "Next slide" at bounding box center [1241, 344] width 43 height 43
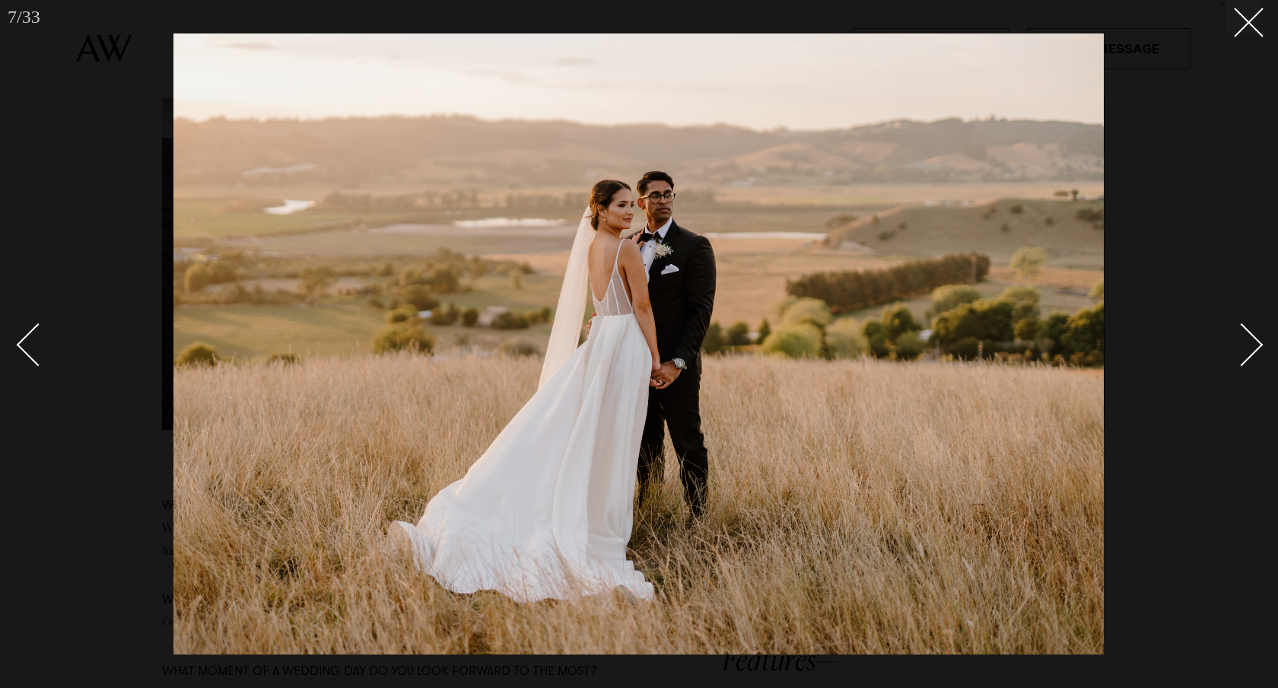
click at [1251, 341] on div "Next slide" at bounding box center [1241, 344] width 43 height 43
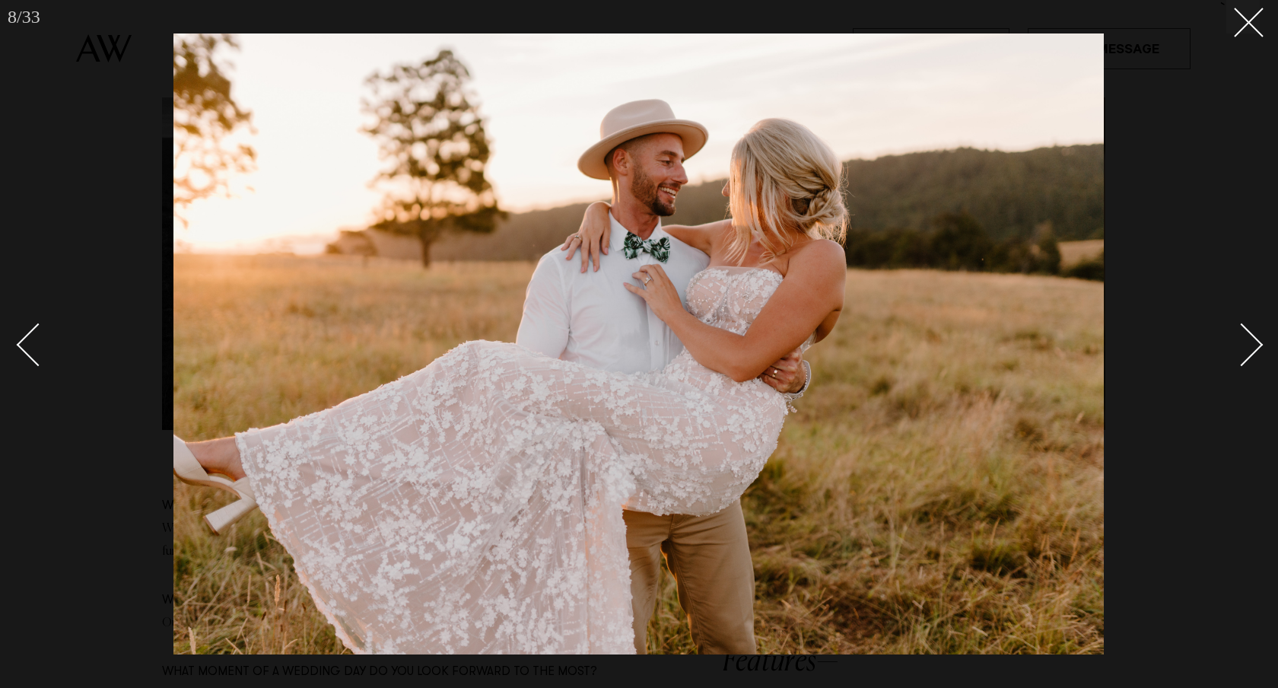
click at [1251, 341] on div "Next slide" at bounding box center [1241, 344] width 43 height 43
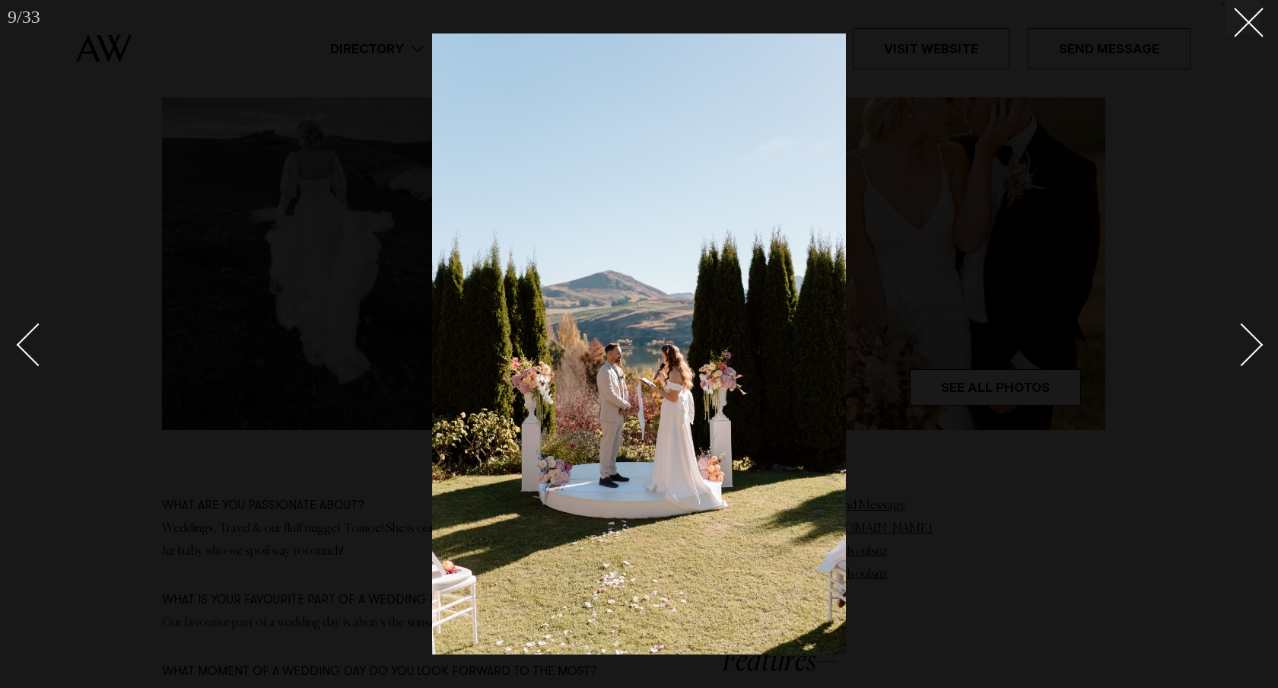
click at [683, 367] on img at bounding box center [639, 343] width 414 height 621
click at [1249, 356] on div "Next slide" at bounding box center [1241, 344] width 43 height 43
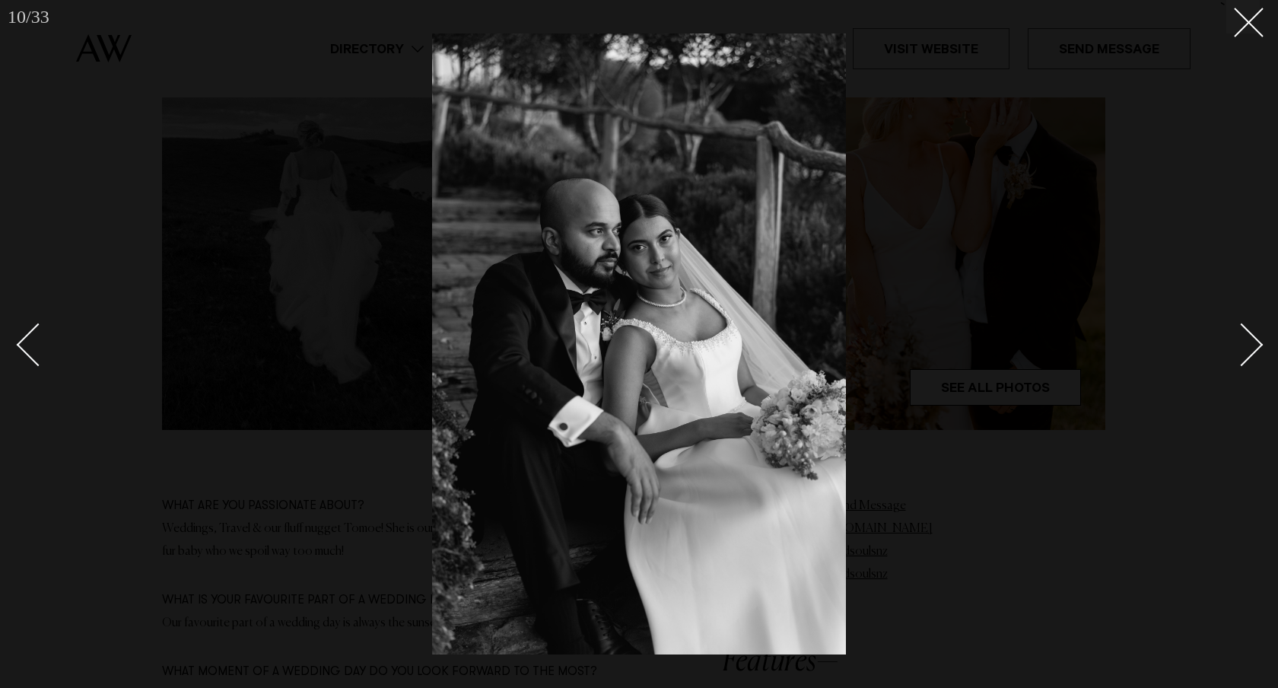
click at [1249, 356] on div "Next slide" at bounding box center [1241, 344] width 43 height 43
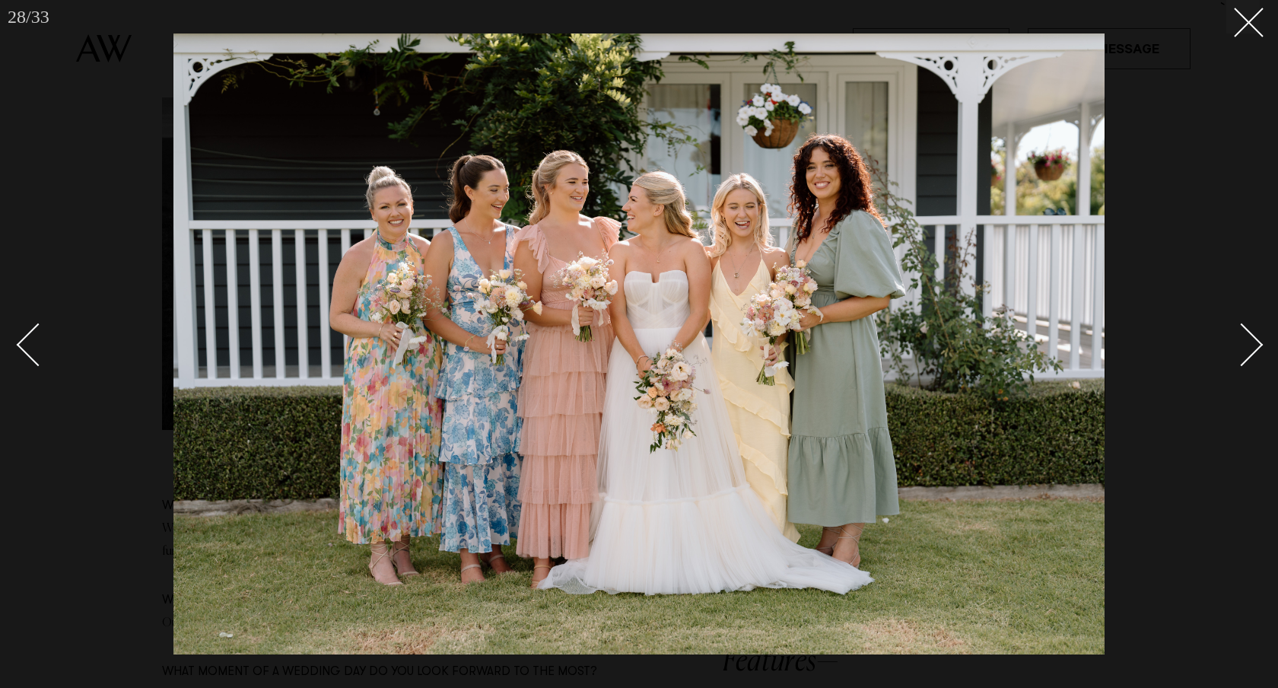
click at [1245, 345] on div "Next slide" at bounding box center [1241, 344] width 43 height 43
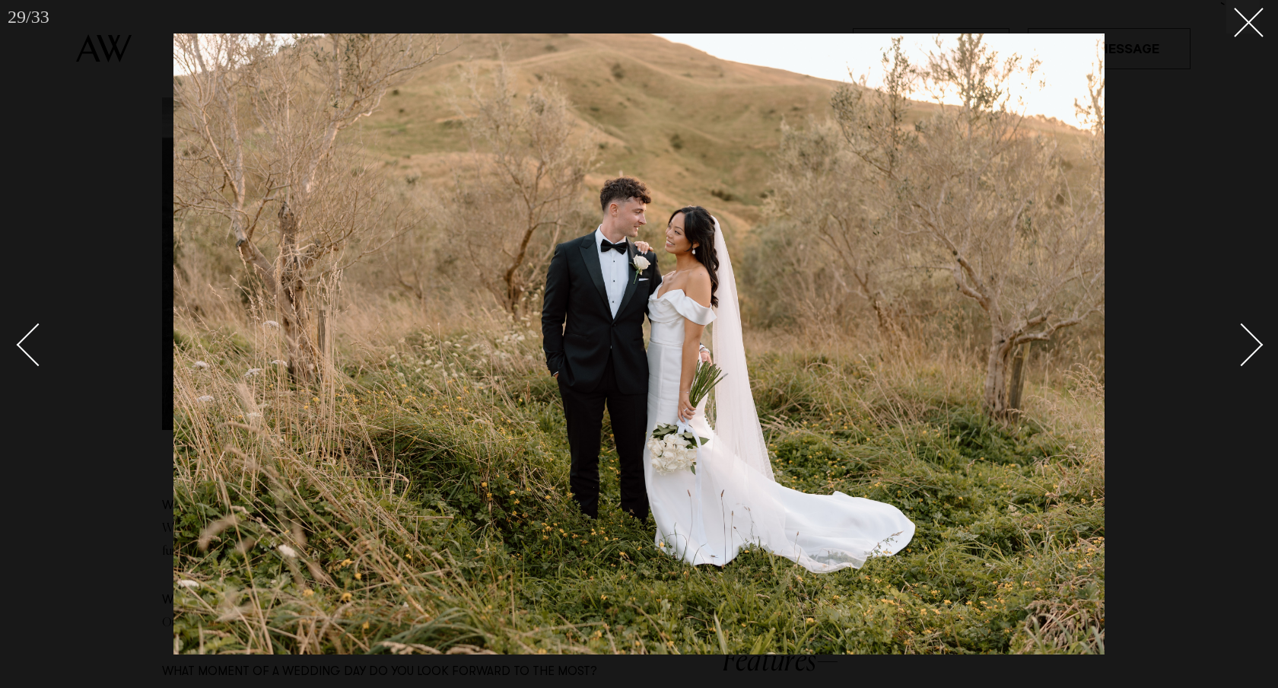
click at [1245, 345] on div "Next slide" at bounding box center [1241, 344] width 43 height 43
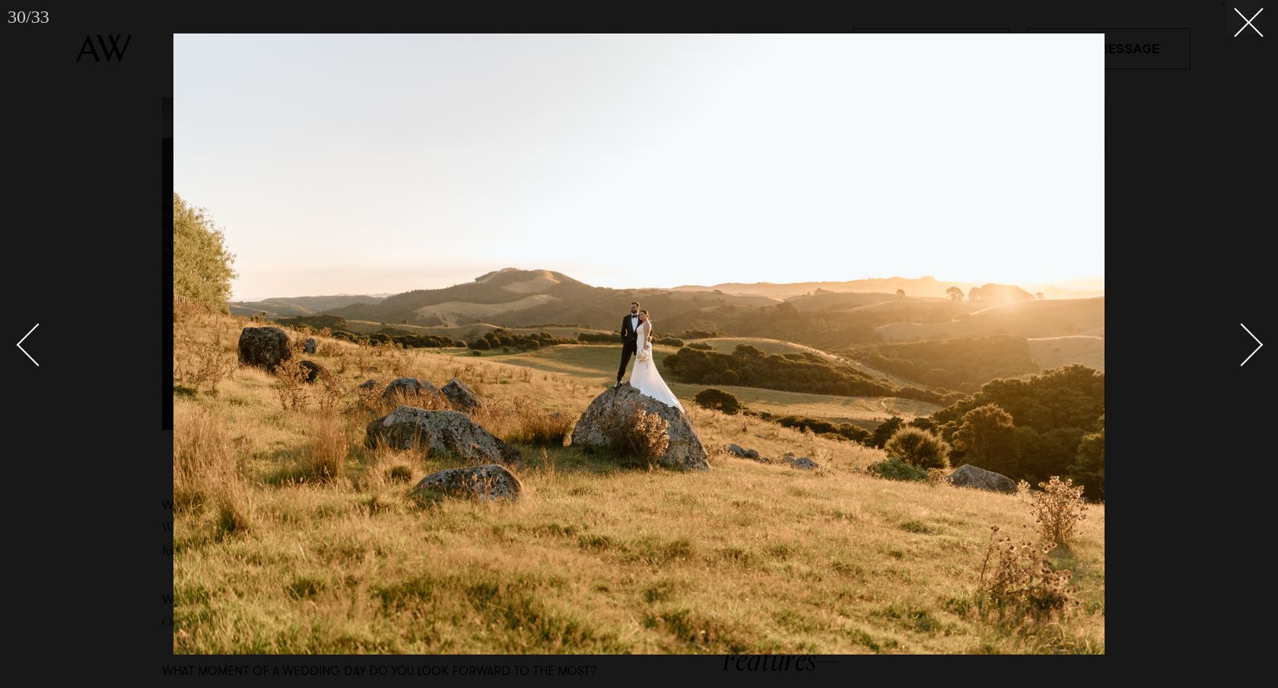
click at [1245, 345] on div "Next slide" at bounding box center [1241, 344] width 43 height 43
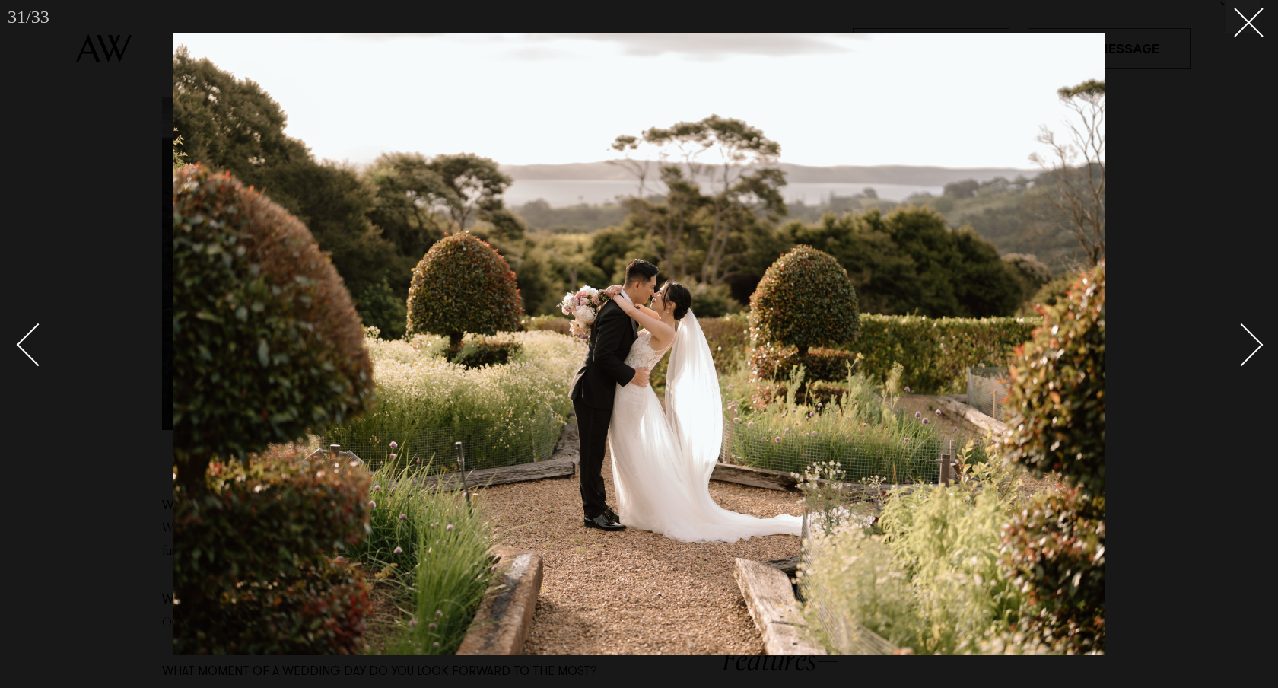
click at [1258, 347] on div "Next slide" at bounding box center [1241, 344] width 43 height 43
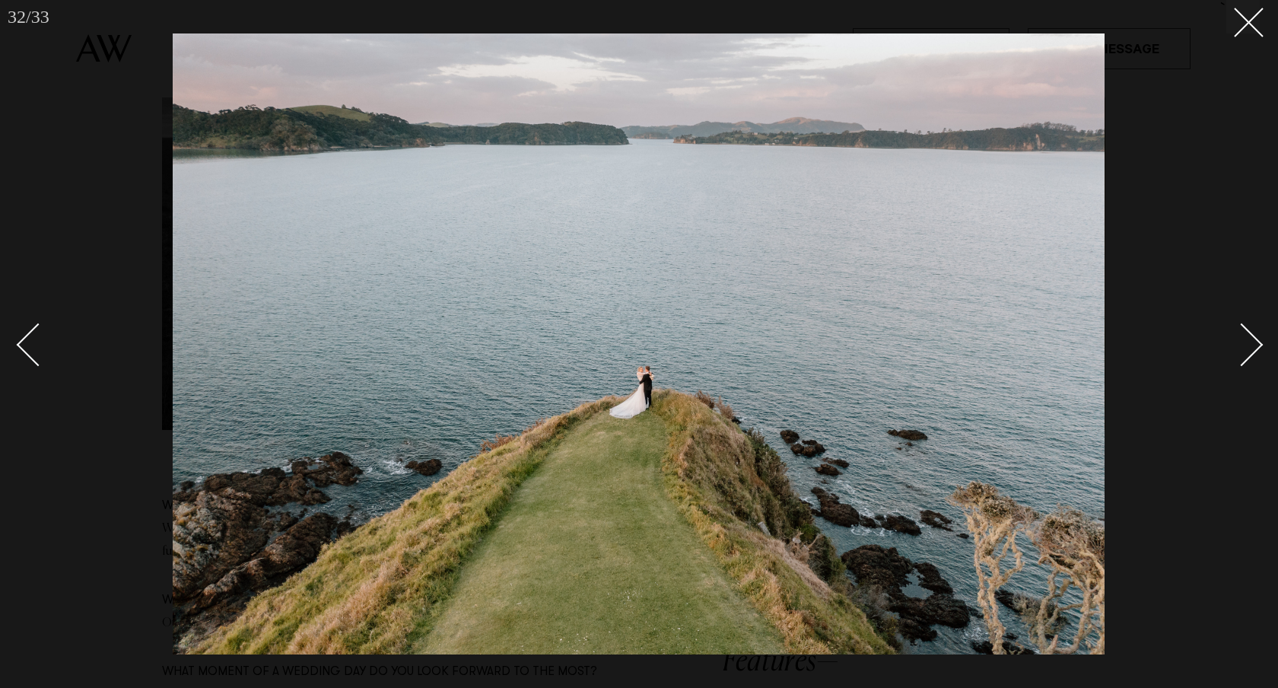
click at [1258, 347] on div "Next slide" at bounding box center [1241, 344] width 43 height 43
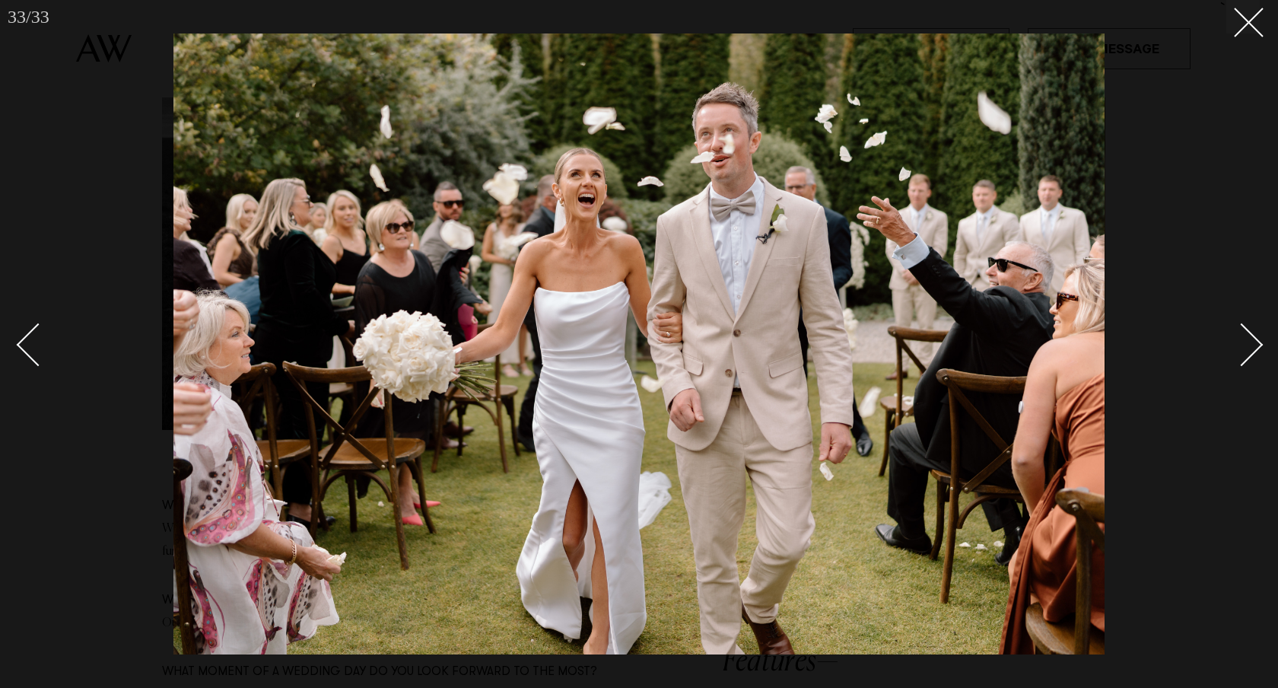
click at [1253, 350] on div "Next slide" at bounding box center [1241, 344] width 43 height 43
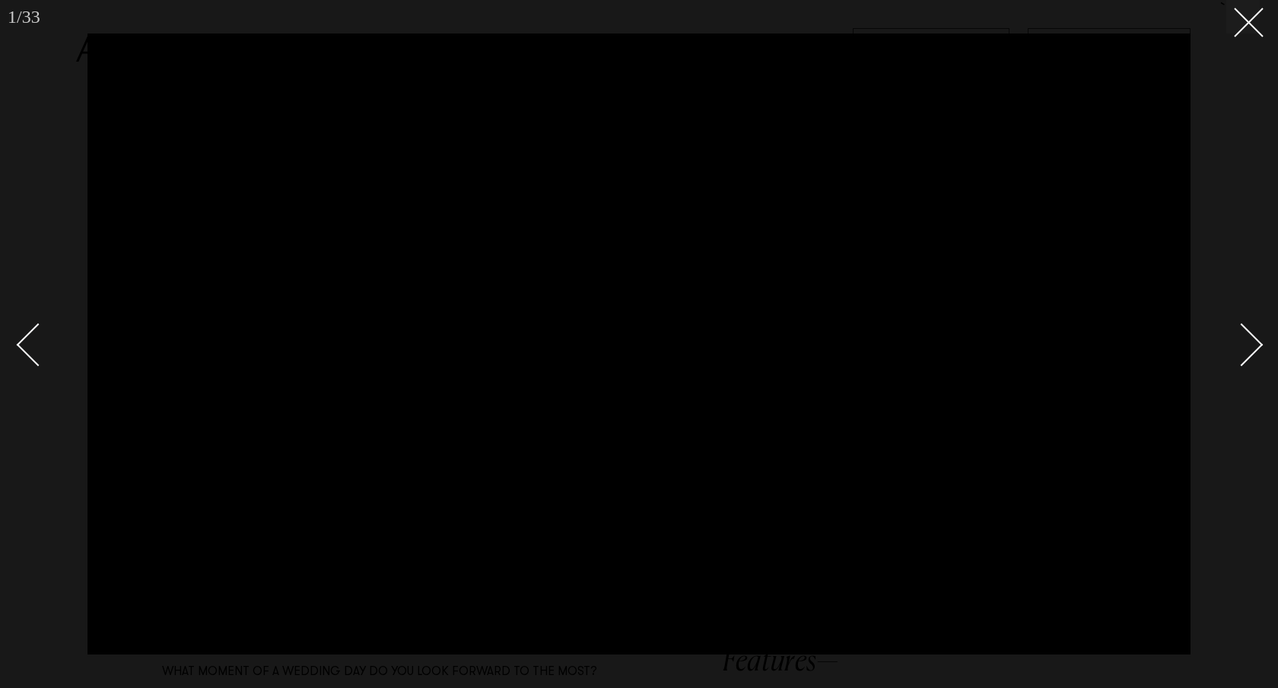
click at [1253, 350] on div "Next slide" at bounding box center [1241, 344] width 43 height 43
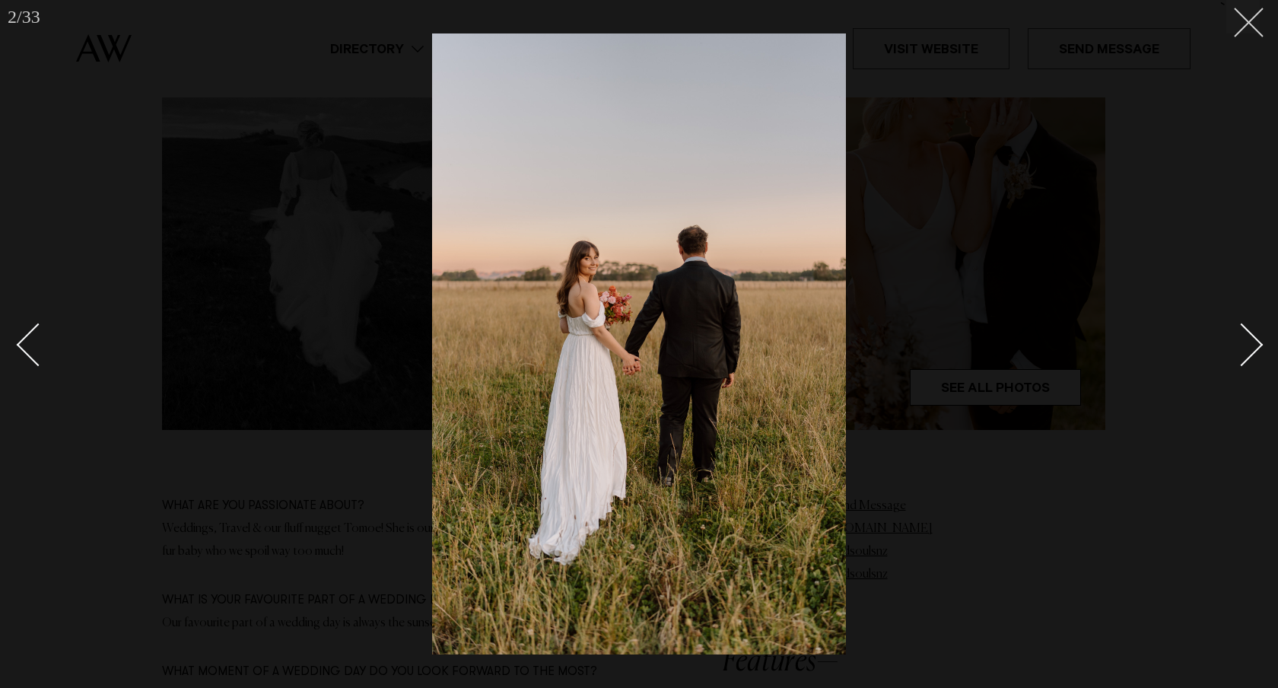
click at [1256, 17] on button at bounding box center [1243, 16] width 33 height 33
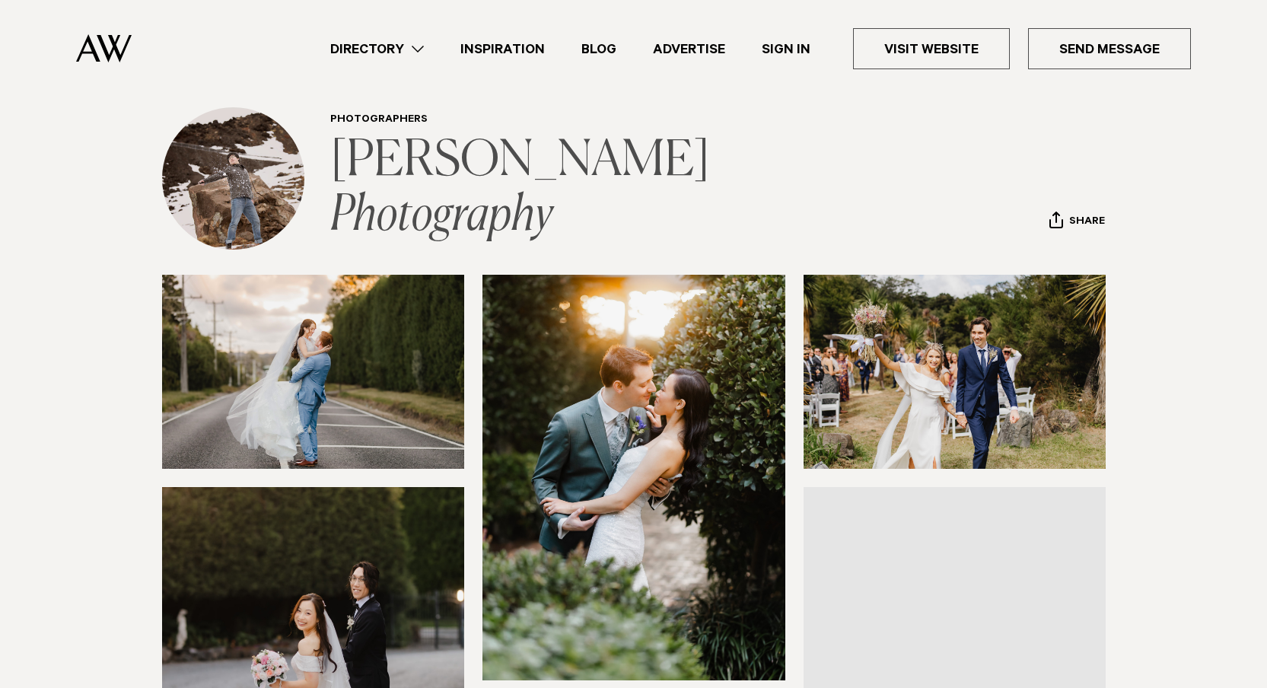
scroll to position [64, 0]
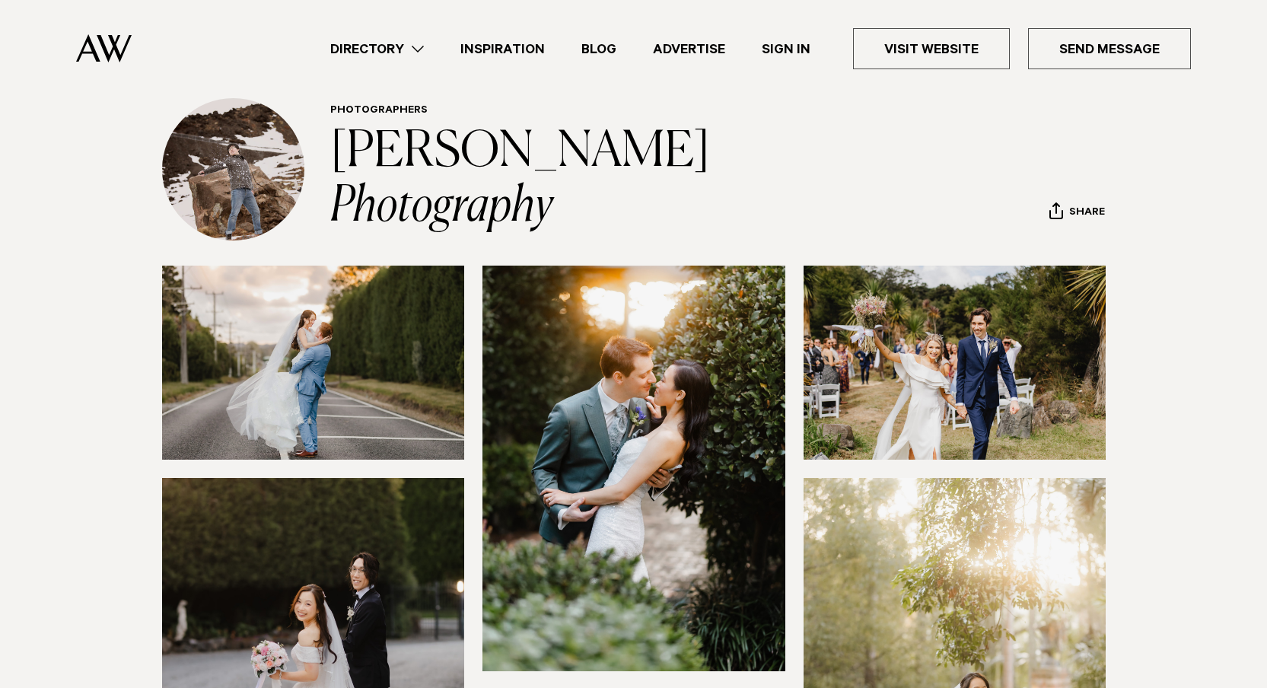
click at [374, 323] on img at bounding box center [313, 363] width 303 height 194
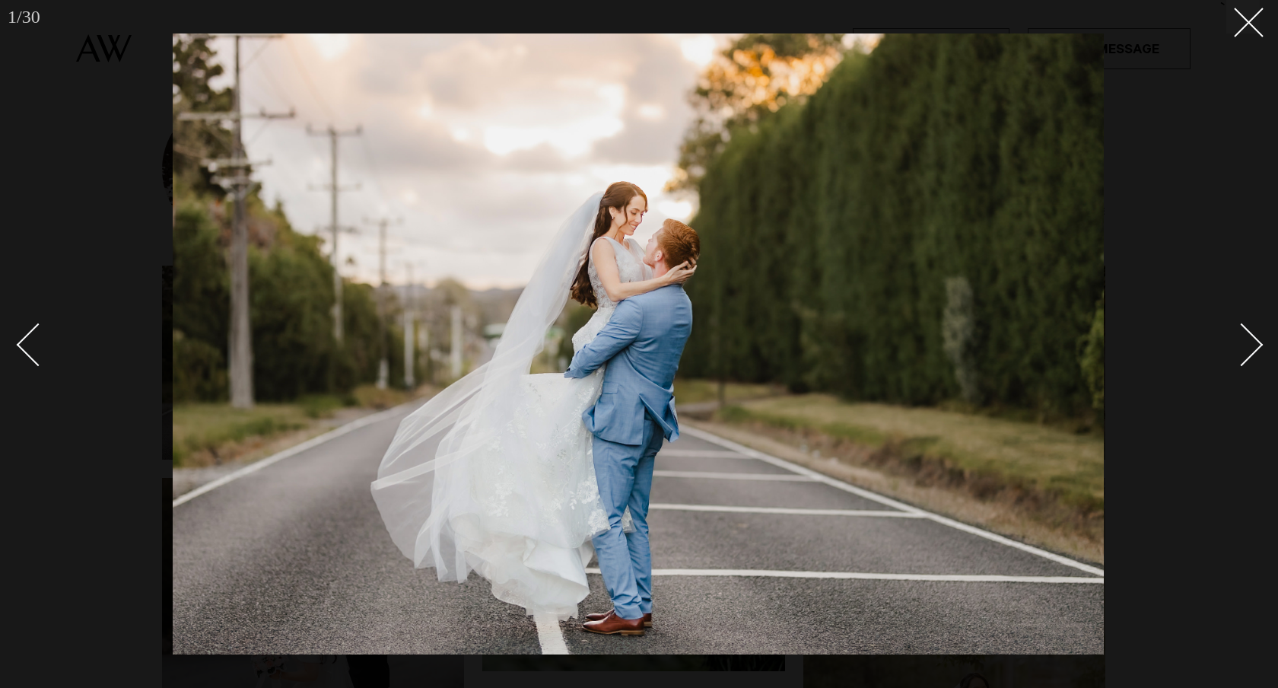
click at [1258, 343] on div "Next slide" at bounding box center [1241, 344] width 43 height 43
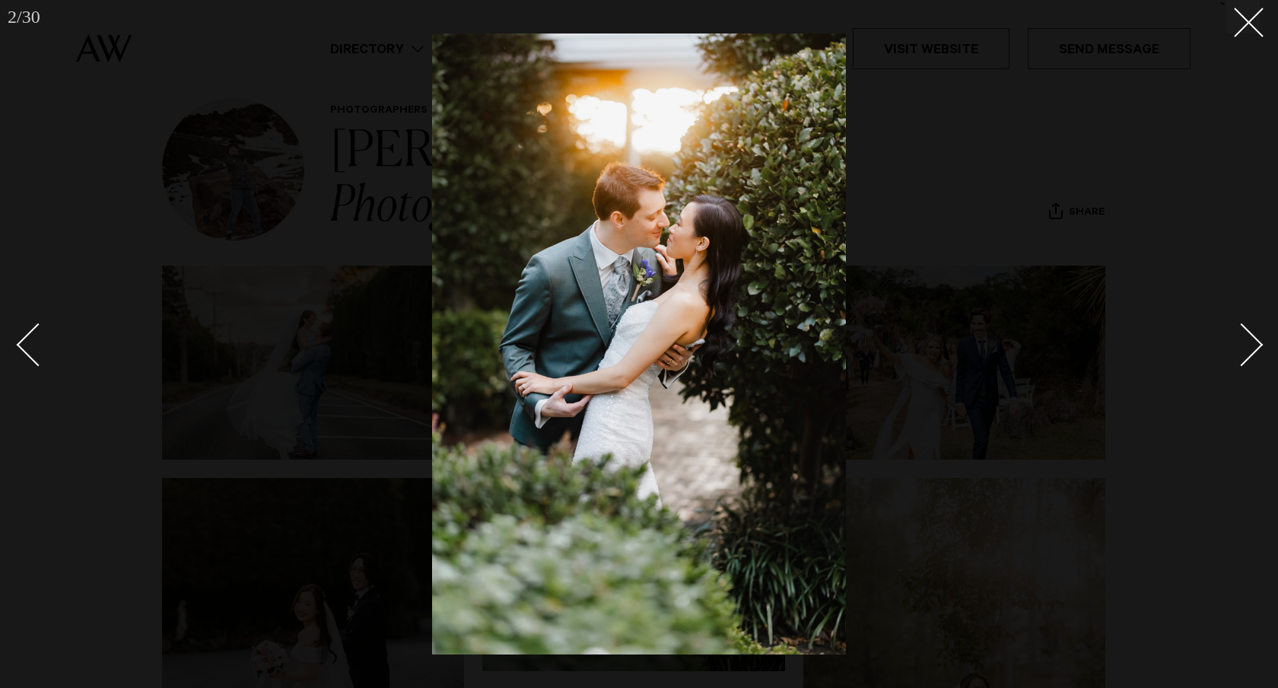
click at [1258, 343] on div "Next slide" at bounding box center [1241, 344] width 43 height 43
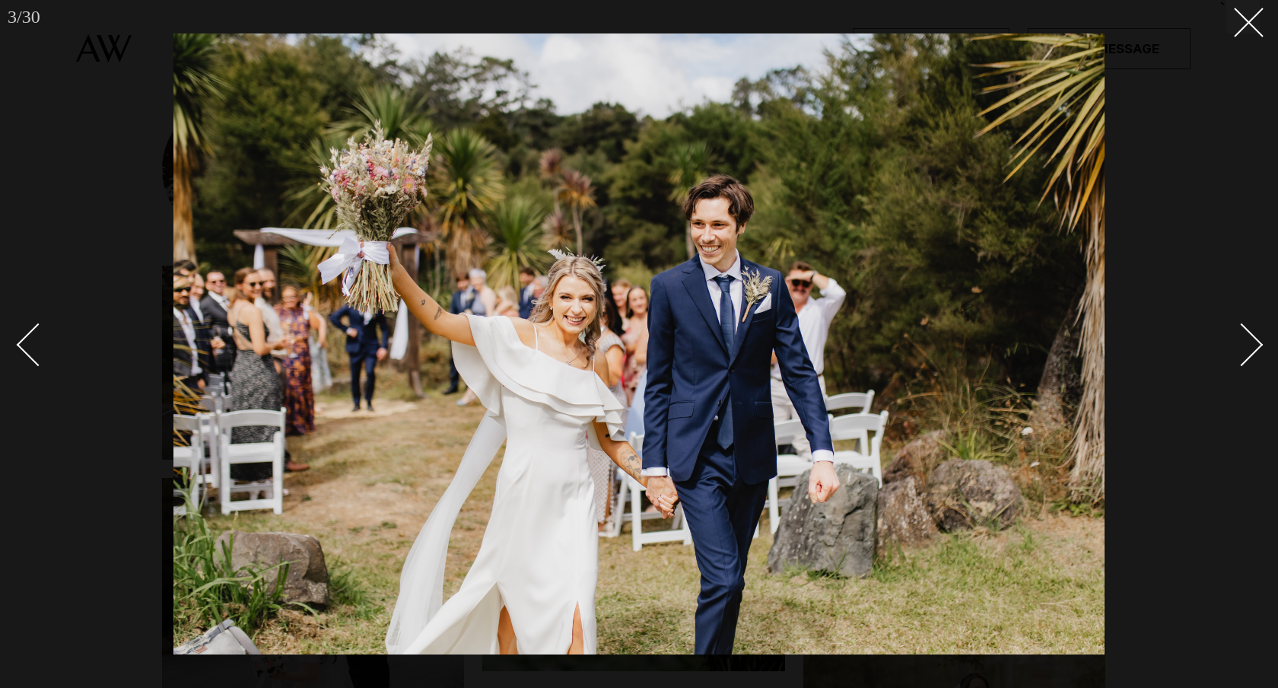
click at [1262, 352] on div at bounding box center [639, 344] width 1278 height 688
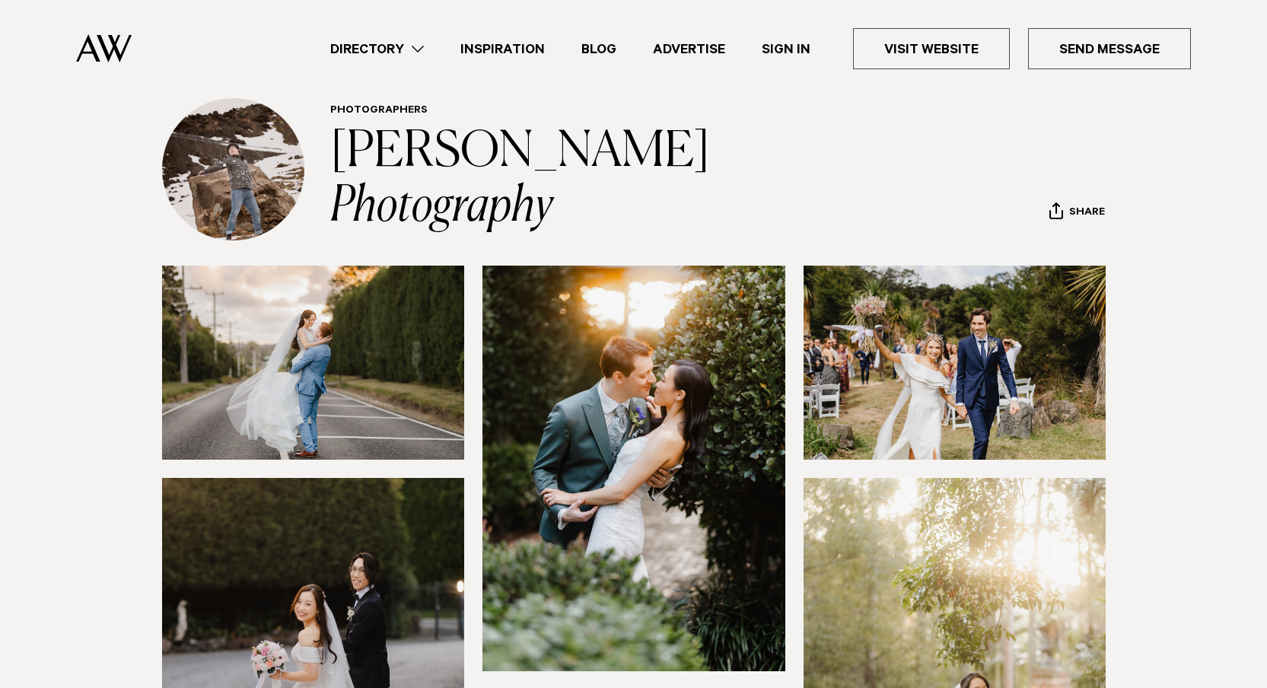
click at [899, 406] on img at bounding box center [954, 363] width 303 height 194
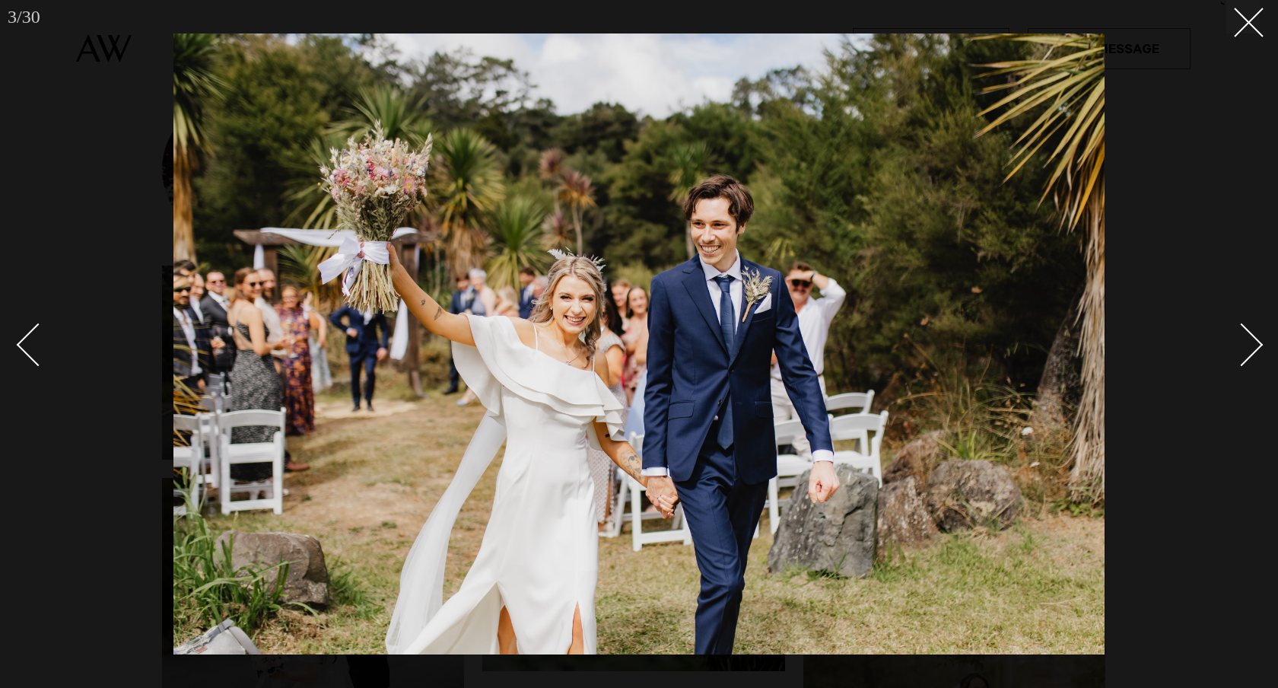
click at [1255, 346] on div "Next slide" at bounding box center [1241, 344] width 43 height 43
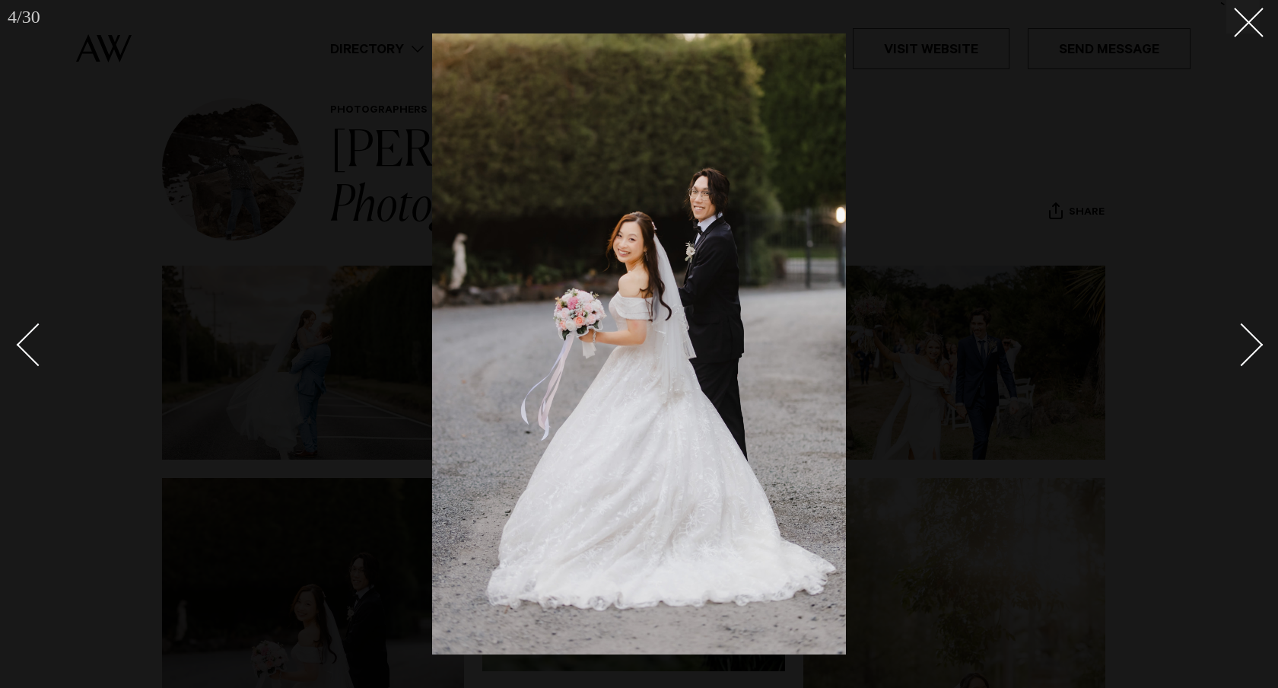
click at [1255, 346] on div "Next slide" at bounding box center [1241, 344] width 43 height 43
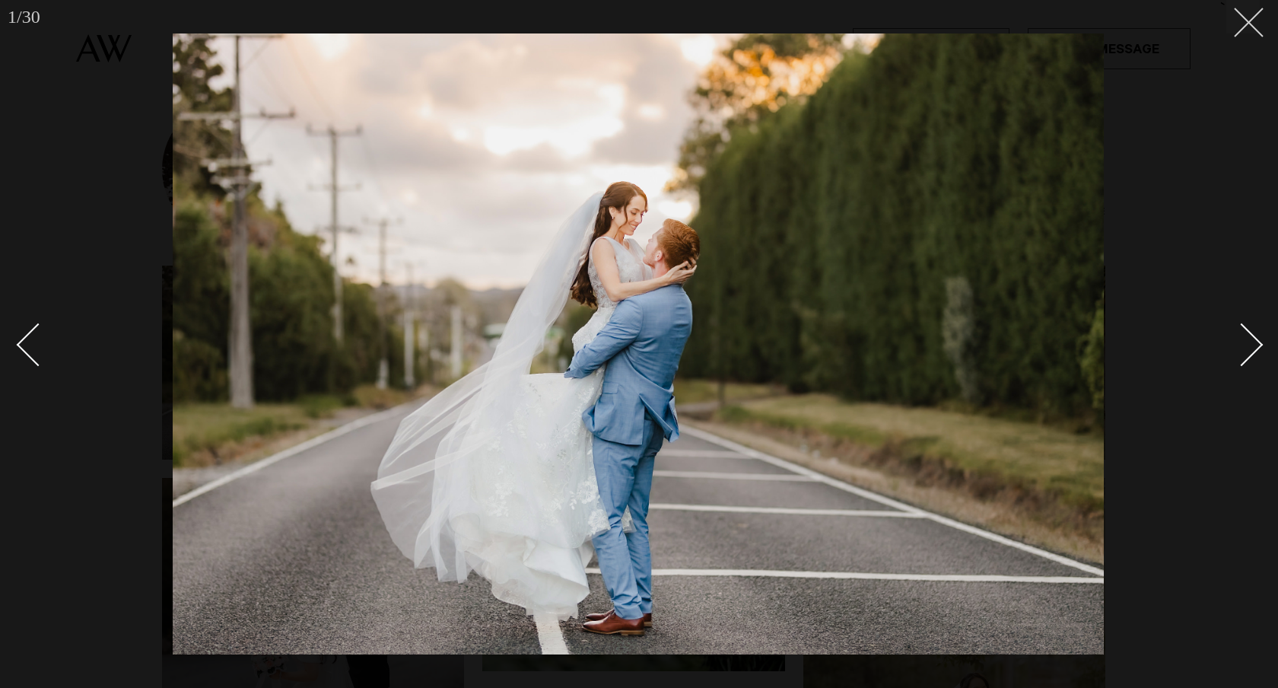
click at [1249, 10] on icon at bounding box center [1243, 17] width 18 height 18
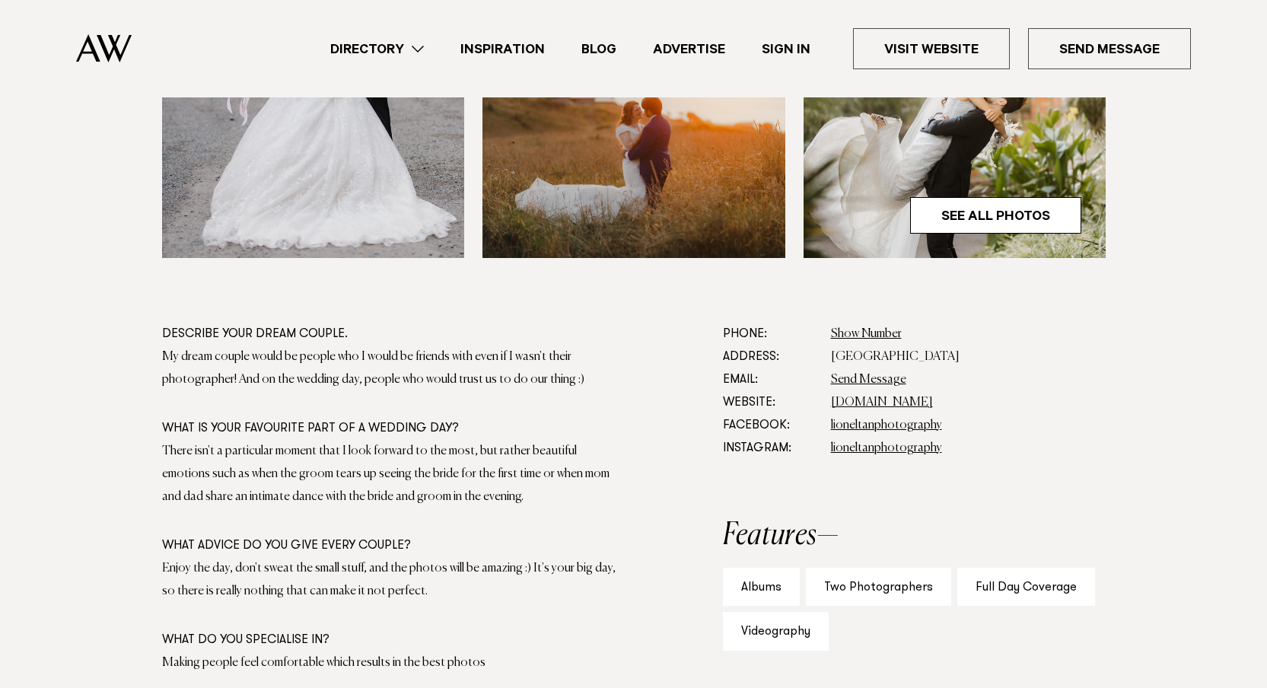
scroll to position [693, 0]
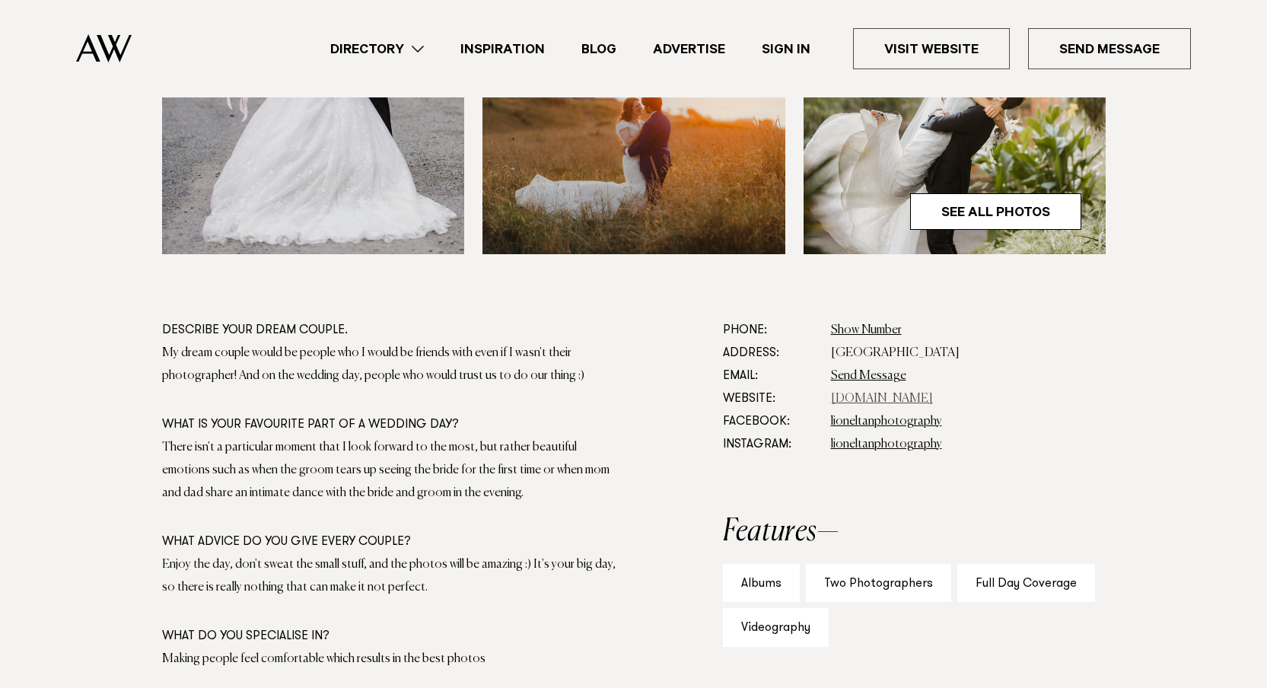
click at [865, 395] on link "lioneltan.co.nz" at bounding box center [882, 399] width 102 height 12
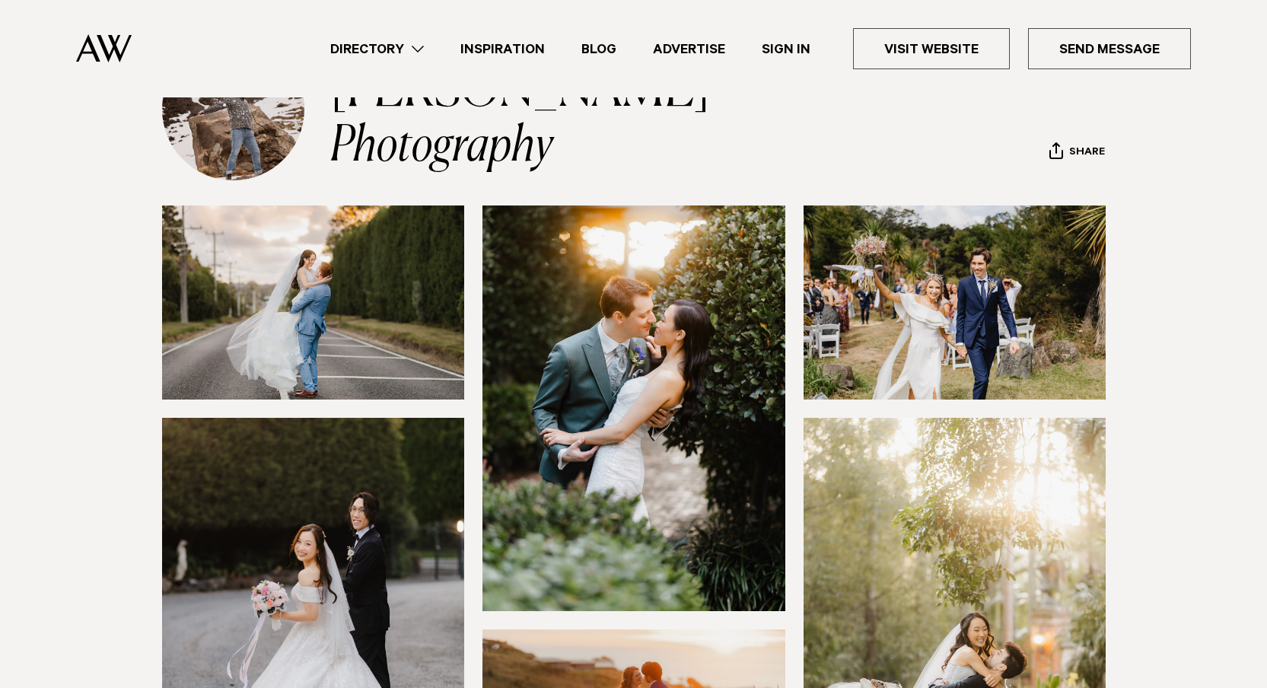
scroll to position [0, 0]
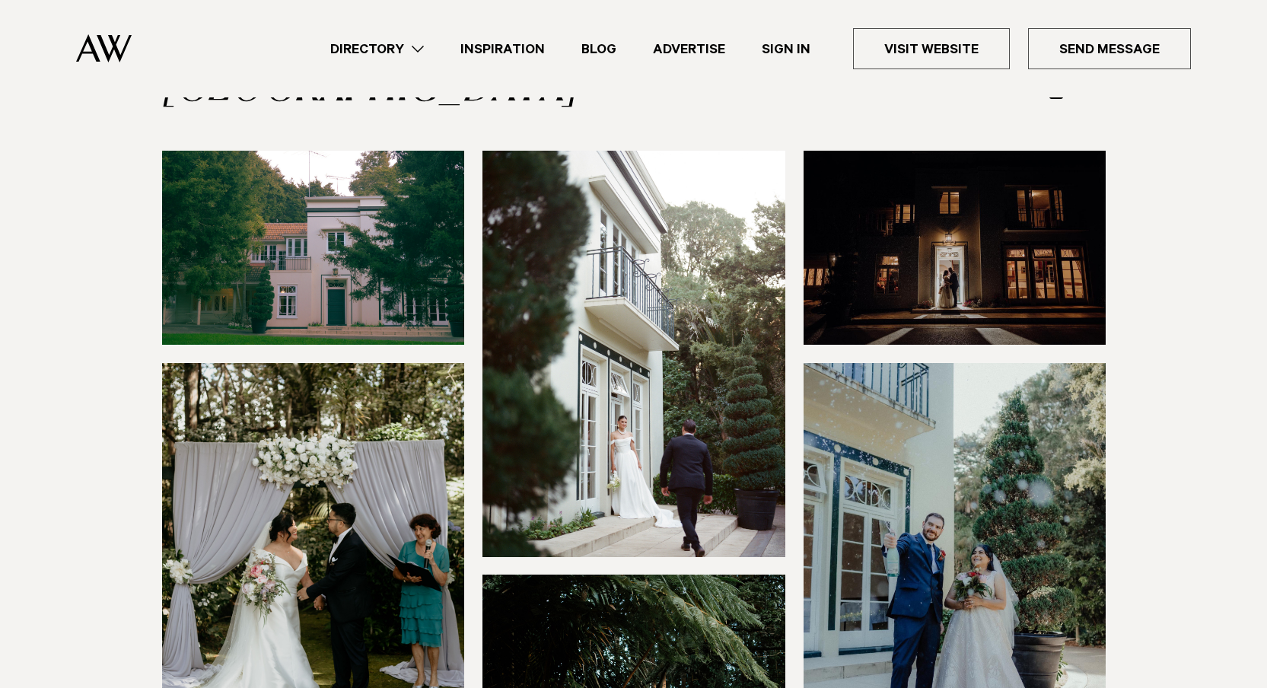
scroll to position [183, 0]
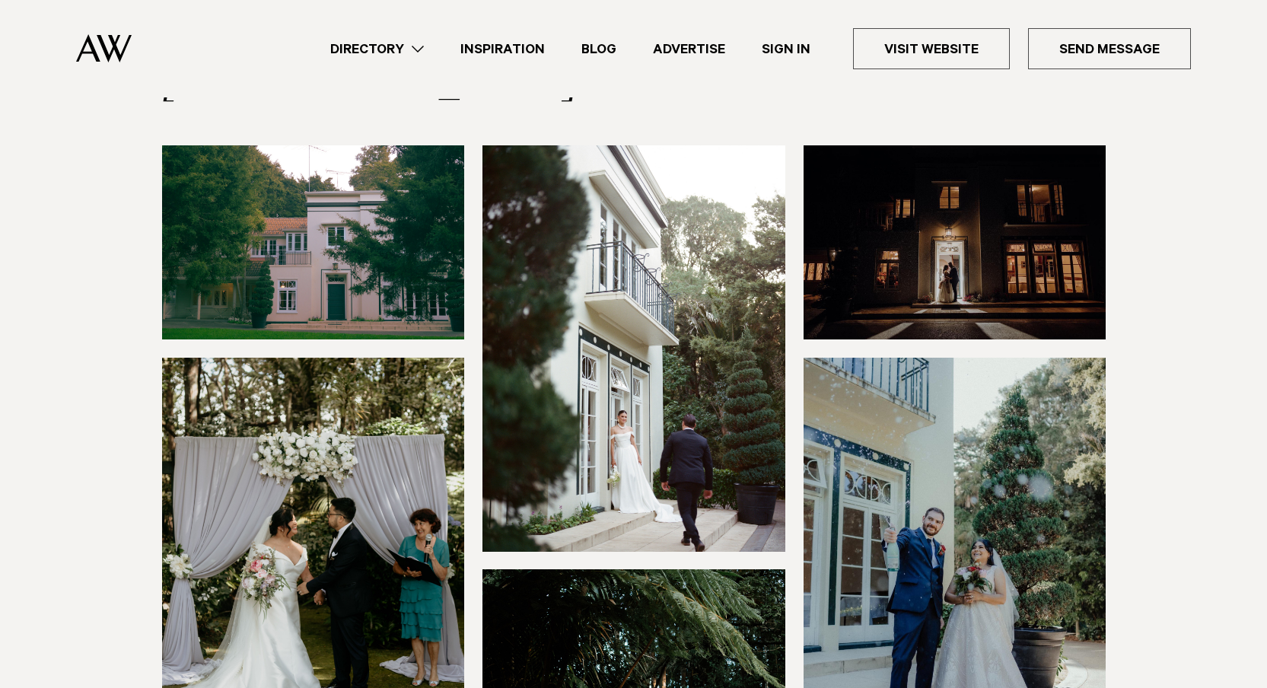
click at [415, 224] on img at bounding box center [313, 242] width 303 height 194
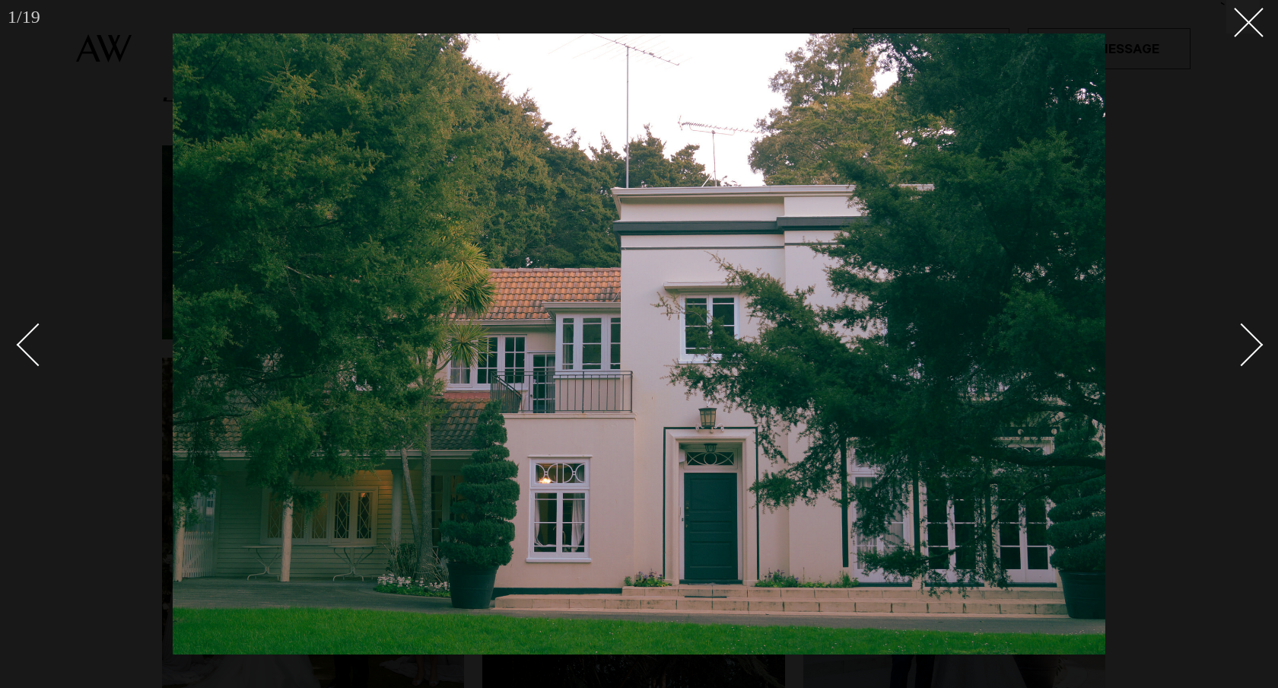
click at [1261, 339] on div at bounding box center [639, 344] width 1278 height 688
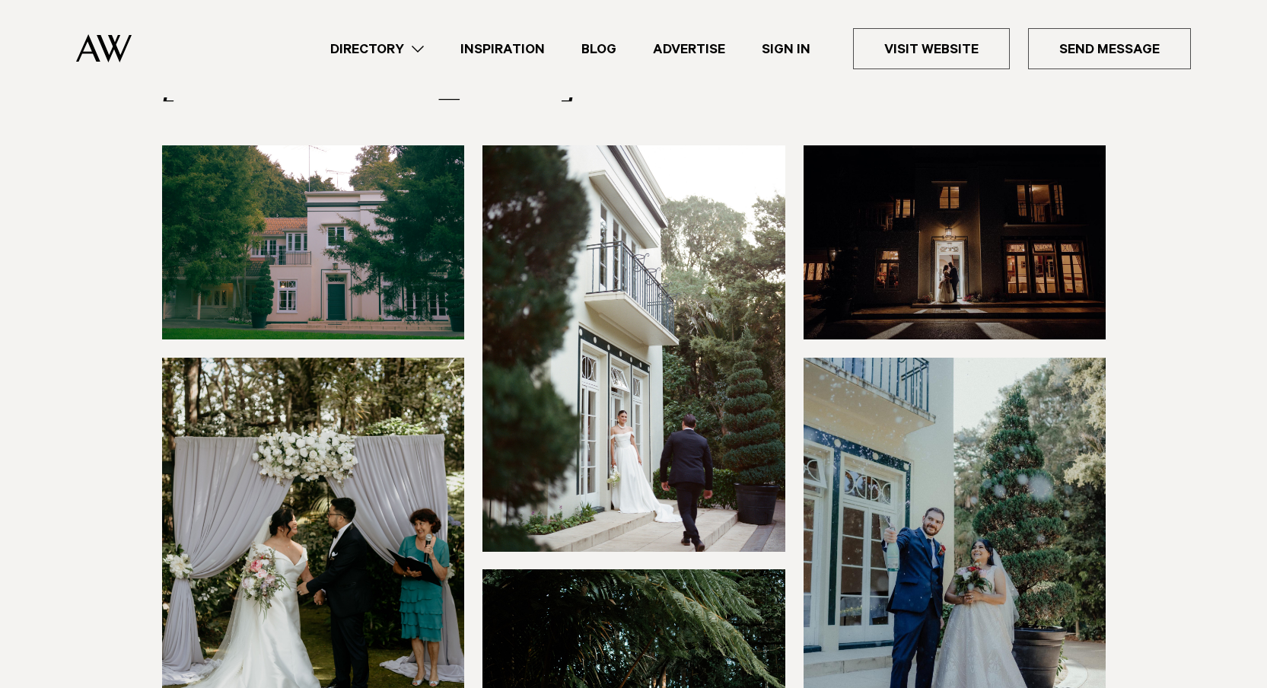
click at [331, 157] on img at bounding box center [313, 242] width 303 height 194
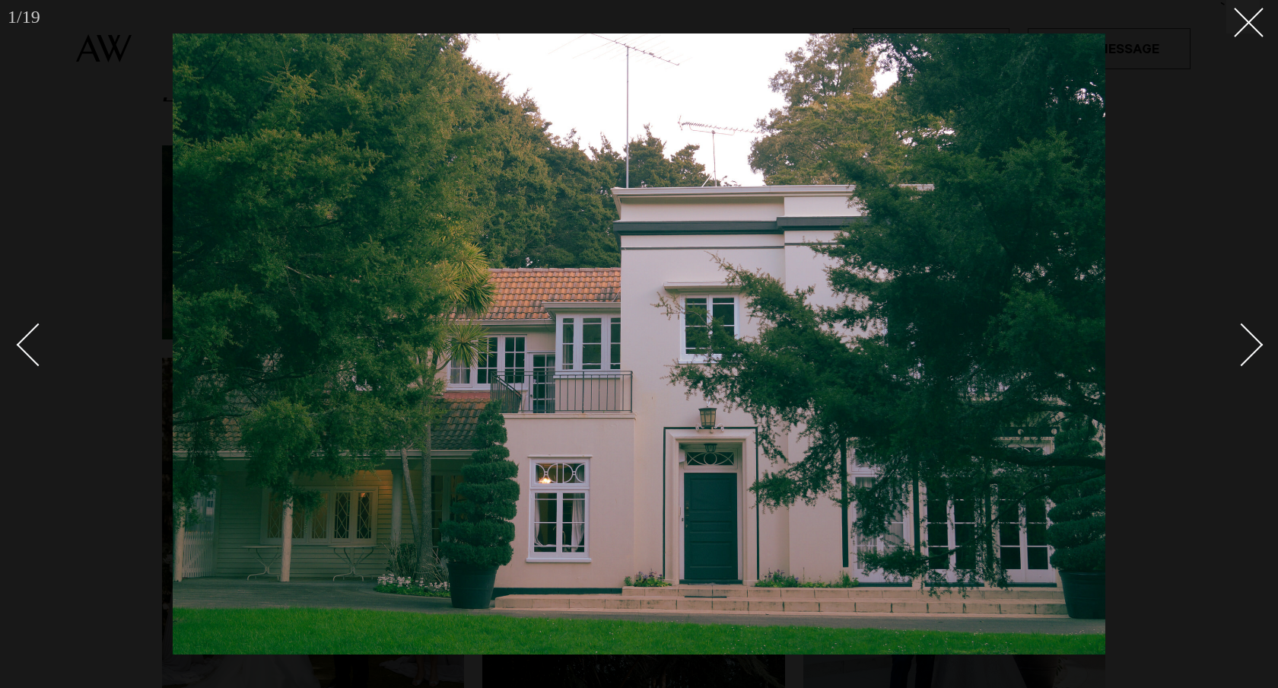
click at [1261, 344] on div "Next slide" at bounding box center [1241, 344] width 43 height 43
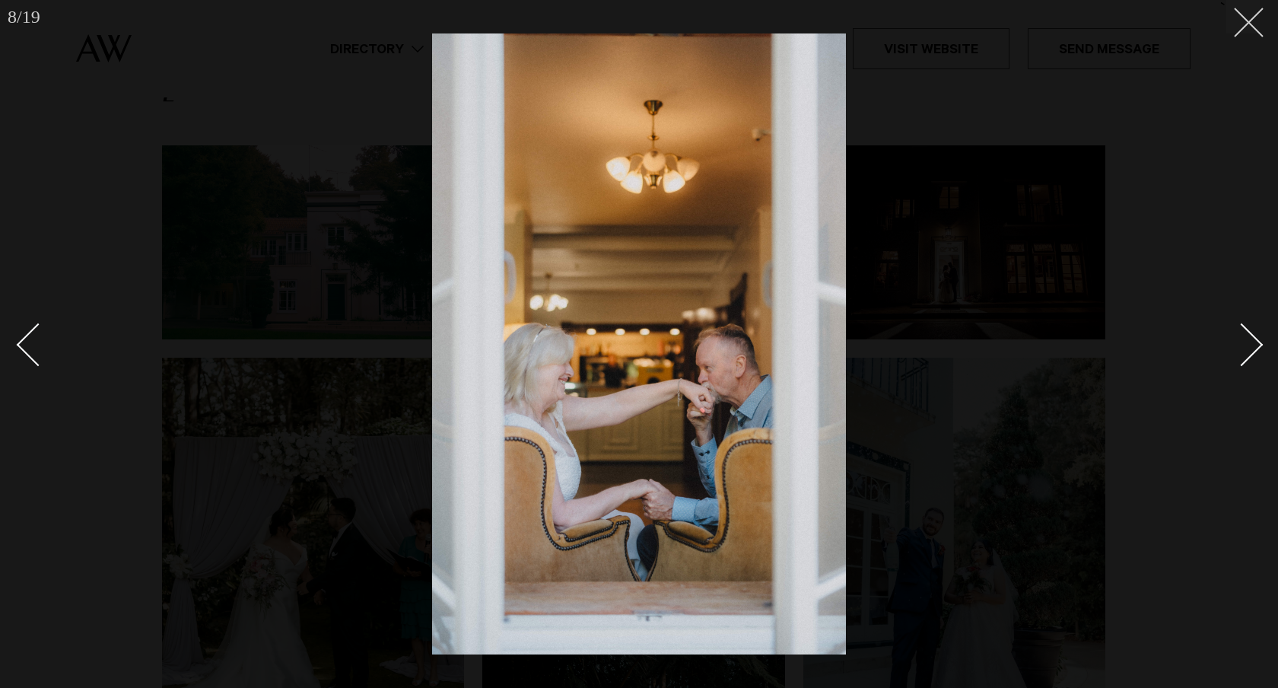
click at [1238, 16] on icon at bounding box center [1243, 17] width 18 height 18
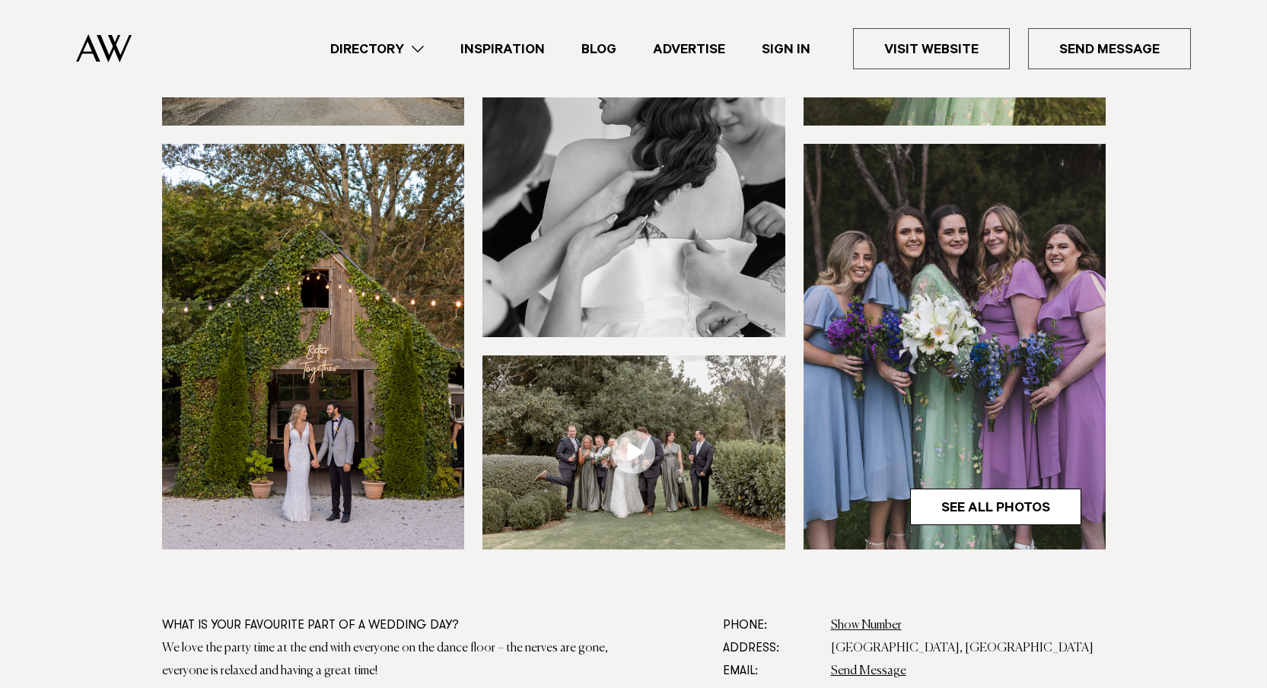
scroll to position [401, 0]
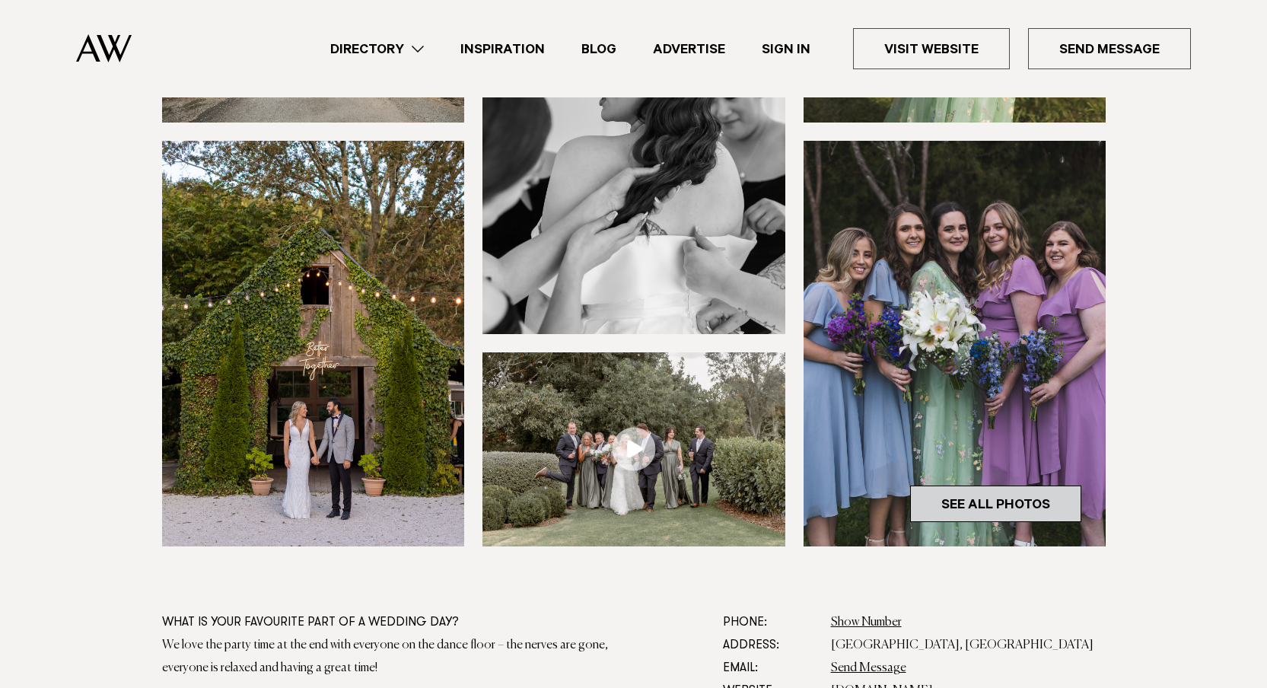
click at [1026, 501] on link "See All Photos" at bounding box center [995, 503] width 171 height 37
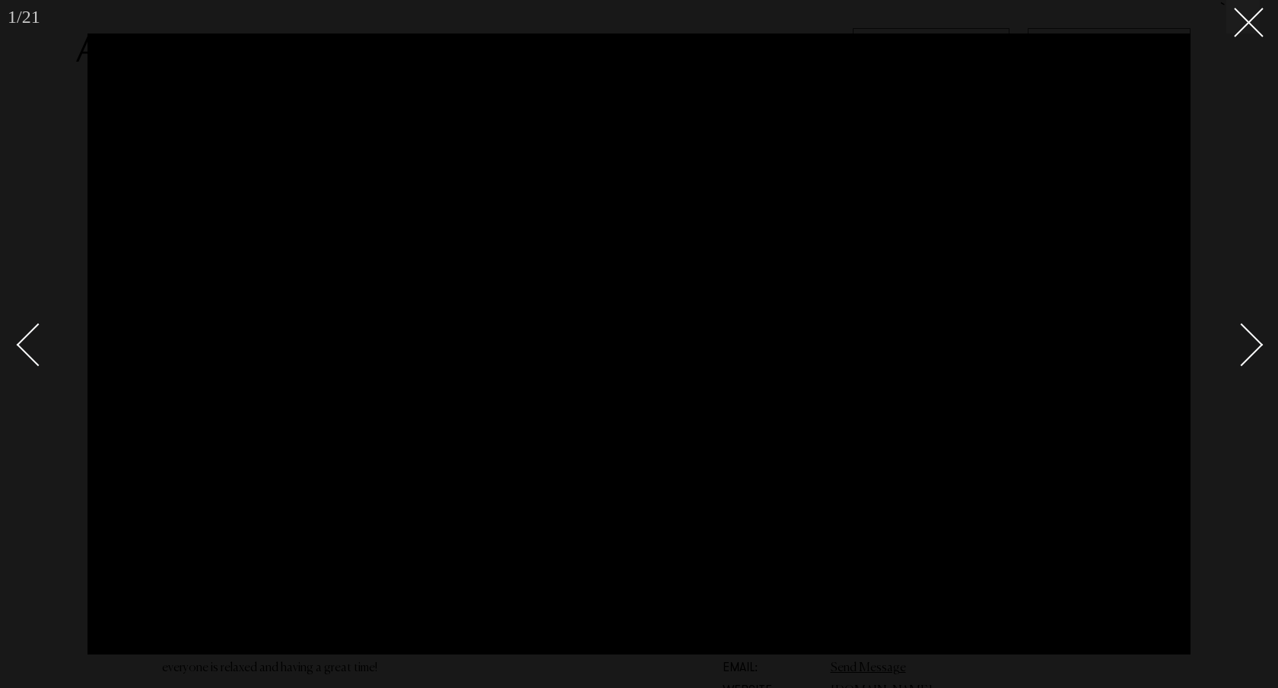
click at [1258, 345] on div "Next slide" at bounding box center [1241, 344] width 43 height 43
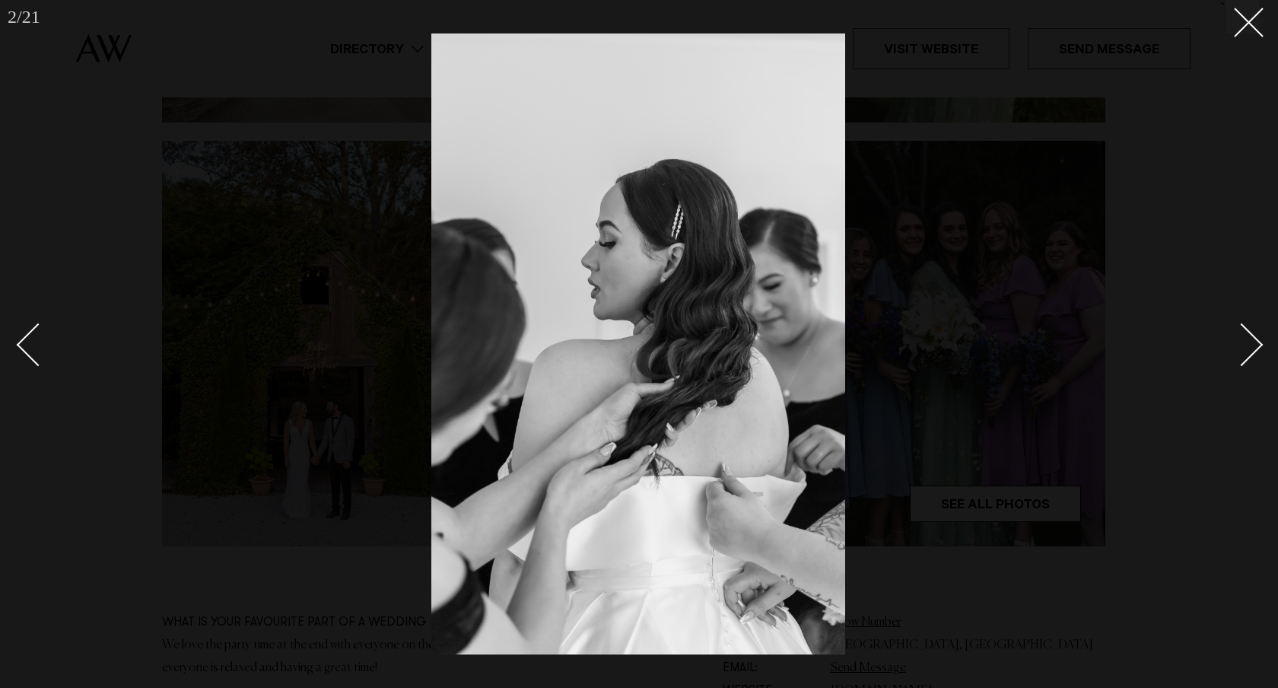
click at [1258, 345] on div "Next slide" at bounding box center [1241, 344] width 43 height 43
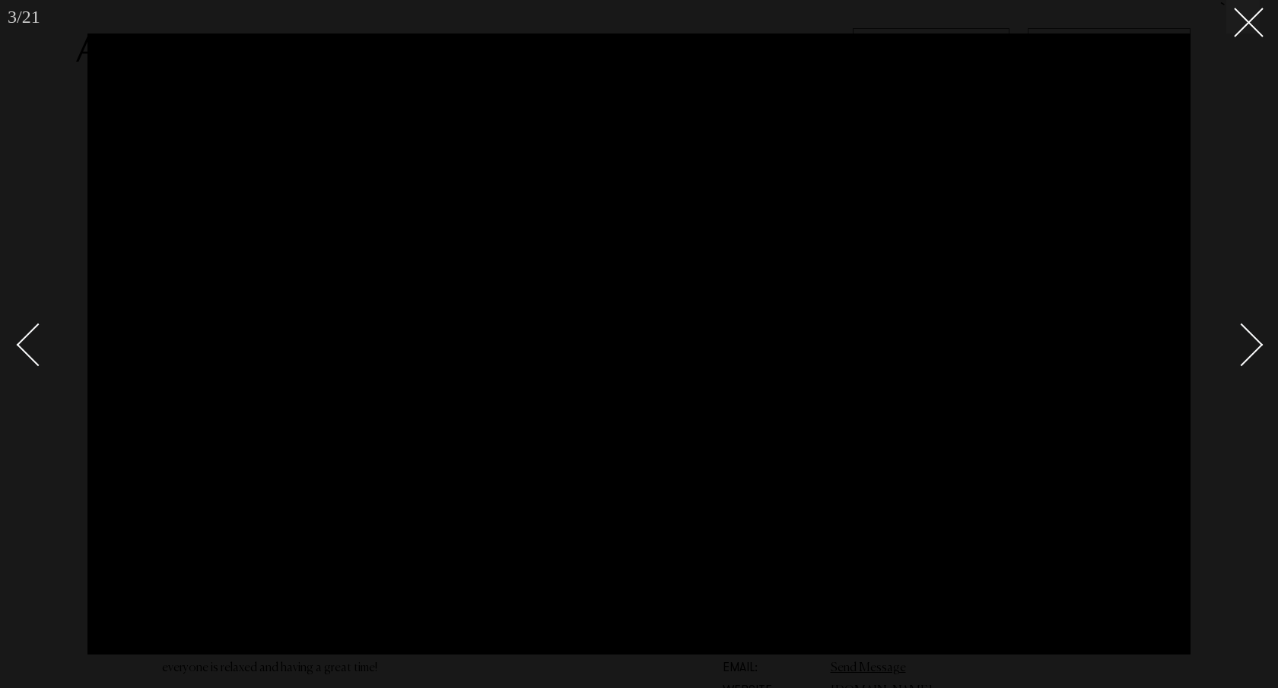
click at [1258, 345] on div "Next slide" at bounding box center [1241, 344] width 43 height 43
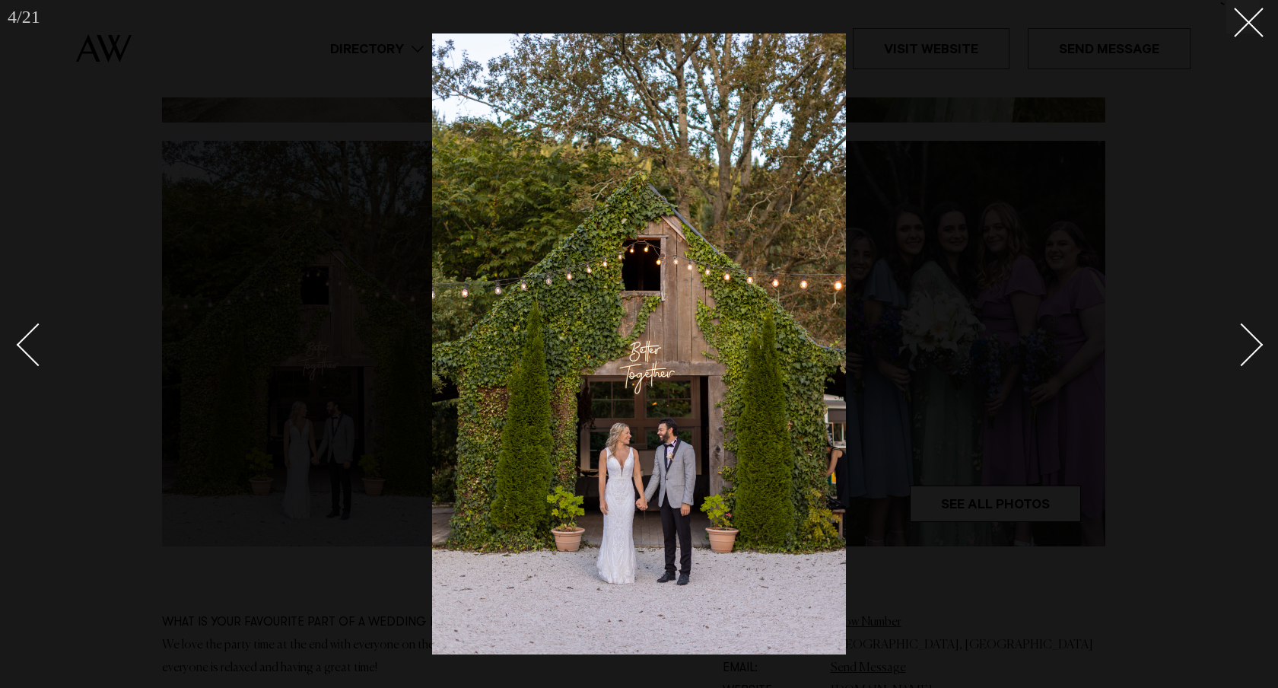
click at [1258, 340] on div "Next slide" at bounding box center [1241, 344] width 43 height 43
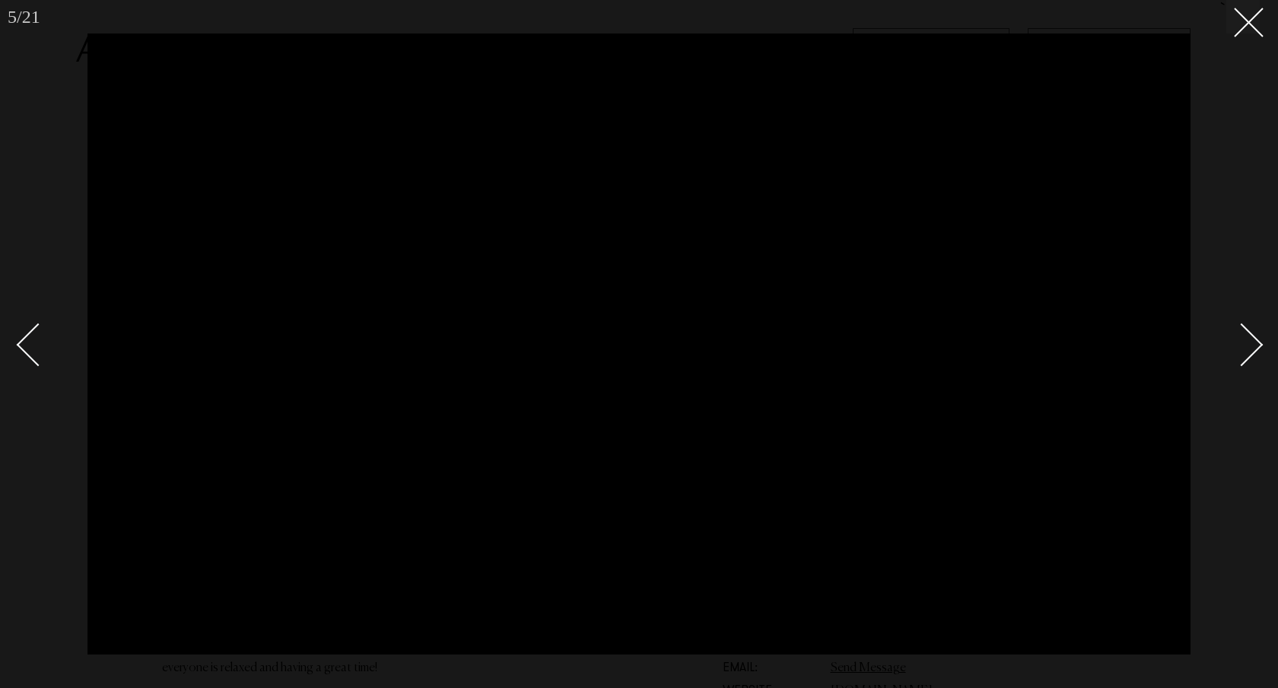
click at [1258, 340] on div "Next slide" at bounding box center [1241, 344] width 43 height 43
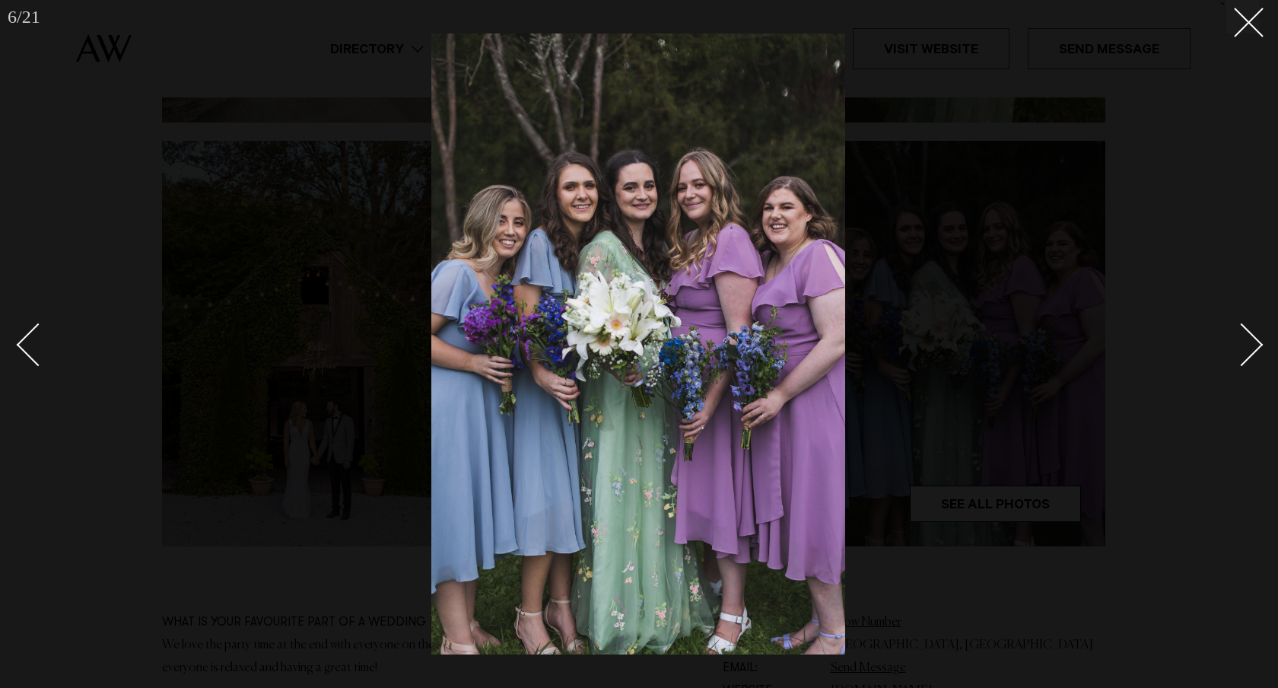
click at [1258, 340] on div "Next slide" at bounding box center [1241, 344] width 43 height 43
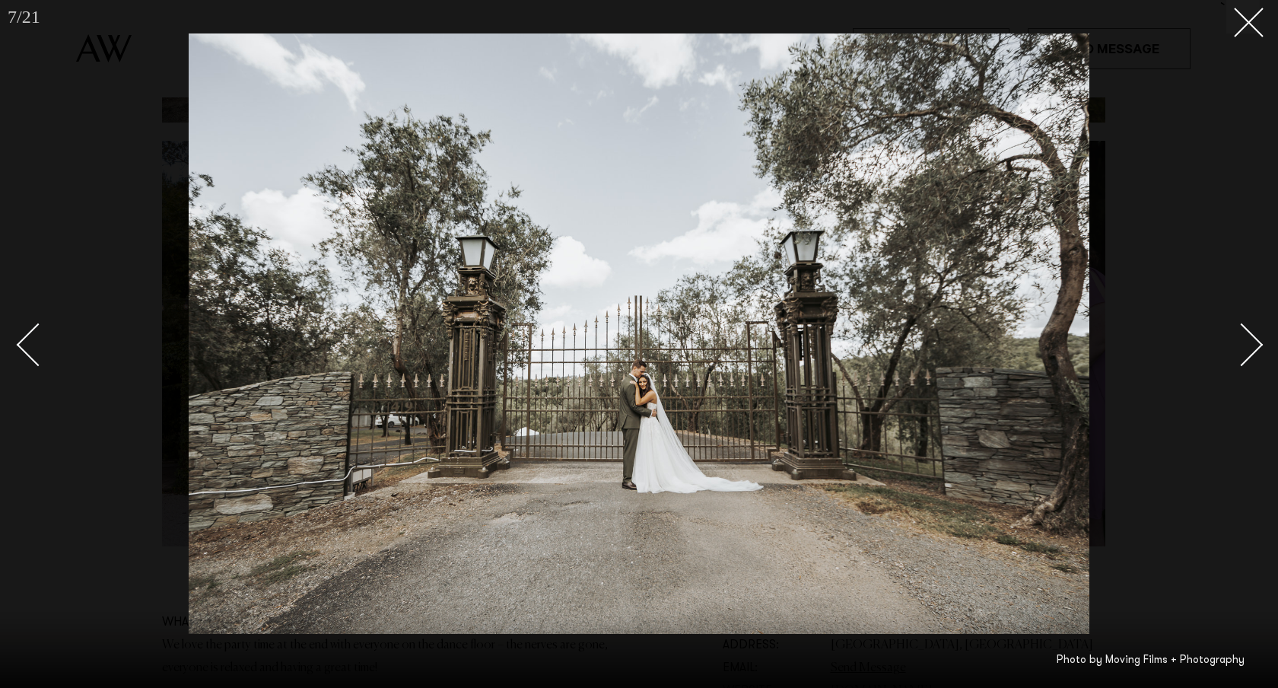
click at [1258, 340] on div "Next slide" at bounding box center [1241, 344] width 43 height 43
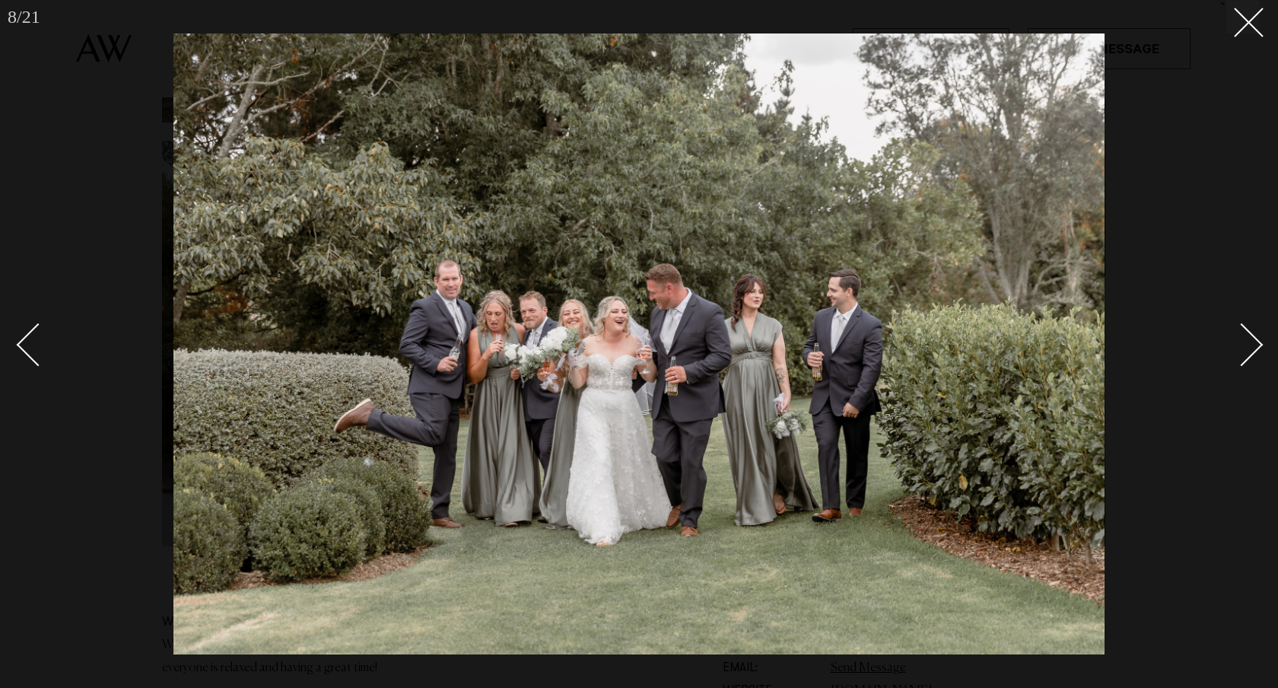
click at [1258, 340] on div "Next slide" at bounding box center [1241, 344] width 43 height 43
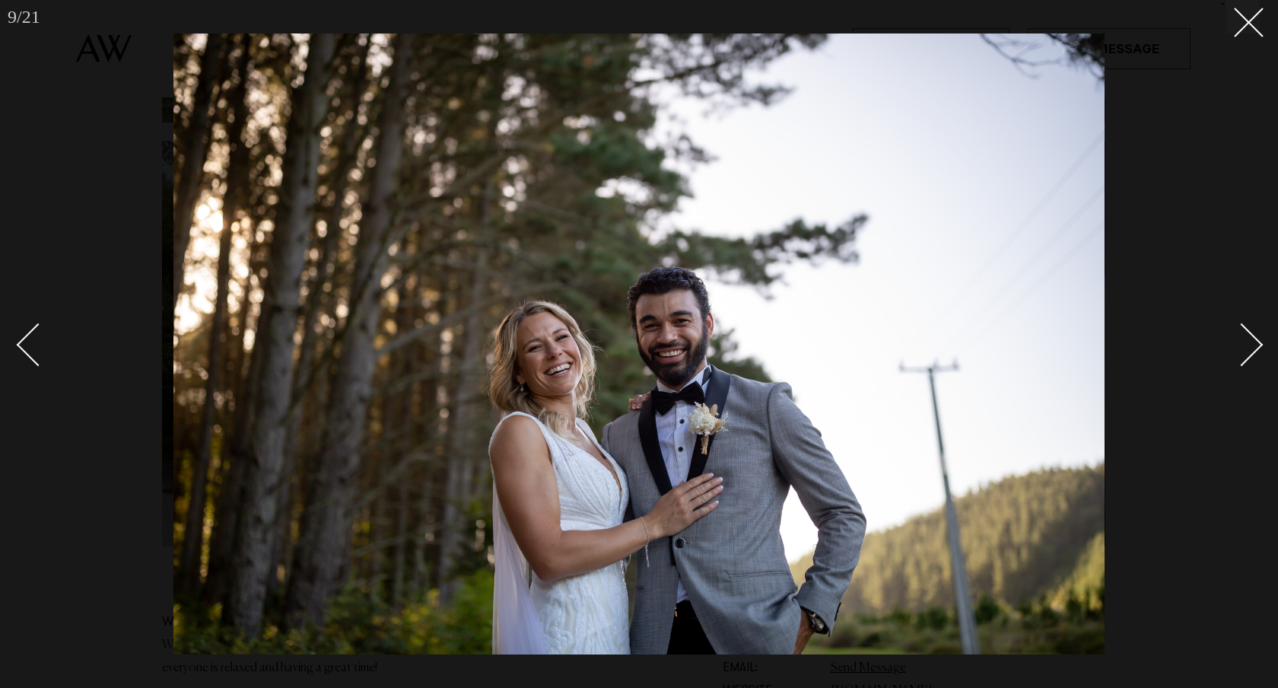
click at [1258, 340] on div "Next slide" at bounding box center [1241, 344] width 43 height 43
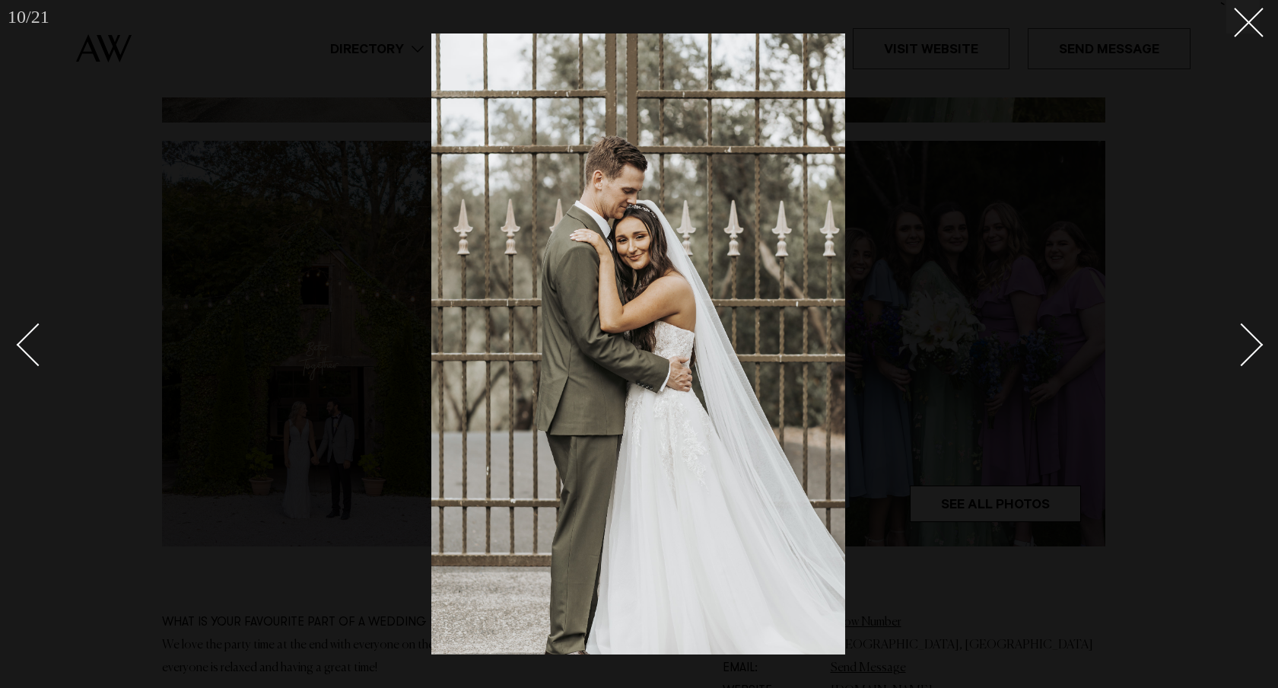
click at [1258, 340] on div "Next slide" at bounding box center [1241, 344] width 43 height 43
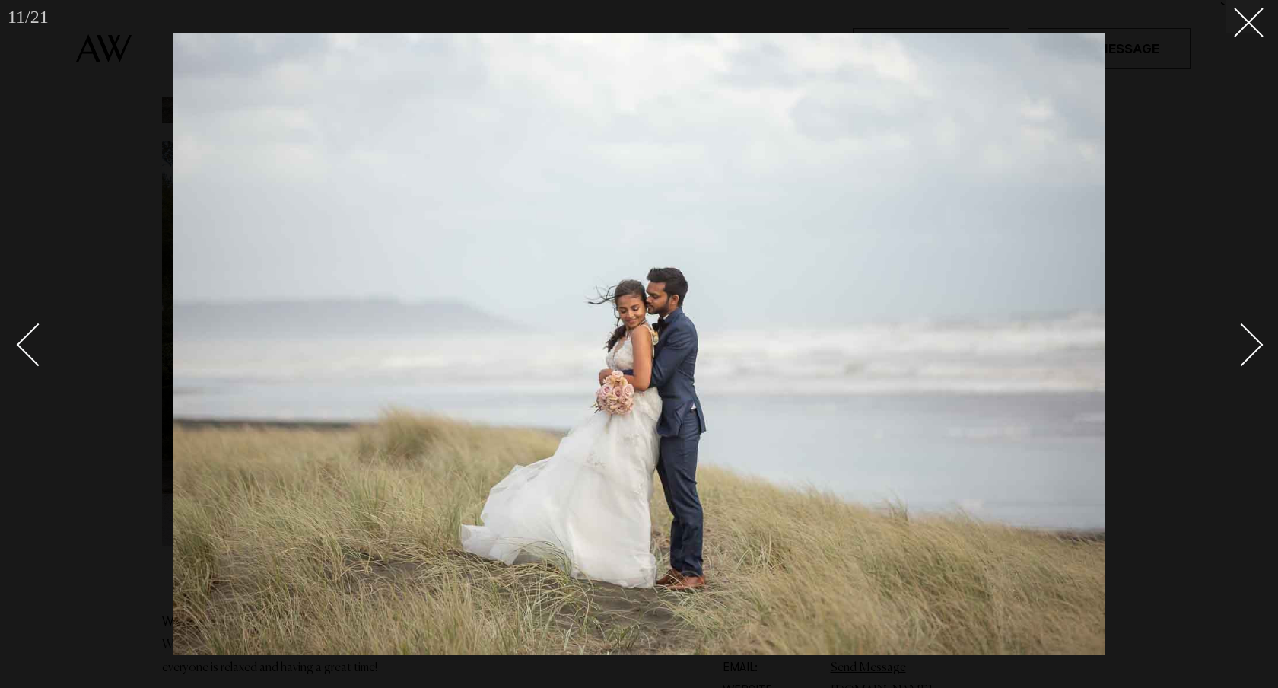
click at [1258, 340] on div "Next slide" at bounding box center [1241, 344] width 43 height 43
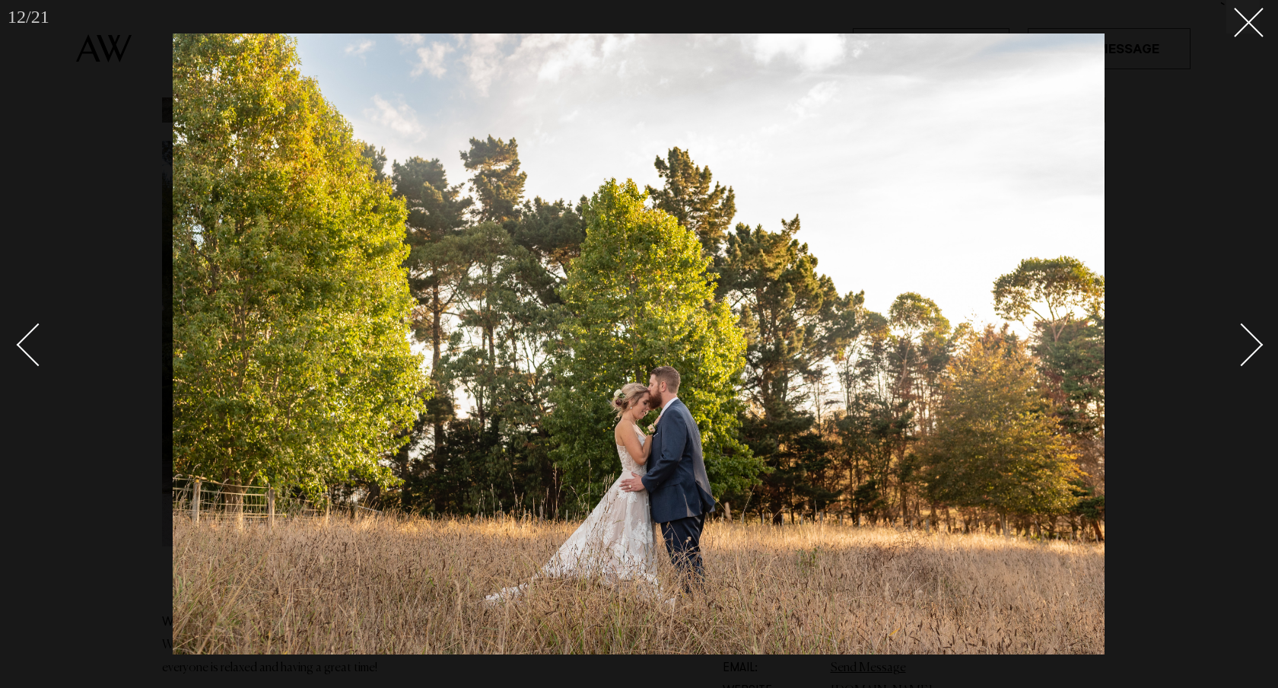
click at [1258, 353] on link at bounding box center [1233, 344] width 53 height 76
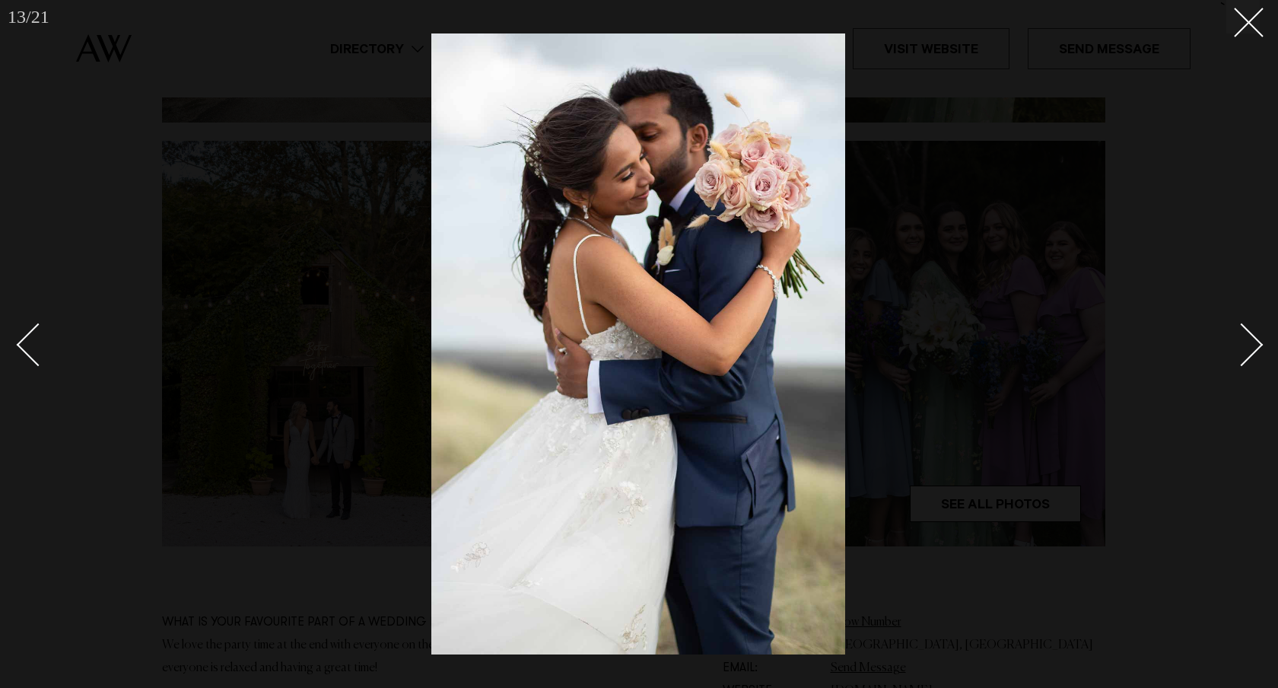
click at [1258, 353] on link at bounding box center [1233, 344] width 53 height 76
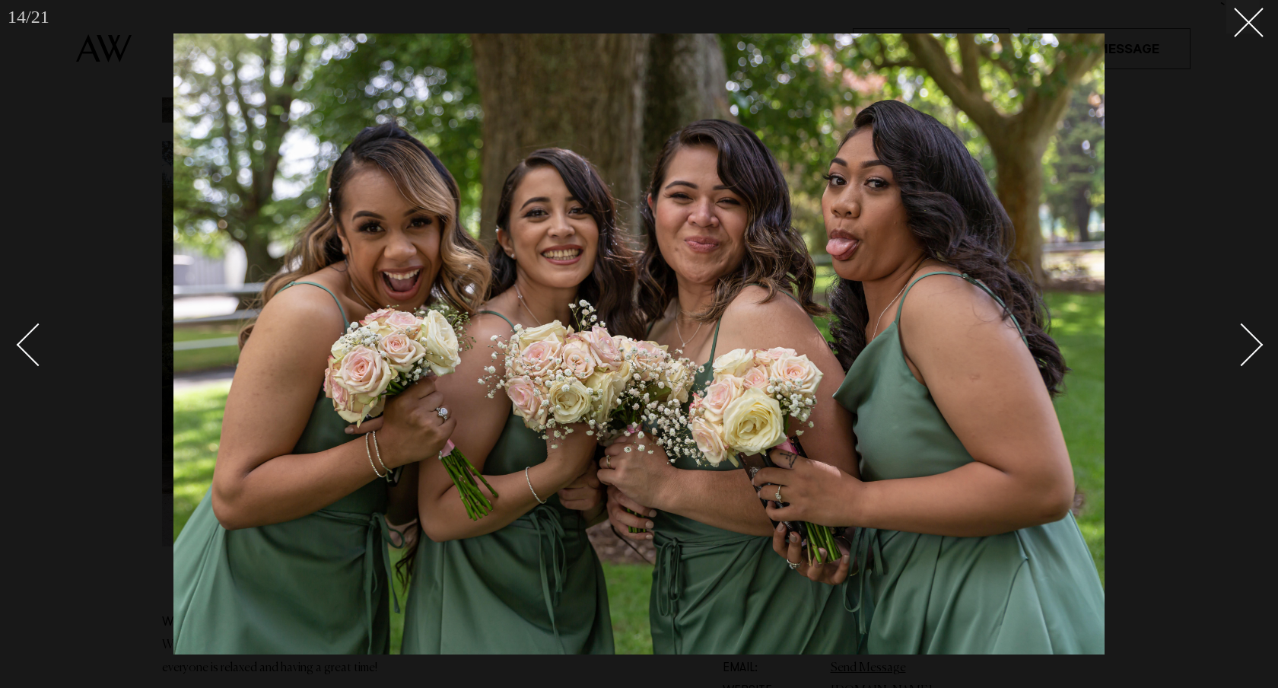
click at [1258, 353] on link at bounding box center [1233, 344] width 53 height 76
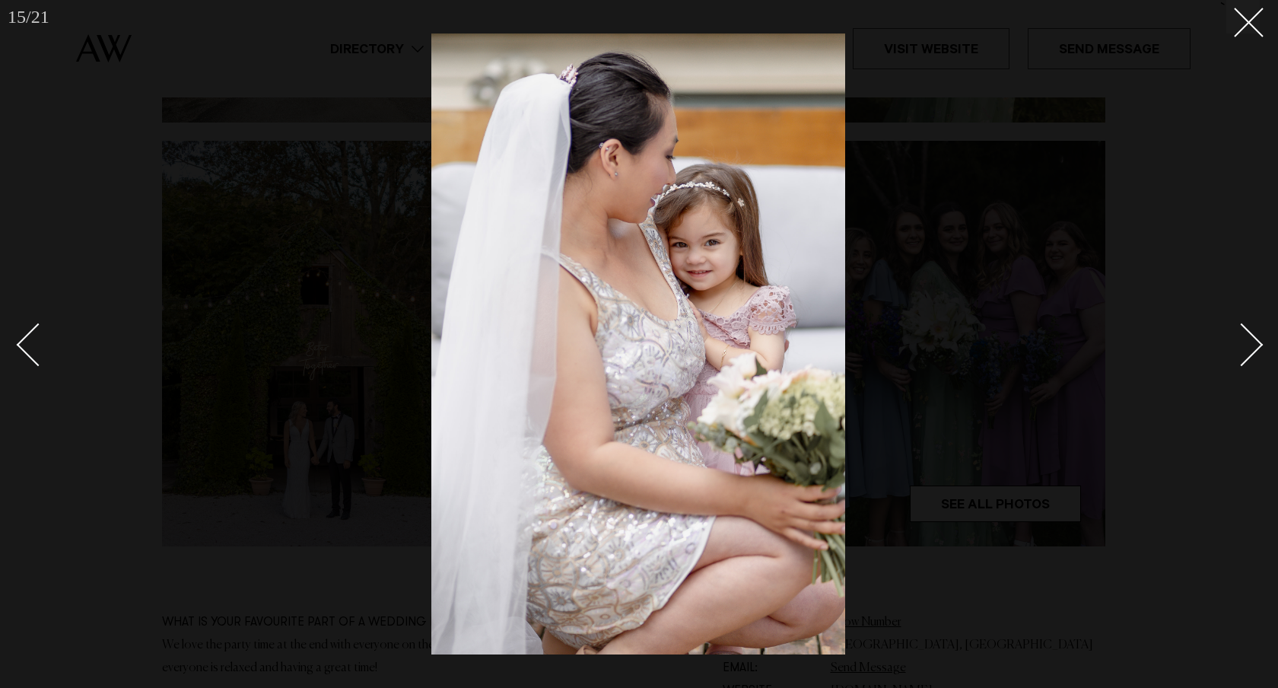
click at [1258, 353] on link at bounding box center [1233, 344] width 53 height 76
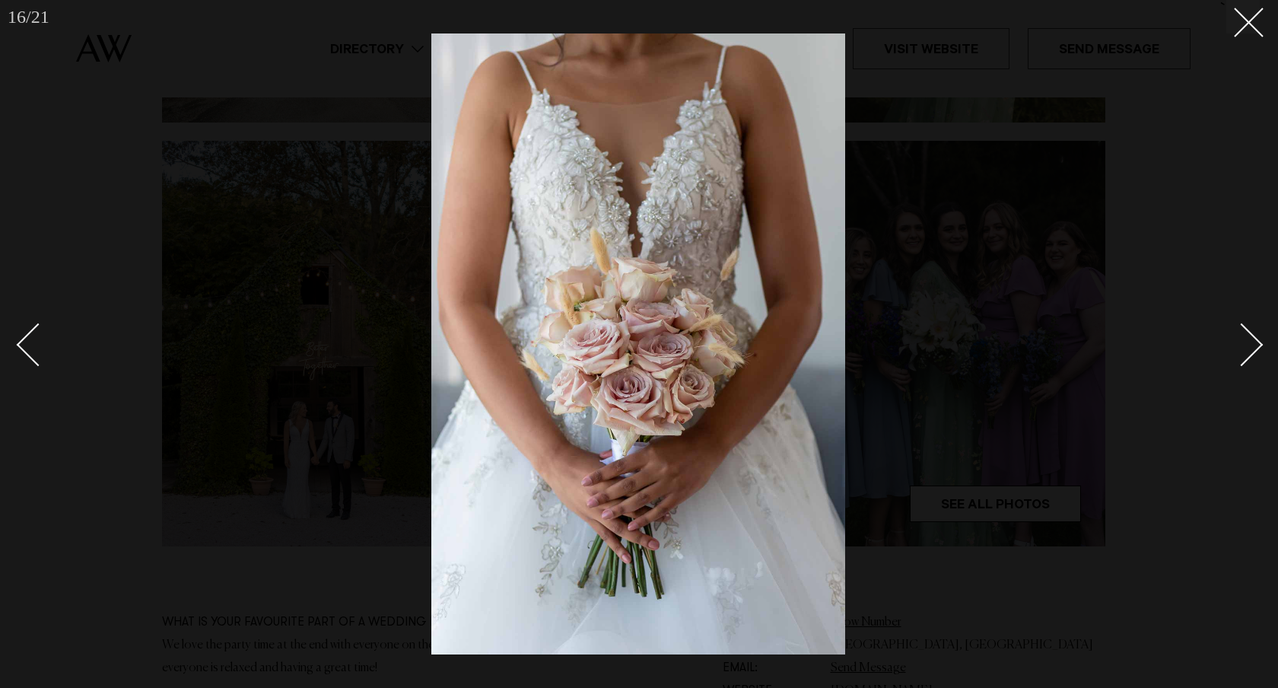
click at [1258, 353] on link at bounding box center [1233, 344] width 53 height 76
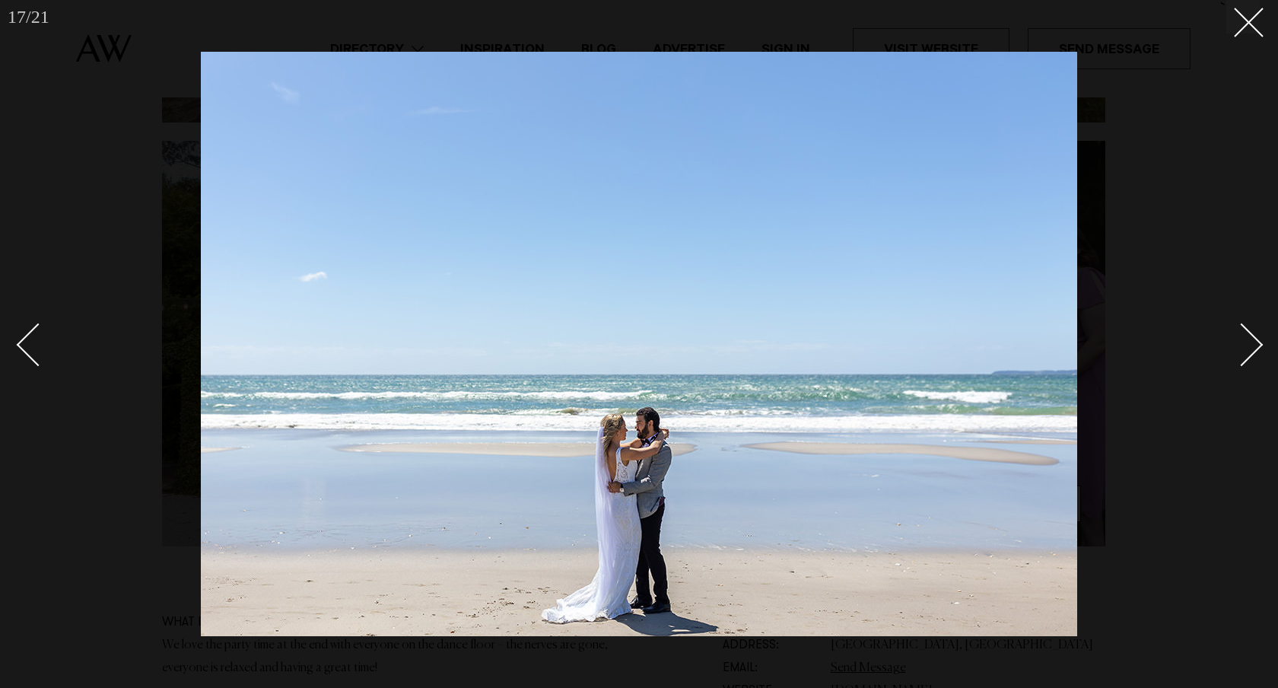
click at [1258, 353] on link at bounding box center [1233, 344] width 53 height 76
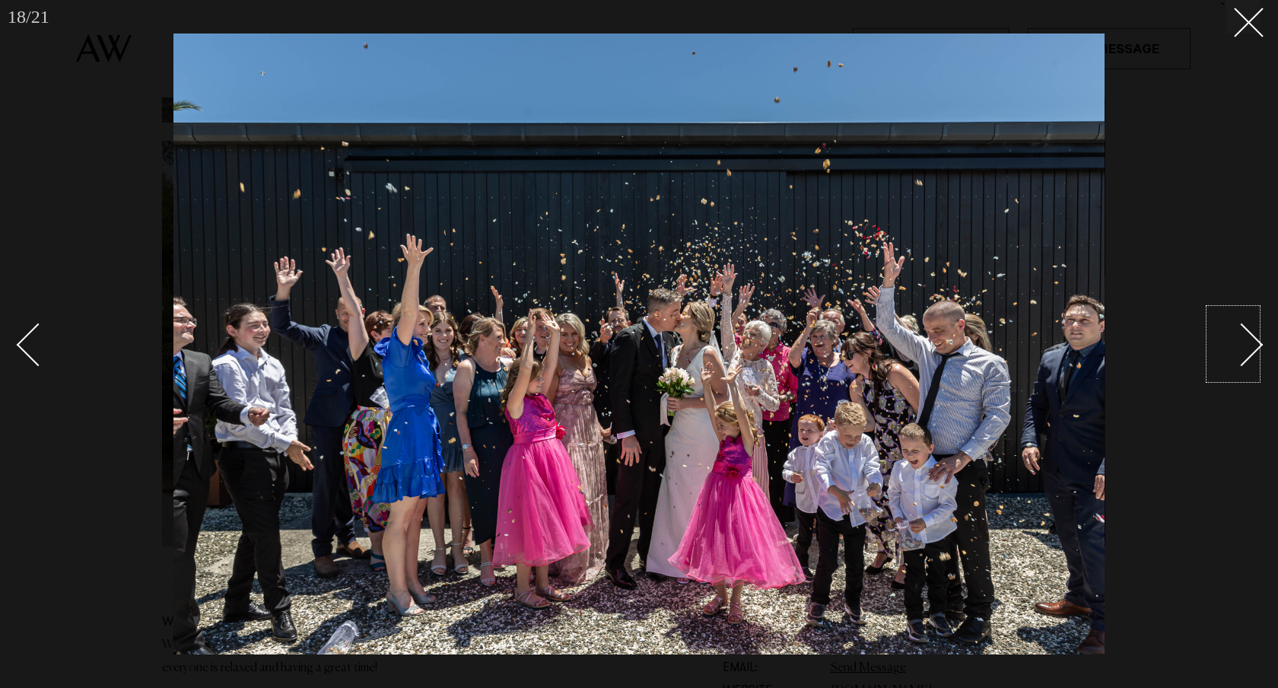
click at [1252, 349] on div "Next slide" at bounding box center [1241, 344] width 43 height 43
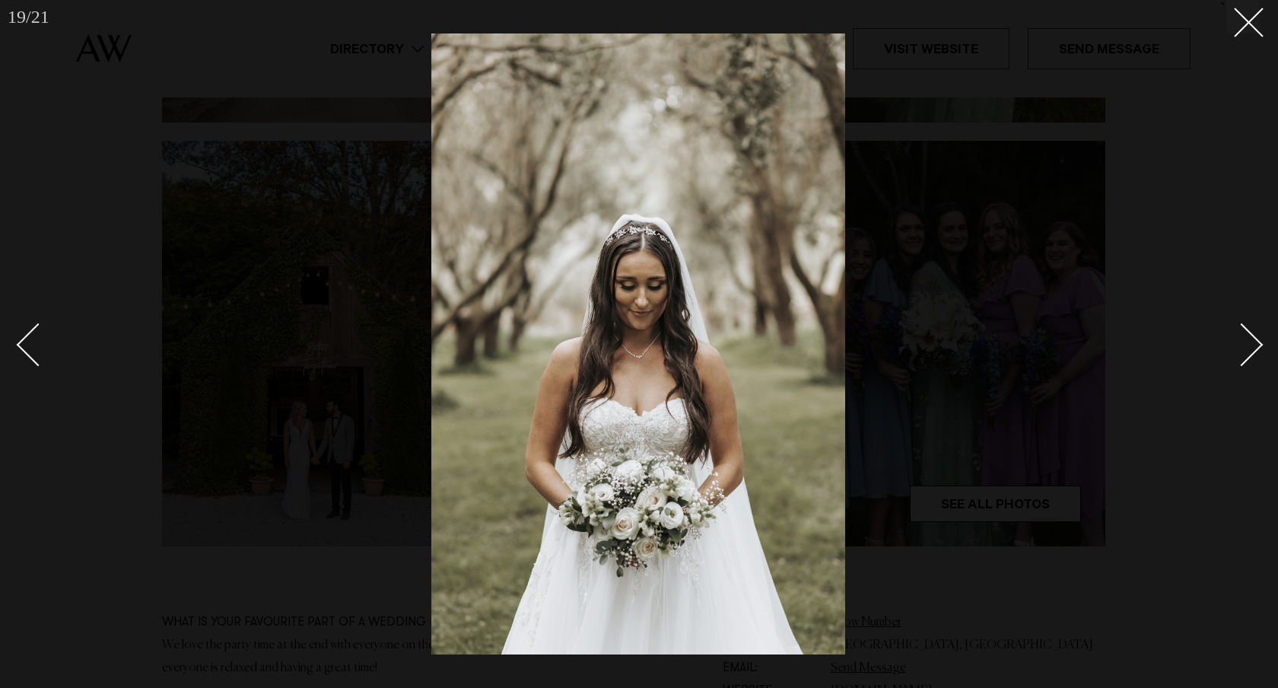
click at [1252, 349] on div "Next slide" at bounding box center [1241, 344] width 43 height 43
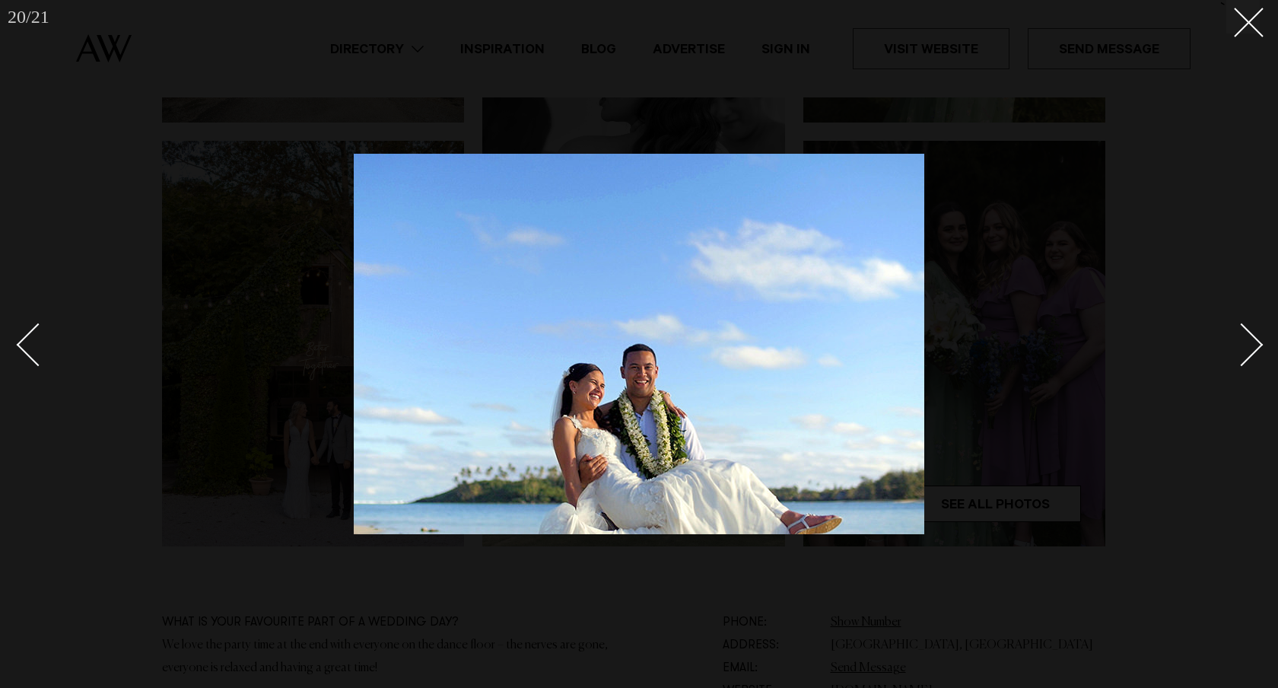
click at [1252, 349] on div "Next slide" at bounding box center [1241, 344] width 43 height 43
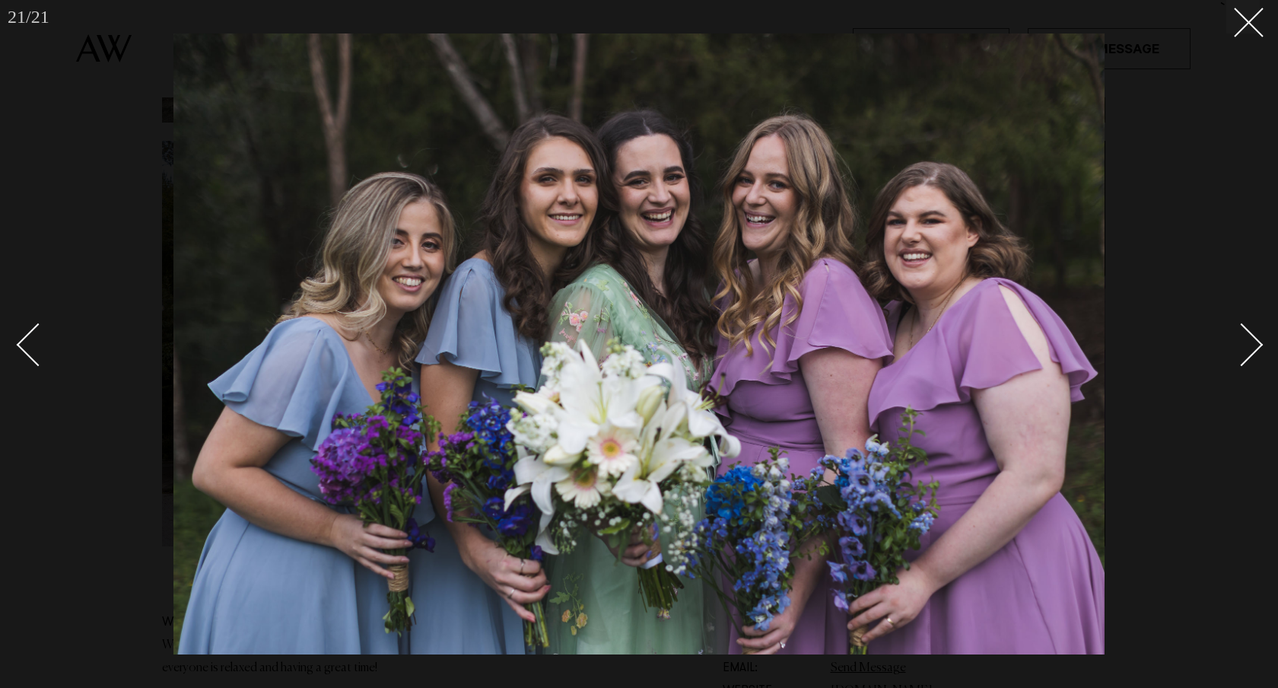
click at [1252, 349] on div "Next slide" at bounding box center [1241, 344] width 43 height 43
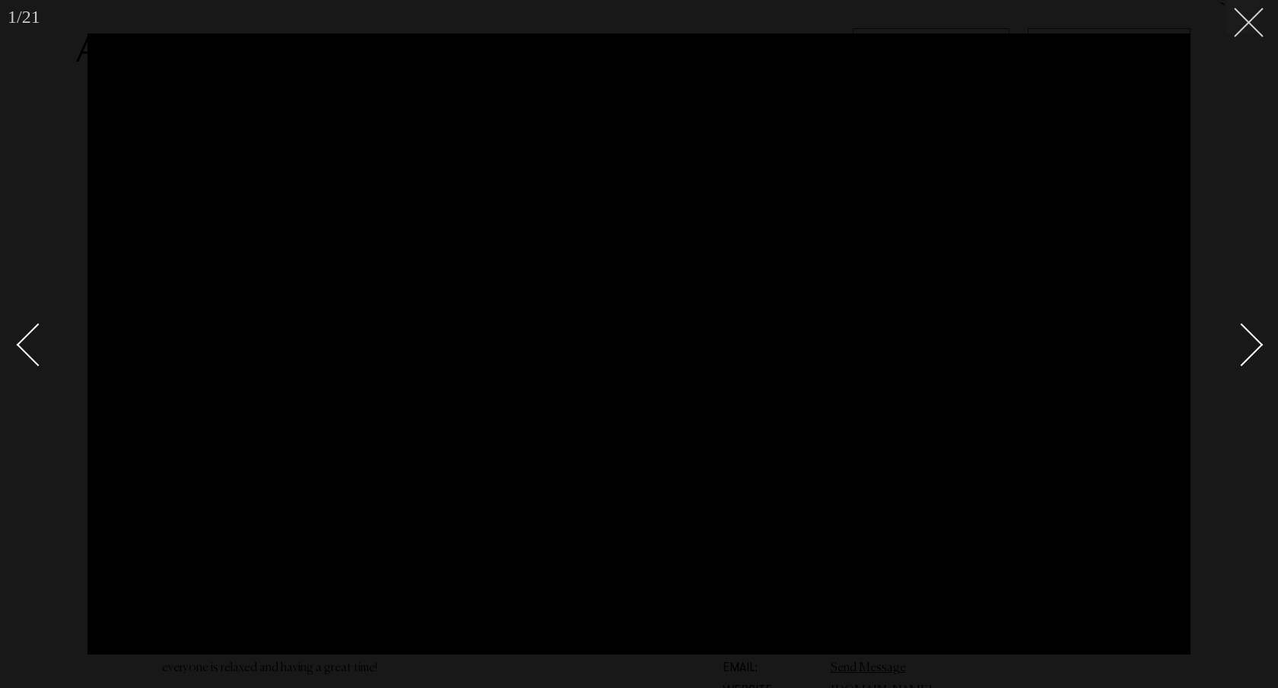
click at [1252, 21] on button at bounding box center [1243, 16] width 33 height 33
